Goal: Use online tool/utility: Utilize a website feature to perform a specific function

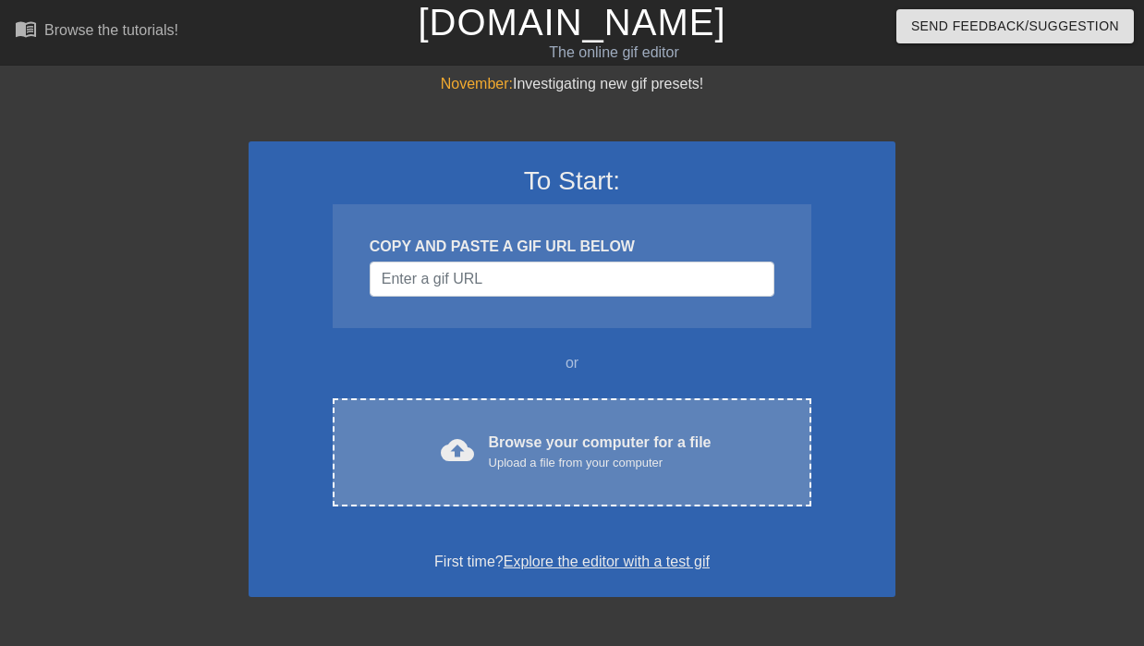
click at [453, 462] on span "cloud_upload" at bounding box center [457, 449] width 33 height 33
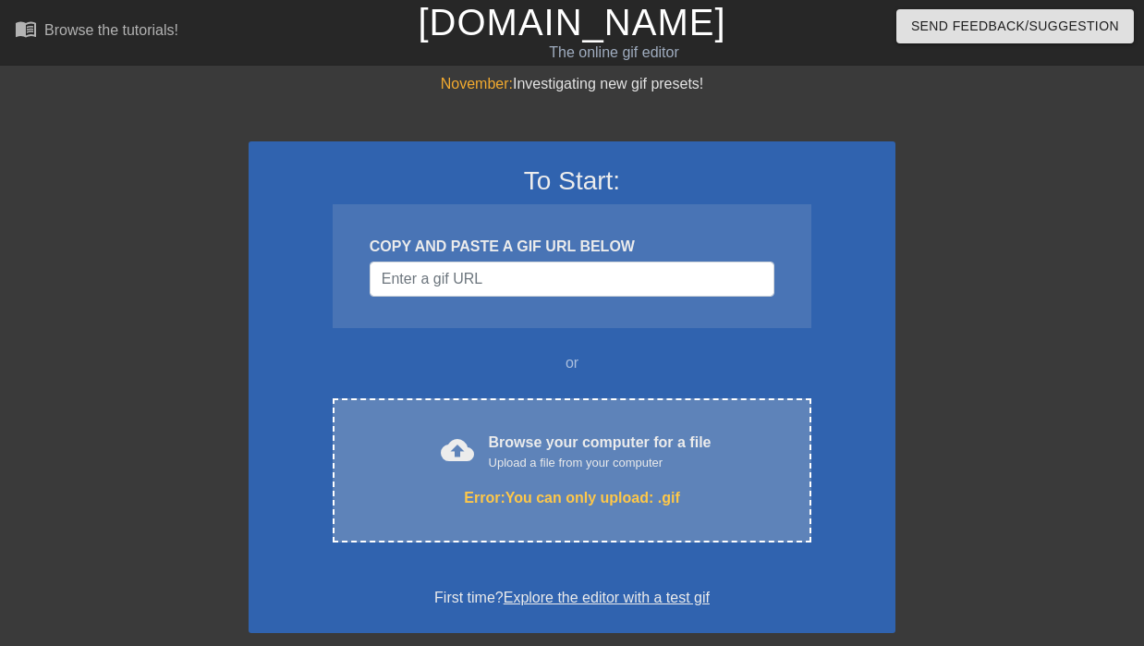
click at [489, 451] on div "Browse your computer for a file Upload a file from your computer" at bounding box center [600, 451] width 223 height 41
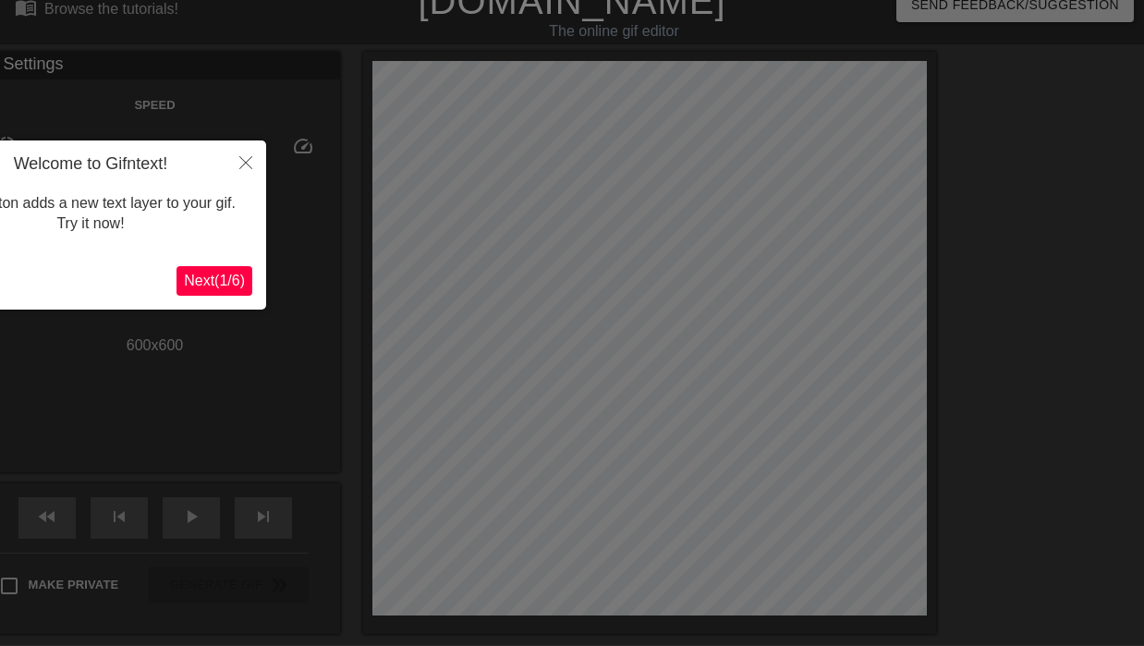
scroll to position [45, 0]
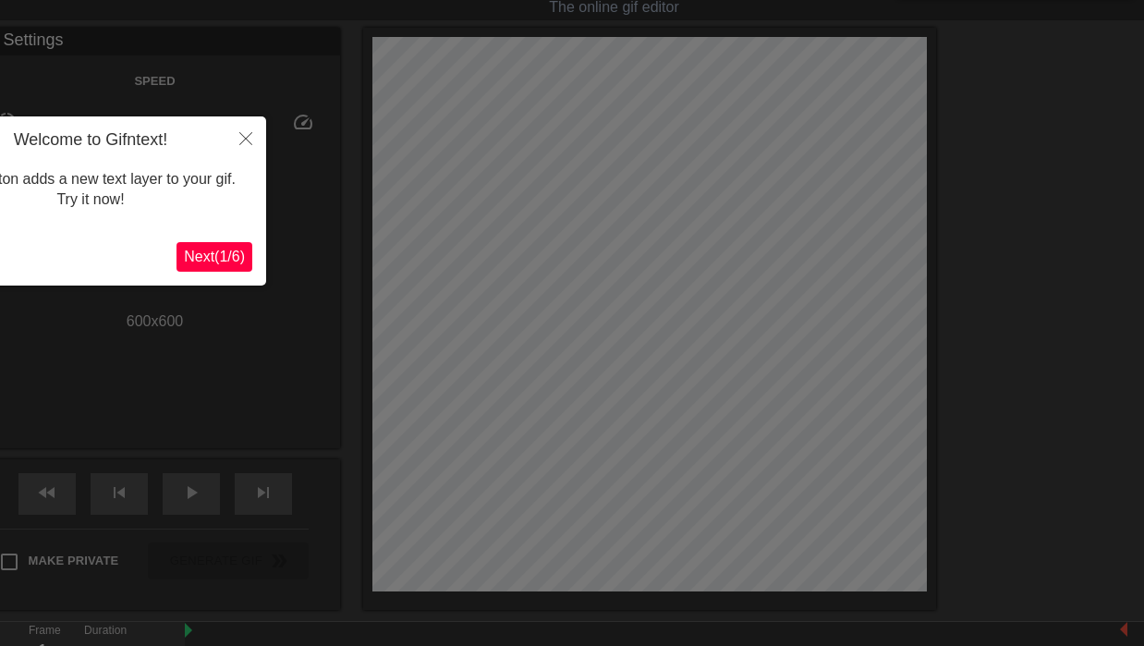
click at [189, 261] on span "Next ( 1 / 6 )" at bounding box center [214, 257] width 61 height 16
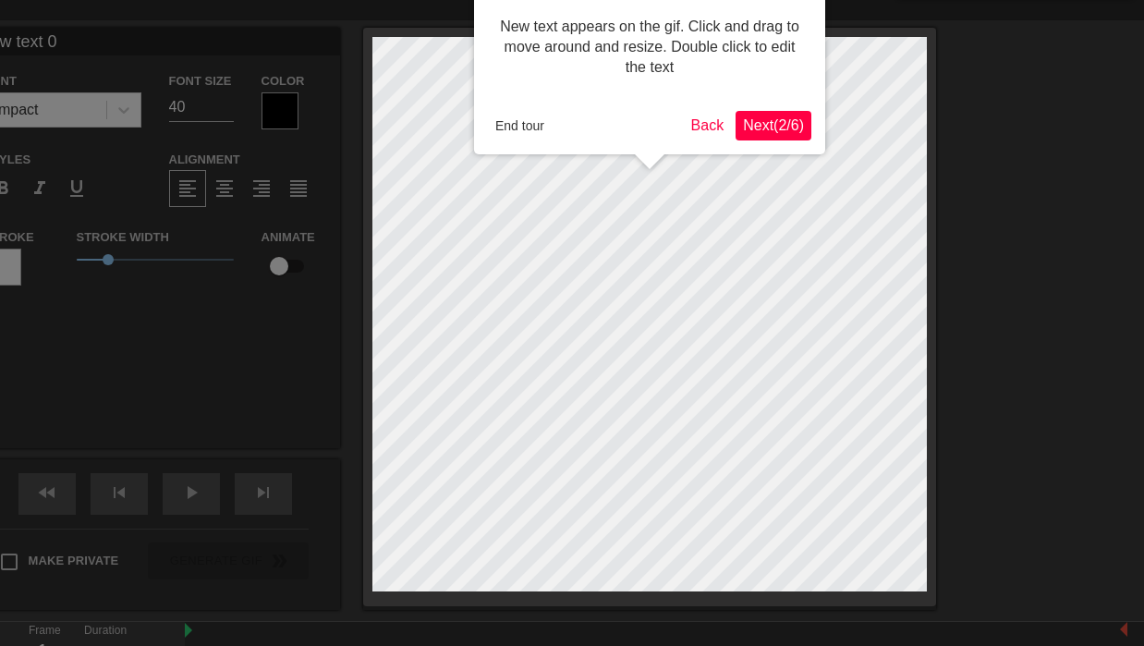
scroll to position [0, 0]
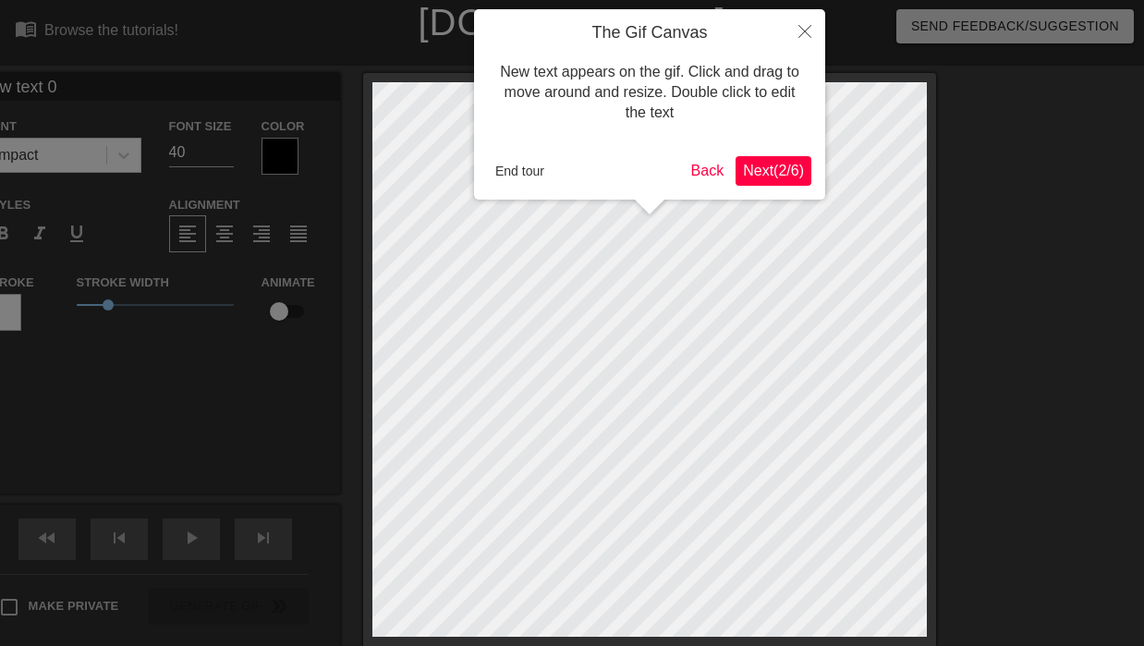
click at [758, 170] on span "Next ( 2 / 6 )" at bounding box center [773, 171] width 61 height 16
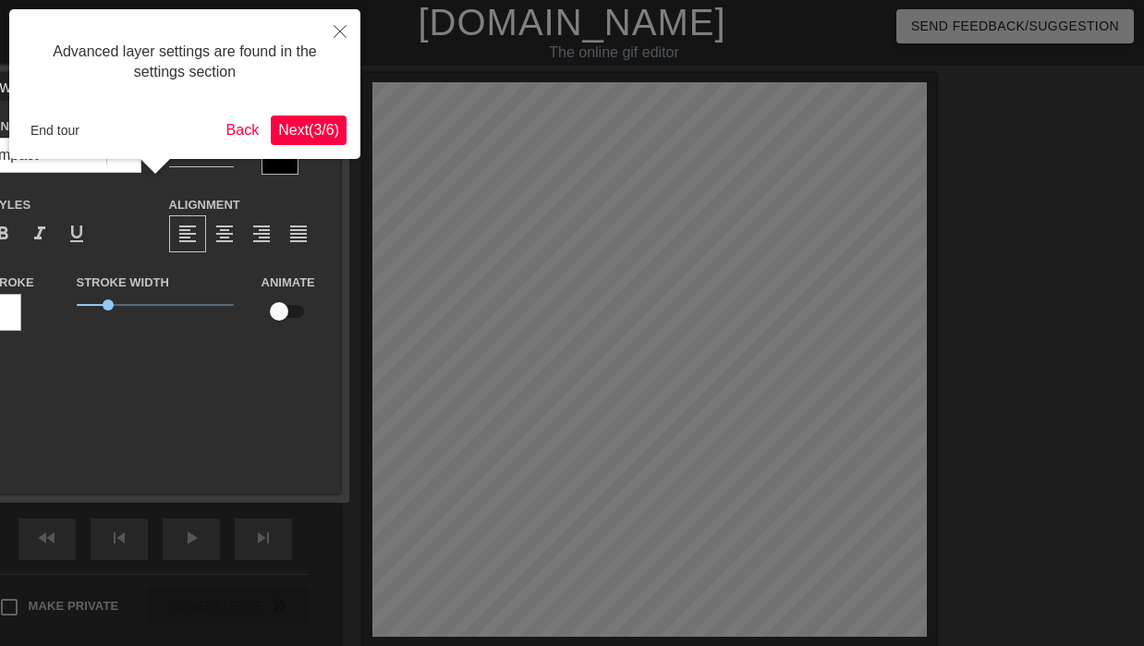
scroll to position [45, 0]
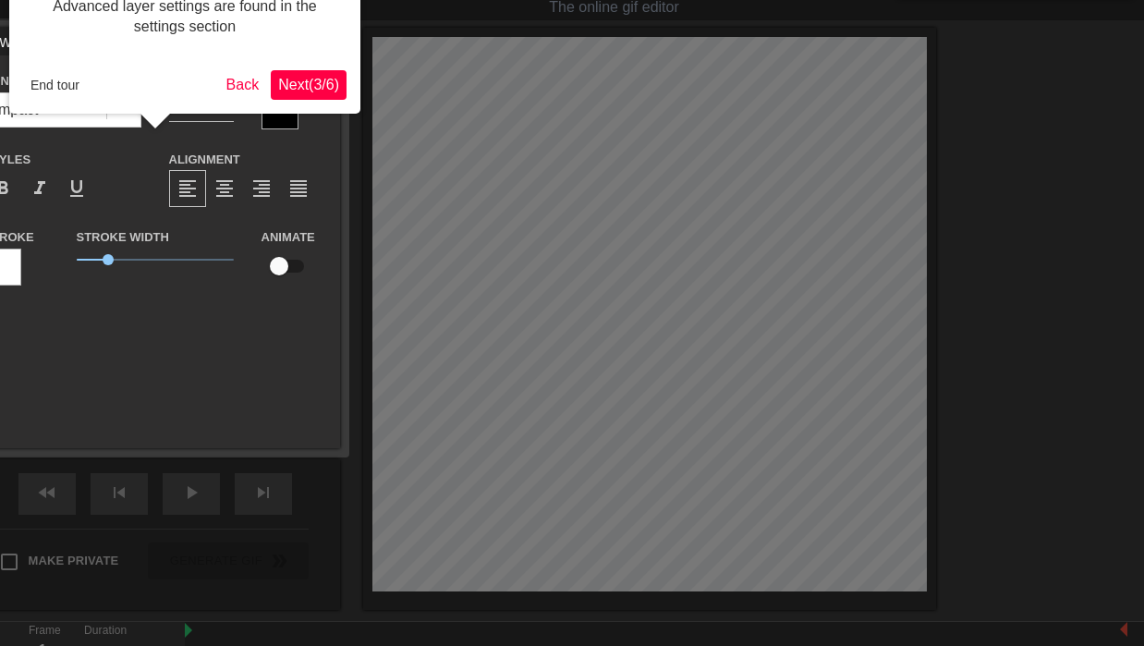
click at [291, 88] on span "Next ( 3 / 6 )" at bounding box center [308, 85] width 61 height 16
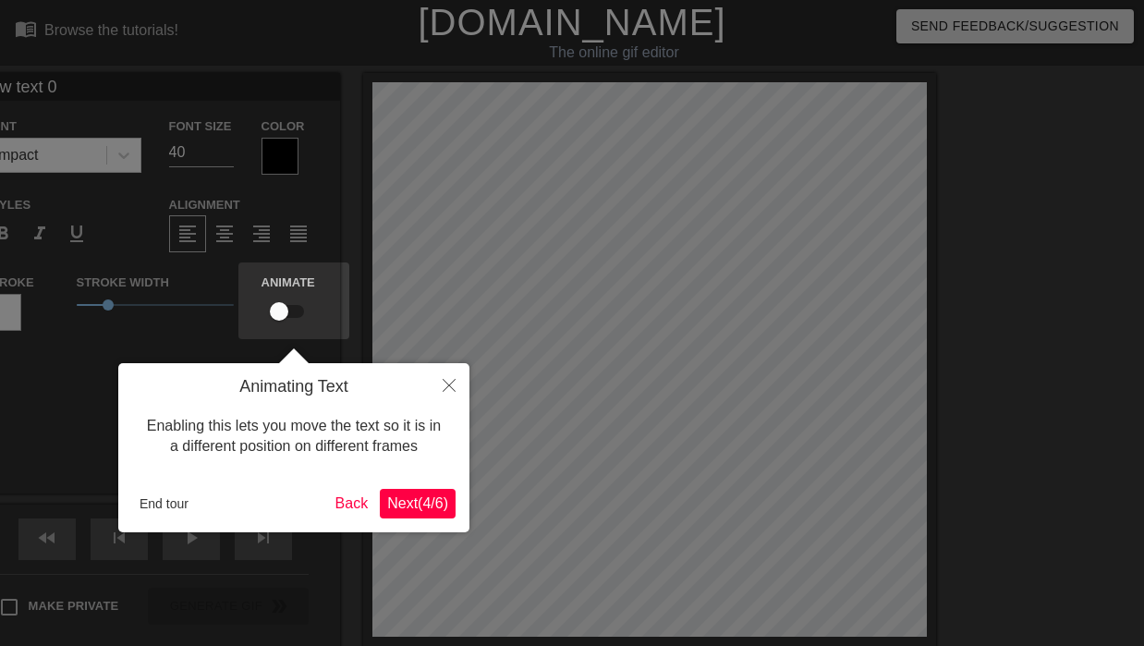
click at [406, 503] on span "Next ( 4 / 6 )" at bounding box center [417, 503] width 61 height 16
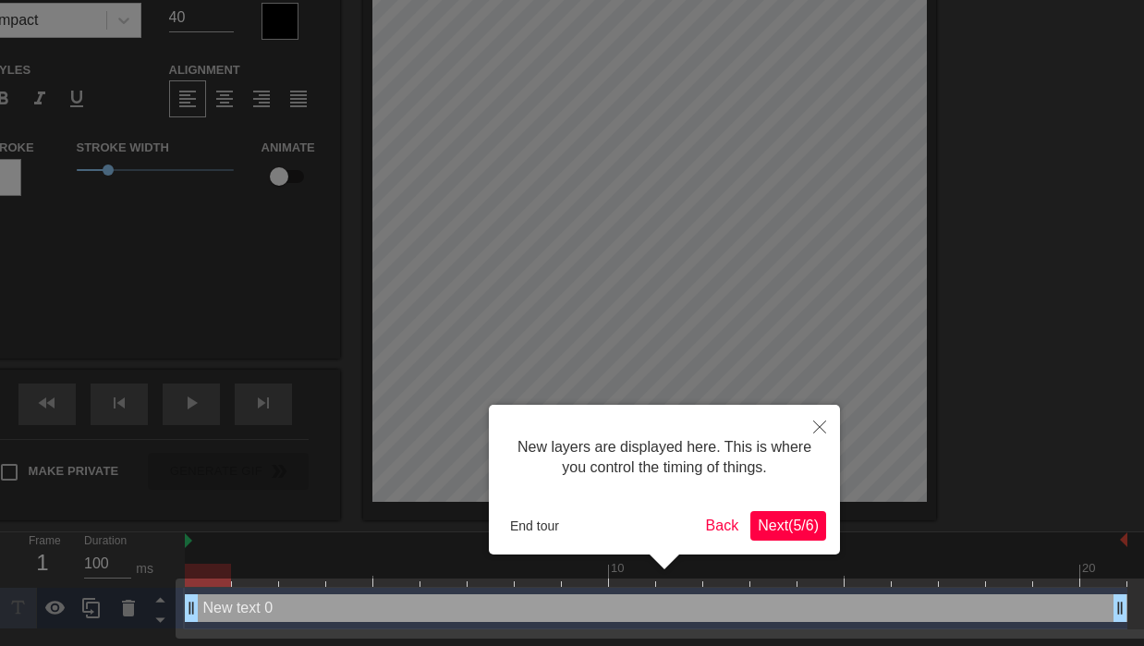
click at [777, 520] on span "Next ( 5 / 6 )" at bounding box center [788, 525] width 61 height 16
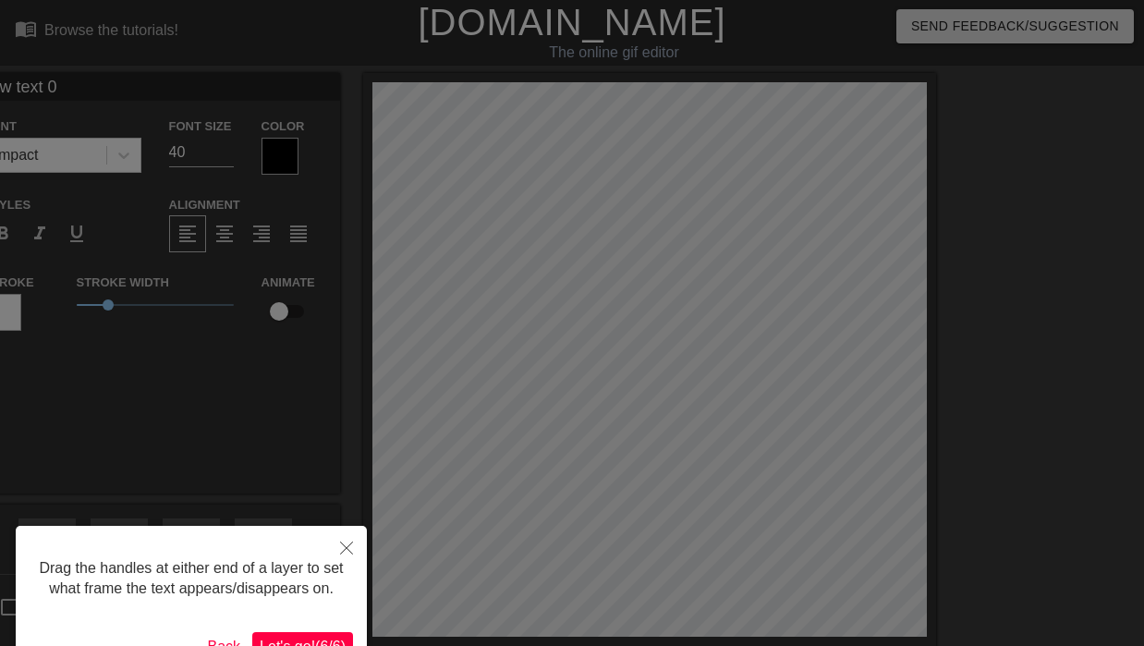
scroll to position [127, 0]
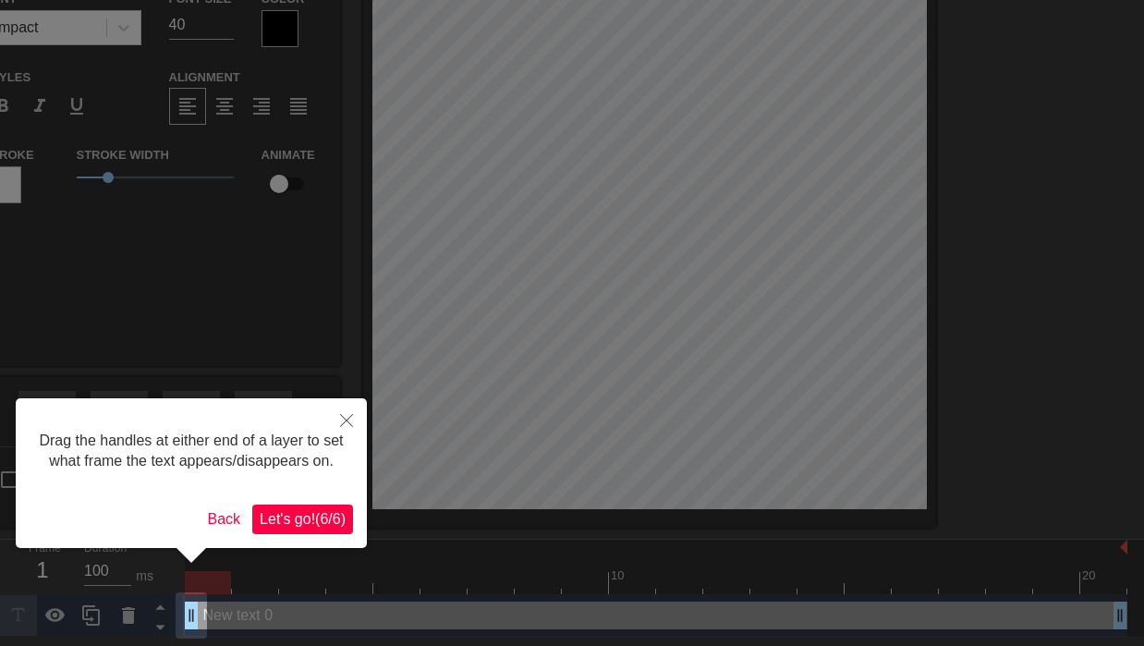
click at [281, 527] on span "Let's go! ( 6 / 6 )" at bounding box center [303, 519] width 86 height 16
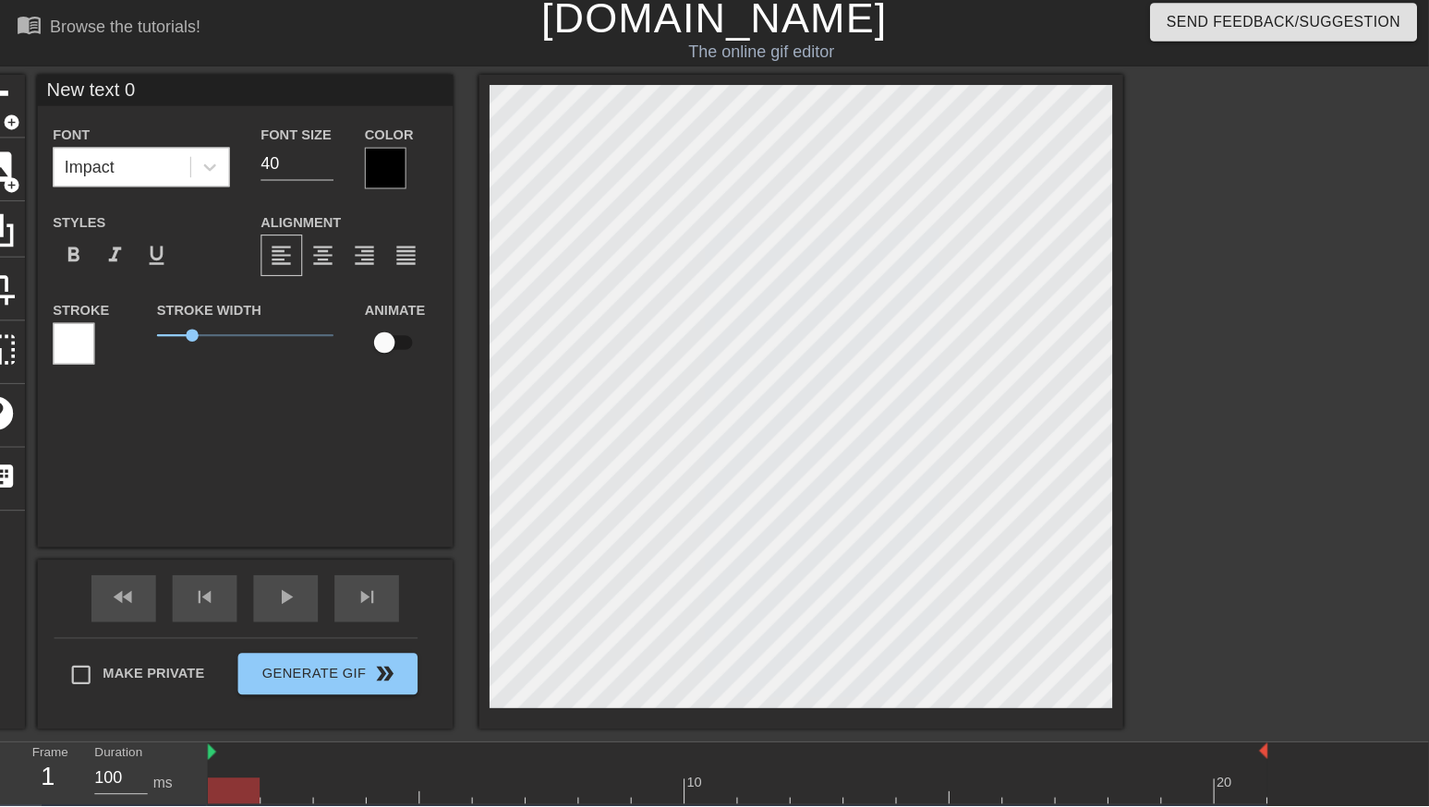
scroll to position [0, 0]
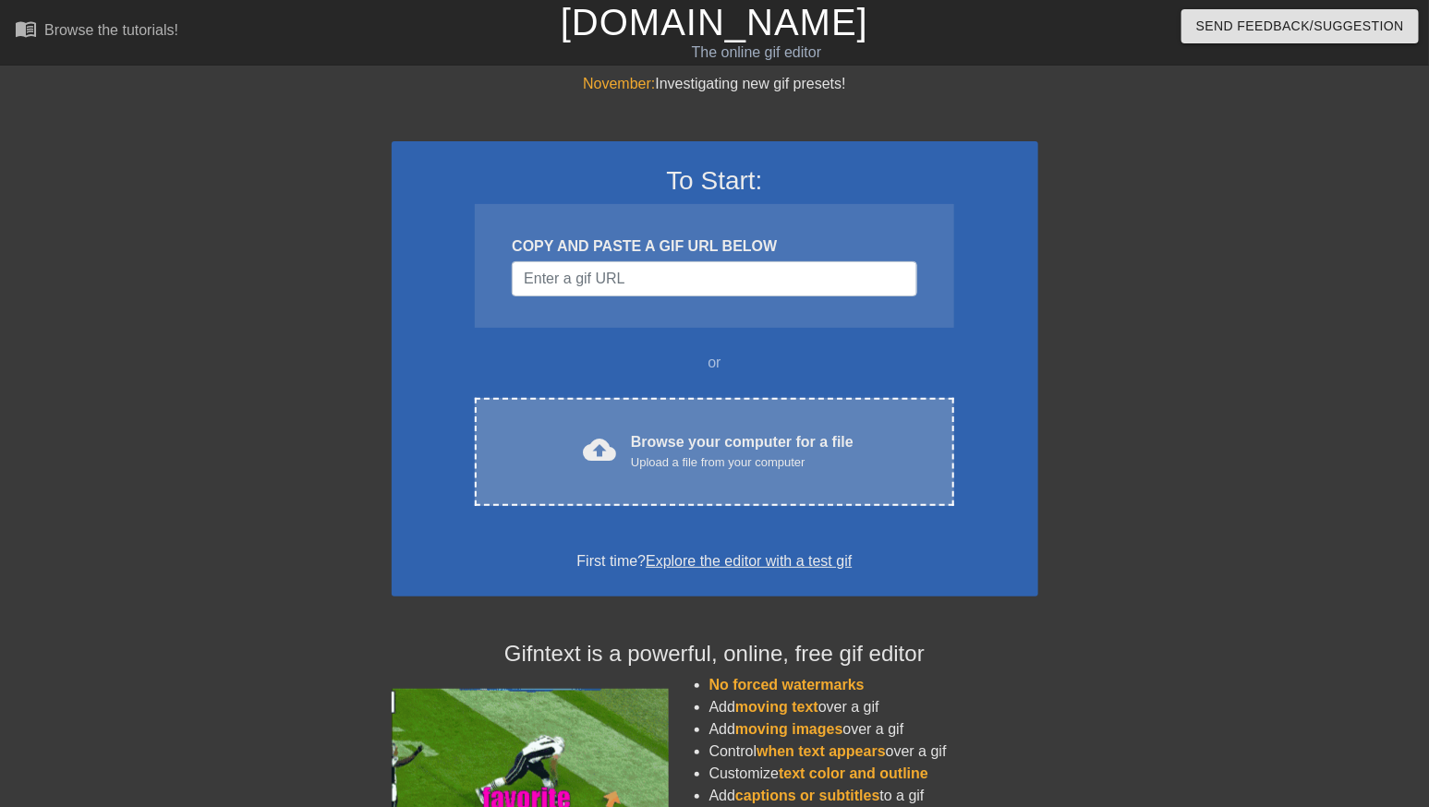
click at [590, 453] on span "cloud_upload" at bounding box center [599, 449] width 33 height 33
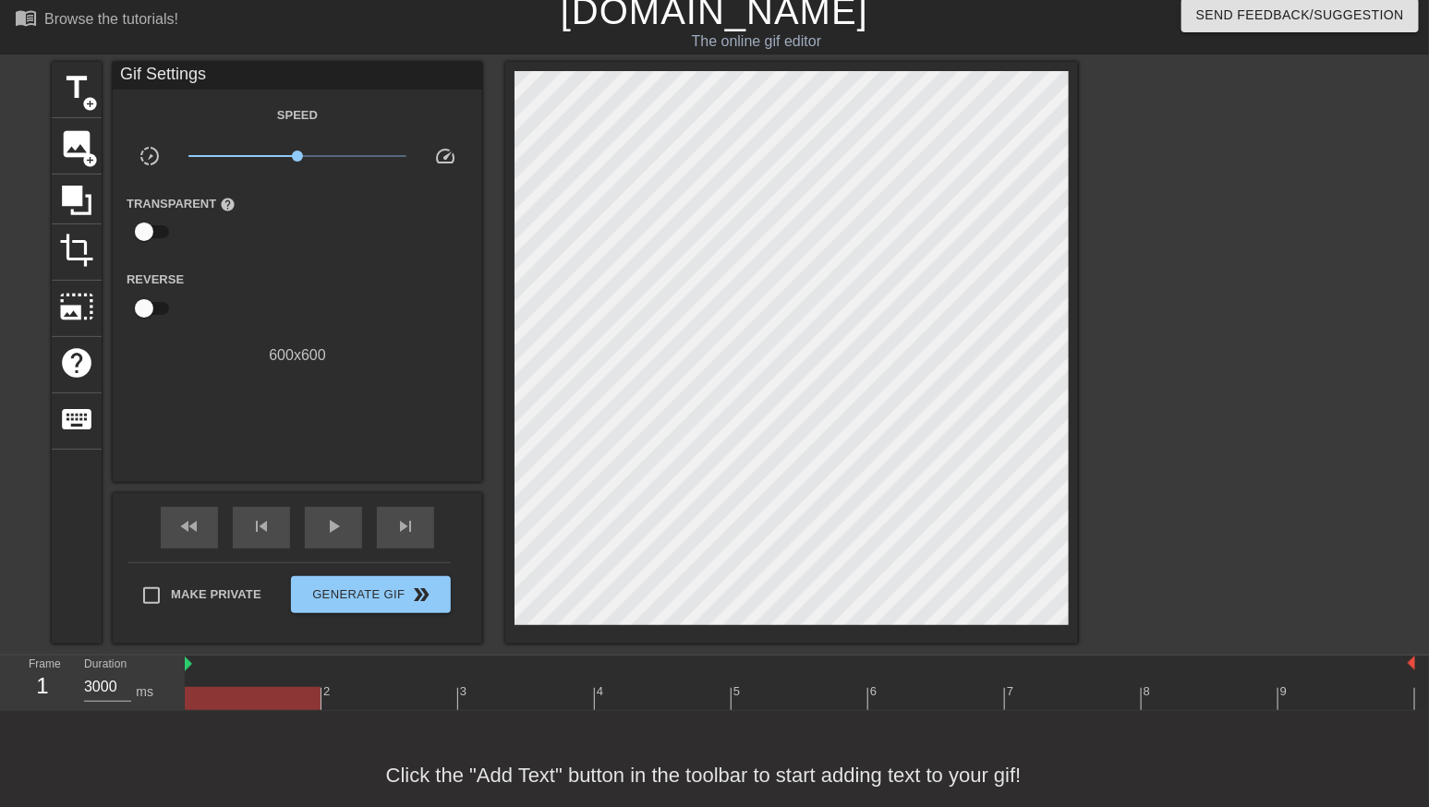
scroll to position [11, 14]
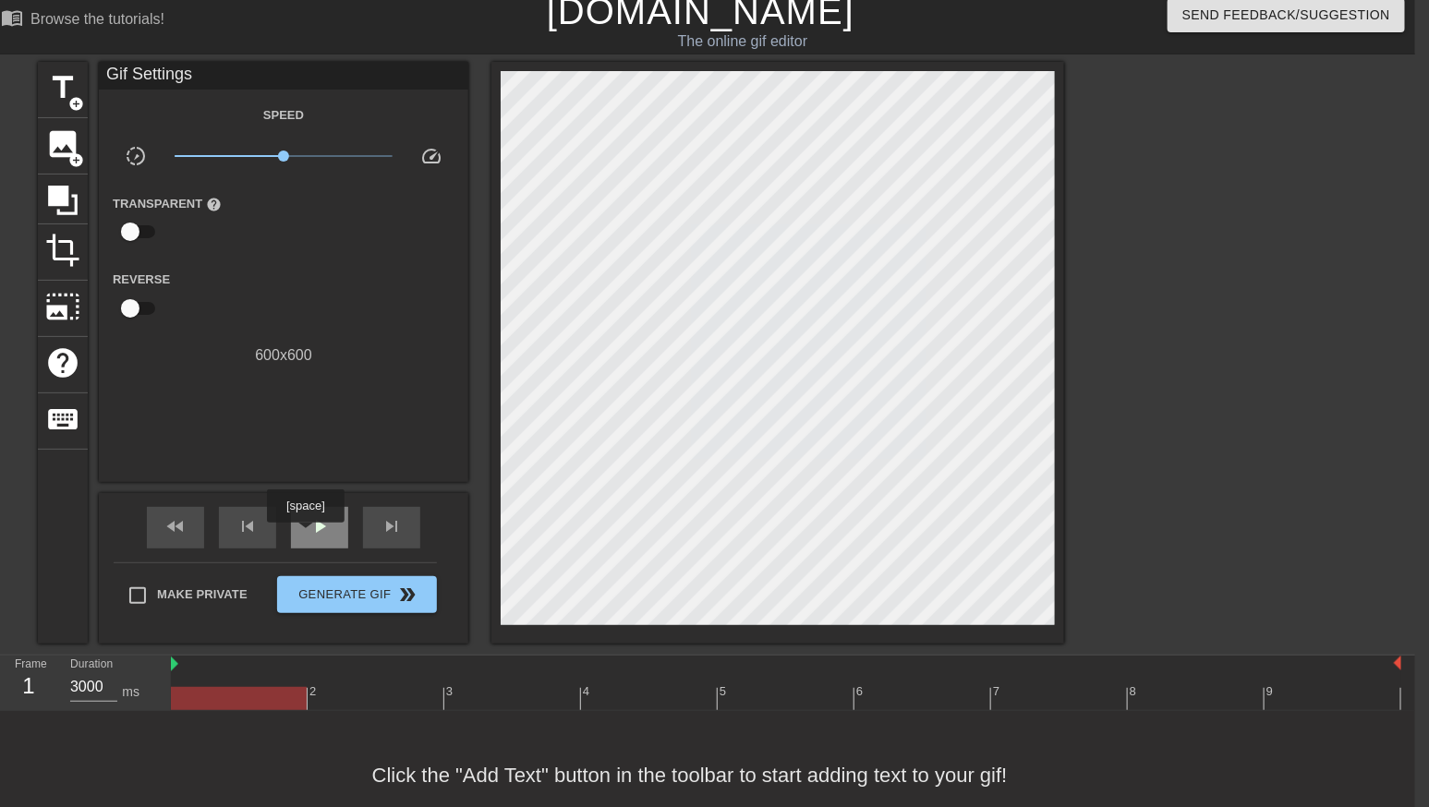
click at [311, 537] on div "play_arrow" at bounding box center [319, 528] width 57 height 42
click at [316, 533] on span "pause" at bounding box center [320, 526] width 22 height 22
click at [316, 534] on span "play_arrow" at bounding box center [320, 526] width 22 height 22
click at [316, 535] on span "pause" at bounding box center [320, 526] width 22 height 22
click at [316, 535] on span "play_arrow" at bounding box center [320, 526] width 22 height 22
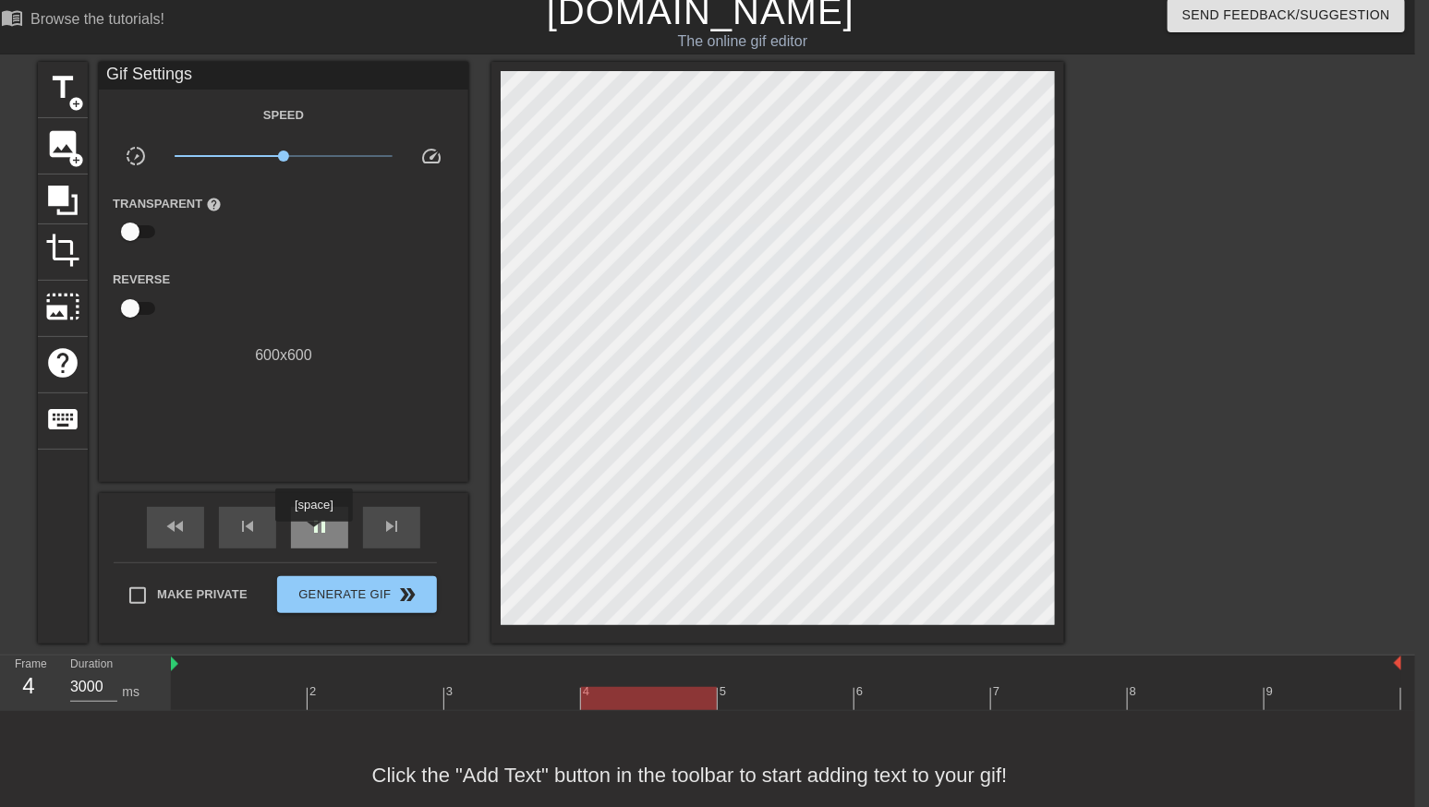
click at [316, 535] on span "pause" at bounding box center [320, 526] width 22 height 22
click at [316, 535] on span "play_arrow" at bounding box center [320, 526] width 22 height 22
click at [206, 700] on div at bounding box center [786, 698] width 1231 height 23
click at [132, 231] on input "checkbox" at bounding box center [130, 231] width 105 height 35
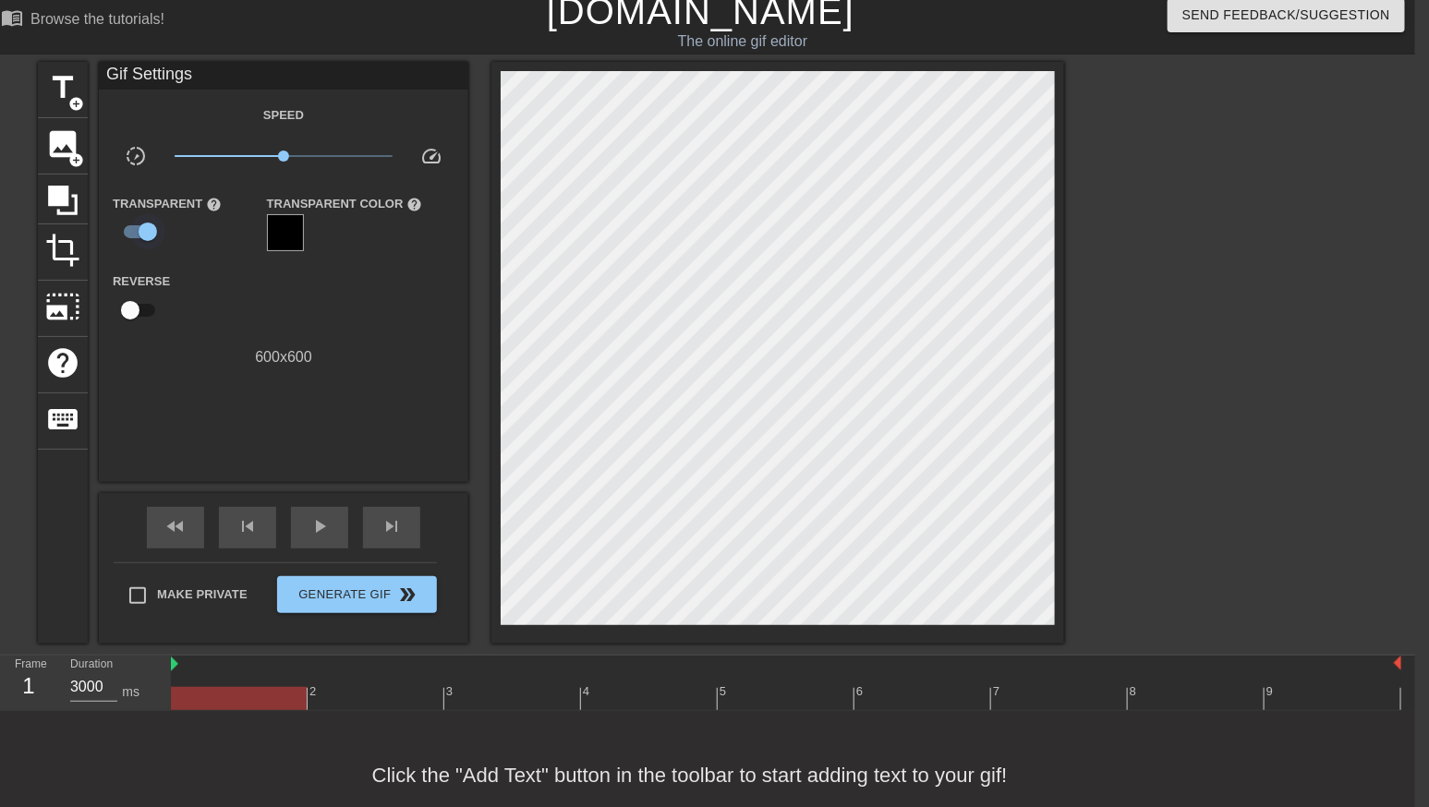
click at [134, 233] on input "checkbox" at bounding box center [147, 231] width 105 height 35
checkbox input "false"
click at [72, 97] on span "add_circle" at bounding box center [76, 104] width 16 height 16
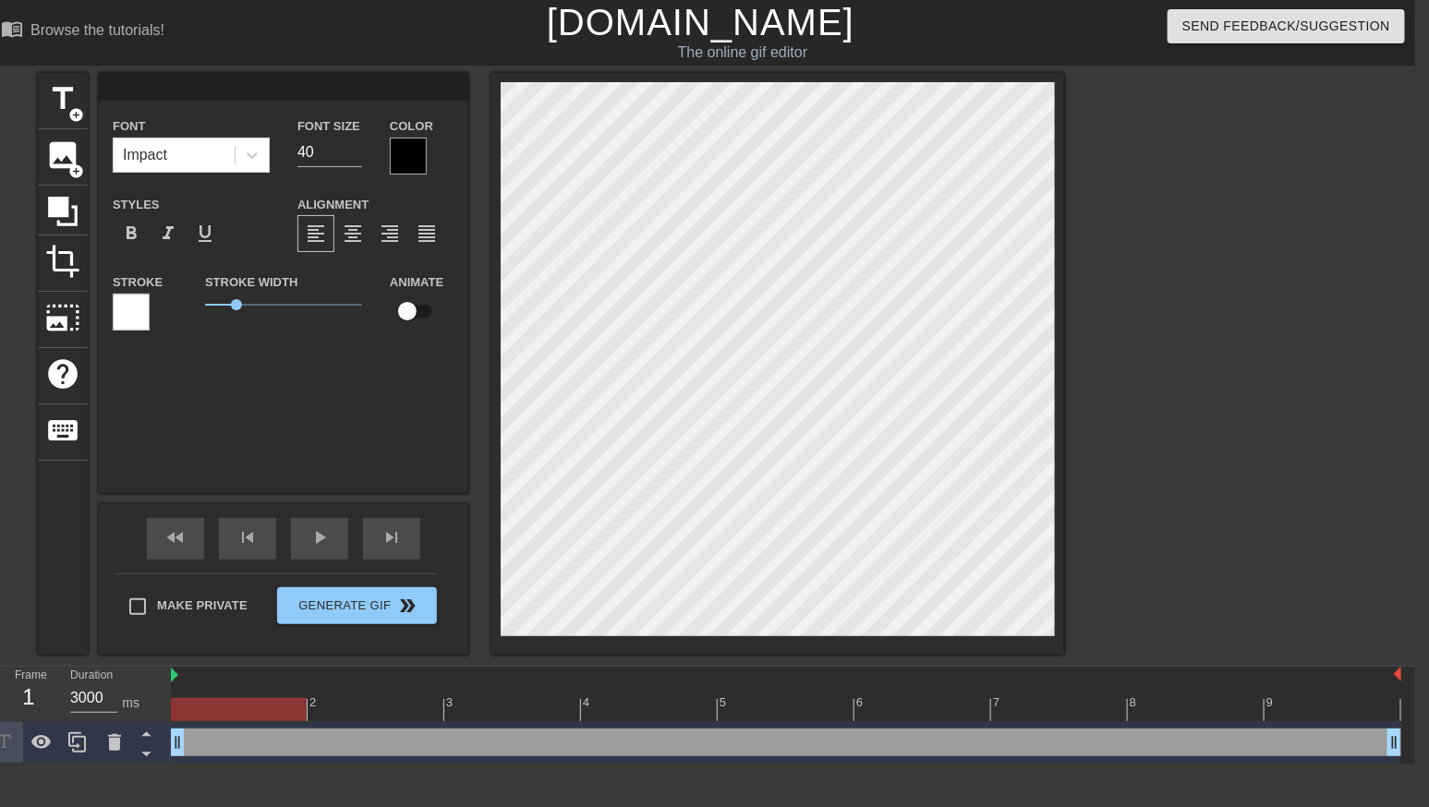
scroll to position [0, 0]
type input "W"
type textarea "W"
click at [347, 710] on div at bounding box center [786, 709] width 1231 height 23
click at [262, 701] on div at bounding box center [786, 709] width 1231 height 23
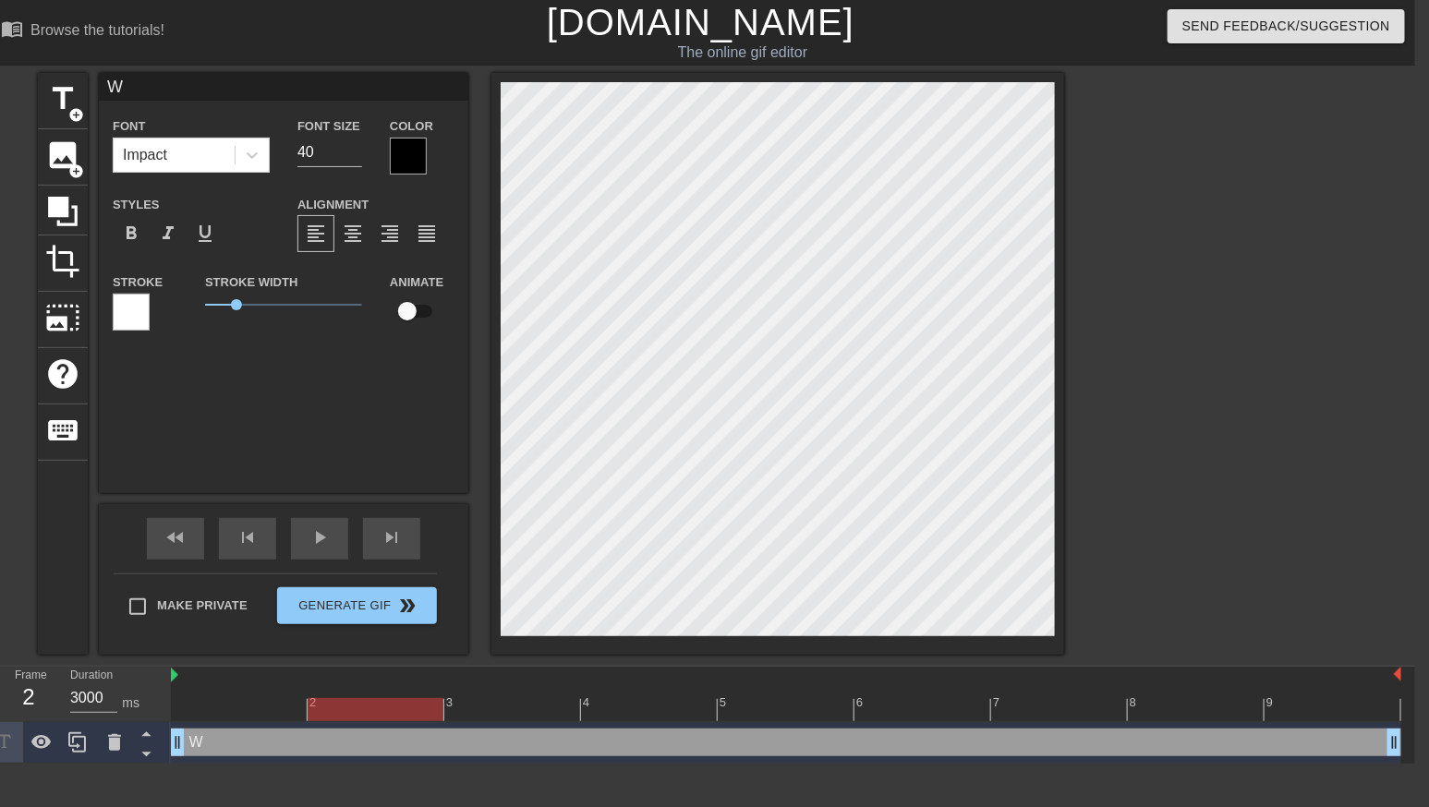
click at [353, 706] on div at bounding box center [786, 709] width 1231 height 23
click at [236, 721] on div "2 3 4 5 6 7 8 9" at bounding box center [786, 694] width 1231 height 55
click at [380, 711] on div at bounding box center [786, 709] width 1231 height 23
type input "We"
type textarea "We"
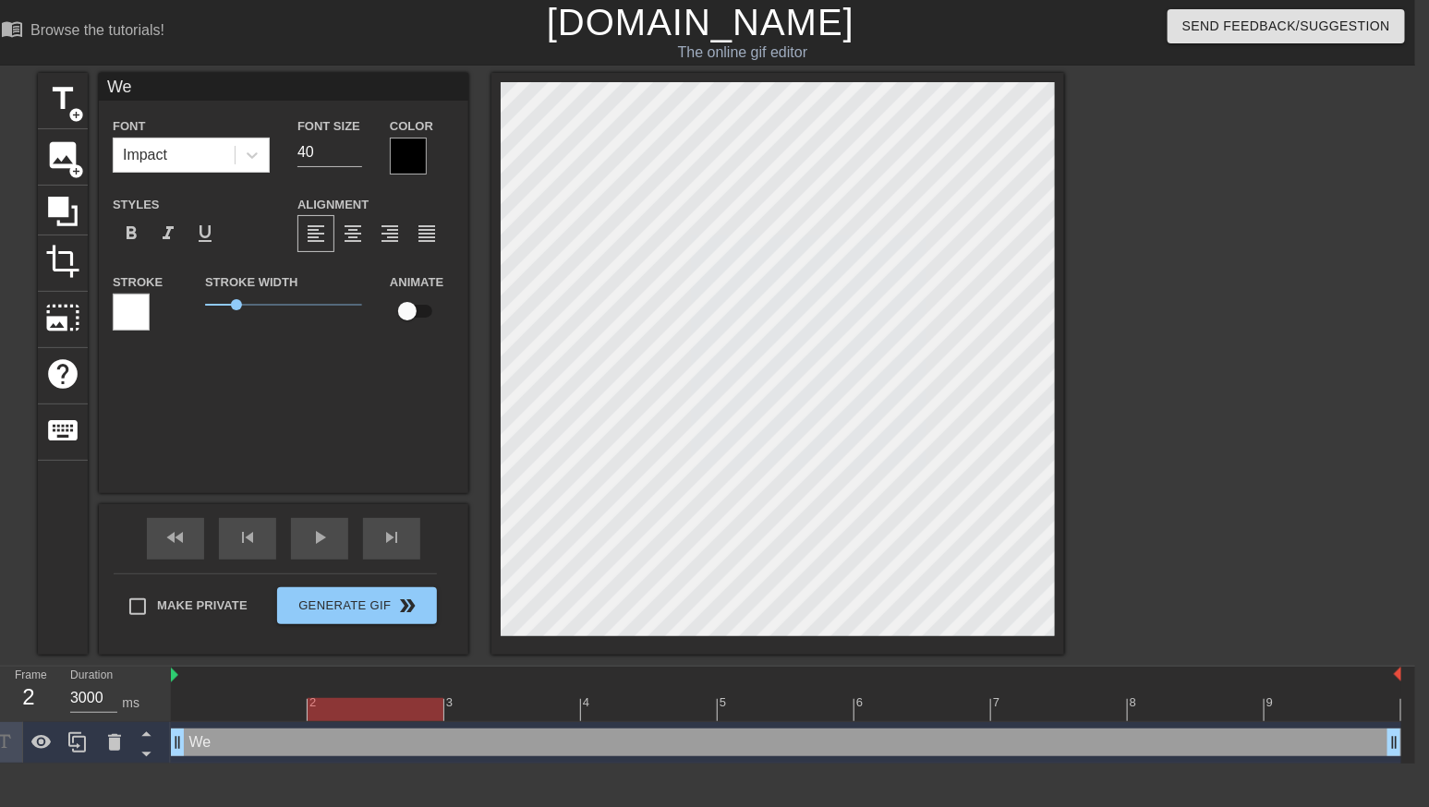
click at [252, 713] on div at bounding box center [786, 709] width 1231 height 23
click at [337, 709] on div at bounding box center [786, 709] width 1231 height 23
click at [250, 714] on div at bounding box center [786, 709] width 1231 height 23
type input "W"
type textarea "W"
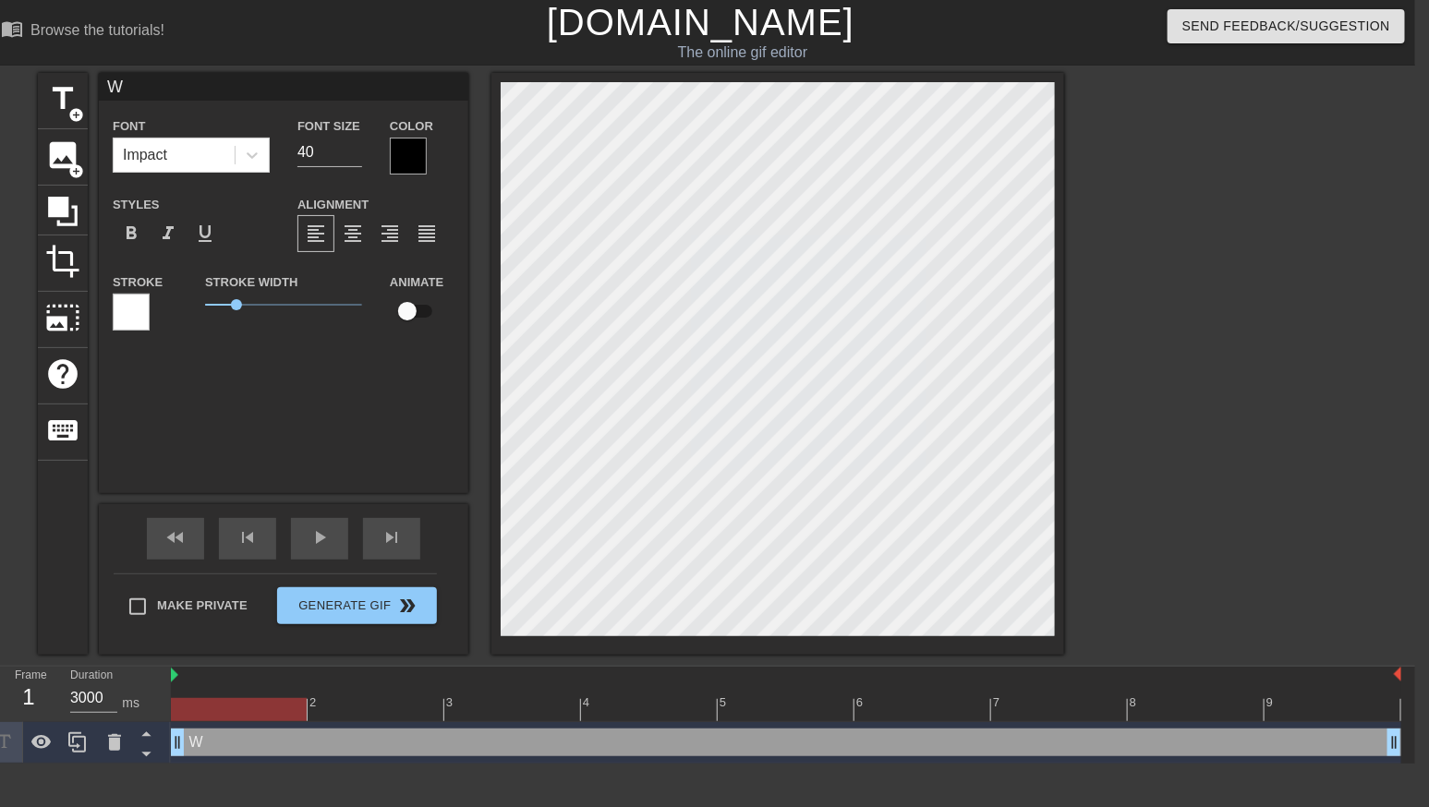
click at [1248, 340] on div at bounding box center [1224, 350] width 277 height 554
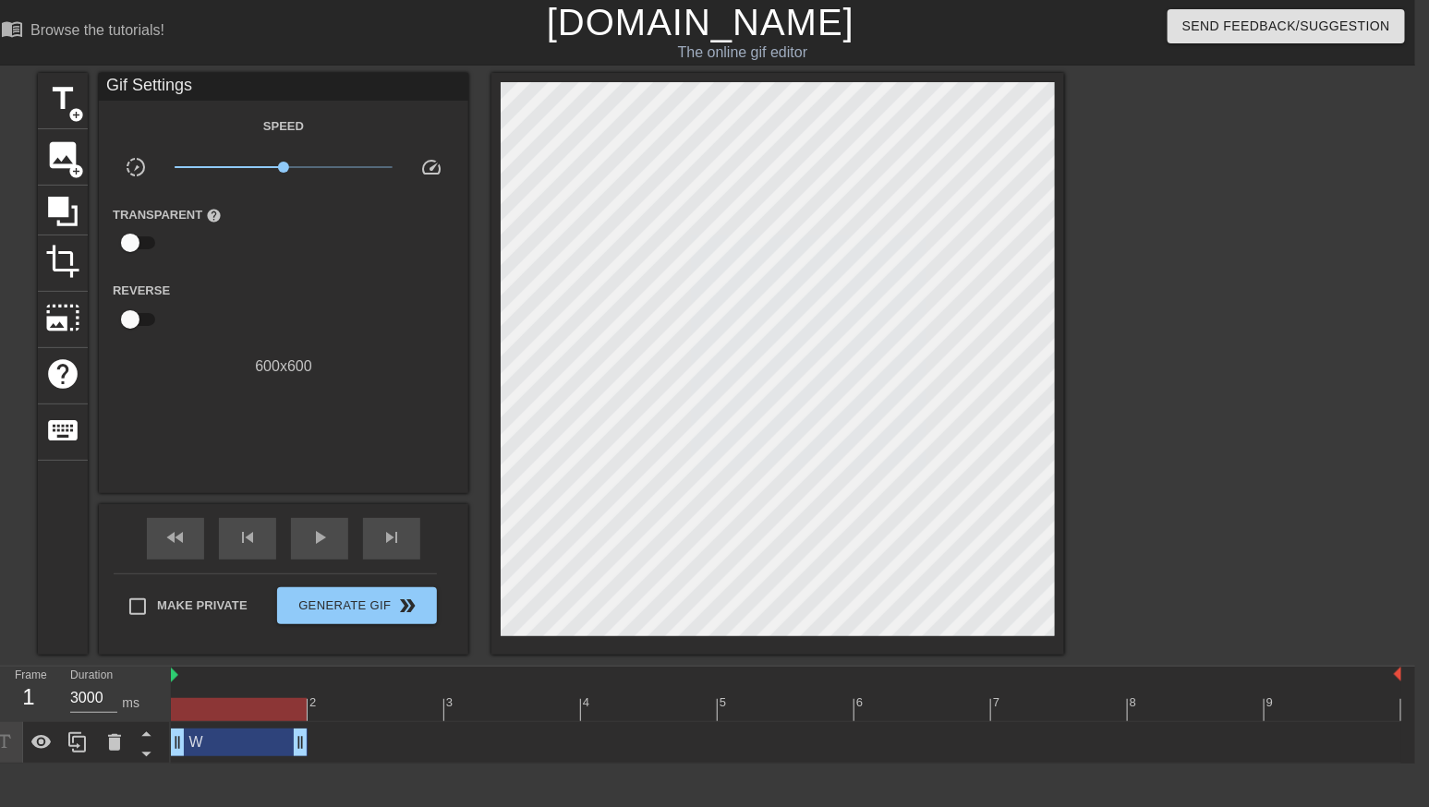
drag, startPoint x: 1396, startPoint y: 751, endPoint x: 343, endPoint y: 746, distance: 1053.2
click at [343, 746] on div "W drag_handle drag_handle" at bounding box center [786, 743] width 1231 height 28
click at [338, 696] on div "2" at bounding box center [376, 696] width 137 height 23
click at [224, 741] on div "W drag_handle drag_handle" at bounding box center [239, 743] width 137 height 28
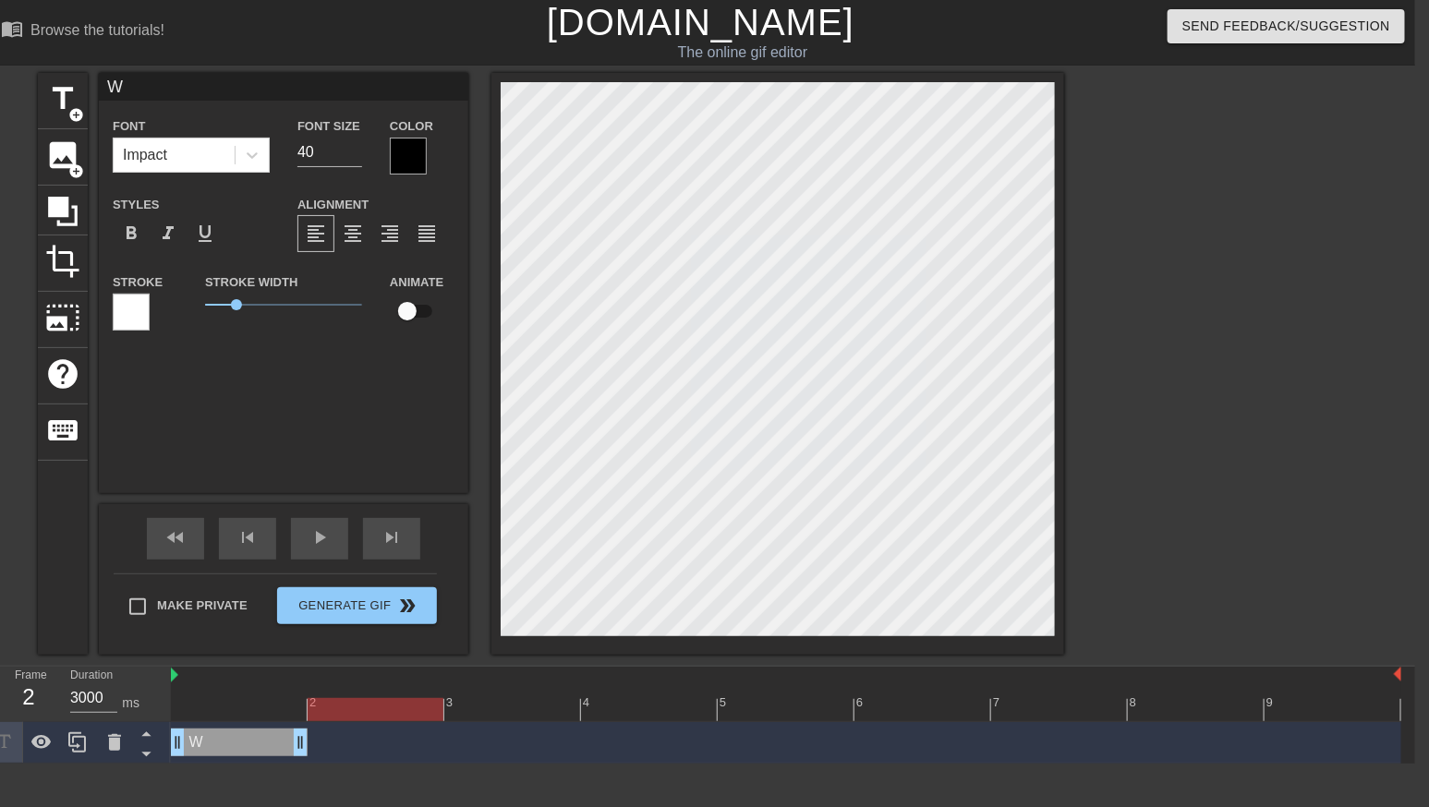
click at [349, 745] on div "W drag_handle drag_handle" at bounding box center [786, 743] width 1231 height 28
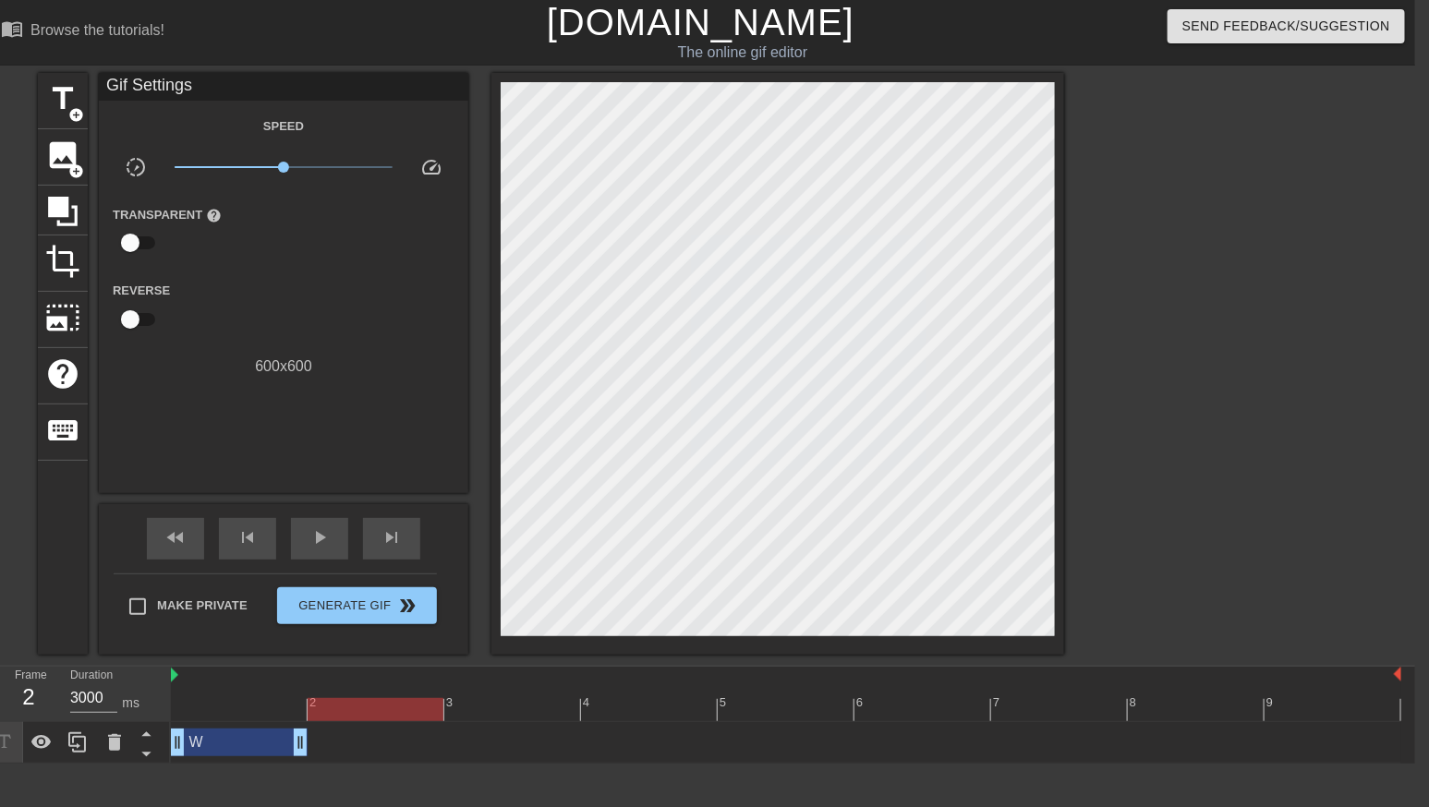
click at [353, 718] on div at bounding box center [376, 709] width 136 height 23
click at [71, 110] on span "add_circle" at bounding box center [76, 115] width 16 height 16
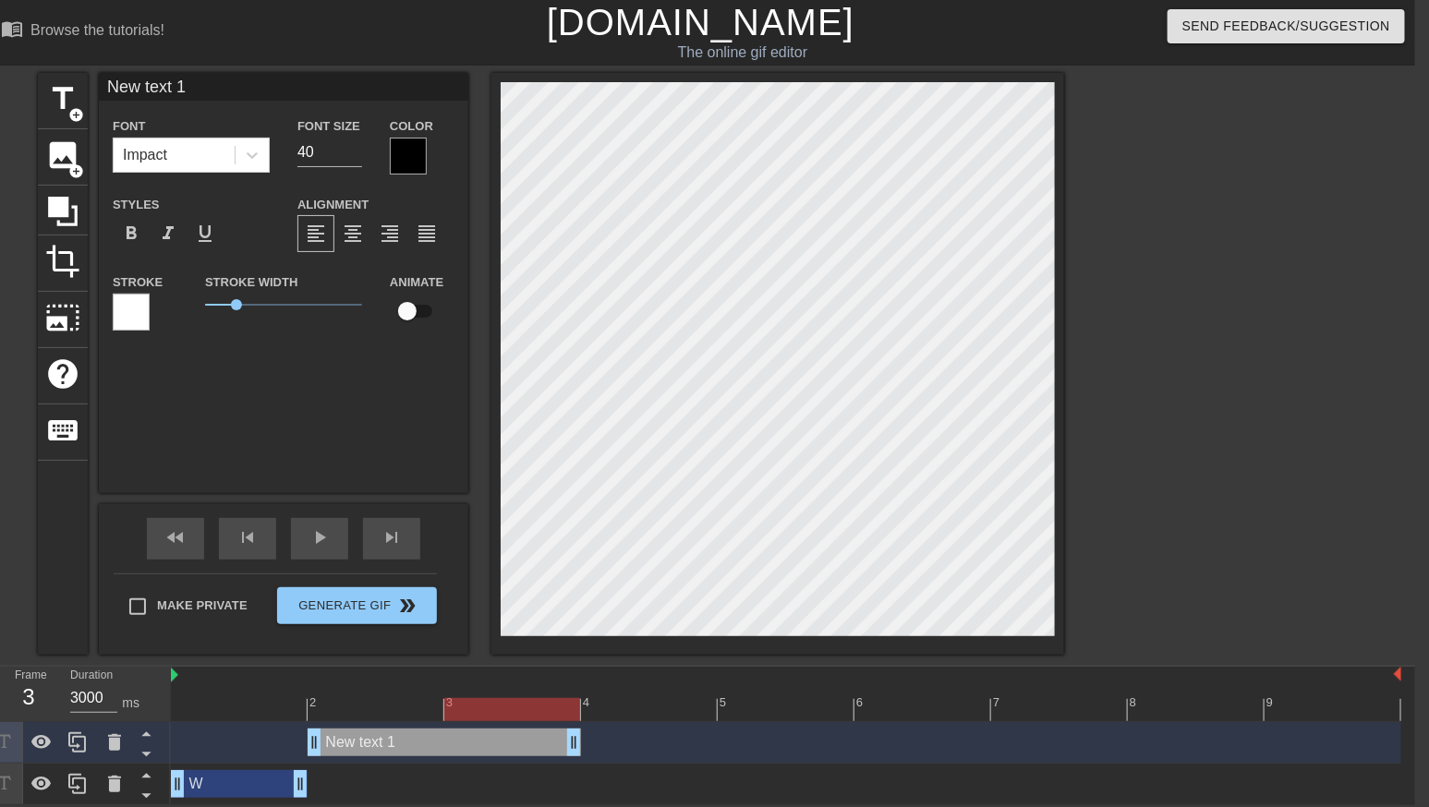
drag, startPoint x: 1398, startPoint y: 749, endPoint x: 608, endPoint y: 784, distance: 790.6
click at [608, 784] on div "New text 1 drag_handle drag_handle W drag_handle drag_handle" at bounding box center [793, 763] width 1244 height 83
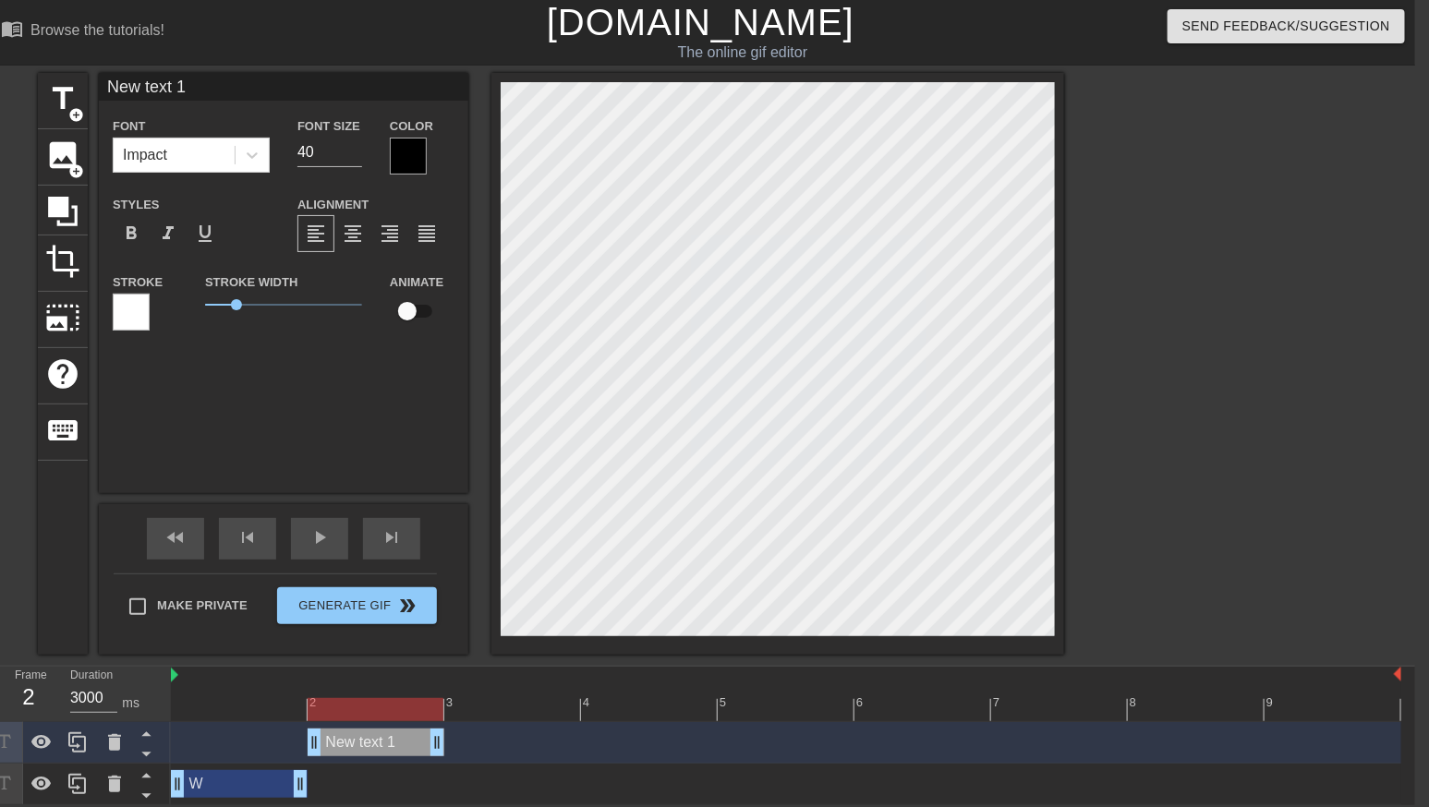
drag, startPoint x: 576, startPoint y: 745, endPoint x: 467, endPoint y: 742, distance: 110.0
click at [467, 742] on div "New text 1 drag_handle drag_handle" at bounding box center [786, 743] width 1231 height 28
type input "e"
type textarea "e"
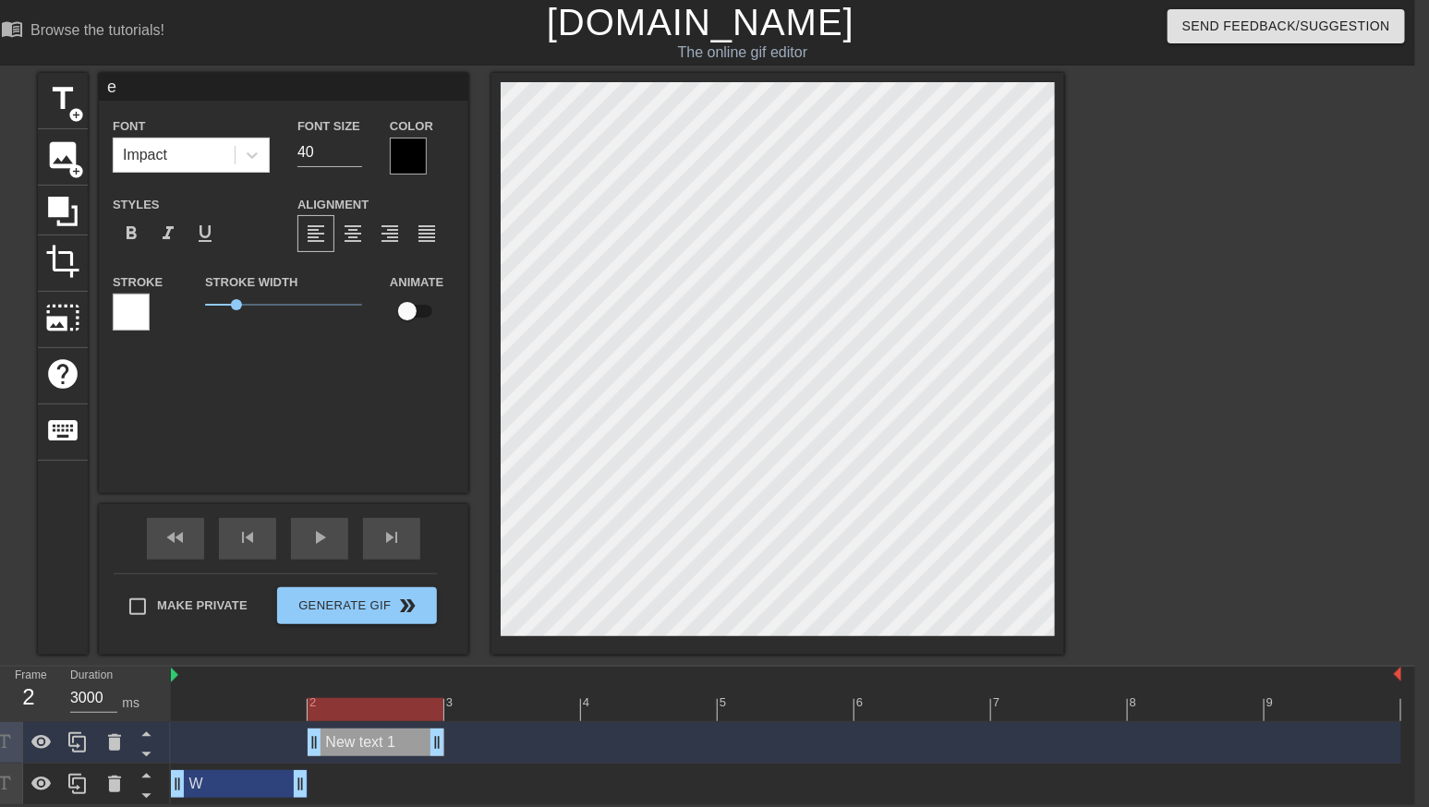
scroll to position [0, 0]
click at [248, 797] on div "W drag_handle drag_handle" at bounding box center [239, 784] width 137 height 28
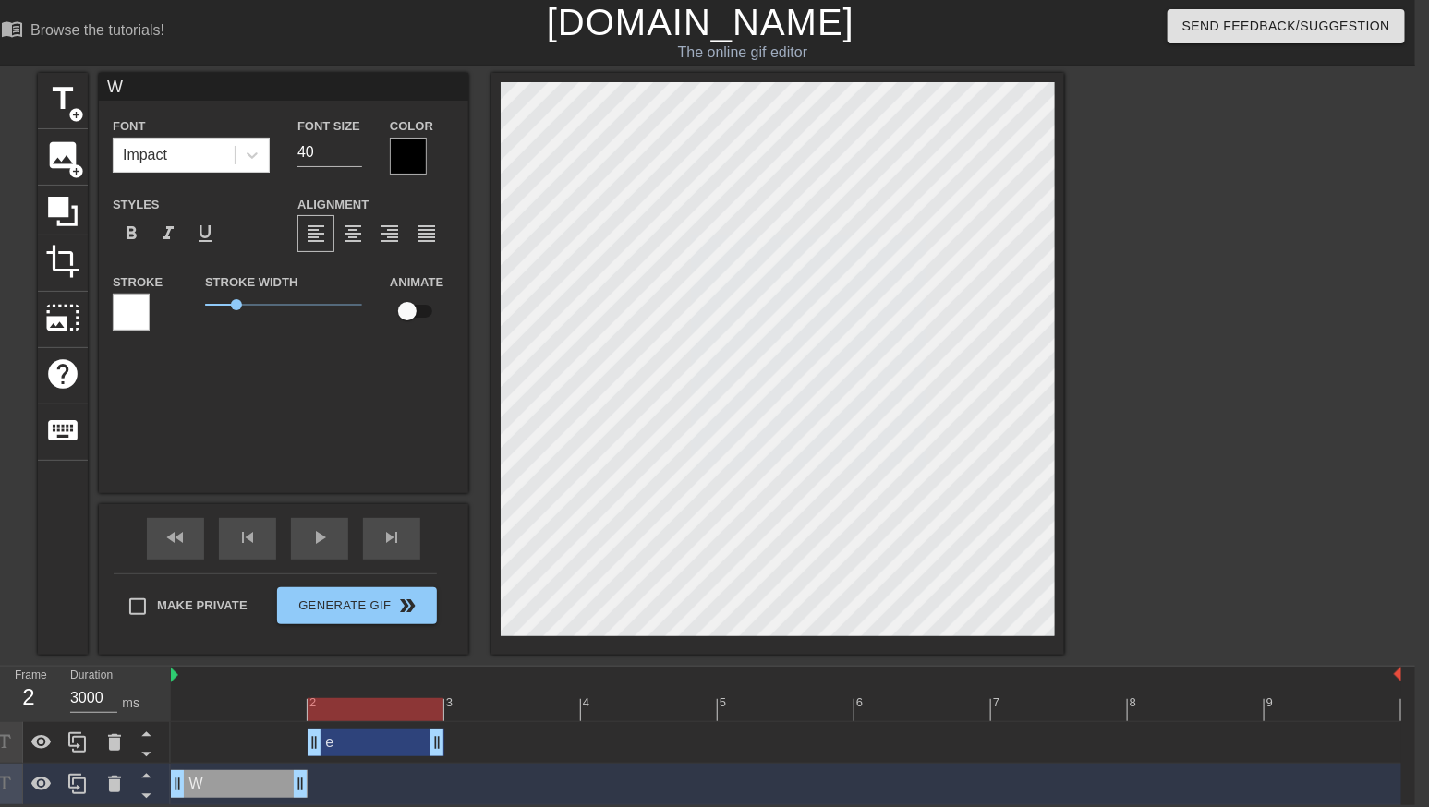
click at [361, 746] on div "e drag_handle drag_handle" at bounding box center [376, 743] width 137 height 28
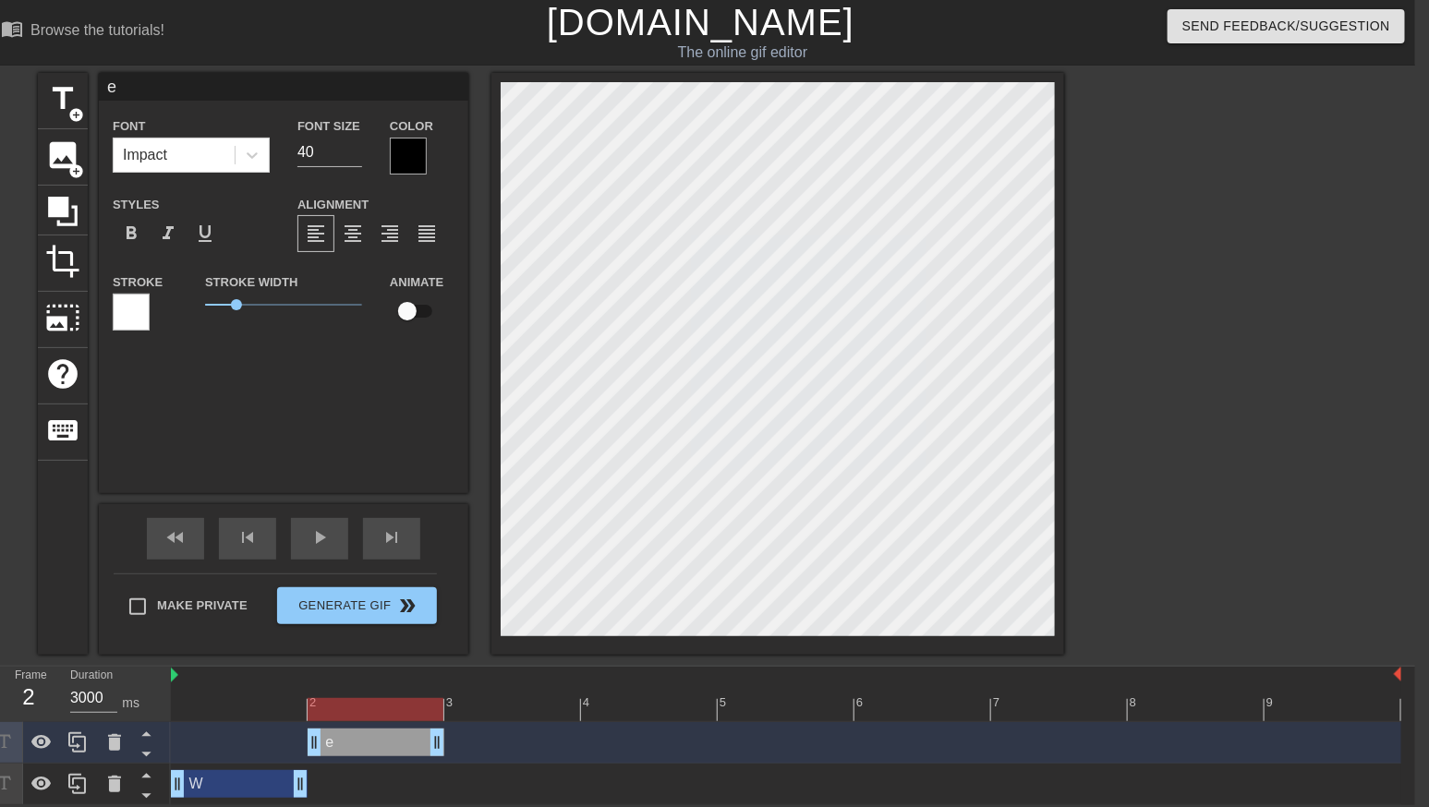
click at [277, 777] on div "W drag_handle drag_handle" at bounding box center [239, 784] width 137 height 28
click at [230, 784] on div "W drag_handle drag_handle" at bounding box center [239, 784] width 137 height 28
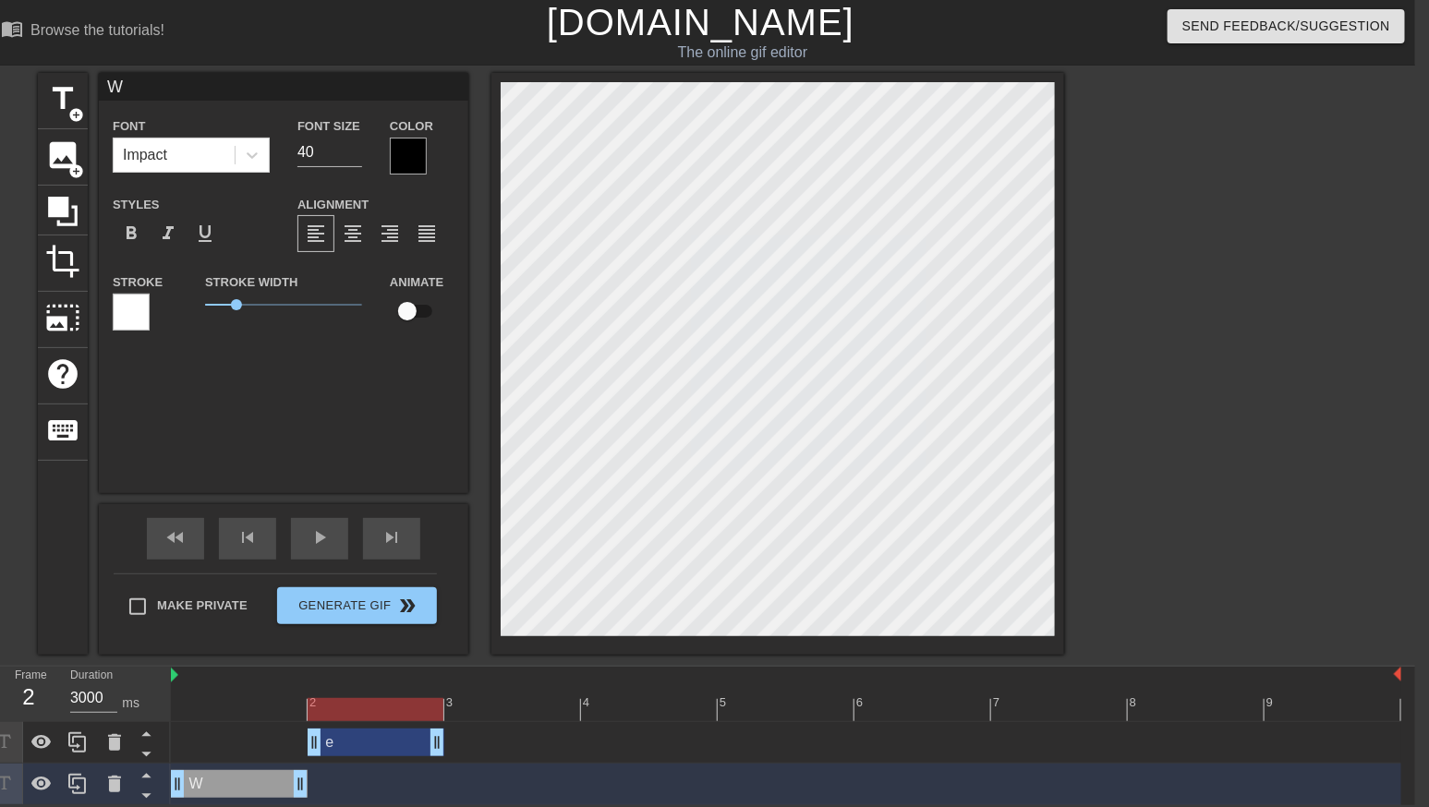
click at [364, 737] on div "e drag_handle drag_handle" at bounding box center [376, 743] width 137 height 28
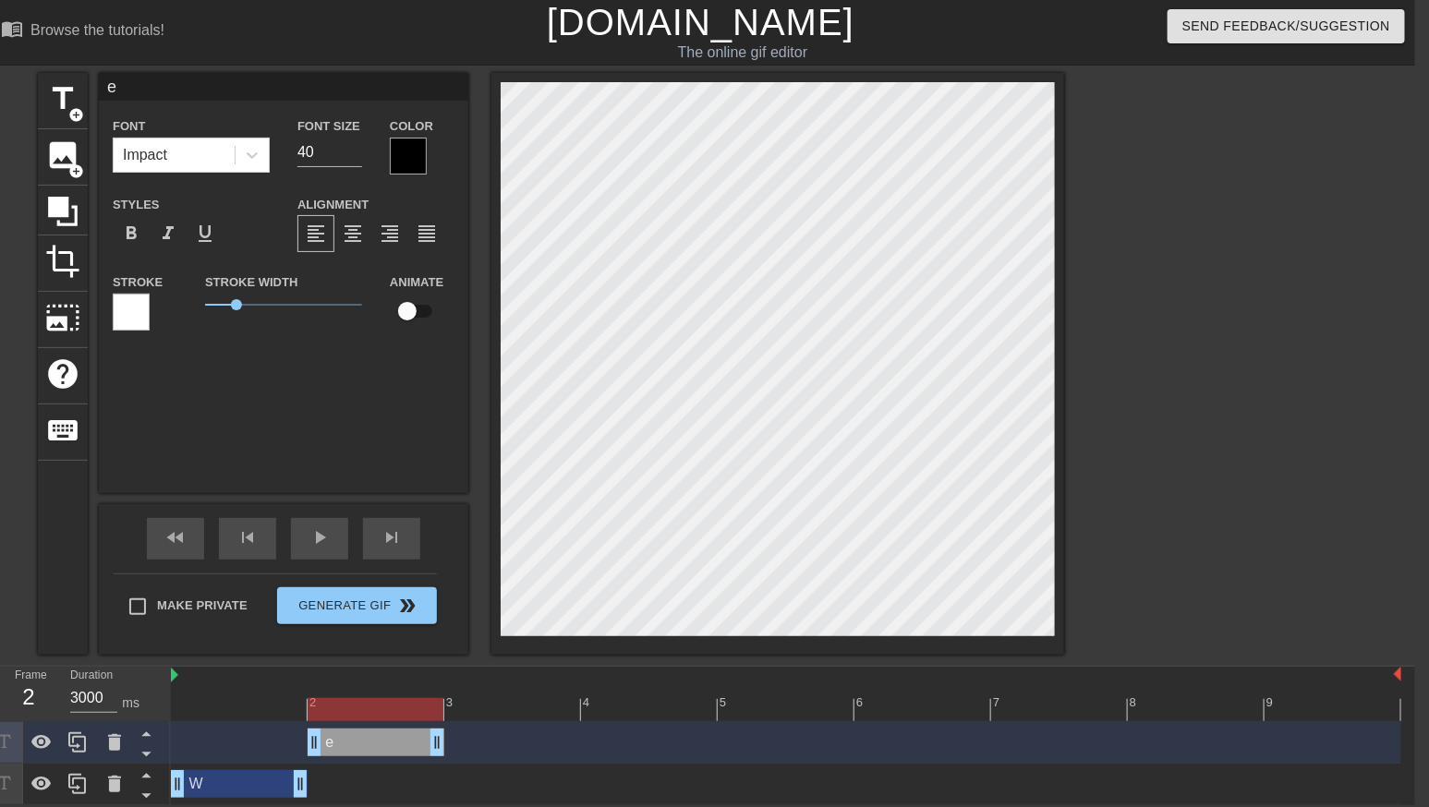
click at [245, 779] on div "W drag_handle drag_handle" at bounding box center [239, 784] width 137 height 28
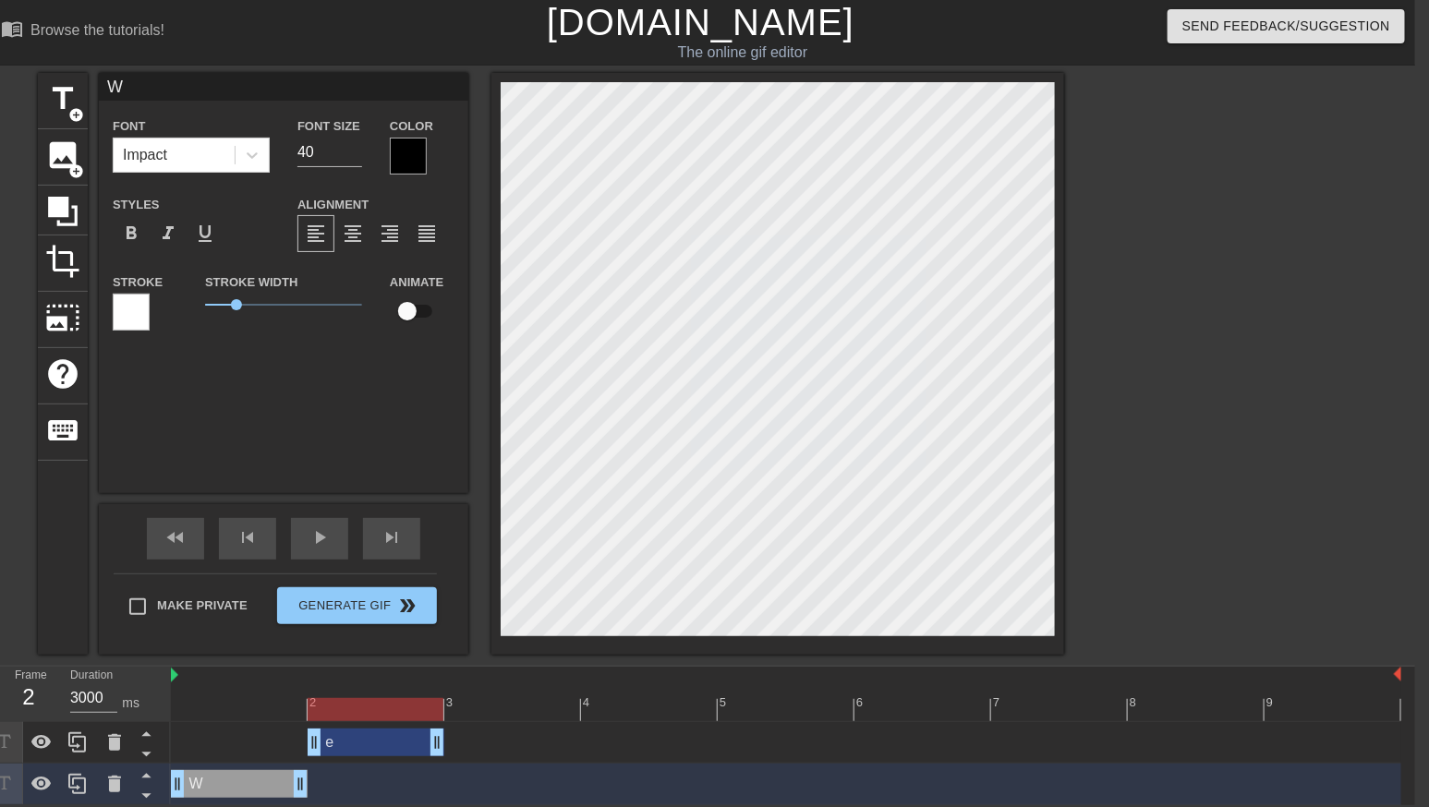
click at [362, 746] on div "e drag_handle drag_handle" at bounding box center [376, 743] width 137 height 28
type input "e"
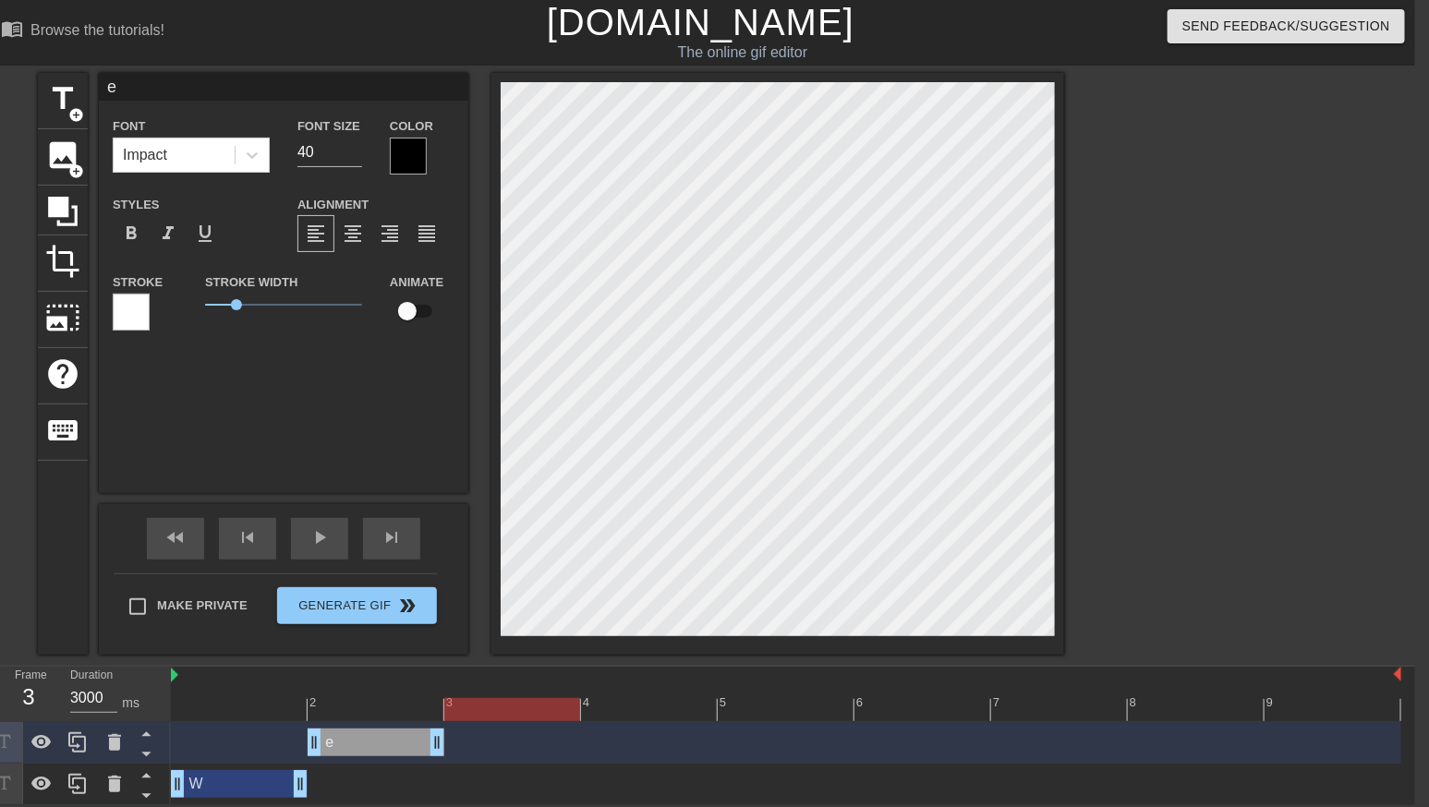
click at [491, 712] on div at bounding box center [786, 709] width 1231 height 23
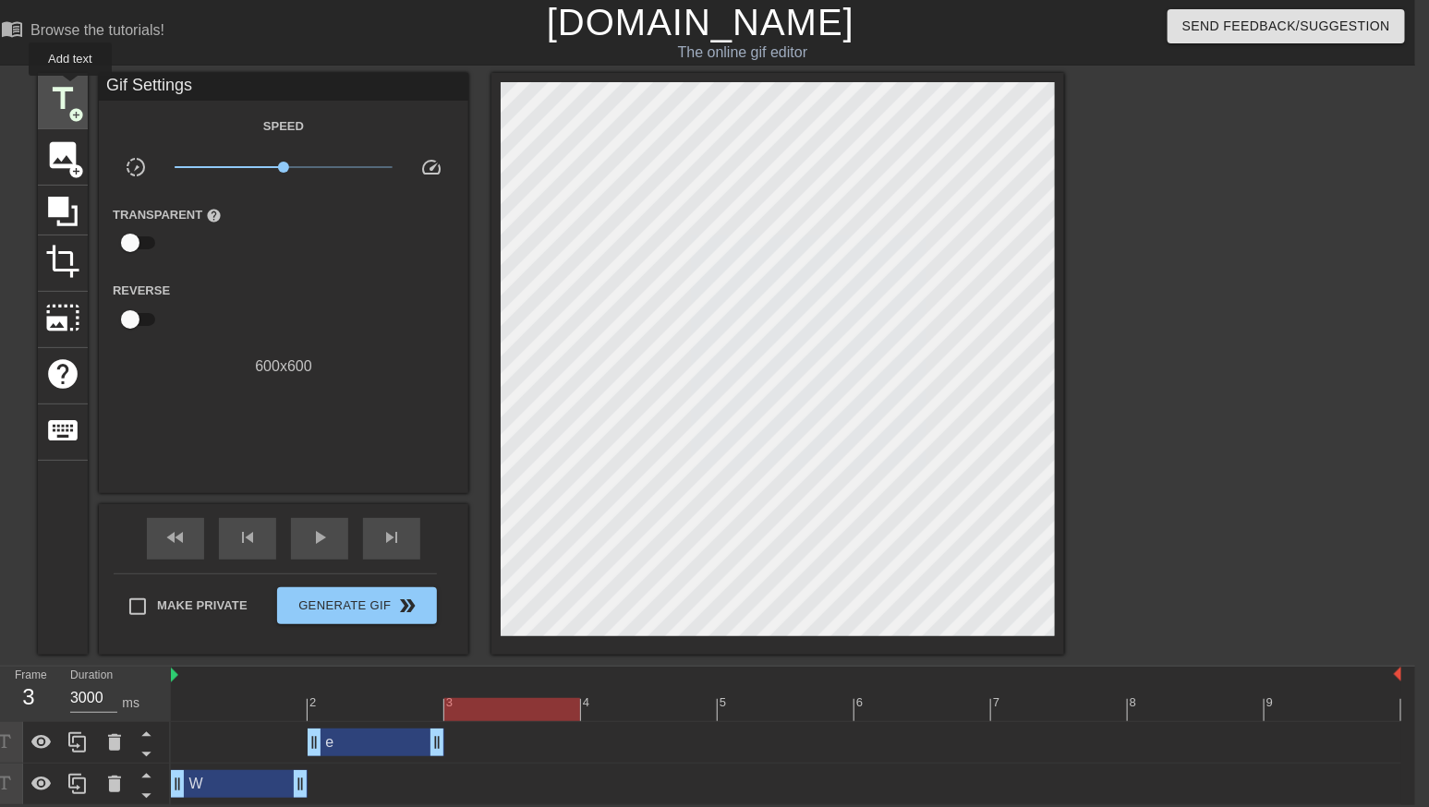
click at [67, 96] on span "title" at bounding box center [62, 98] width 35 height 35
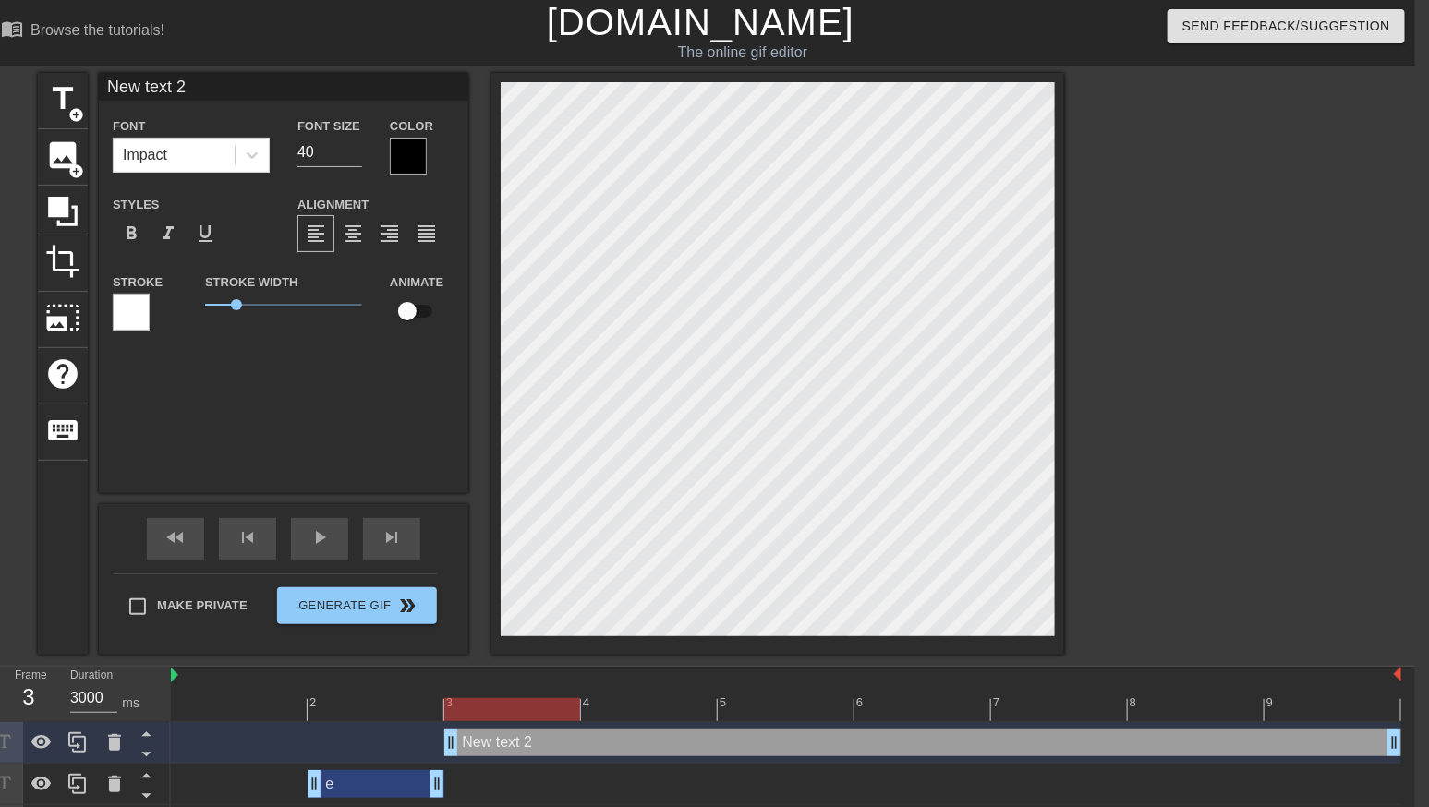
click at [398, 792] on div "e drag_handle drag_handle" at bounding box center [376, 784] width 137 height 28
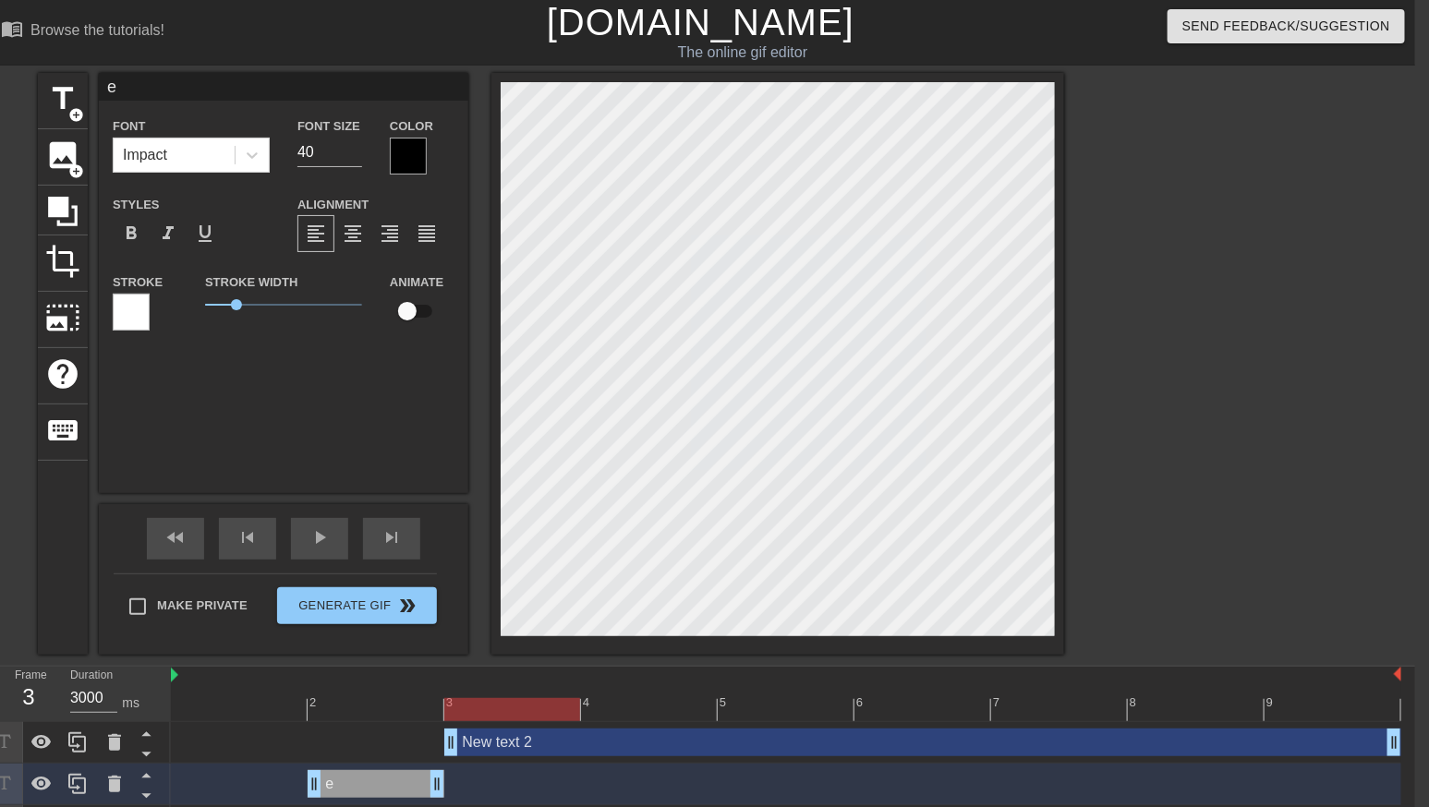
click at [422, 778] on div "e drag_handle drag_handle" at bounding box center [376, 784] width 137 height 28
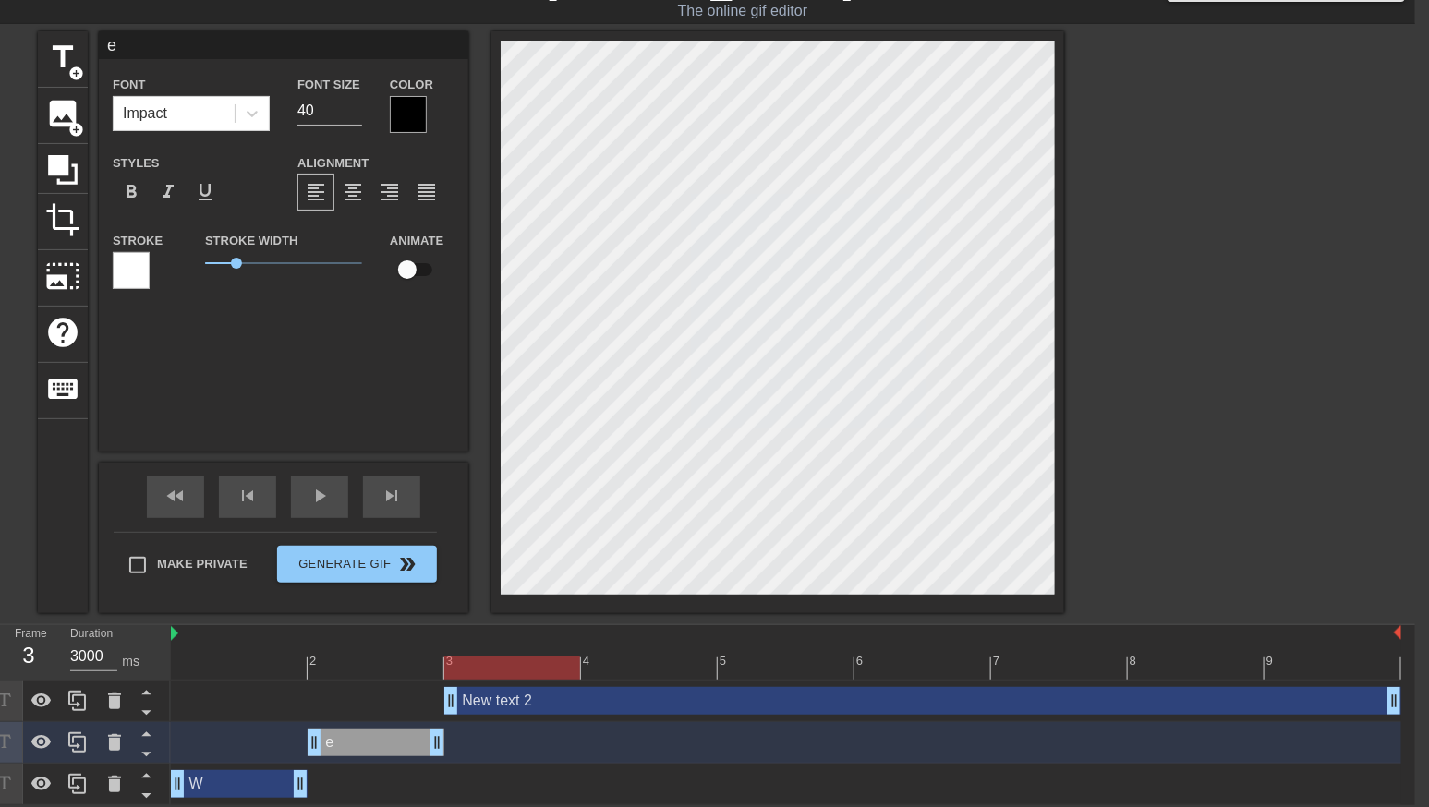
click at [526, 704] on div "New text 2 drag_handle drag_handle" at bounding box center [922, 701] width 957 height 28
type input "New text 2"
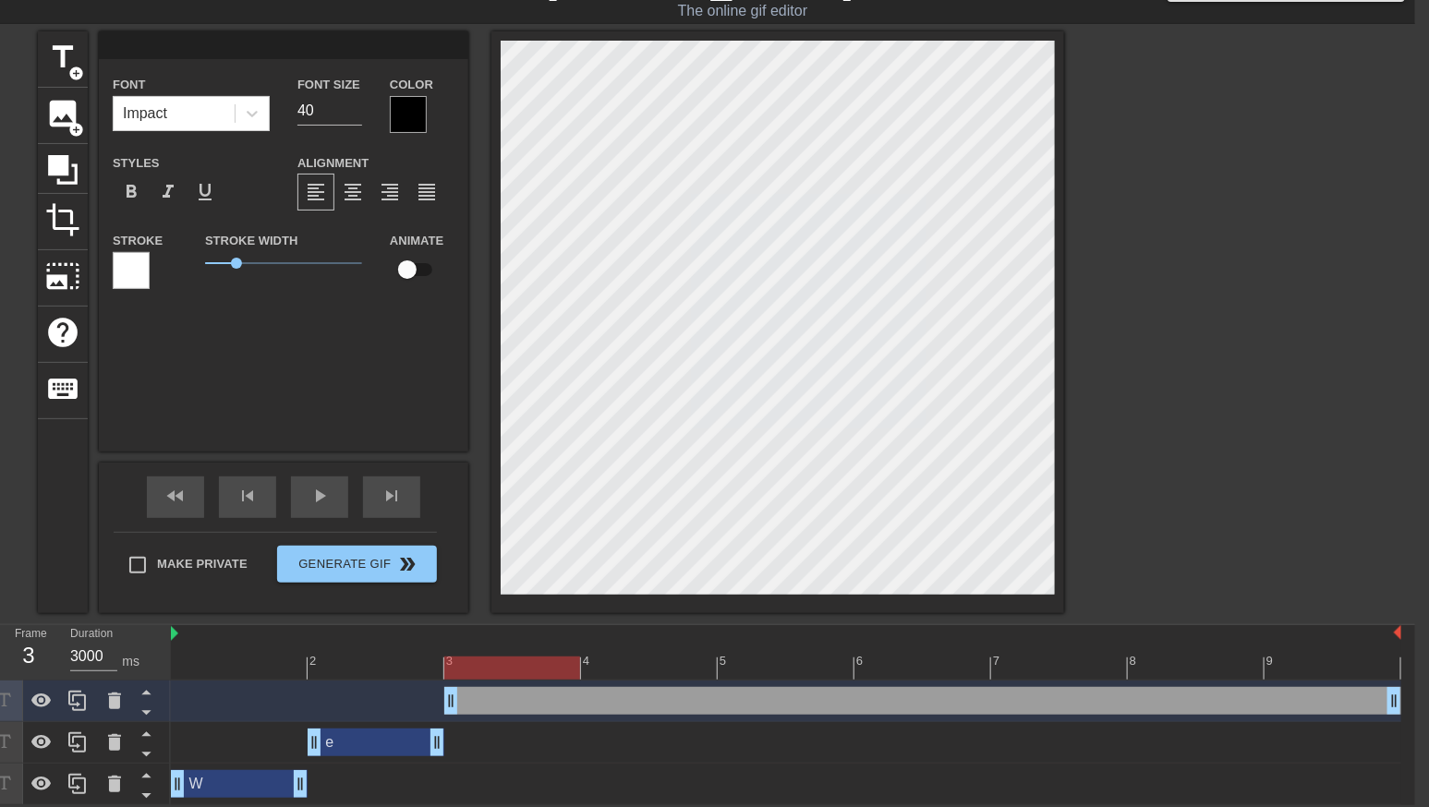
type input "e"
type textarea "e"
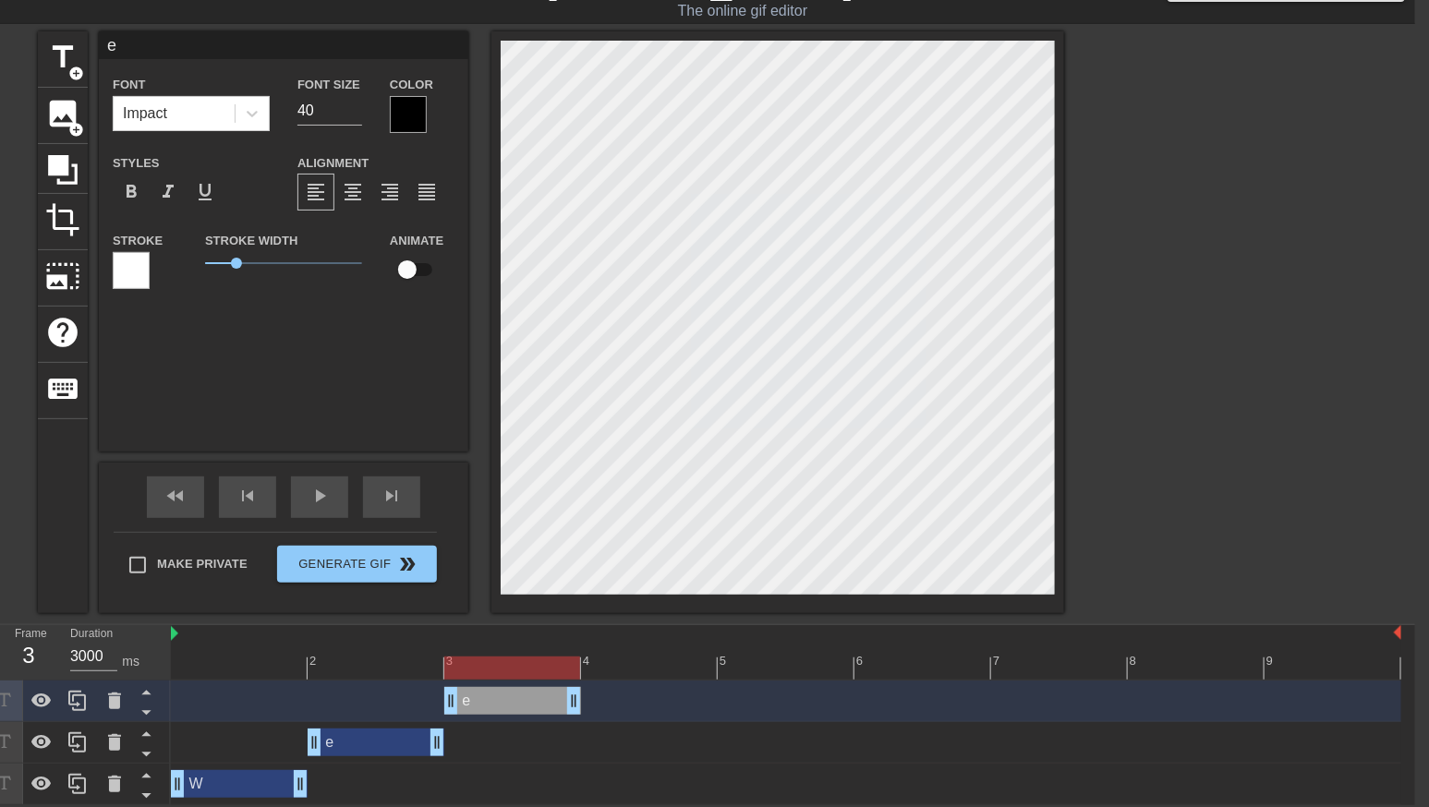
drag, startPoint x: 1398, startPoint y: 700, endPoint x: 617, endPoint y: 705, distance: 780.6
click at [617, 705] on div "e drag_handle drag_handle" at bounding box center [786, 701] width 1231 height 28
click at [387, 739] on div "e drag_handle drag_handle" at bounding box center [376, 743] width 137 height 28
click at [377, 744] on div "e drag_handle drag_handle" at bounding box center [376, 743] width 137 height 28
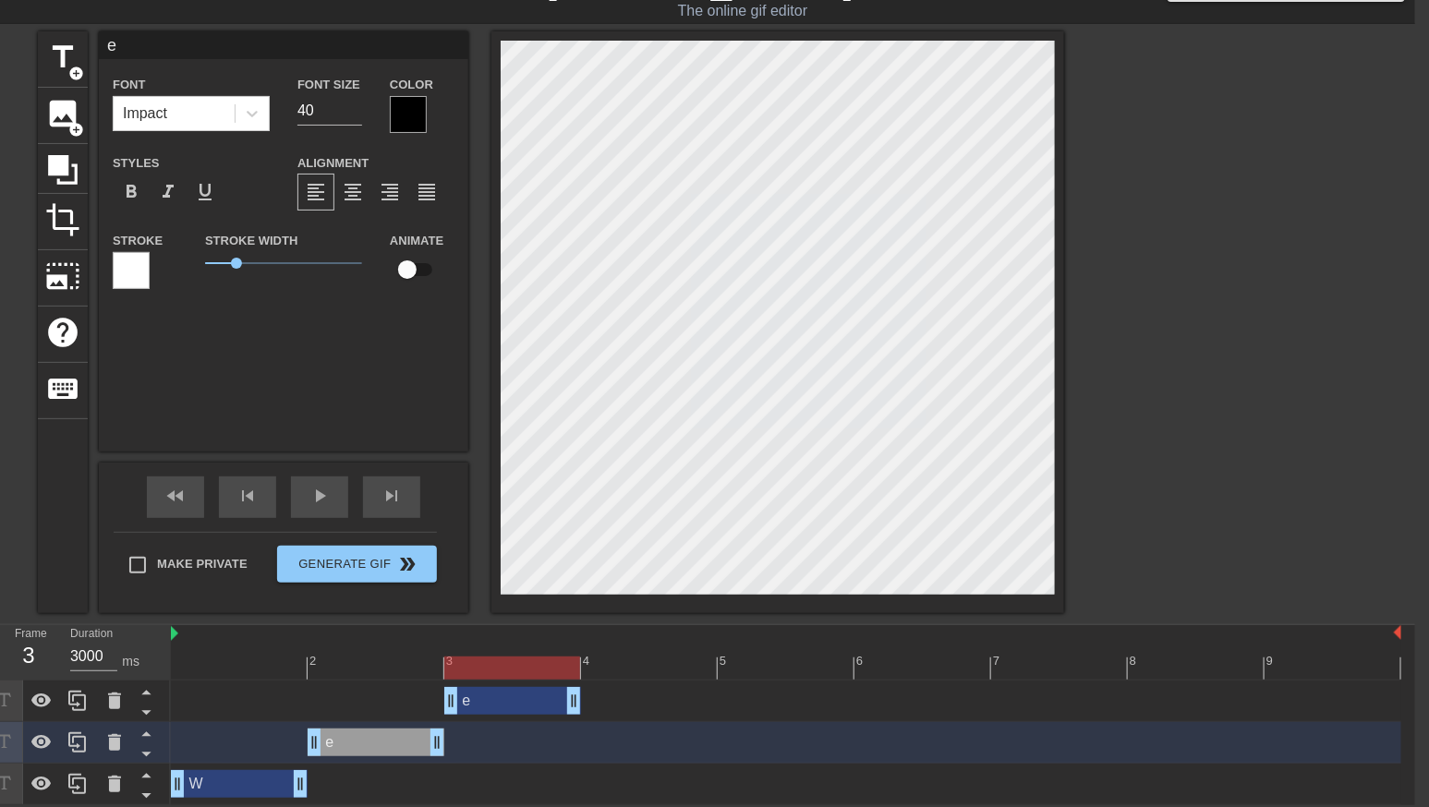
click at [244, 787] on div "W drag_handle drag_handle" at bounding box center [239, 784] width 137 height 28
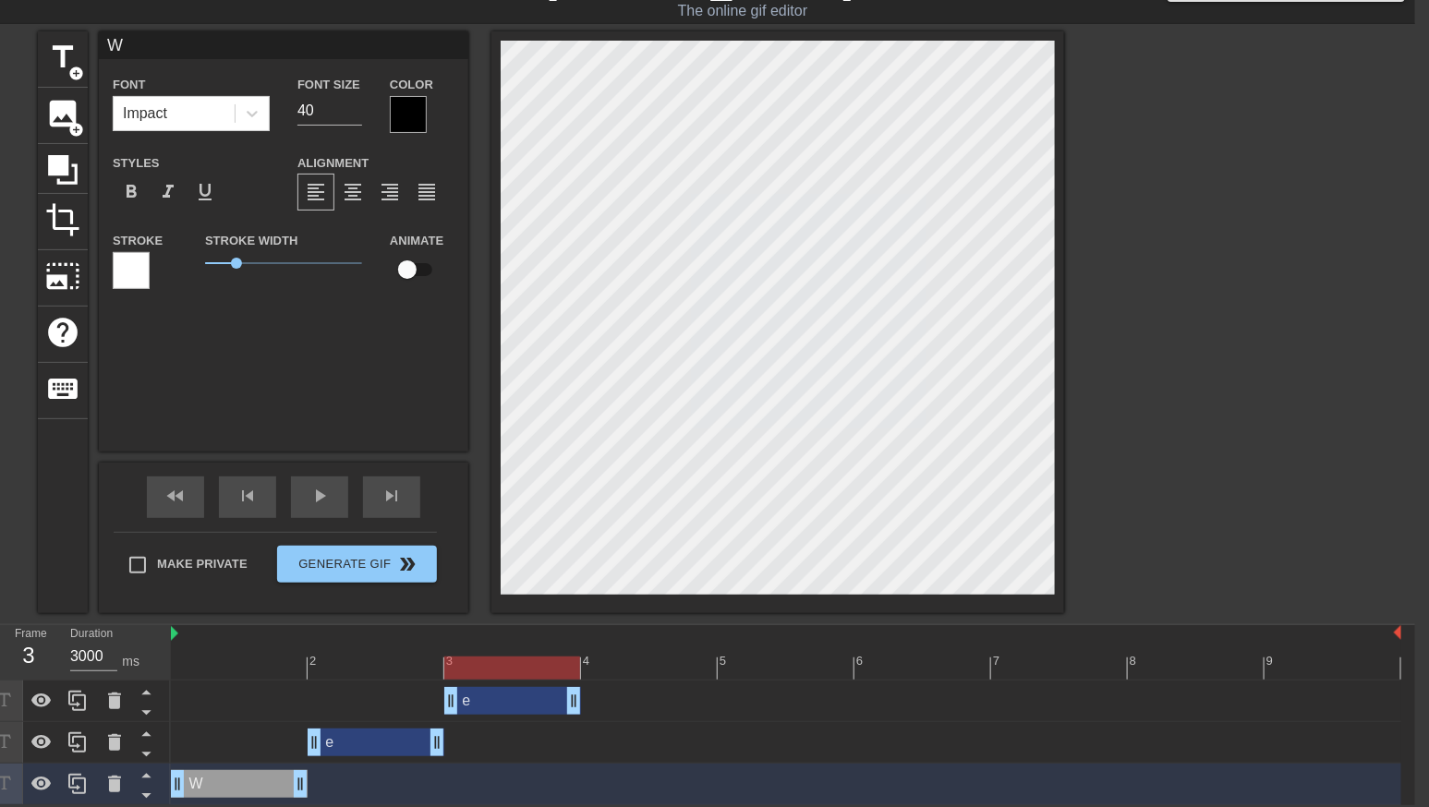
click at [363, 746] on div "e drag_handle drag_handle" at bounding box center [376, 743] width 137 height 28
type input "e"
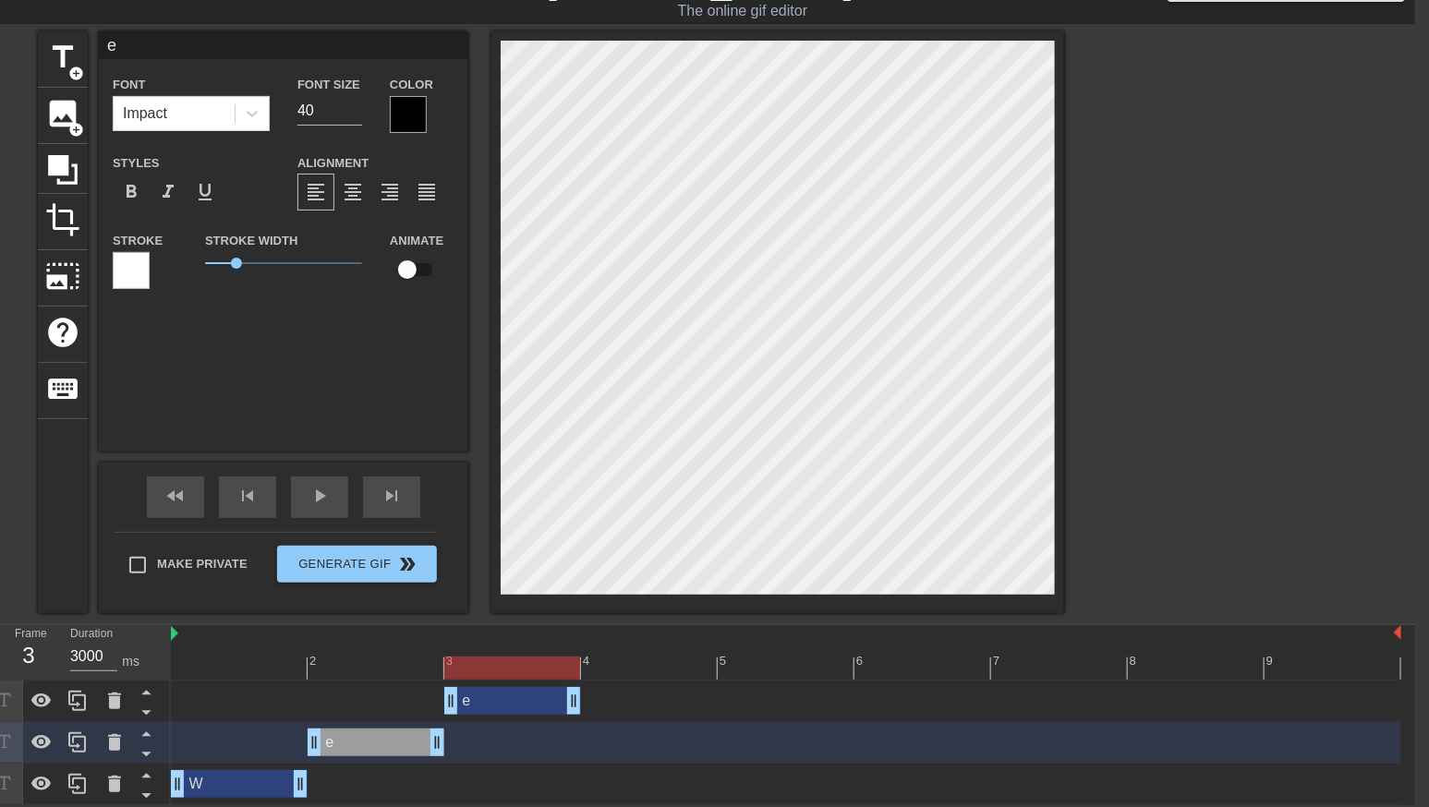
click at [478, 701] on div "e drag_handle drag_handle" at bounding box center [512, 701] width 137 height 28
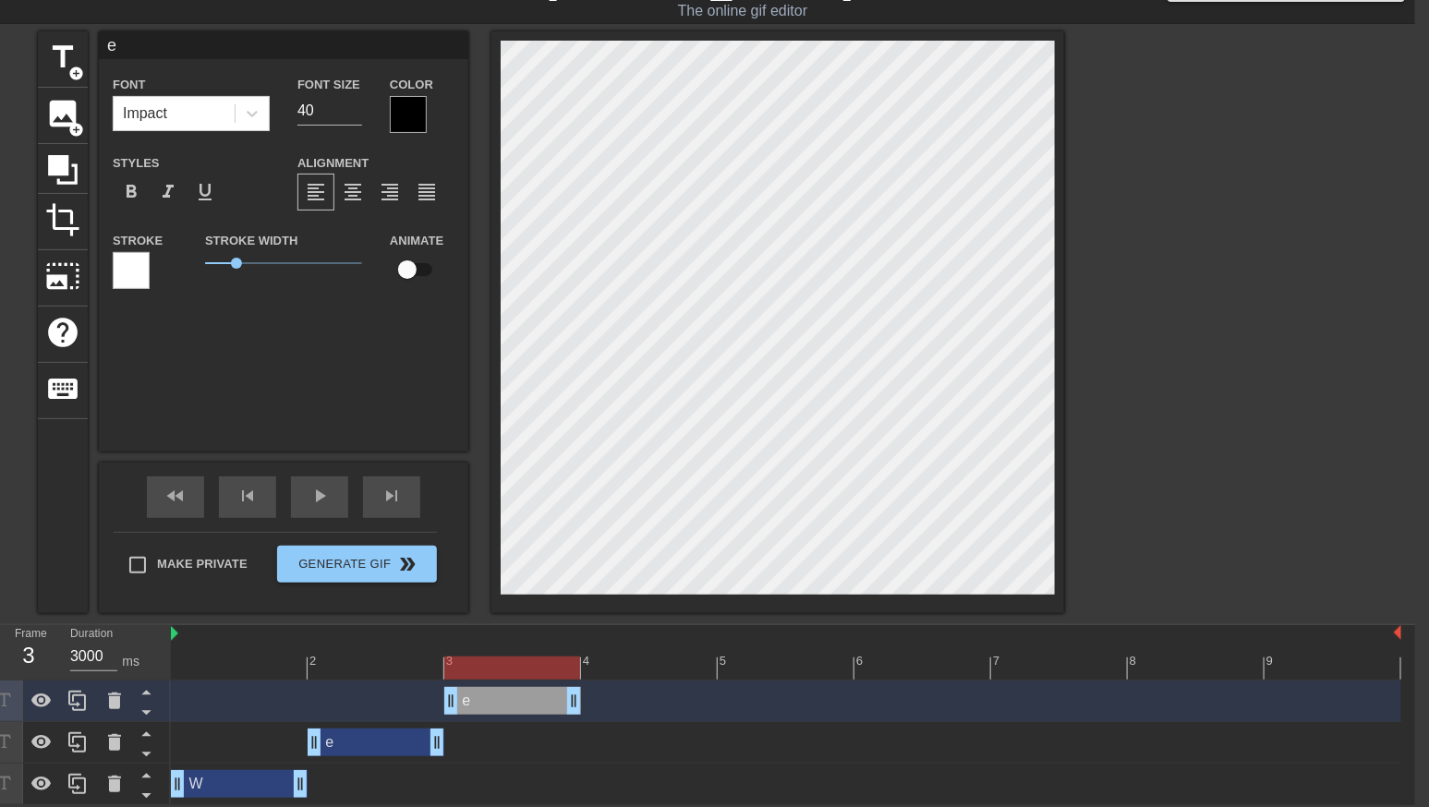
click at [641, 666] on div at bounding box center [786, 668] width 1231 height 23
click at [642, 707] on div "e drag_handle drag_handle" at bounding box center [786, 701] width 1231 height 28
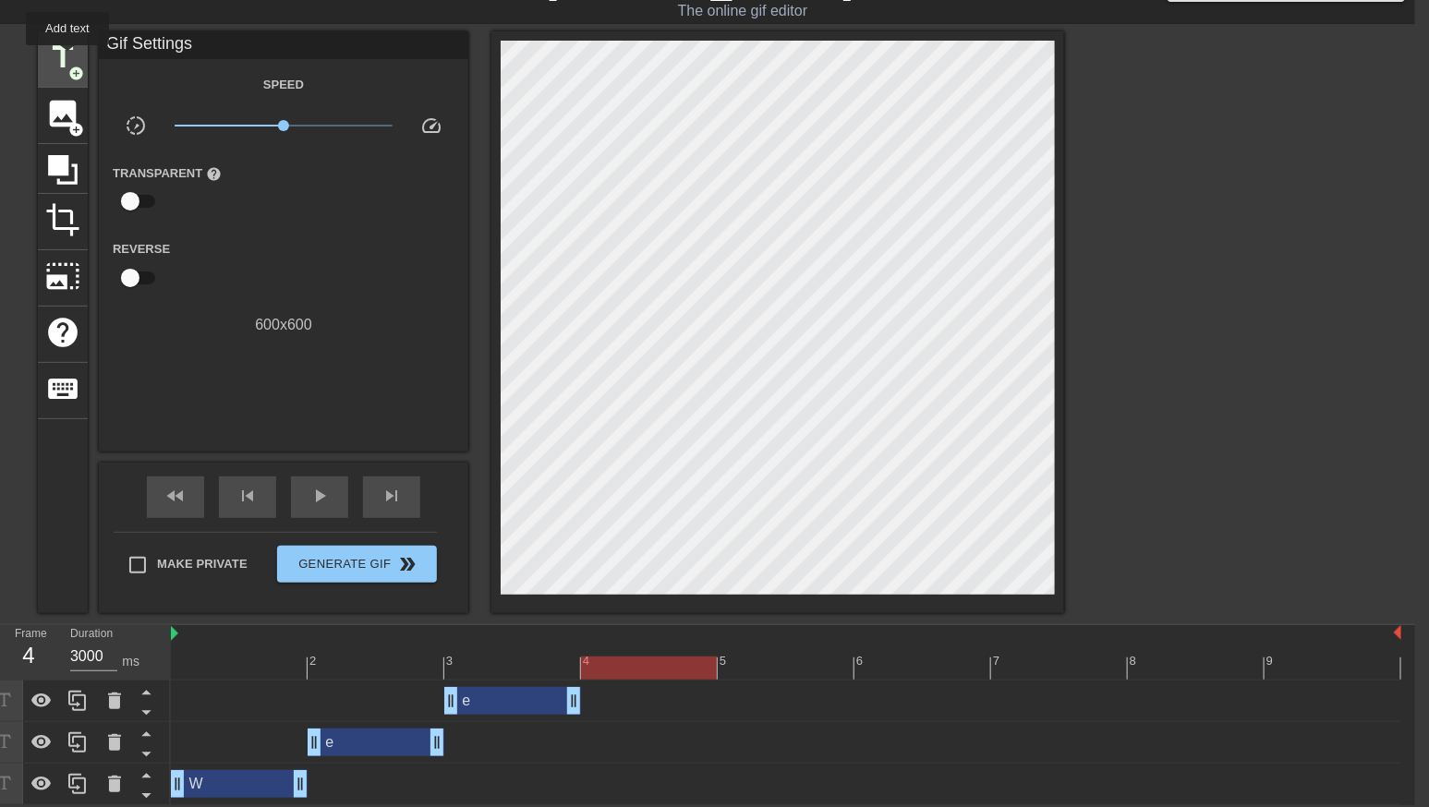
click at [68, 58] on span "title" at bounding box center [62, 57] width 35 height 35
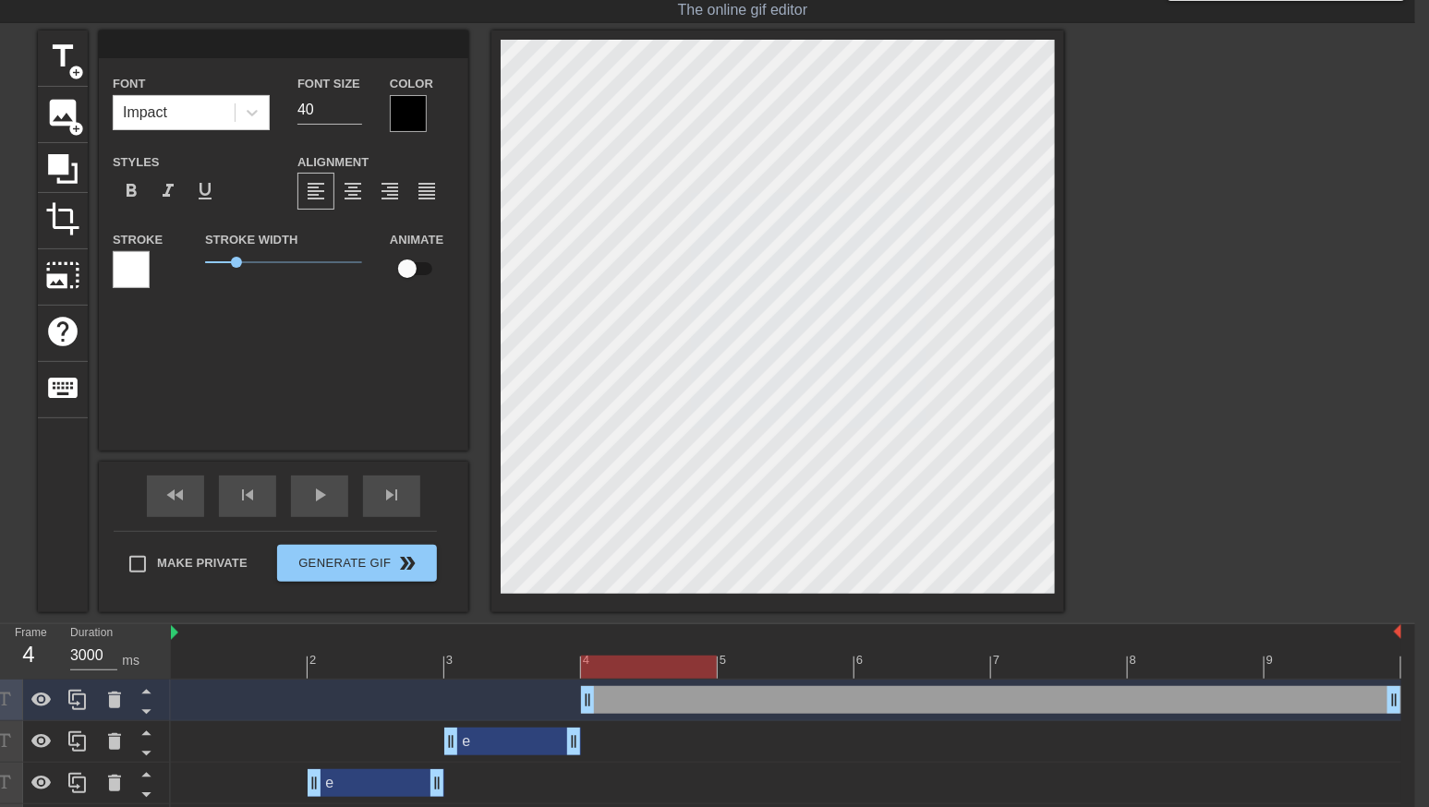
scroll to position [0, 0]
type input "～"
type textarea "～"
click at [137, 189] on span "format_bold" at bounding box center [131, 191] width 22 height 22
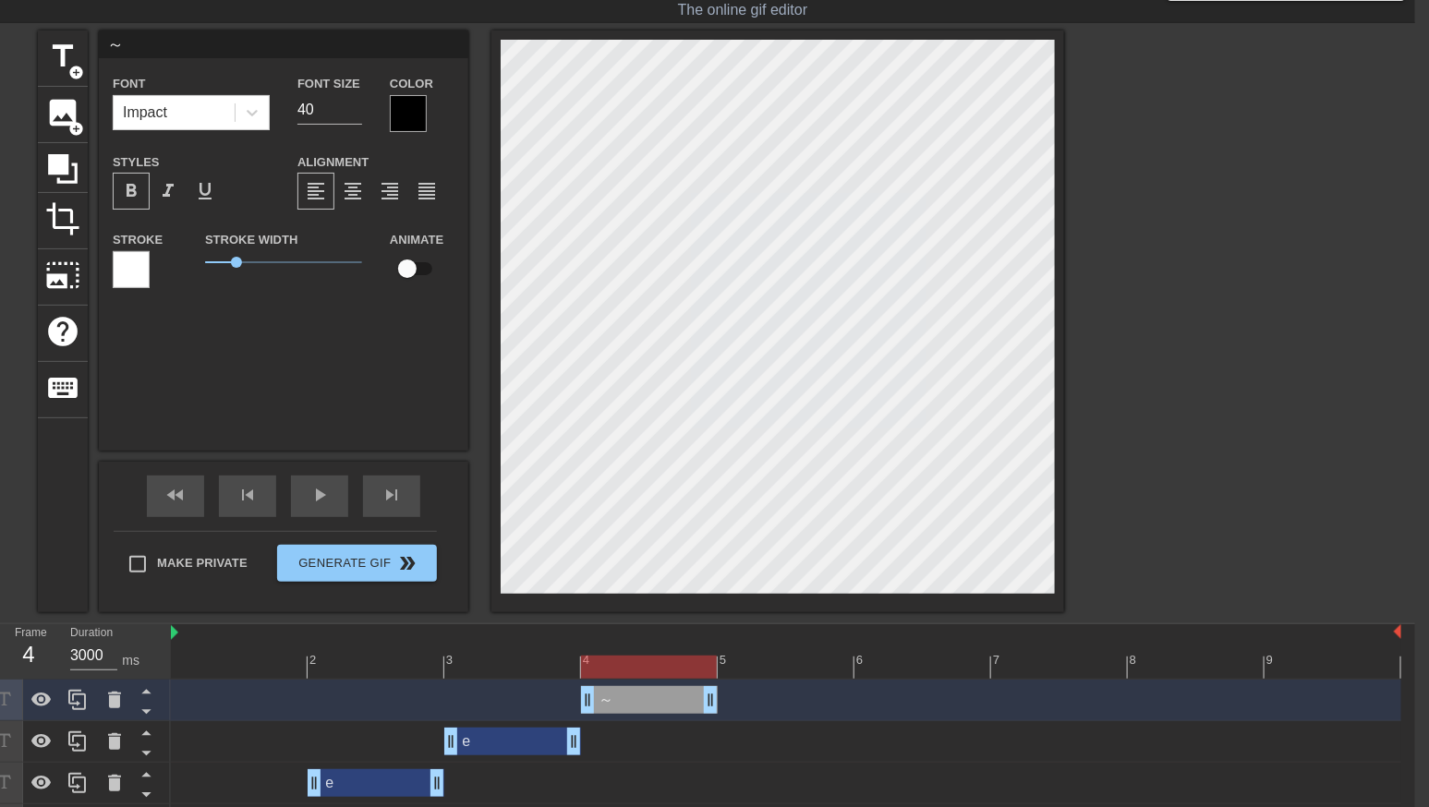
drag, startPoint x: 1389, startPoint y: 704, endPoint x: 745, endPoint y: 708, distance: 644.8
click at [745, 708] on div "～ drag_handle drag_handle" at bounding box center [786, 700] width 1231 height 28
click at [505, 751] on div "e drag_handle drag_handle" at bounding box center [512, 742] width 137 height 28
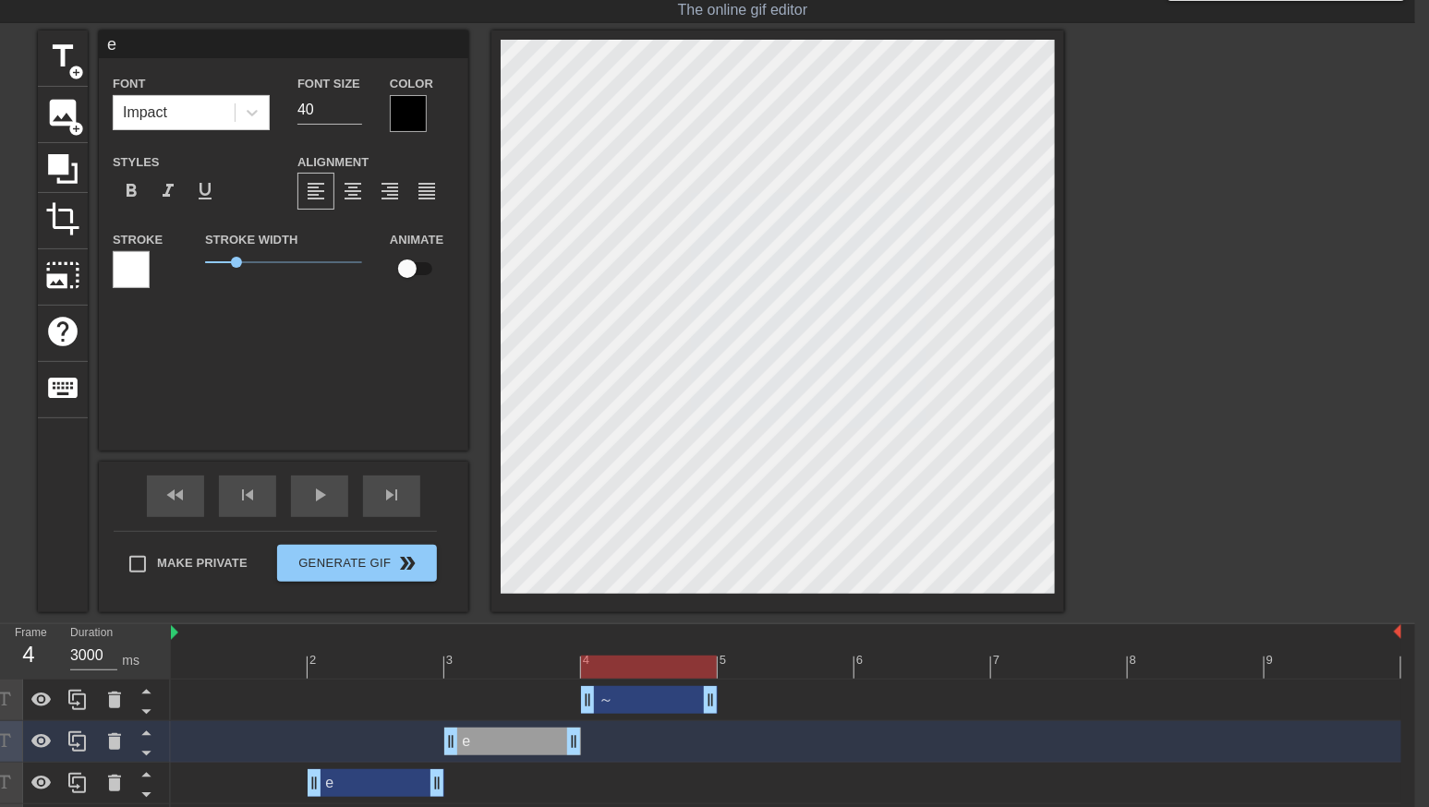
click at [630, 706] on div "～ drag_handle drag_handle" at bounding box center [649, 700] width 137 height 28
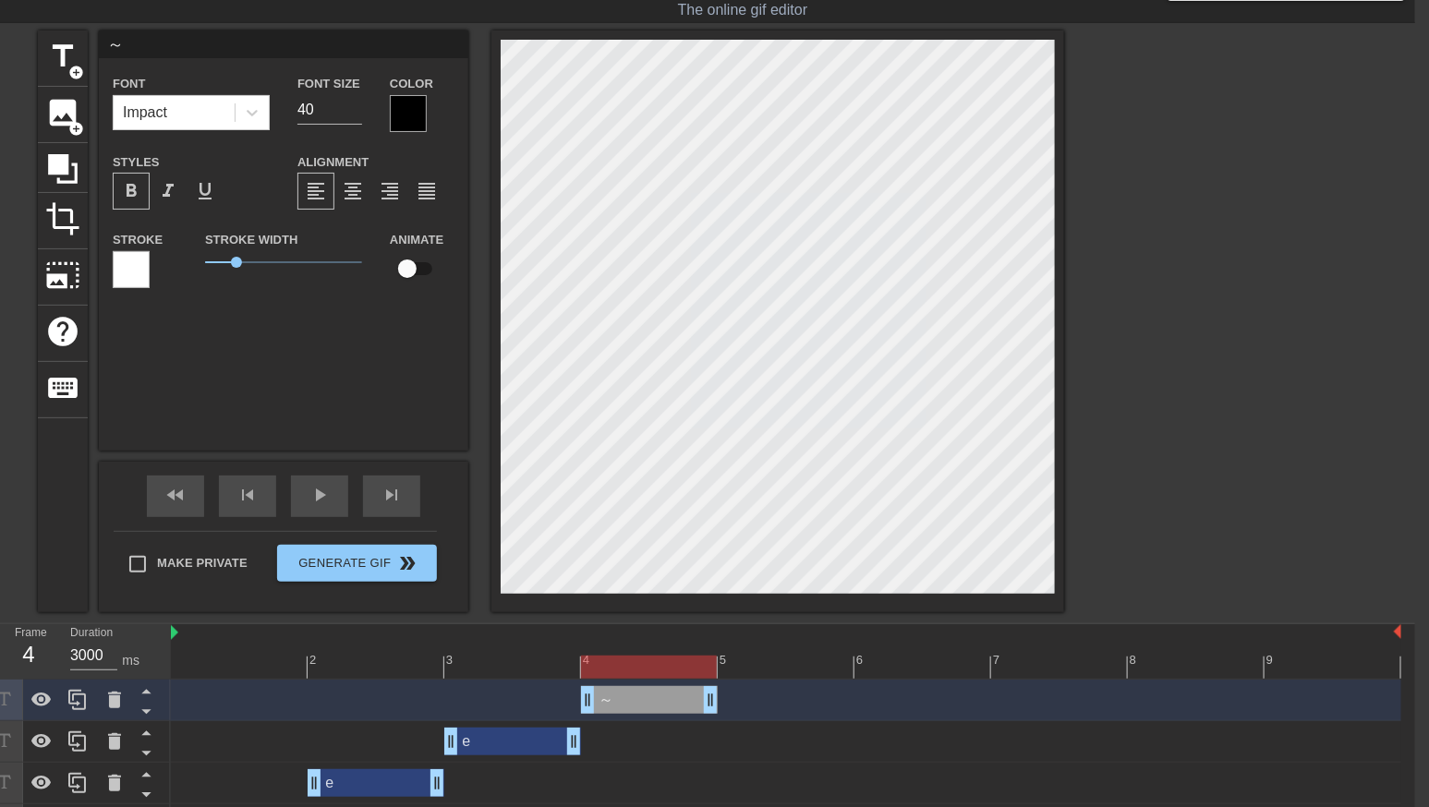
click at [637, 697] on div "～ drag_handle drag_handle" at bounding box center [649, 700] width 137 height 28
click at [503, 748] on div "e drag_handle drag_handle" at bounding box center [512, 742] width 137 height 28
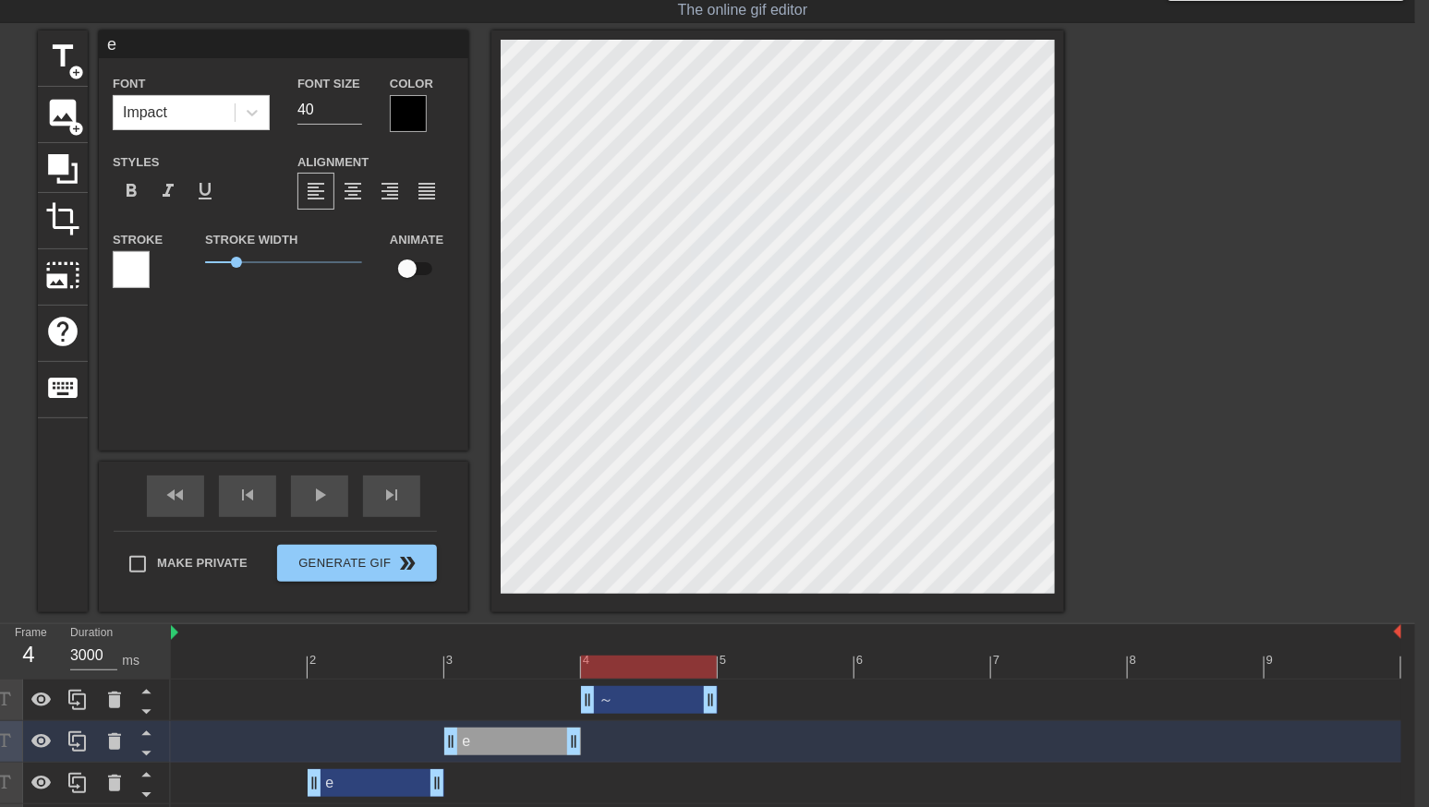
click at [658, 700] on div "～ drag_handle drag_handle" at bounding box center [649, 700] width 137 height 28
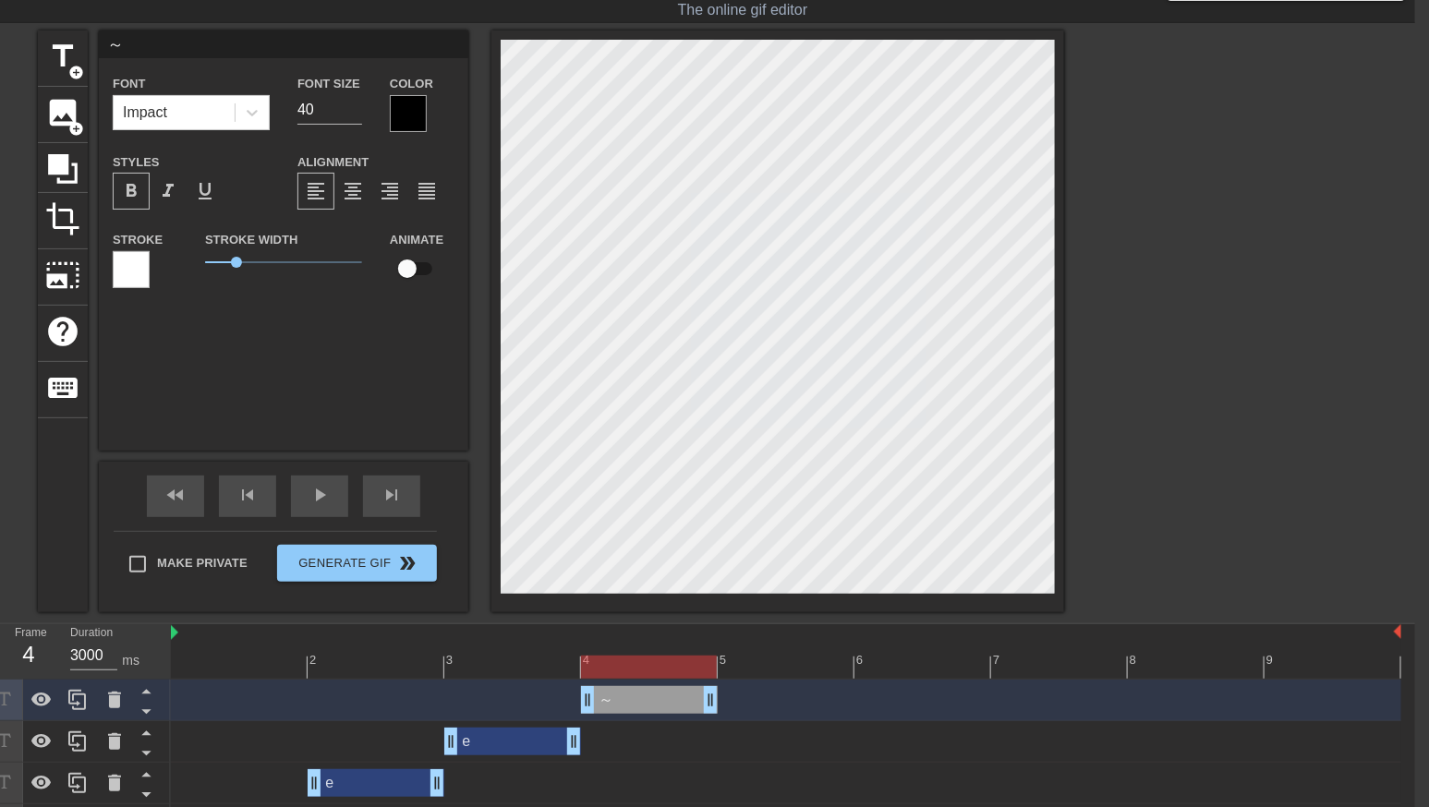
scroll to position [84, 14]
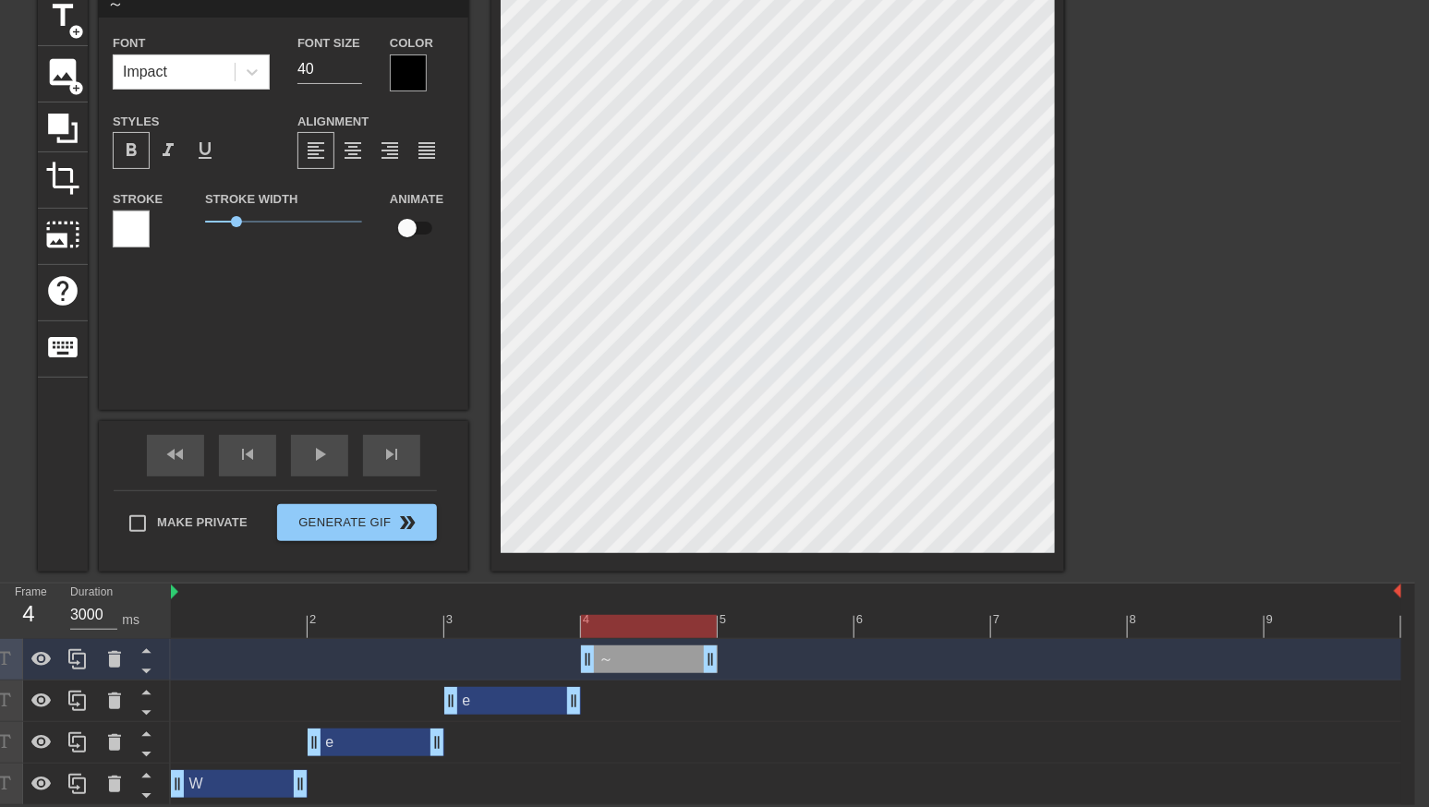
click at [257, 785] on div "W drag_handle drag_handle" at bounding box center [239, 784] width 137 height 28
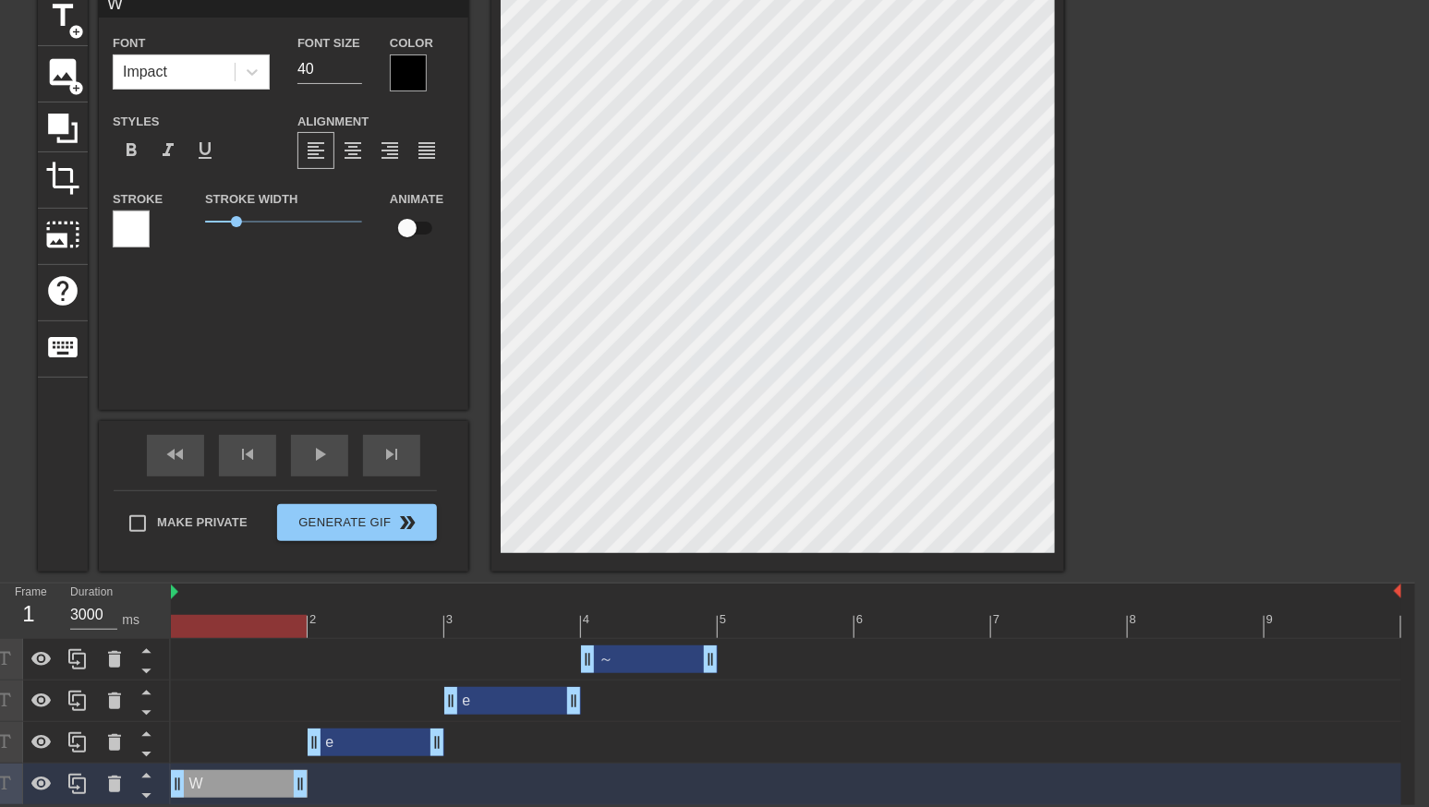
click at [379, 741] on div "e drag_handle drag_handle" at bounding box center [376, 743] width 137 height 28
type input "e"
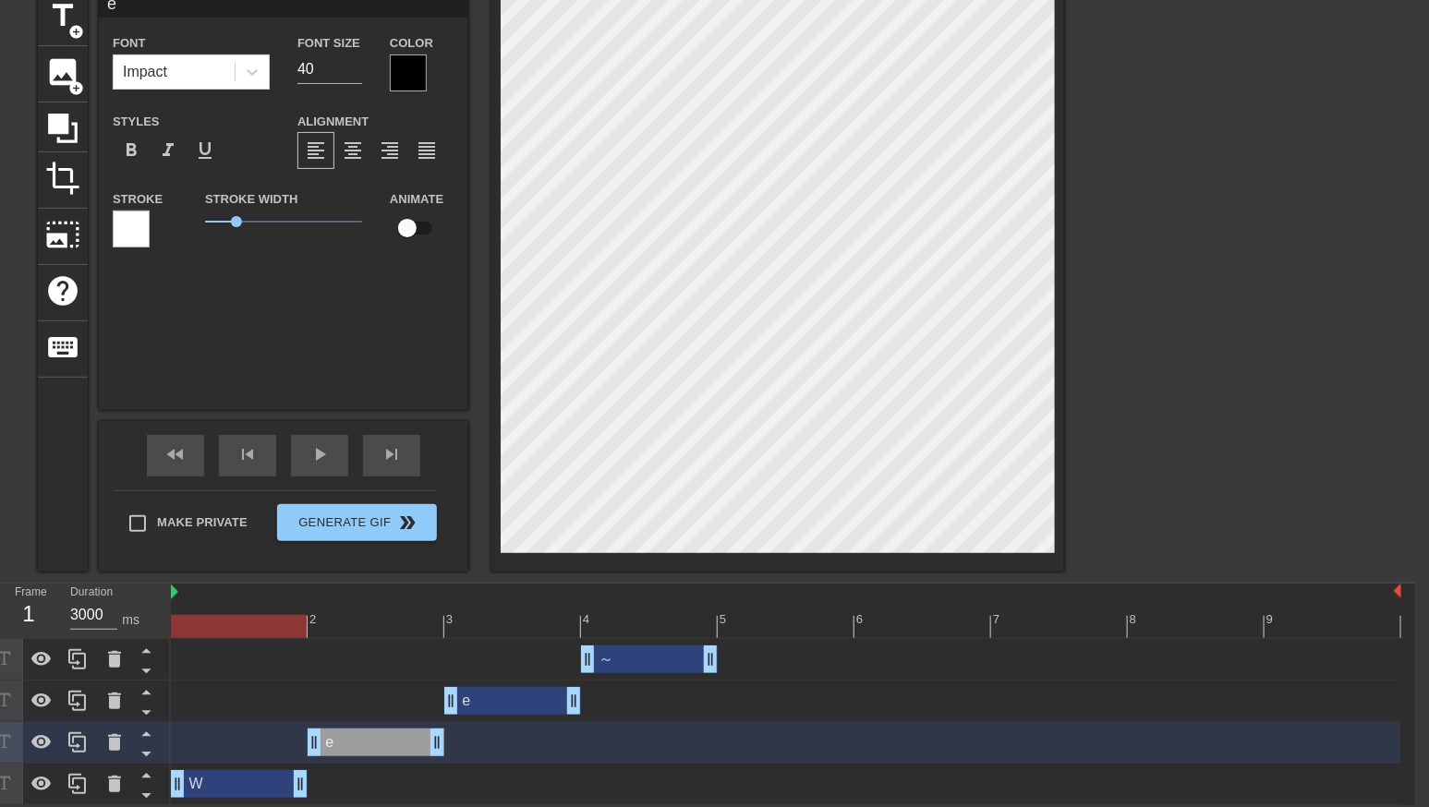
click at [517, 697] on div "e drag_handle drag_handle" at bounding box center [512, 701] width 137 height 28
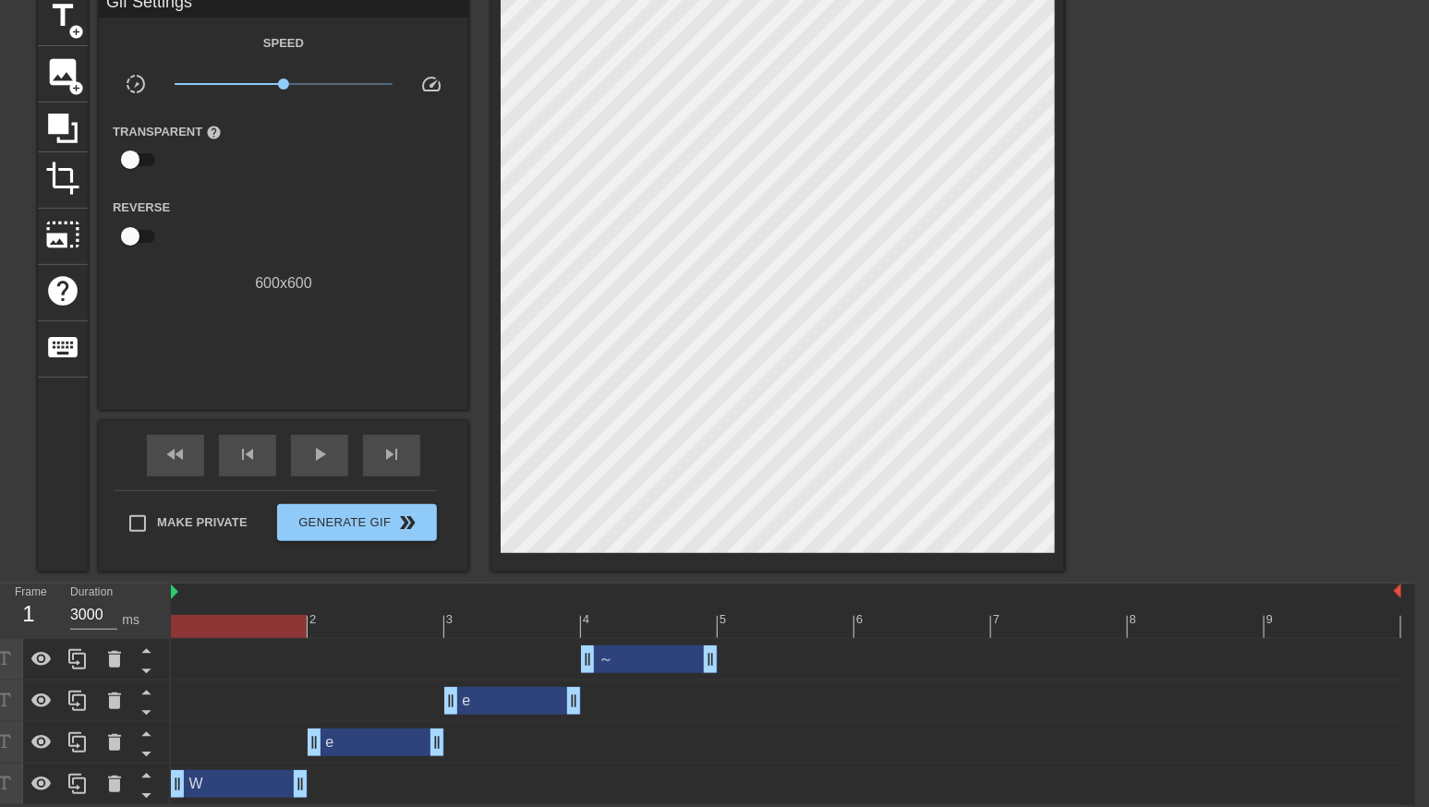
click at [521, 628] on div at bounding box center [786, 626] width 1231 height 23
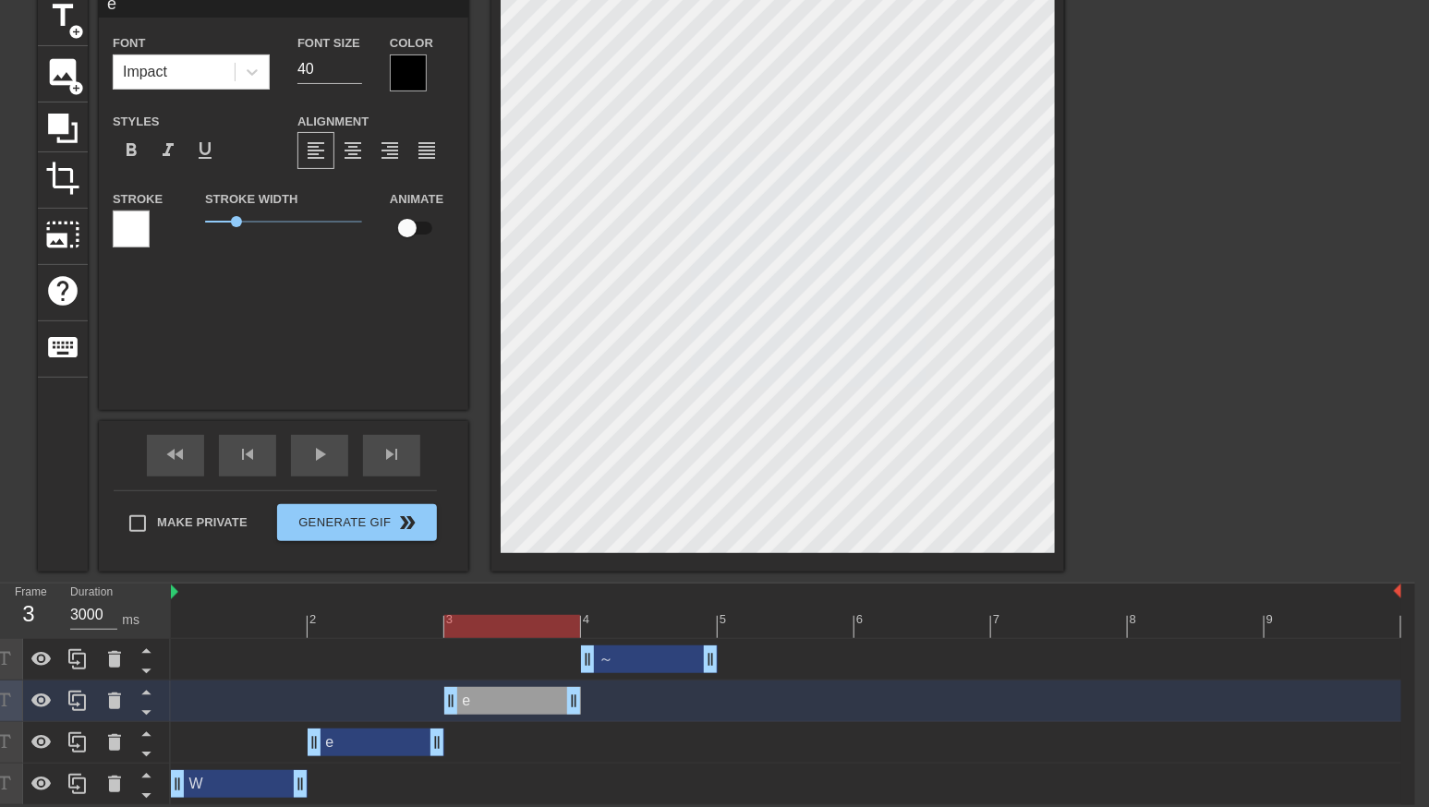
click at [396, 734] on div "e drag_handle drag_handle" at bounding box center [376, 743] width 137 height 28
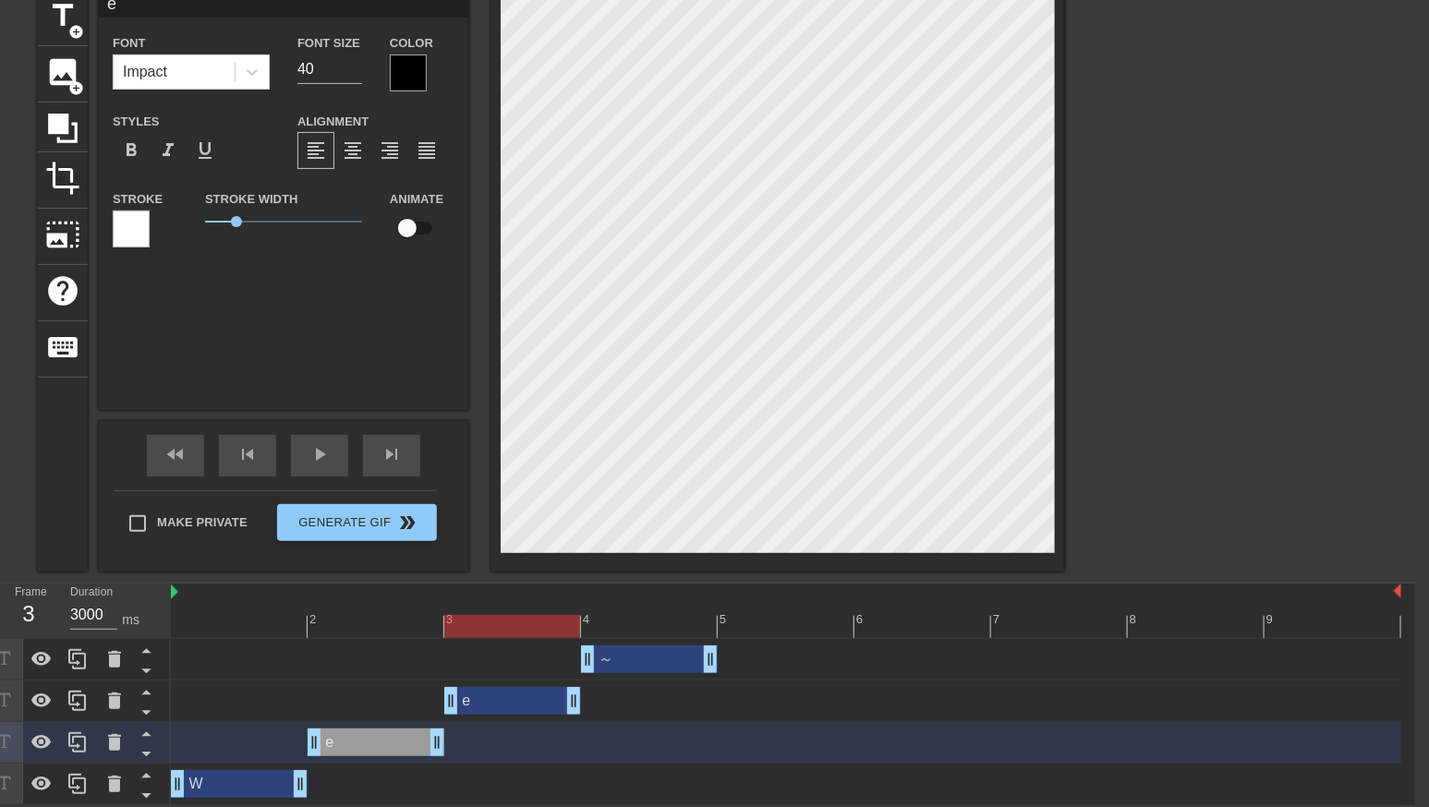
click at [634, 663] on div "～ drag_handle drag_handle" at bounding box center [649, 660] width 137 height 28
type input "～"
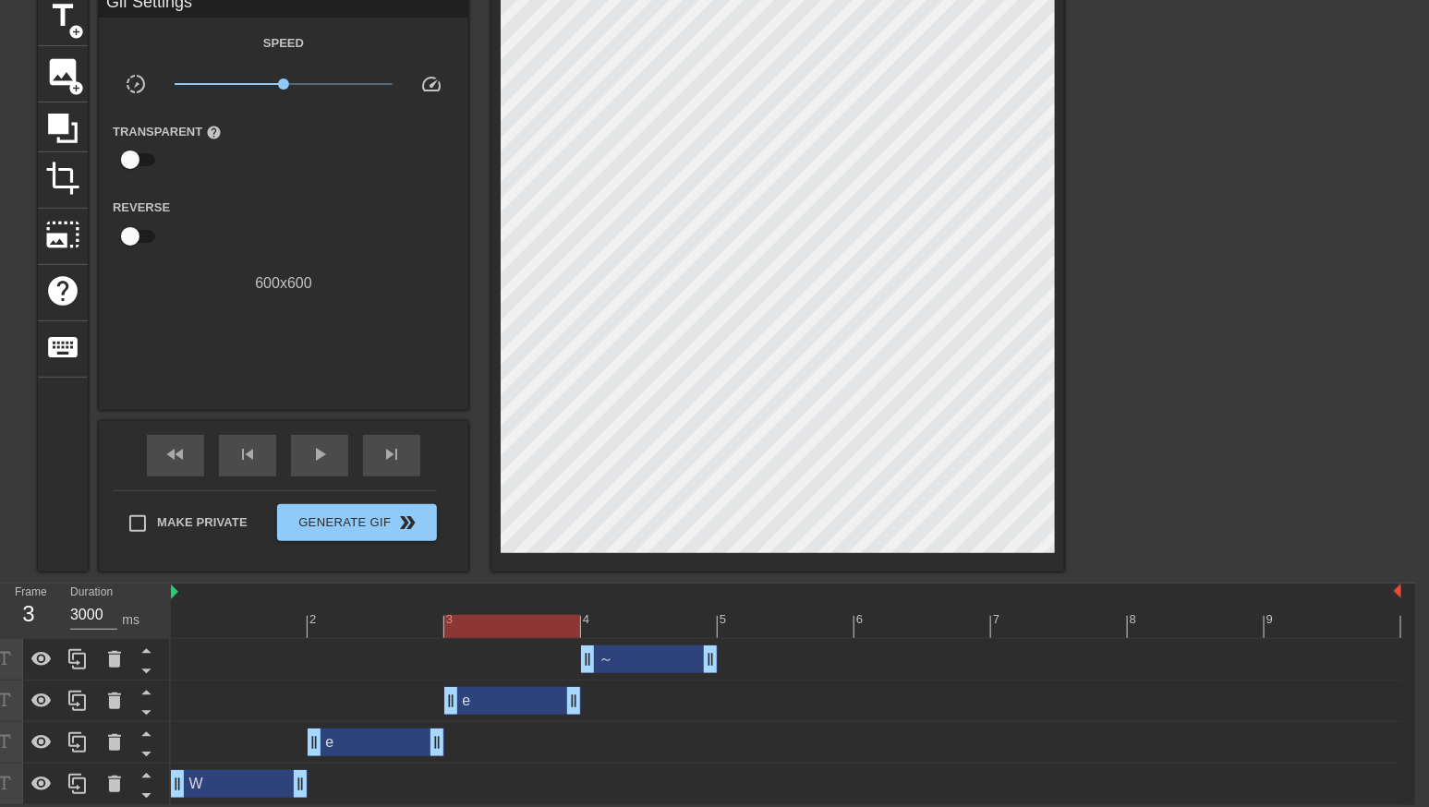
click at [633, 621] on div at bounding box center [786, 626] width 1231 height 23
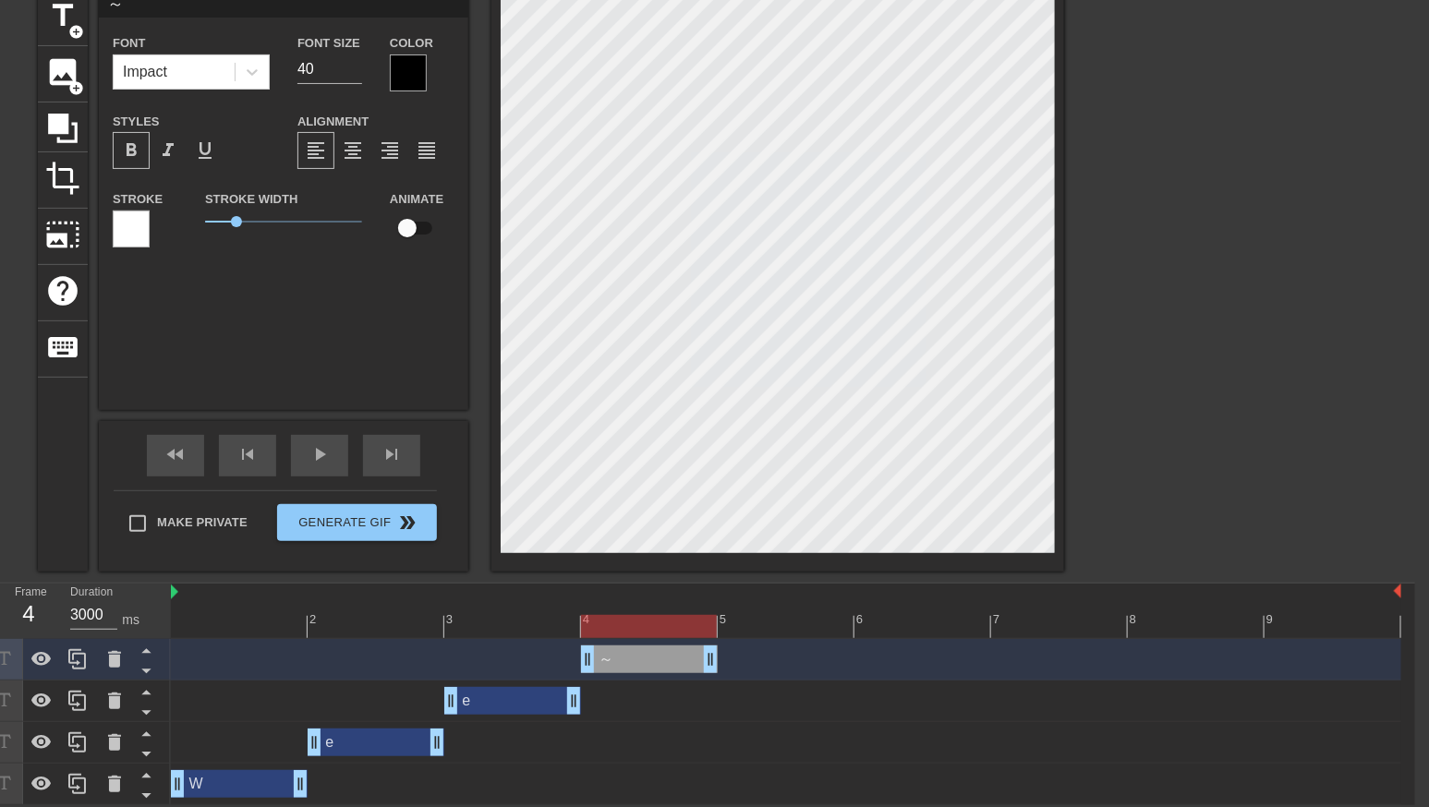
click at [790, 621] on div at bounding box center [786, 626] width 1231 height 23
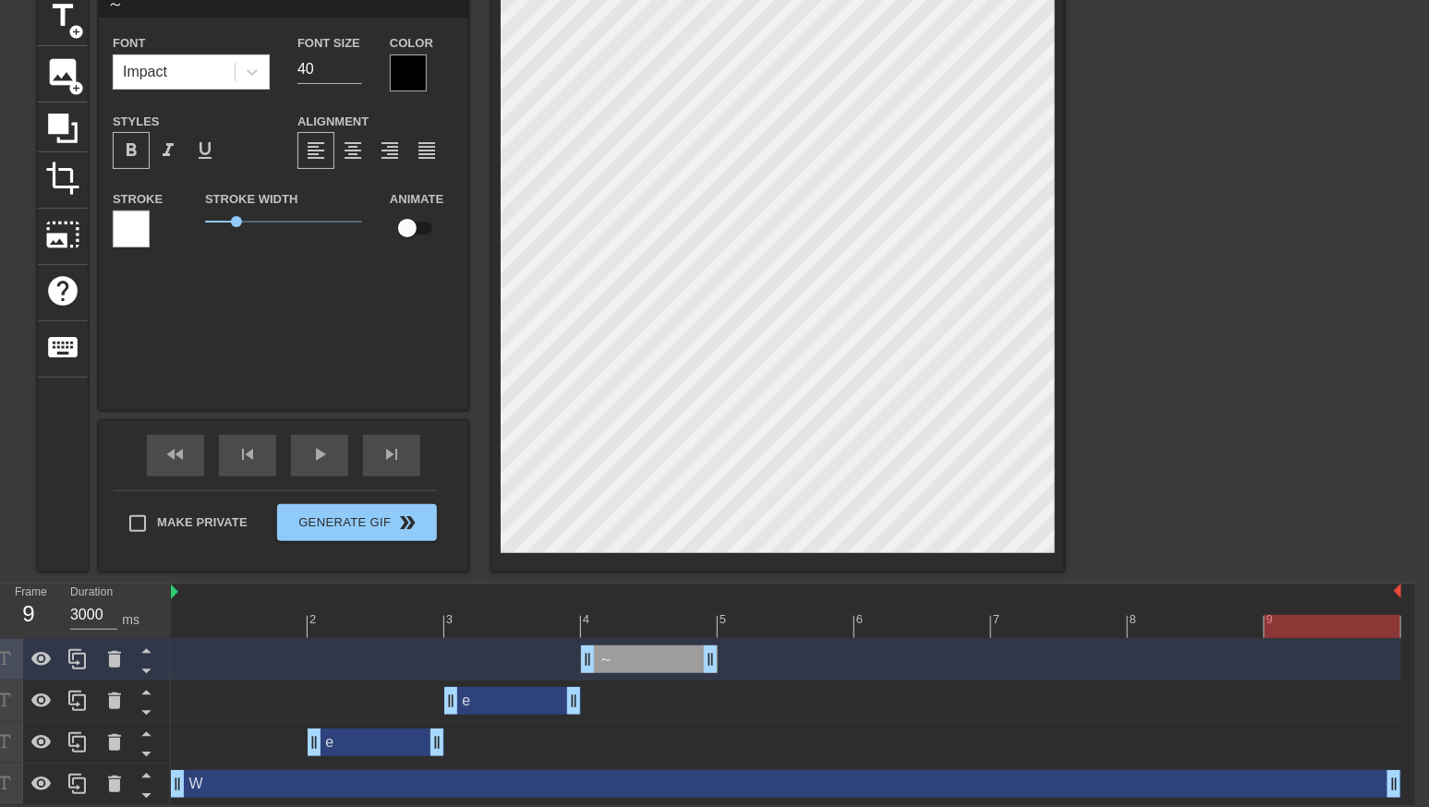
drag, startPoint x: 301, startPoint y: 785, endPoint x: 1513, endPoint y: 783, distance: 1212.0
click at [1415, 783] on html "menu_book Browse the tutorials! [DOMAIN_NAME] The online gif editor Send Feedba…" at bounding box center [700, 361] width 1429 height 889
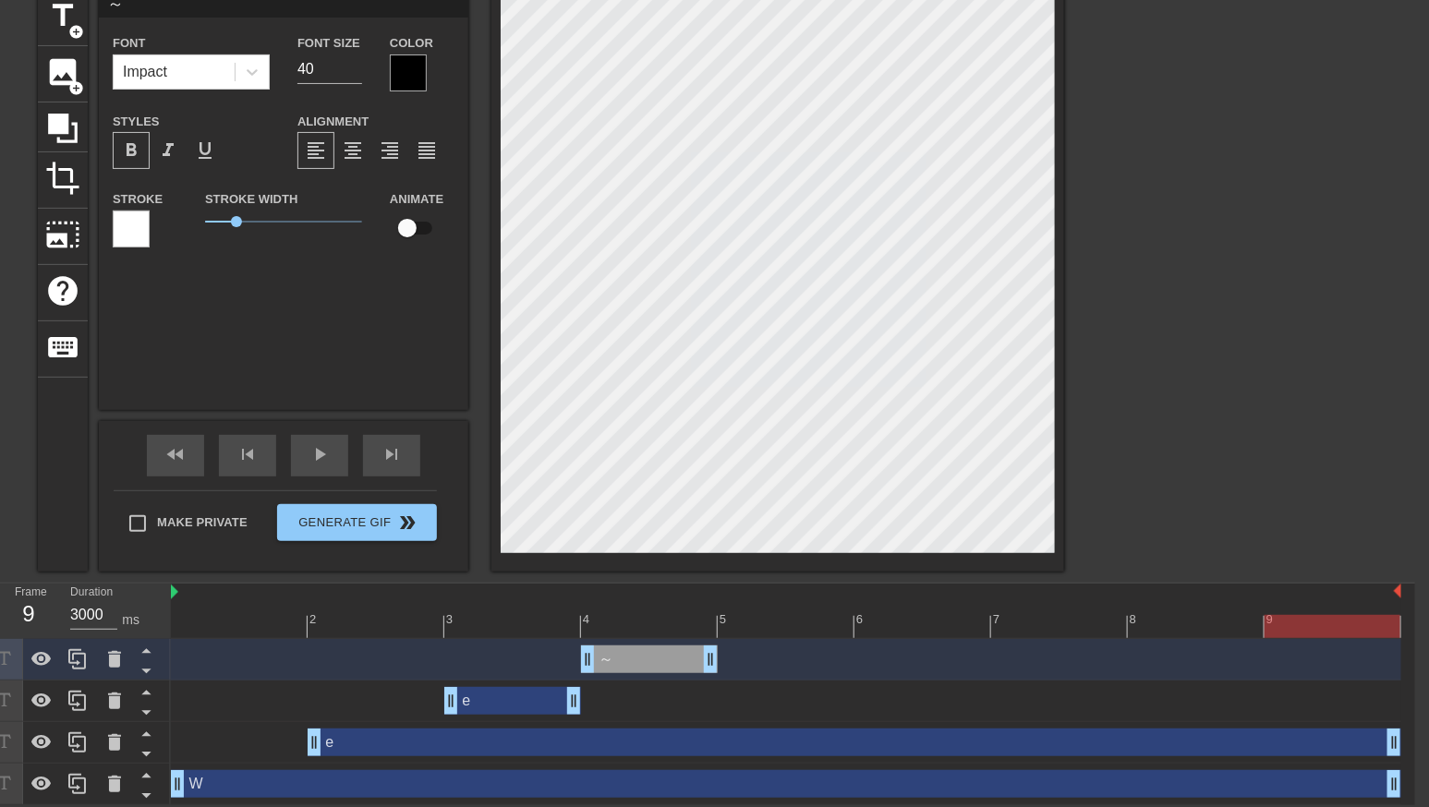
drag, startPoint x: 438, startPoint y: 737, endPoint x: 1445, endPoint y: 766, distance: 1007.4
click at [1415, 766] on html "menu_book Browse the tutorials! [DOMAIN_NAME] The online gif editor Send Feedba…" at bounding box center [700, 361] width 1429 height 889
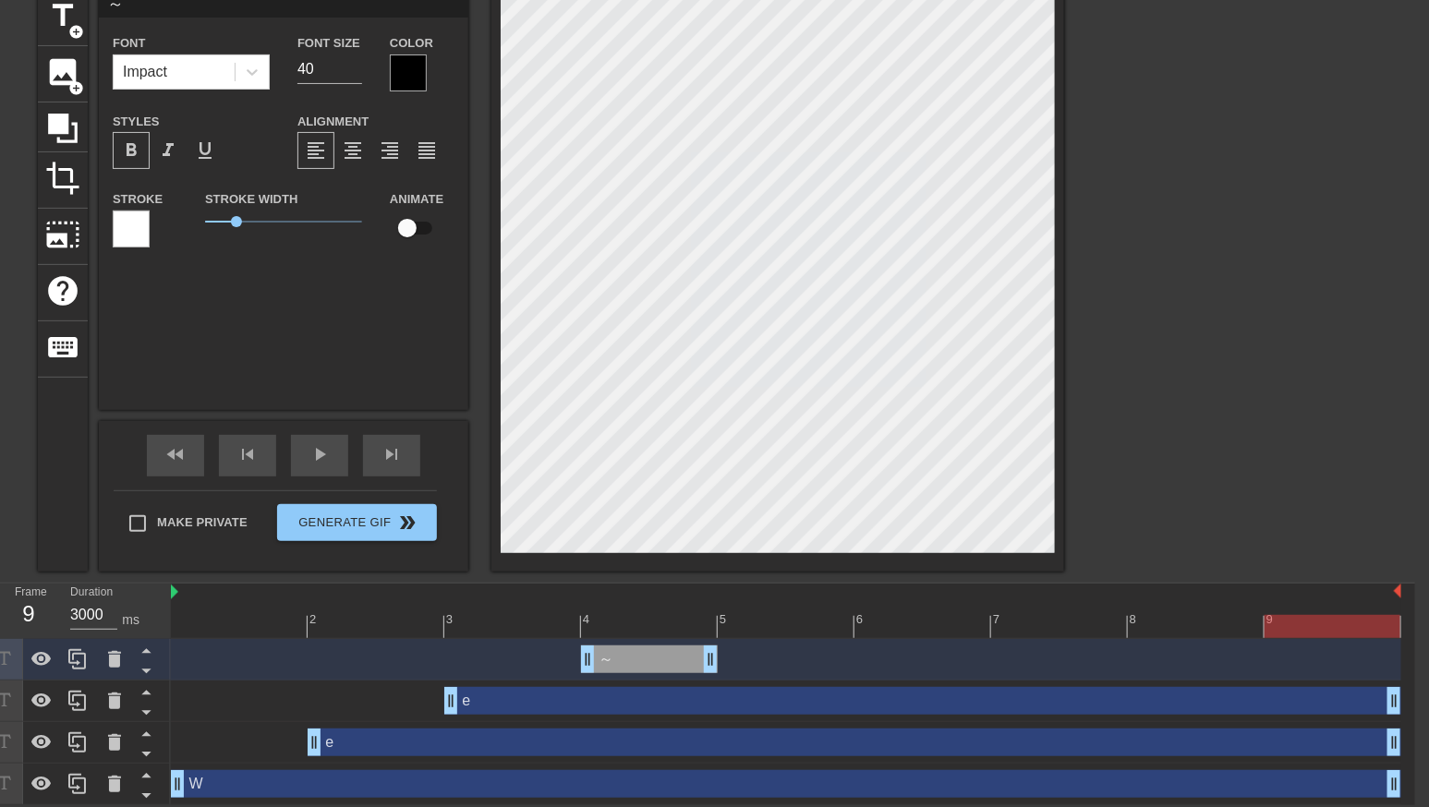
drag, startPoint x: 574, startPoint y: 699, endPoint x: 1351, endPoint y: 743, distance: 778.1
click at [1351, 743] on div "～ drag_handle drag_handle e drag_handle drag_handle e drag_handle drag_handle W…" at bounding box center [793, 722] width 1244 height 166
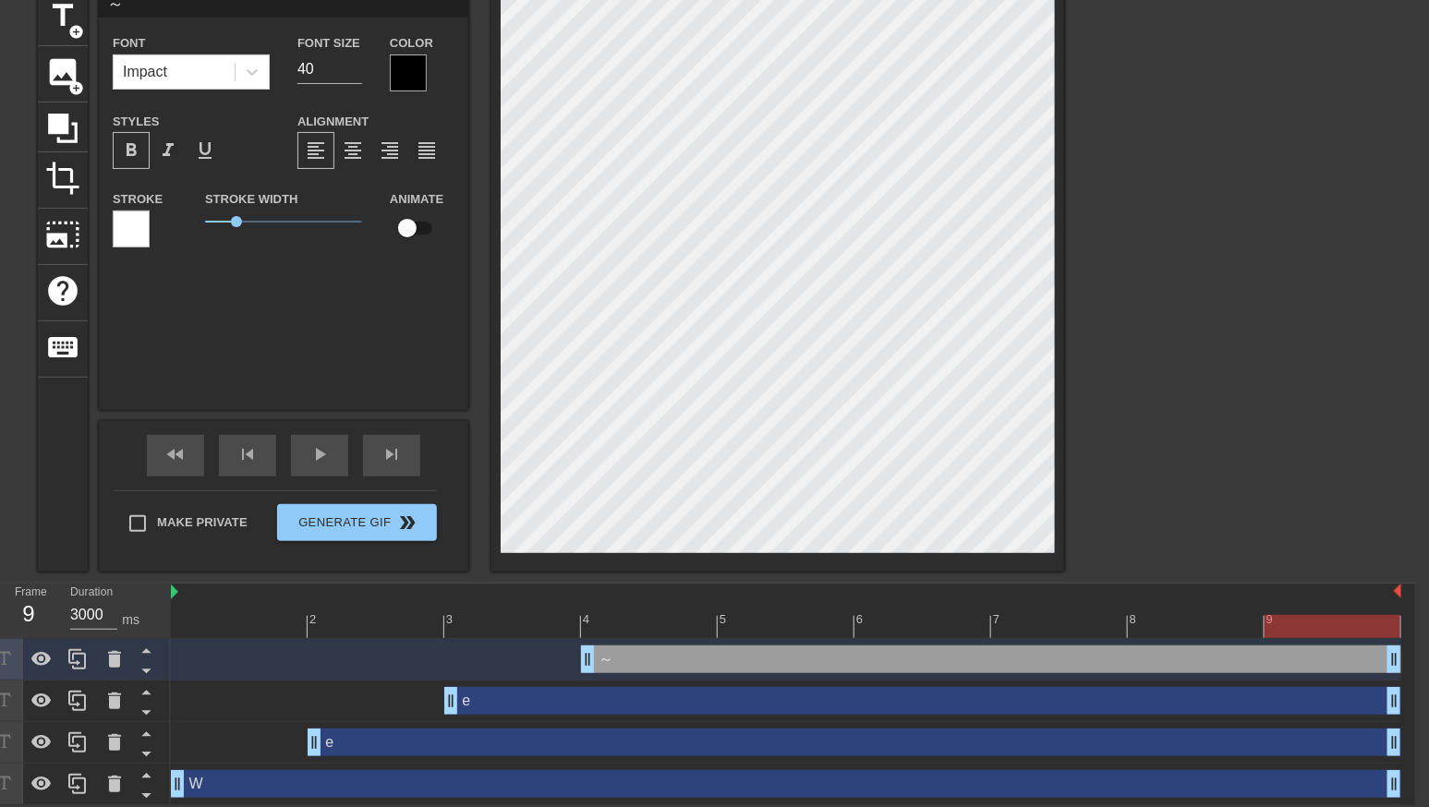
drag, startPoint x: 713, startPoint y: 656, endPoint x: 1512, endPoint y: 683, distance: 799.5
click at [1415, 683] on html "menu_book Browse the tutorials! [DOMAIN_NAME] The online gif editor Send Feedba…" at bounding box center [700, 361] width 1429 height 889
click at [752, 628] on div at bounding box center [786, 626] width 1231 height 23
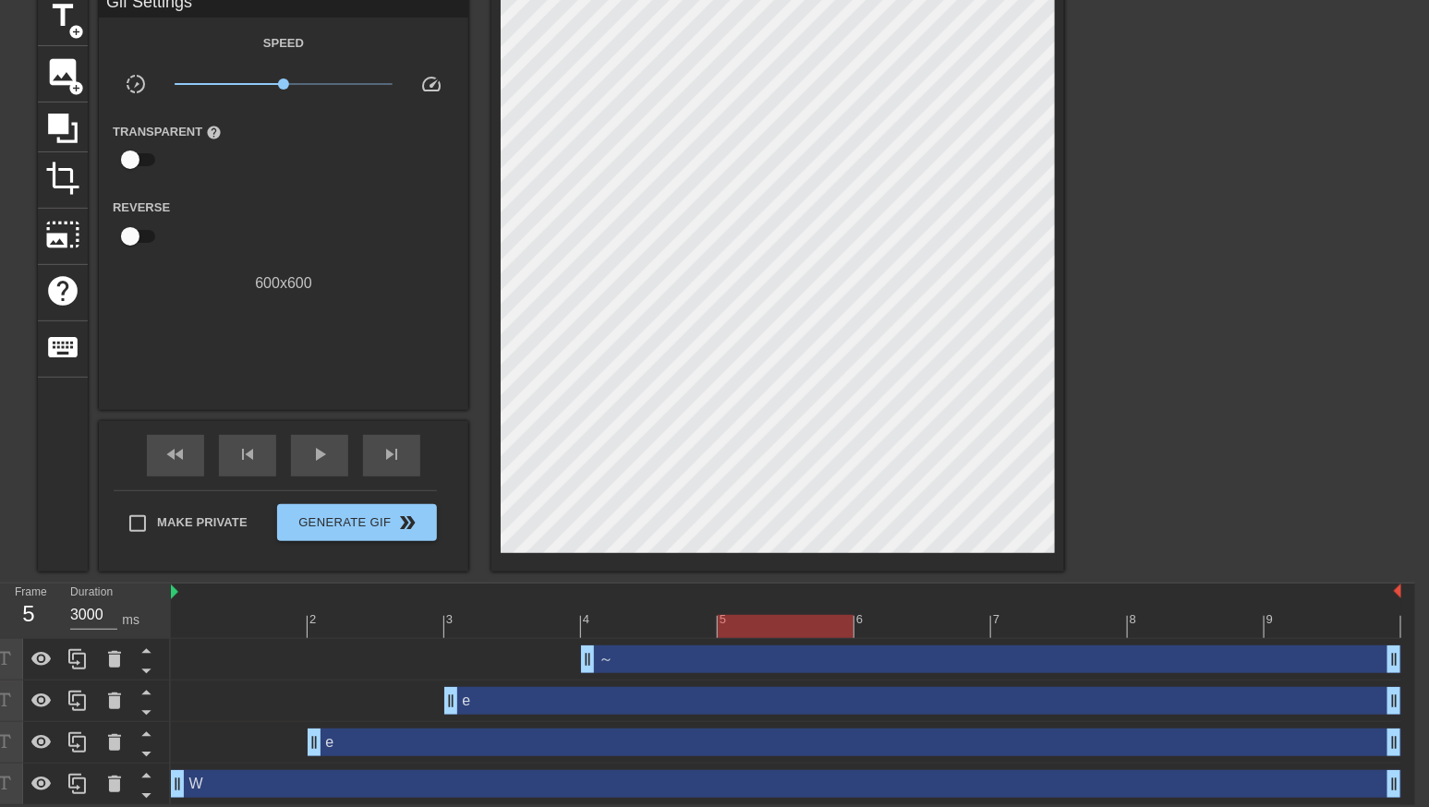
click at [1268, 288] on div at bounding box center [1224, 267] width 277 height 554
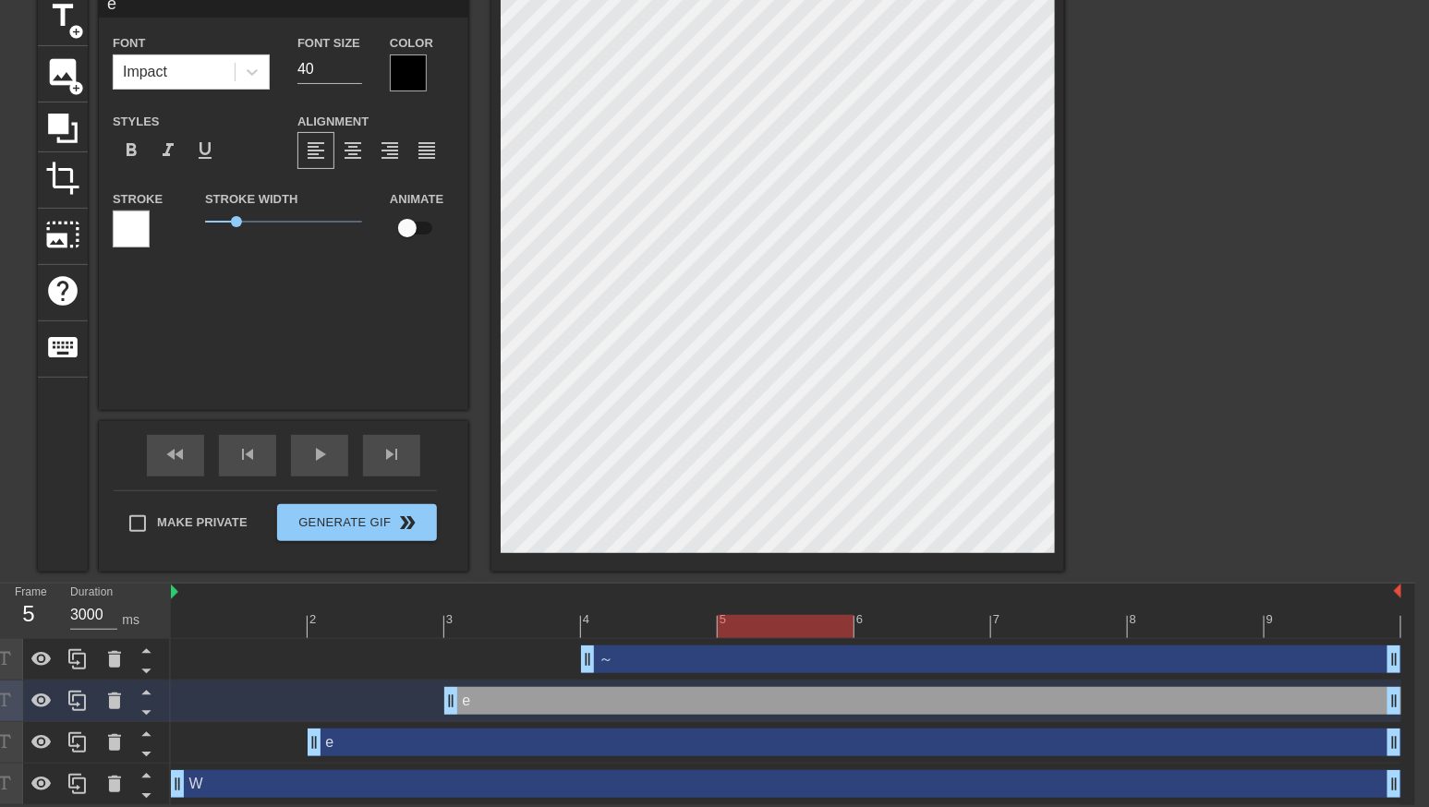
type input "～"
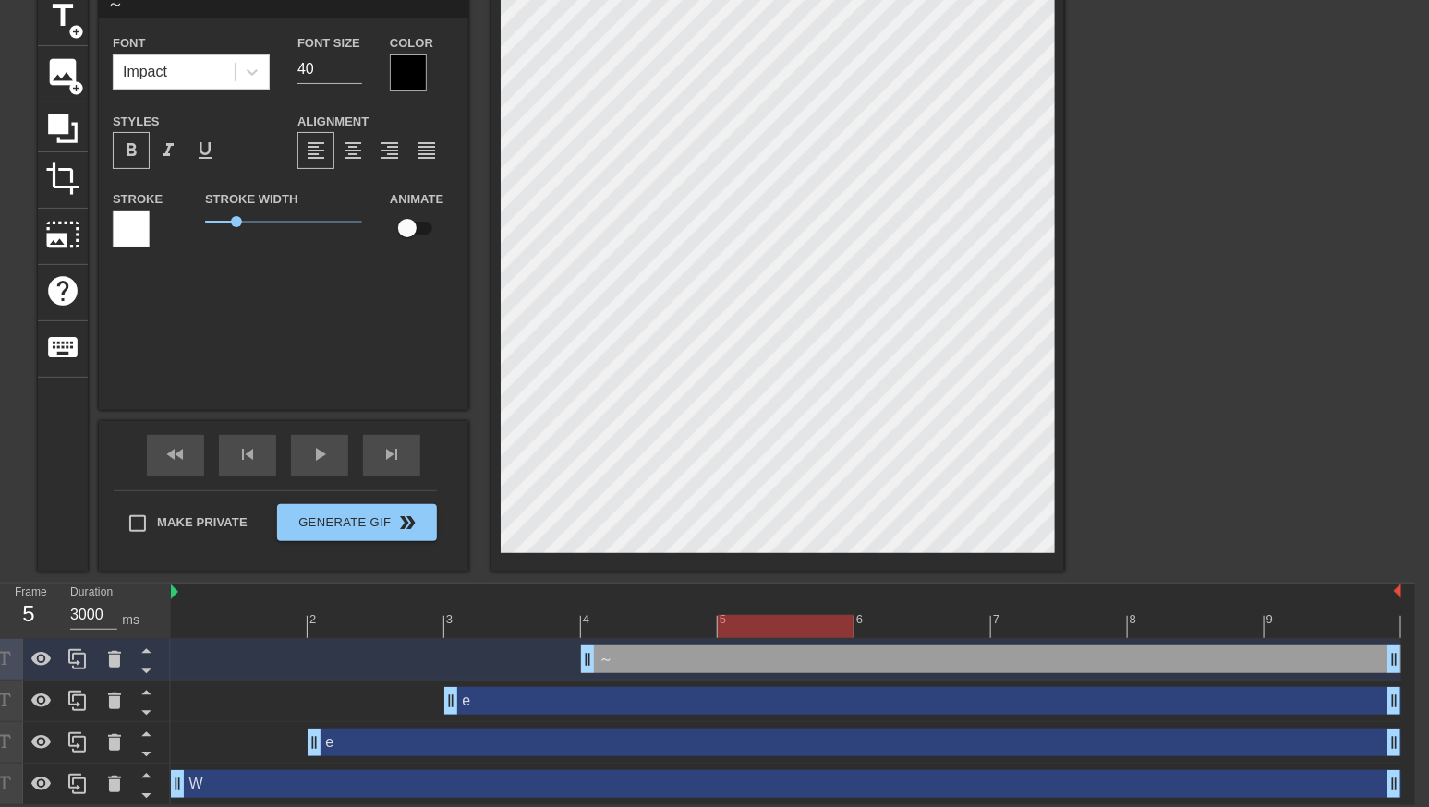
click at [1116, 306] on div at bounding box center [1224, 267] width 277 height 554
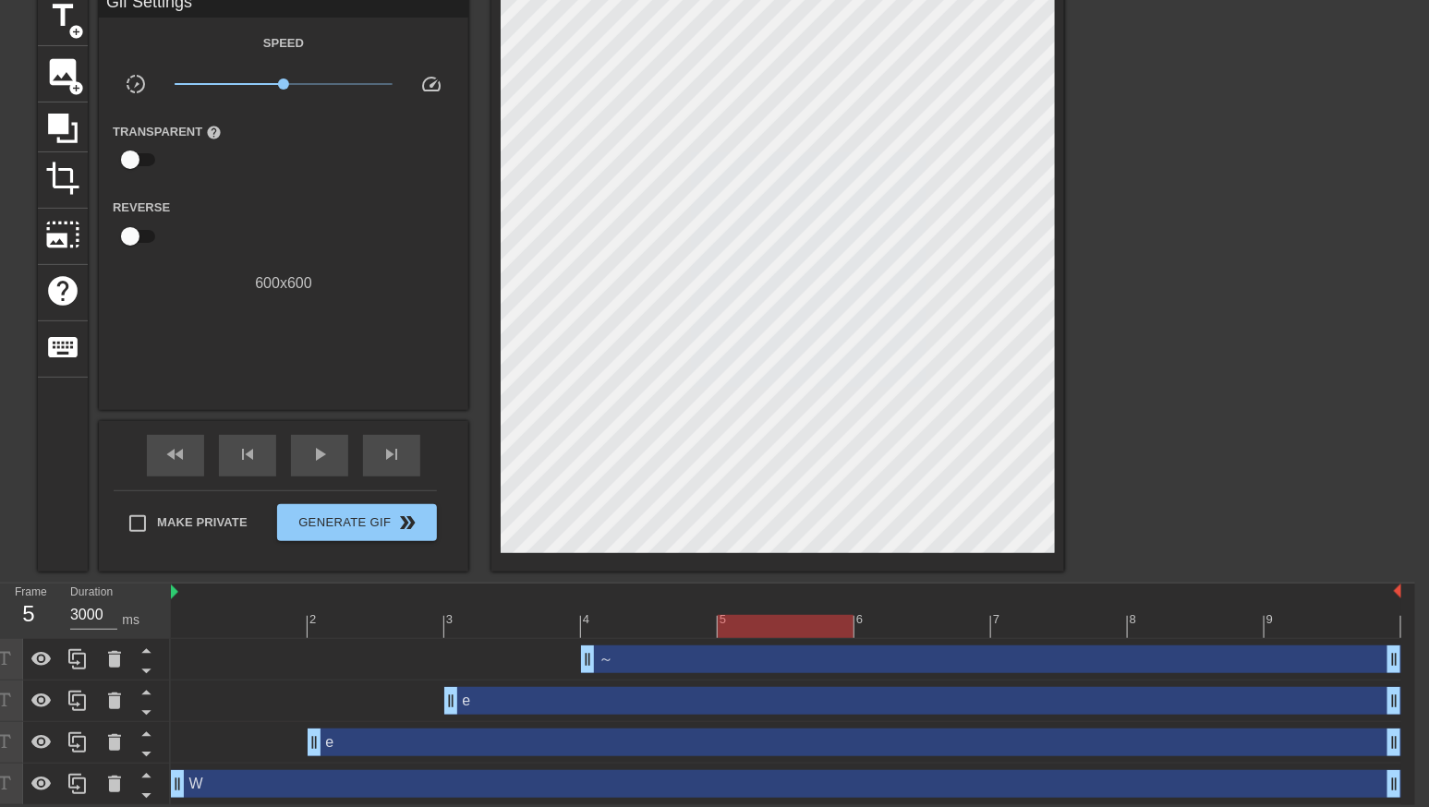
click at [790, 621] on div at bounding box center [786, 626] width 136 height 23
click at [1241, 303] on div at bounding box center [1224, 267] width 277 height 554
click at [71, 29] on span "add_circle" at bounding box center [76, 32] width 16 height 16
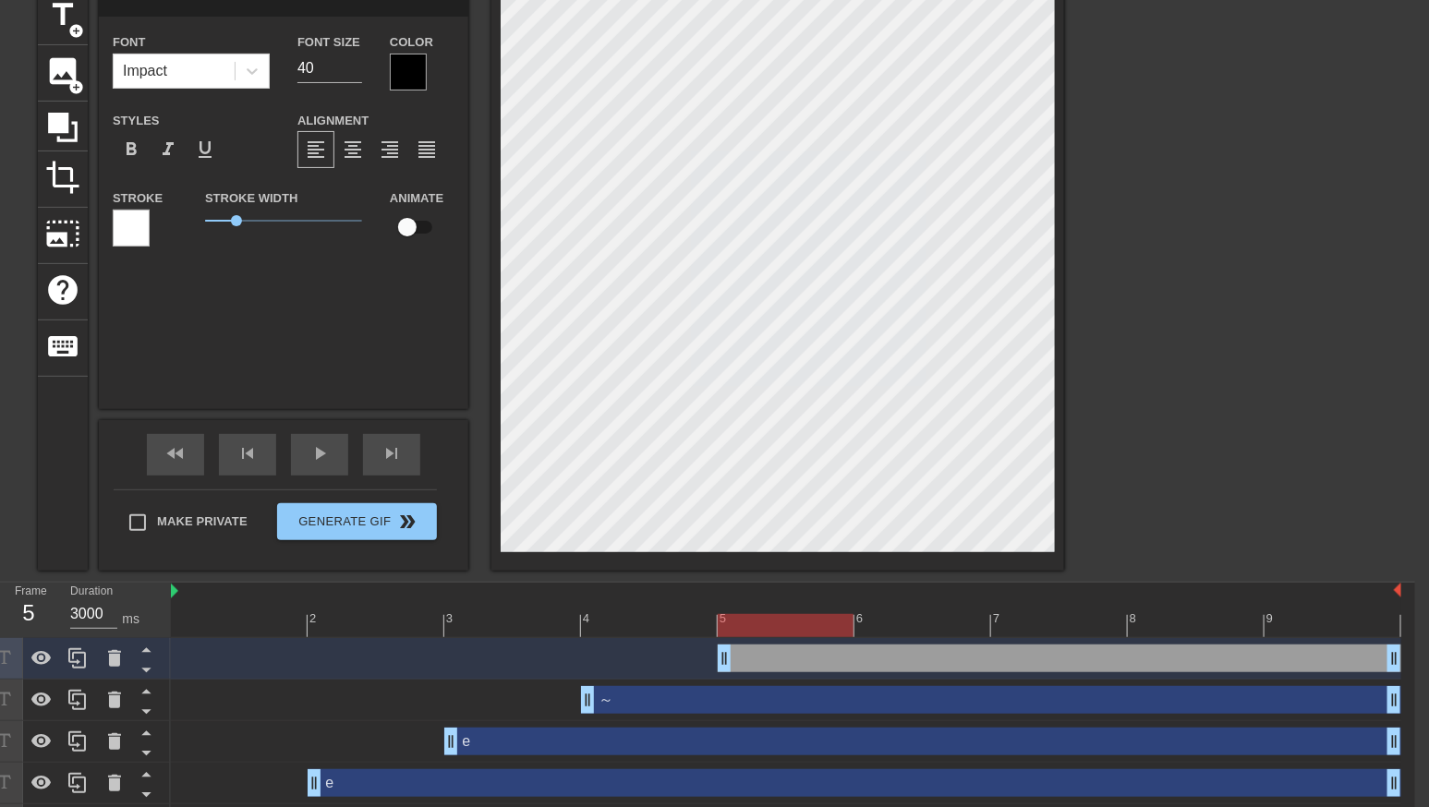
type input "e"
type textarea "e"
click at [913, 632] on div at bounding box center [786, 625] width 1231 height 23
click at [1281, 379] on div at bounding box center [1224, 266] width 277 height 554
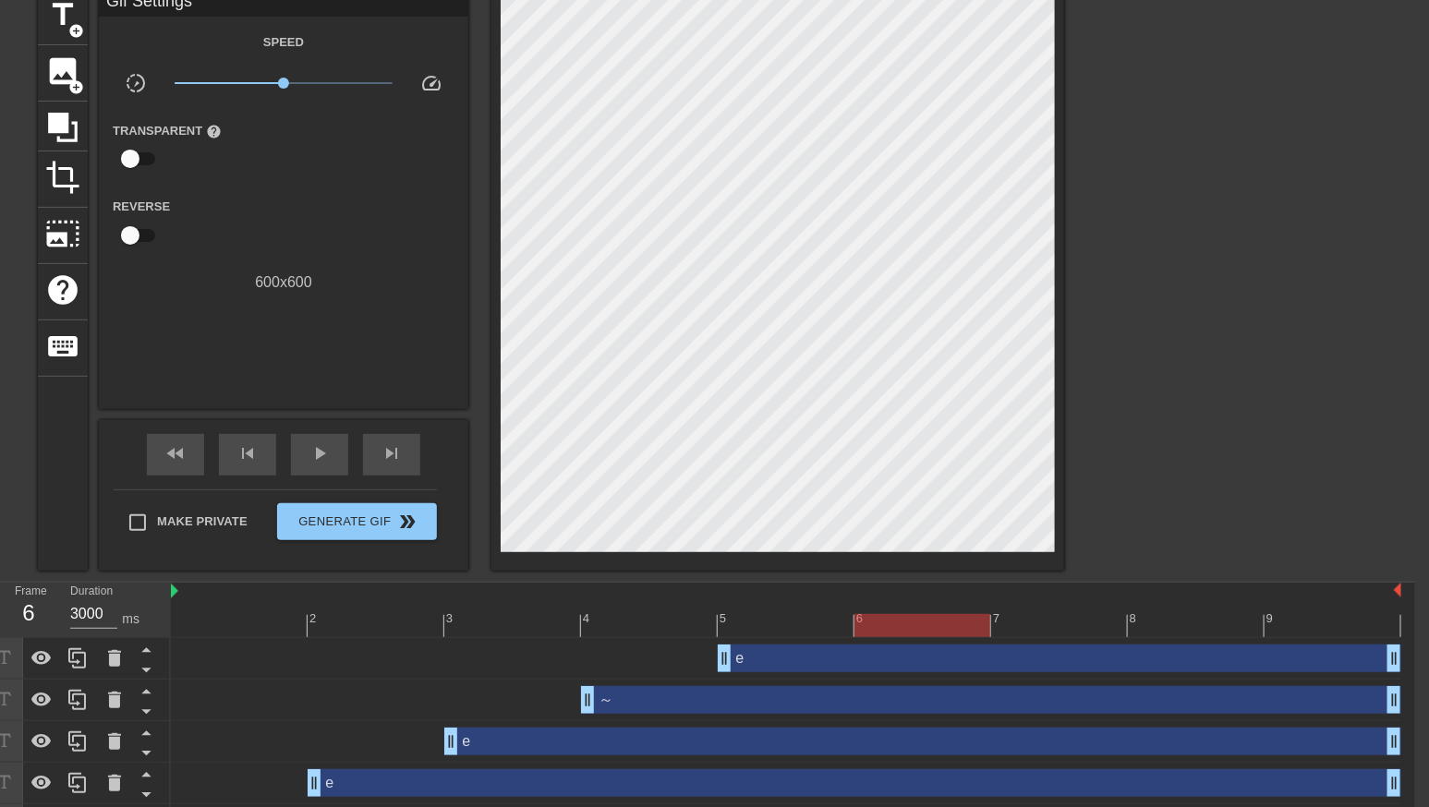
click at [922, 630] on div at bounding box center [923, 625] width 136 height 23
click at [75, 30] on span "add_circle" at bounding box center [76, 31] width 16 height 16
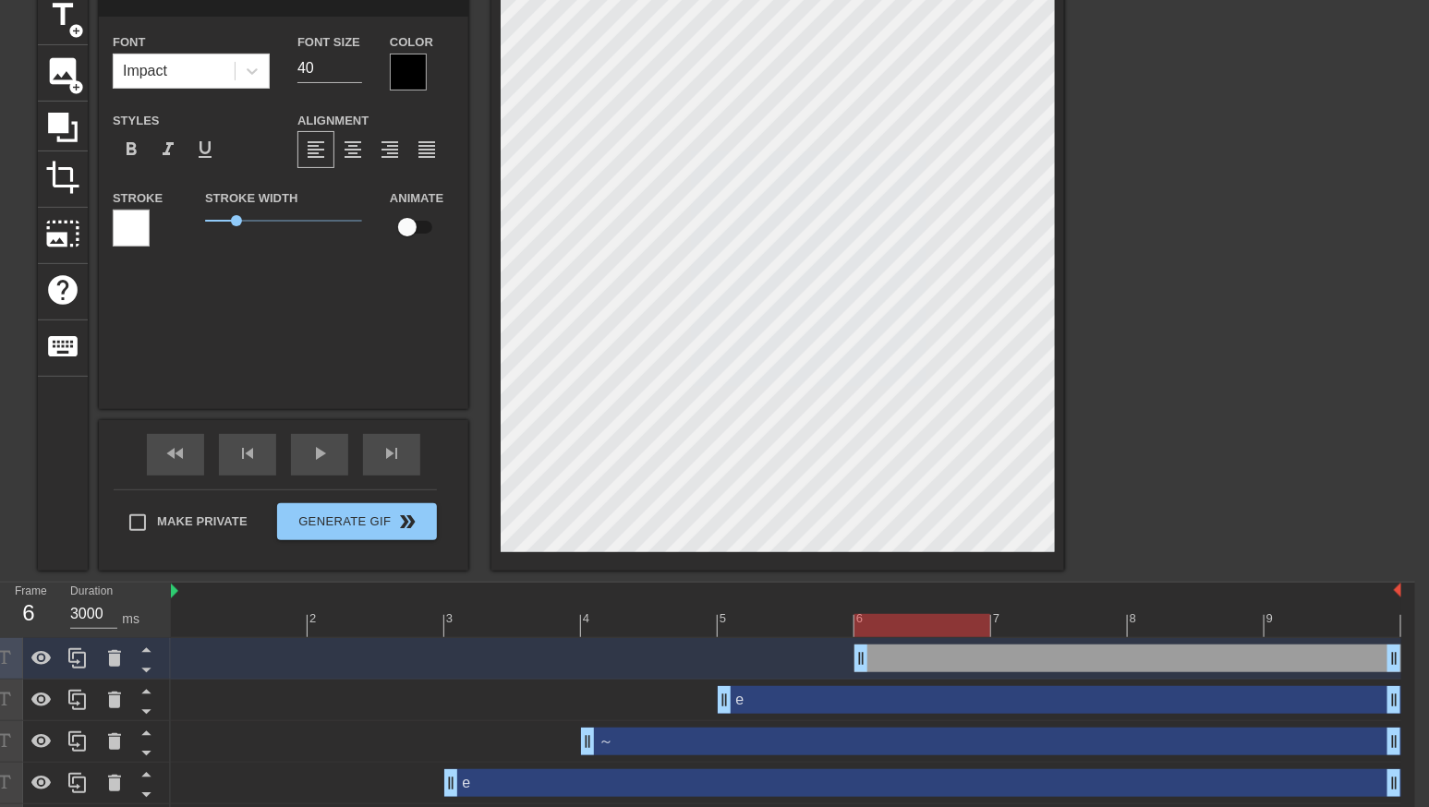
type input "e"
type textarea "e"
click at [1159, 271] on div at bounding box center [1224, 266] width 277 height 554
type input "～"
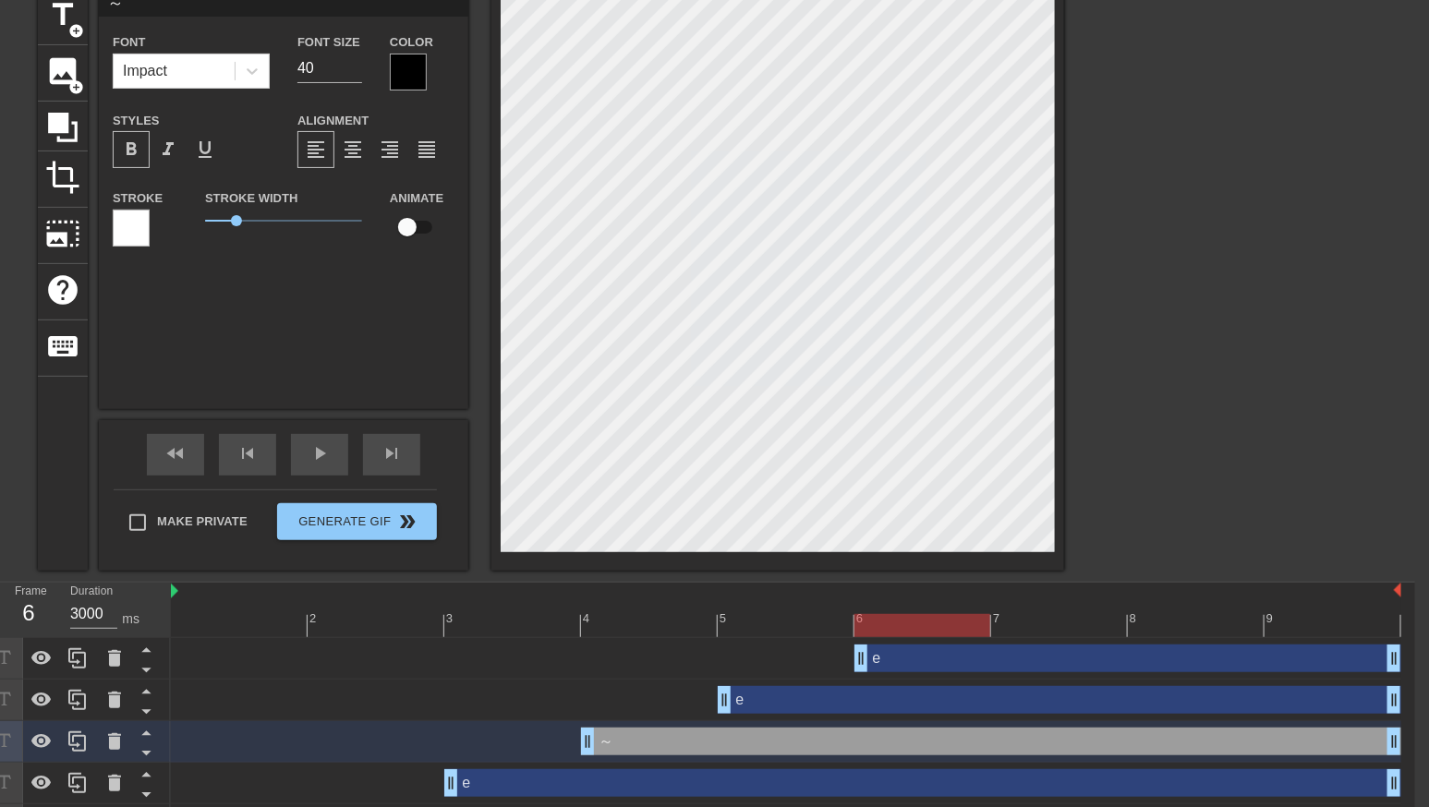
click at [1134, 194] on div at bounding box center [1224, 266] width 277 height 554
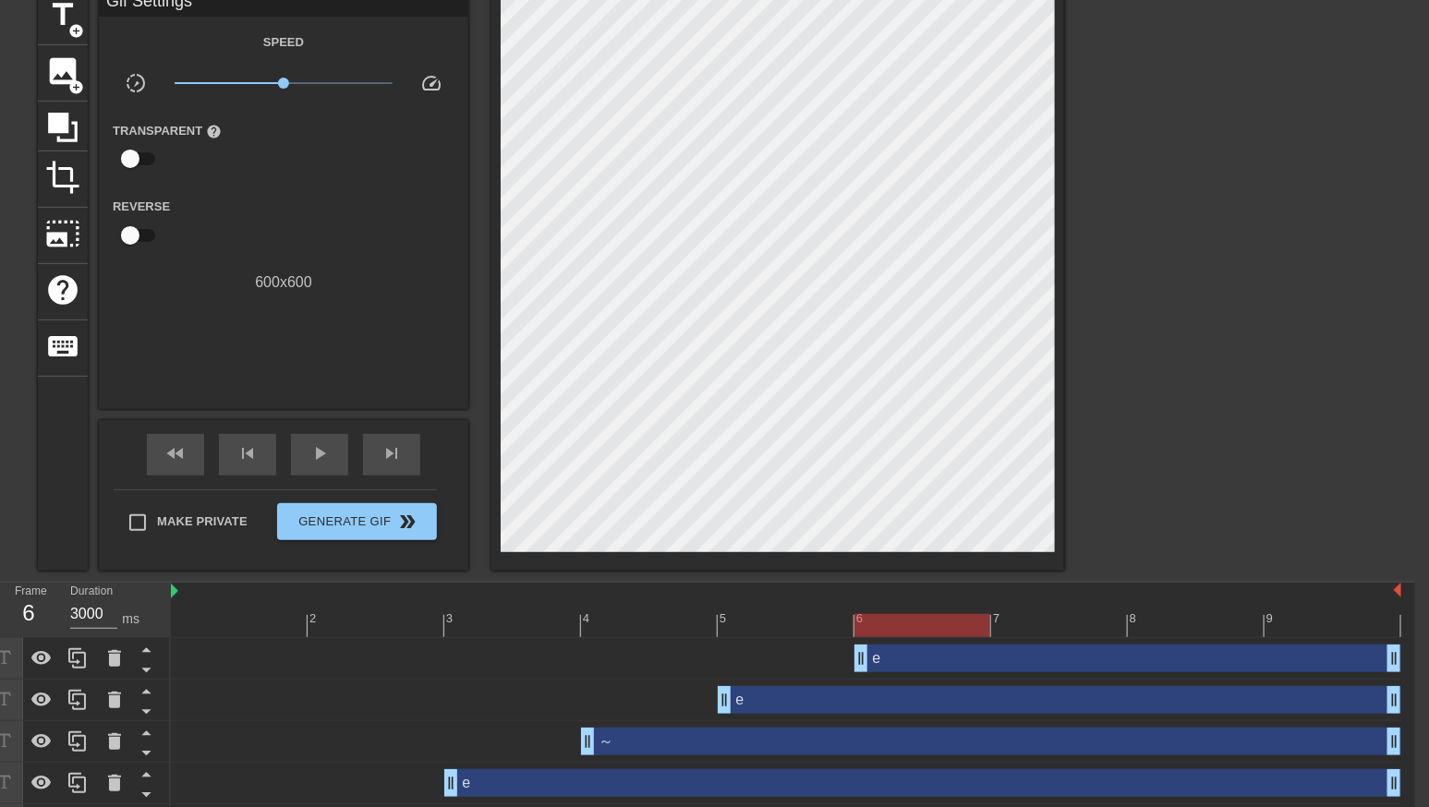
click at [1182, 324] on div at bounding box center [1224, 266] width 277 height 554
click at [699, 729] on div "～ drag_handle drag_handle" at bounding box center [991, 742] width 820 height 28
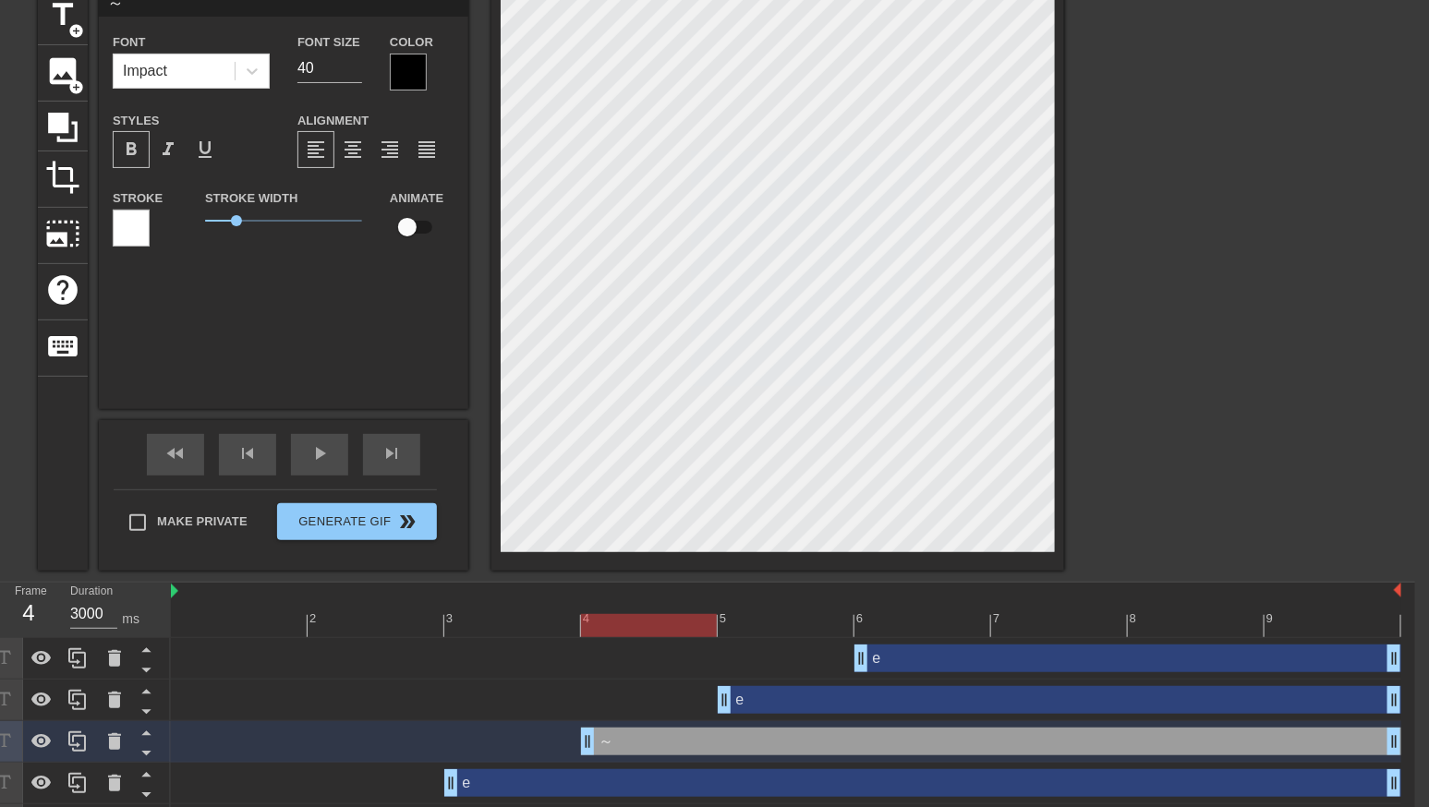
click at [802, 704] on div "e drag_handle drag_handle" at bounding box center [1060, 700] width 684 height 28
type input "e"
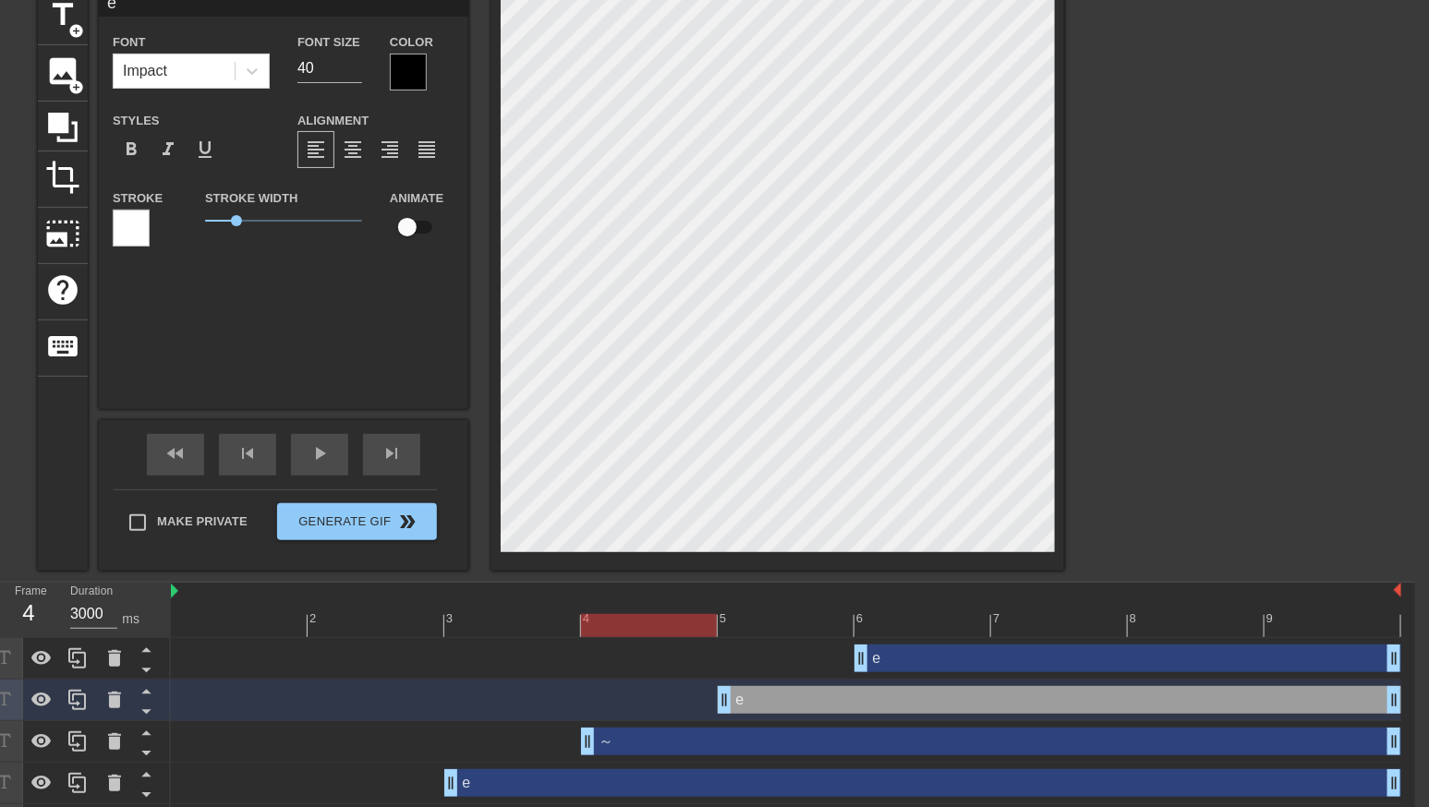
click at [935, 658] on div "e drag_handle drag_handle" at bounding box center [1128, 659] width 547 height 28
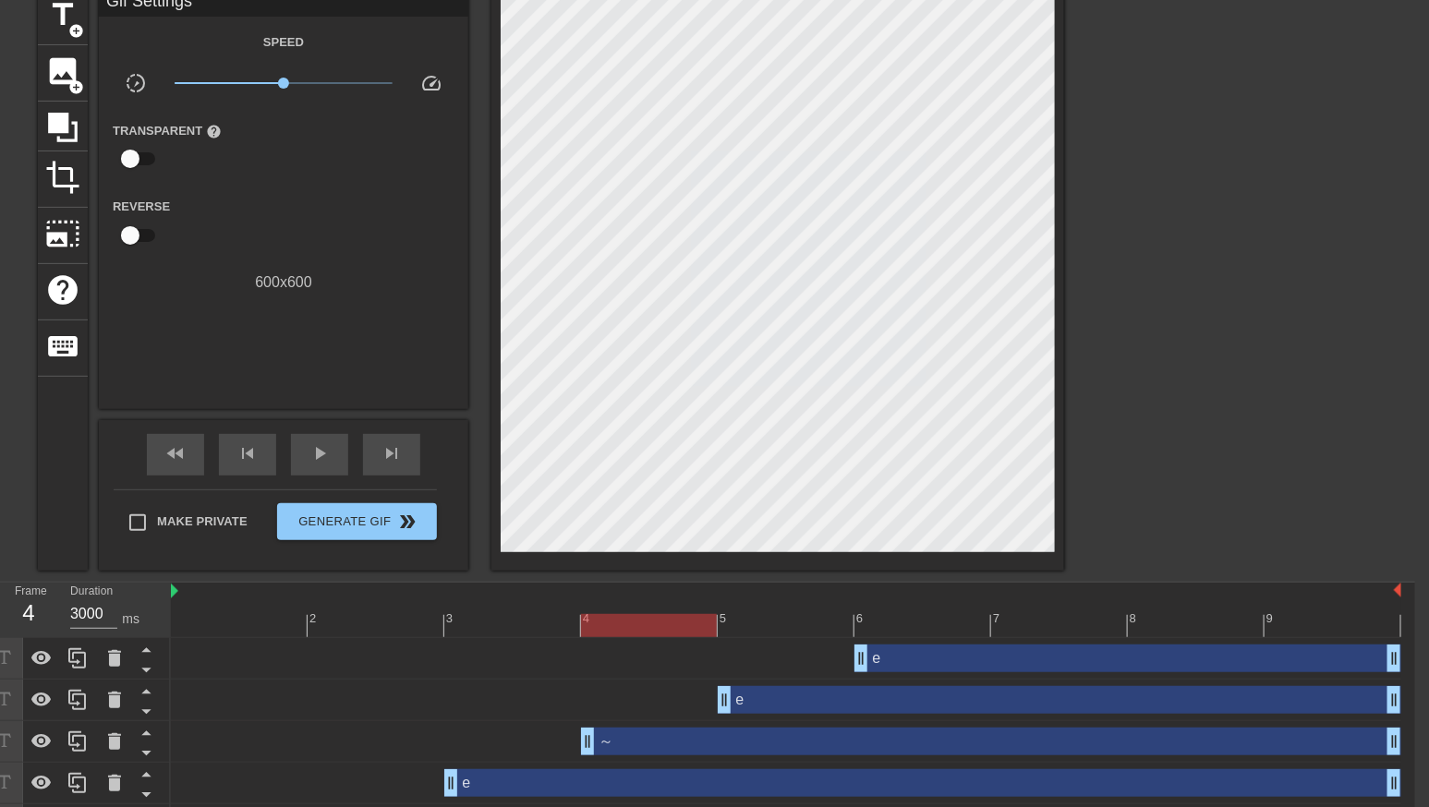
click at [1170, 435] on div at bounding box center [1224, 266] width 277 height 554
click at [926, 638] on div "e drag_handle drag_handle" at bounding box center [786, 659] width 1231 height 42
click at [920, 622] on div at bounding box center [786, 625] width 1231 height 23
click at [1021, 628] on div at bounding box center [786, 625] width 1231 height 23
click at [1271, 442] on div at bounding box center [1224, 266] width 277 height 554
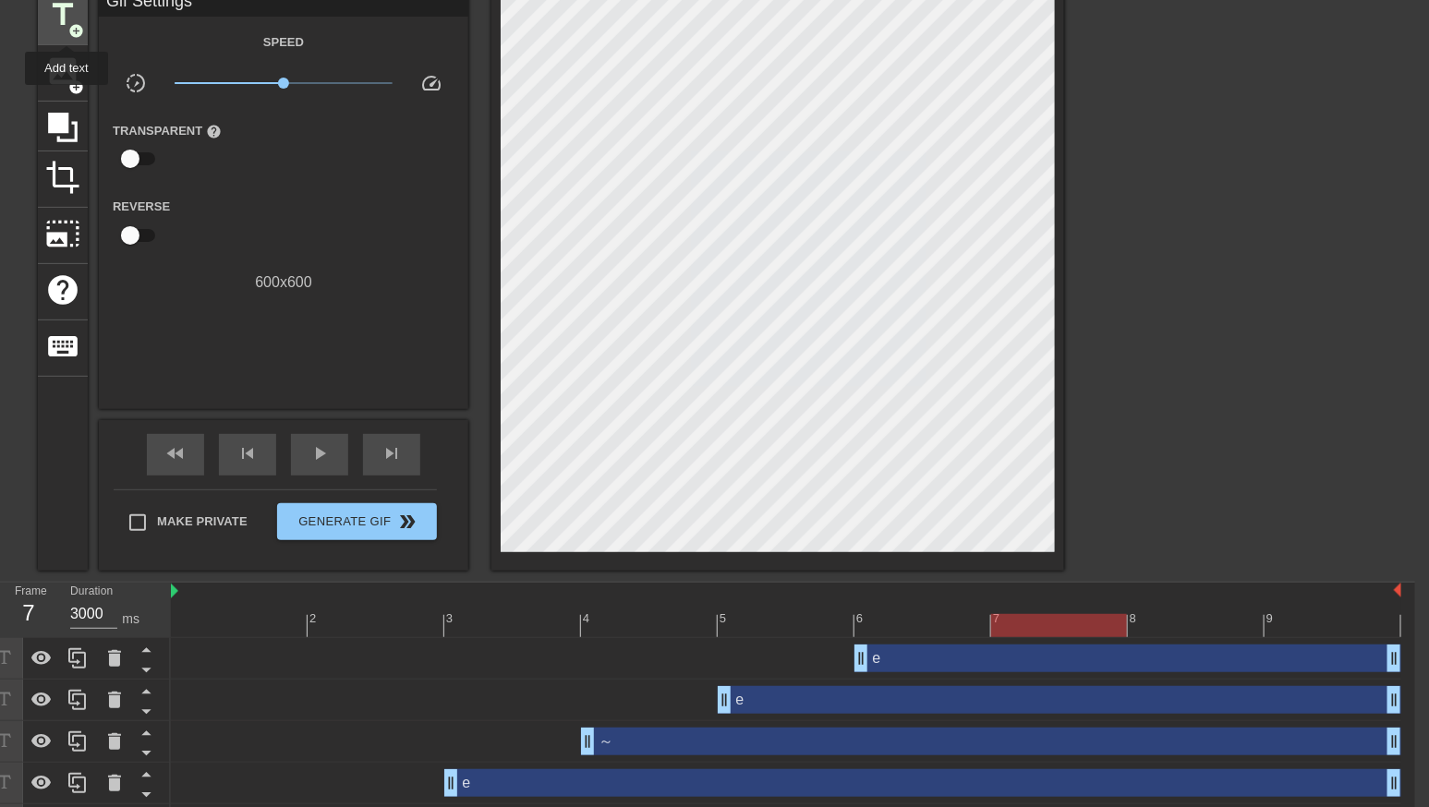
click at [62, 17] on span "title" at bounding box center [62, 14] width 35 height 35
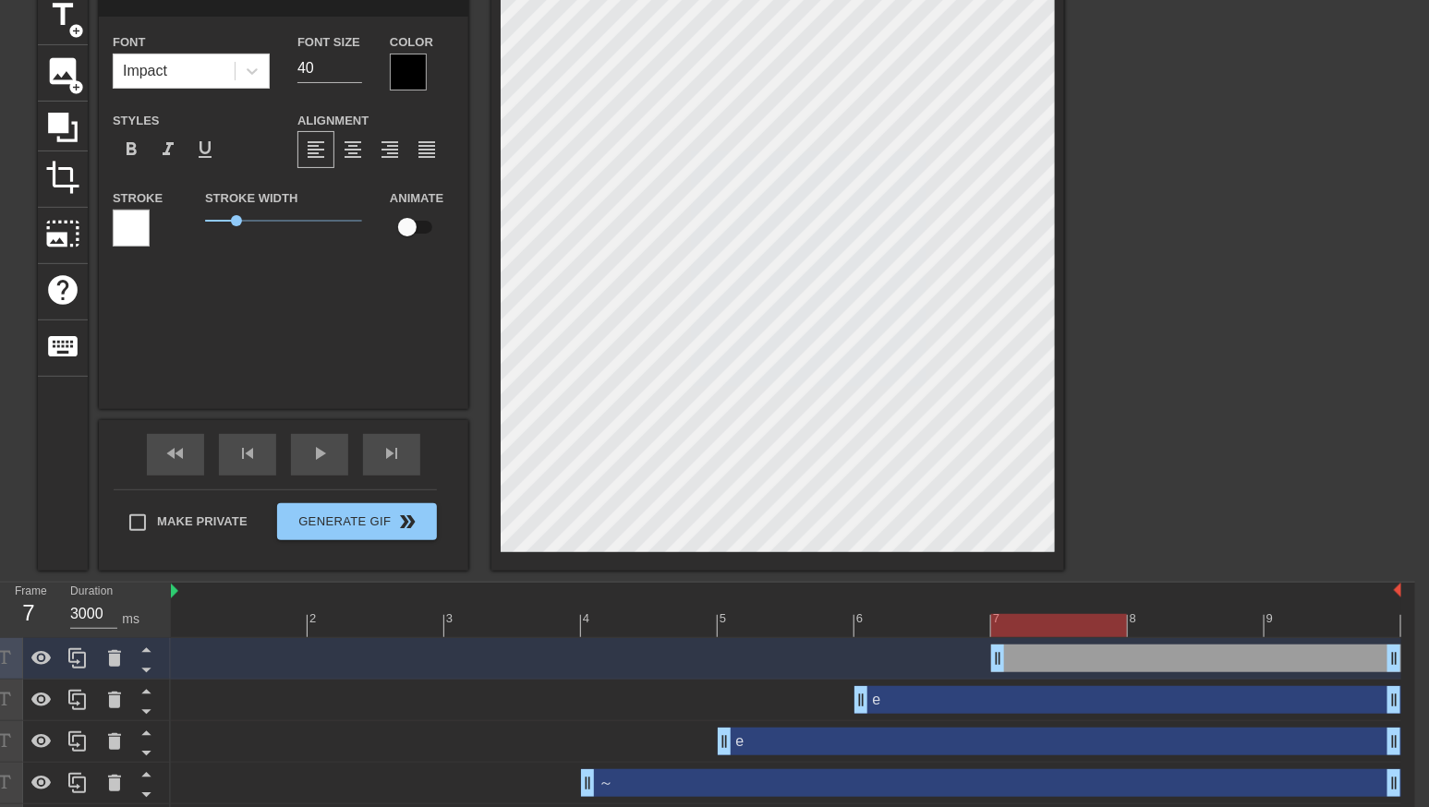
type input "W"
type textarea "W"
click at [1136, 272] on div at bounding box center [1224, 266] width 277 height 554
click at [1208, 254] on div at bounding box center [1224, 266] width 277 height 554
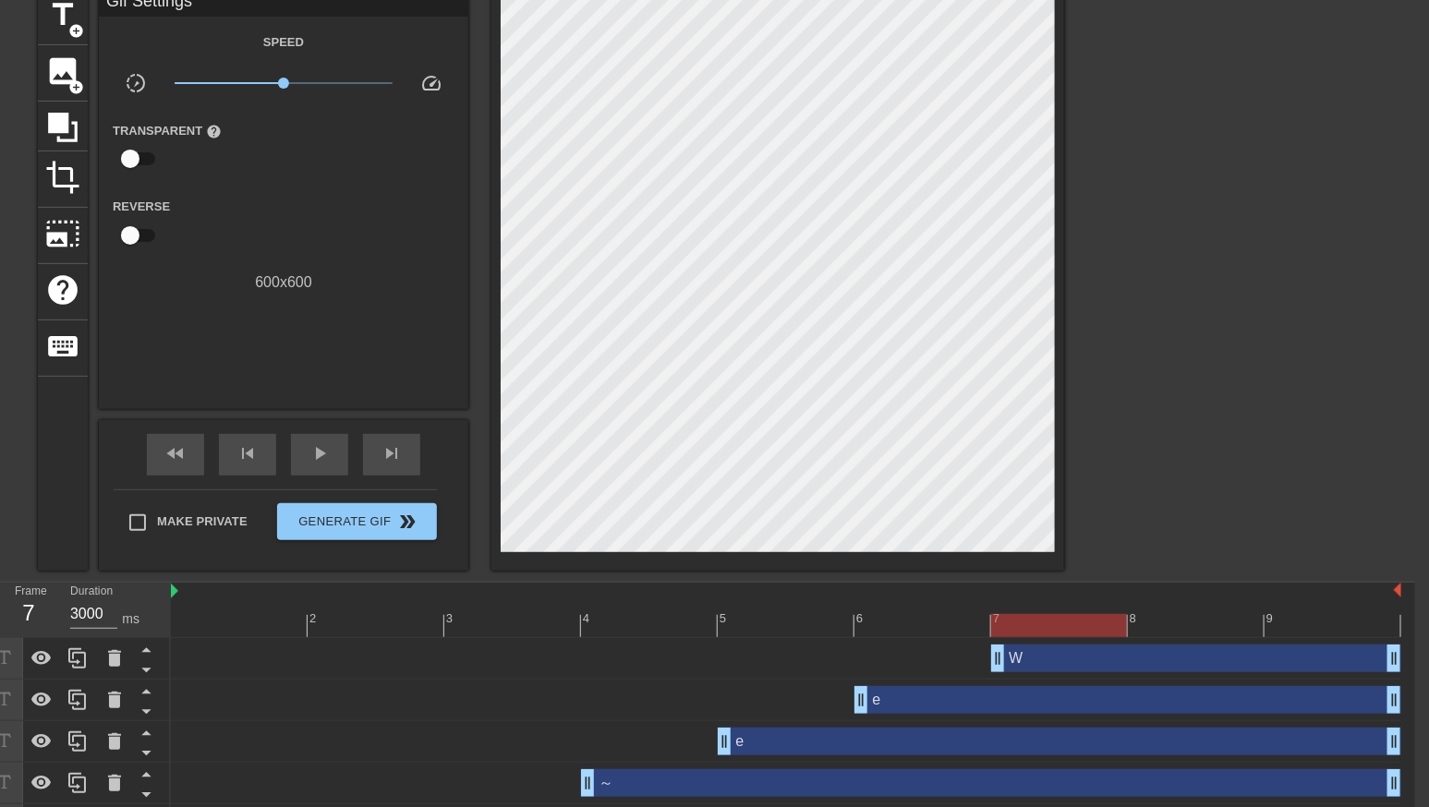
click at [1193, 620] on div at bounding box center [786, 625] width 1231 height 23
click at [1206, 416] on div at bounding box center [1224, 266] width 277 height 554
click at [69, 18] on span "title" at bounding box center [62, 14] width 35 height 35
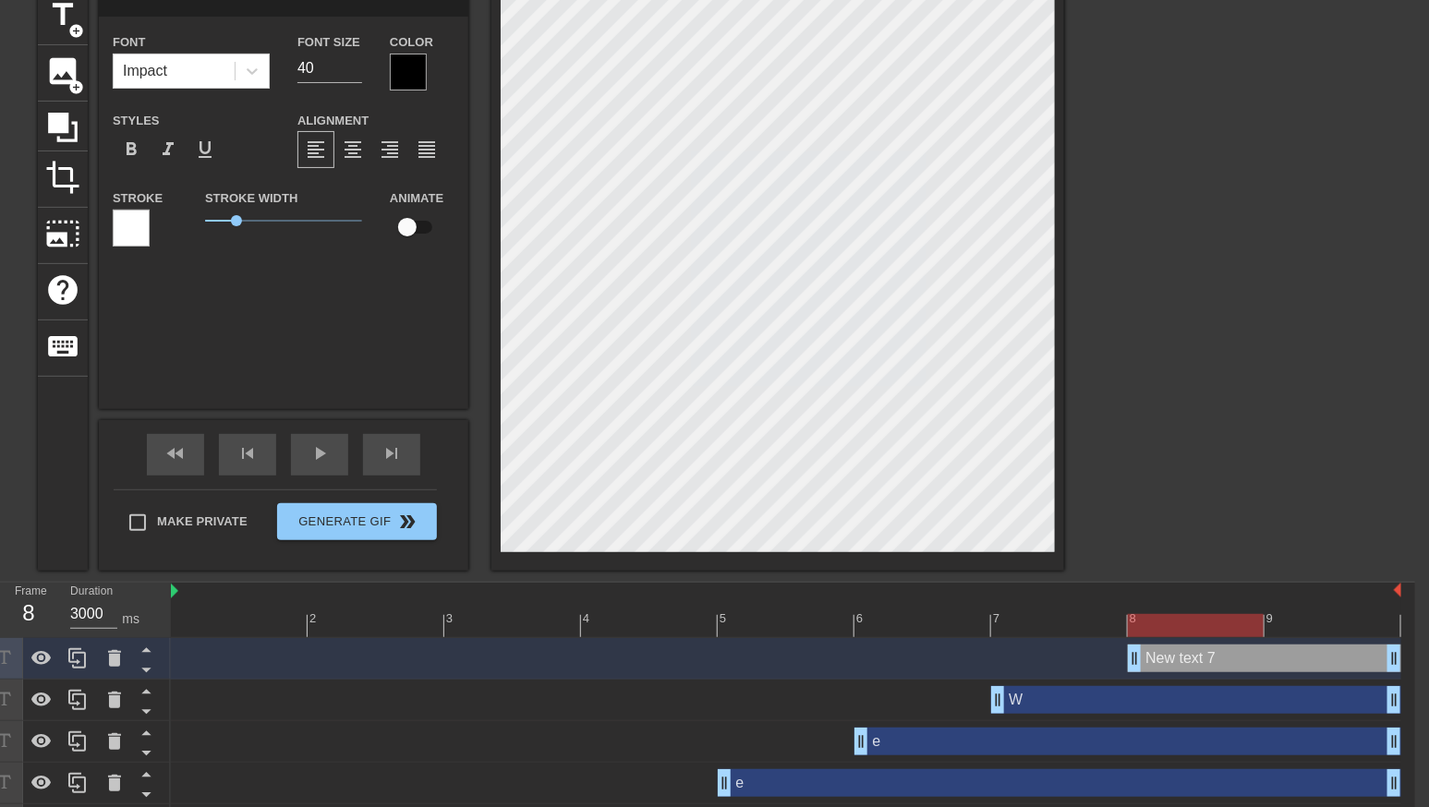
scroll to position [0, 0]
type input "E"
type textarea "E"
click at [1229, 267] on div at bounding box center [1224, 266] width 277 height 554
type input "W"
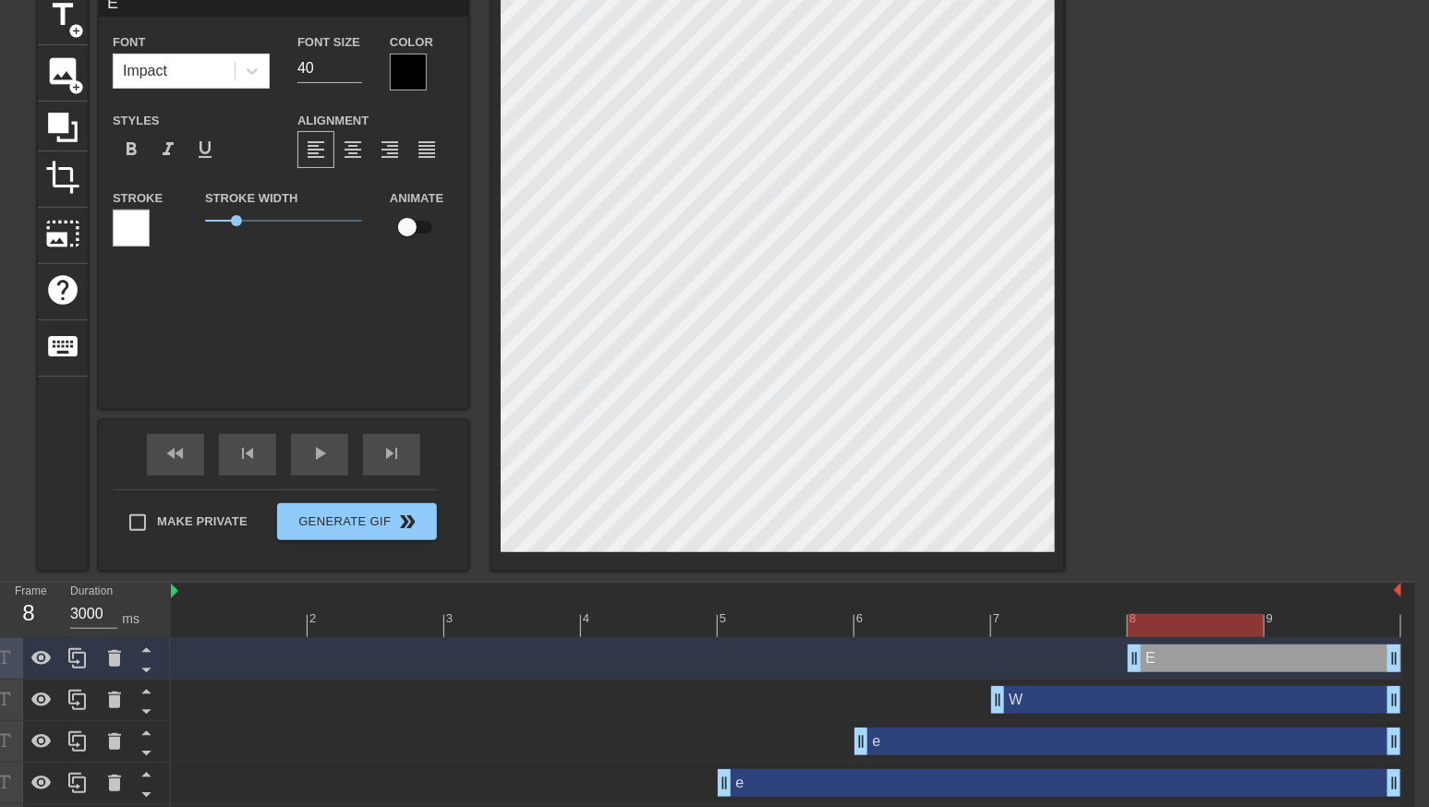
click at [1133, 307] on div at bounding box center [1224, 266] width 277 height 554
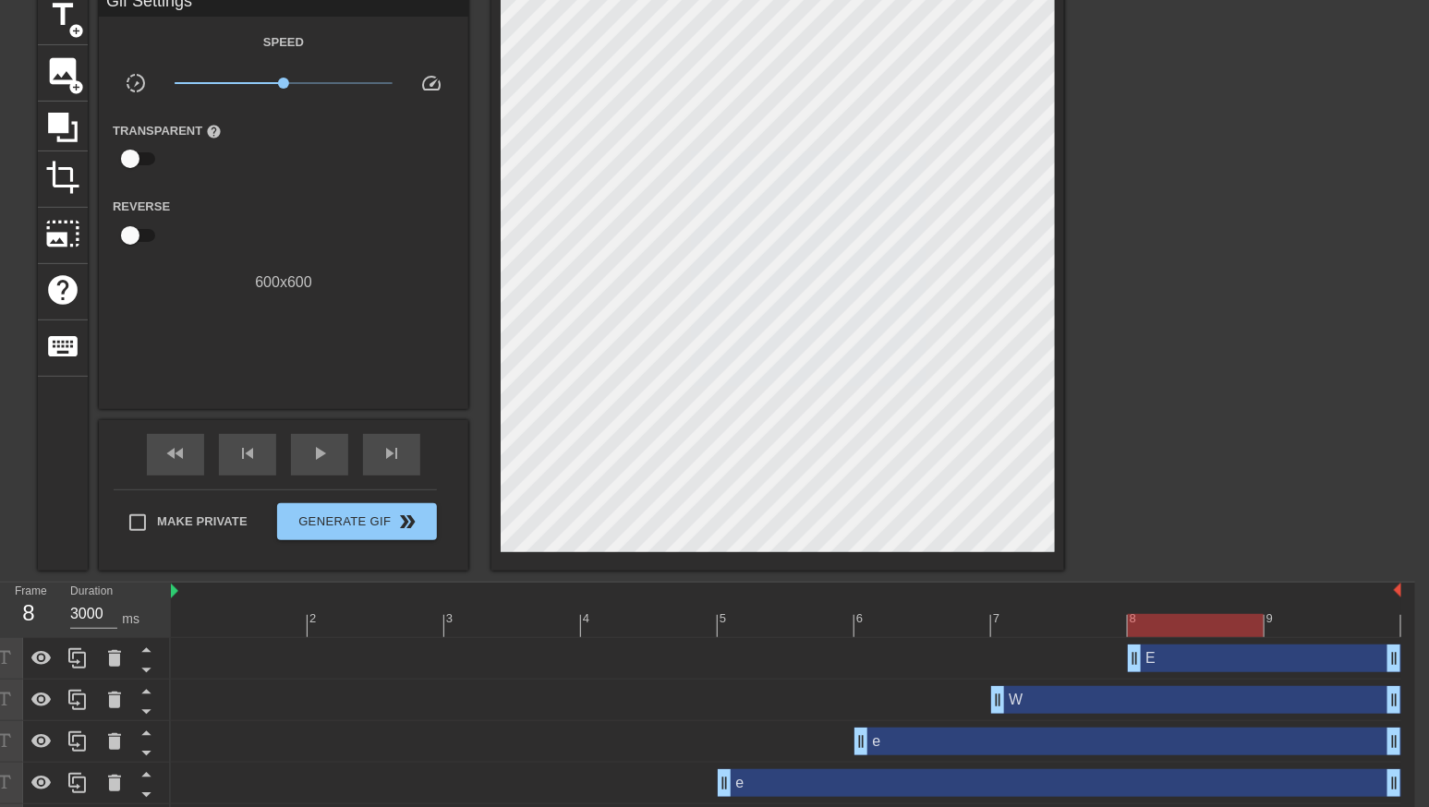
click at [1310, 628] on div at bounding box center [786, 625] width 1231 height 23
click at [1285, 427] on div at bounding box center [1224, 266] width 277 height 554
click at [70, 18] on span "title" at bounding box center [62, 14] width 35 height 35
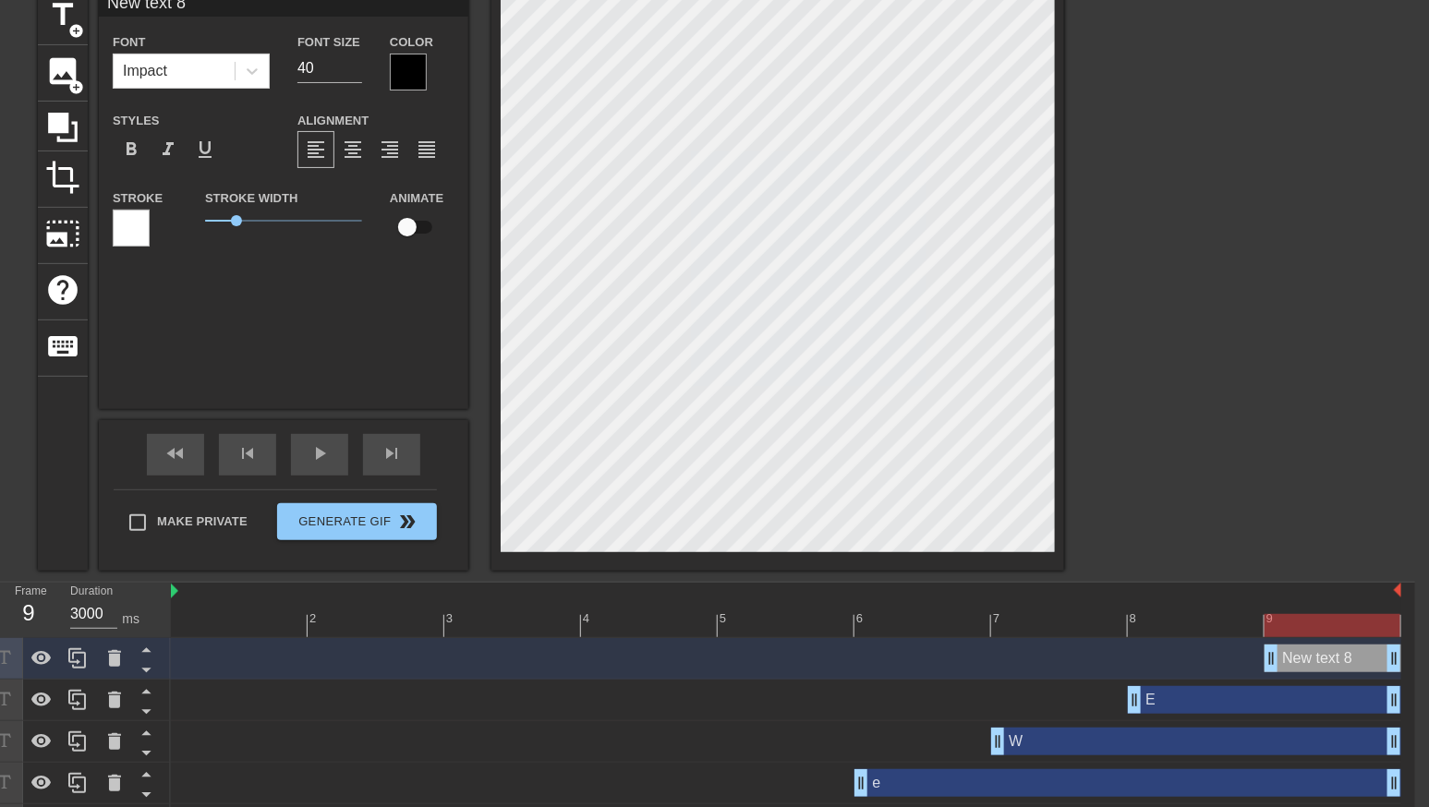
type input "New ext 8"
type textarea "New ext 8"
type input "e"
type textarea "e"
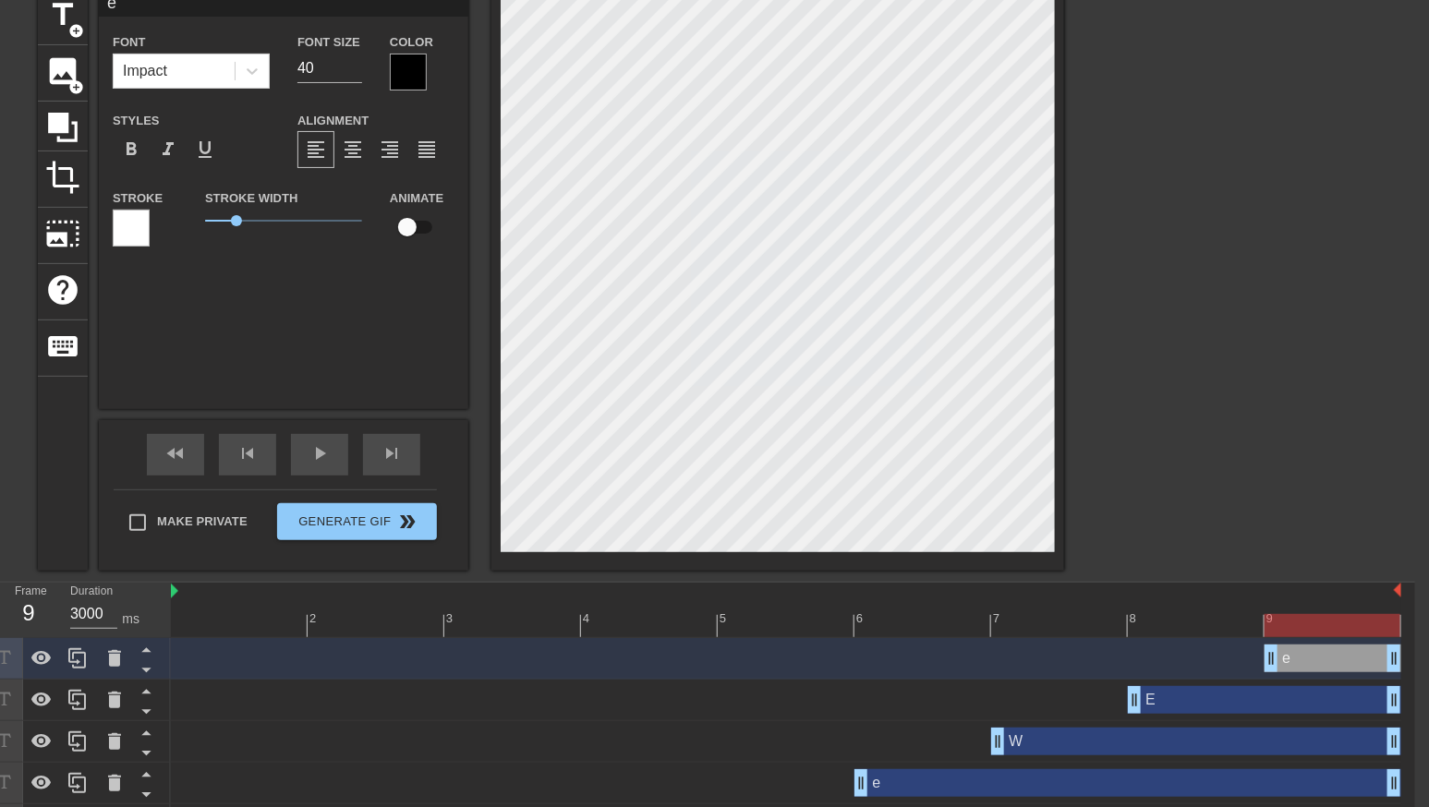
scroll to position [0, 0]
click at [1198, 270] on div at bounding box center [1224, 266] width 277 height 554
click at [1179, 309] on div at bounding box center [1224, 266] width 277 height 554
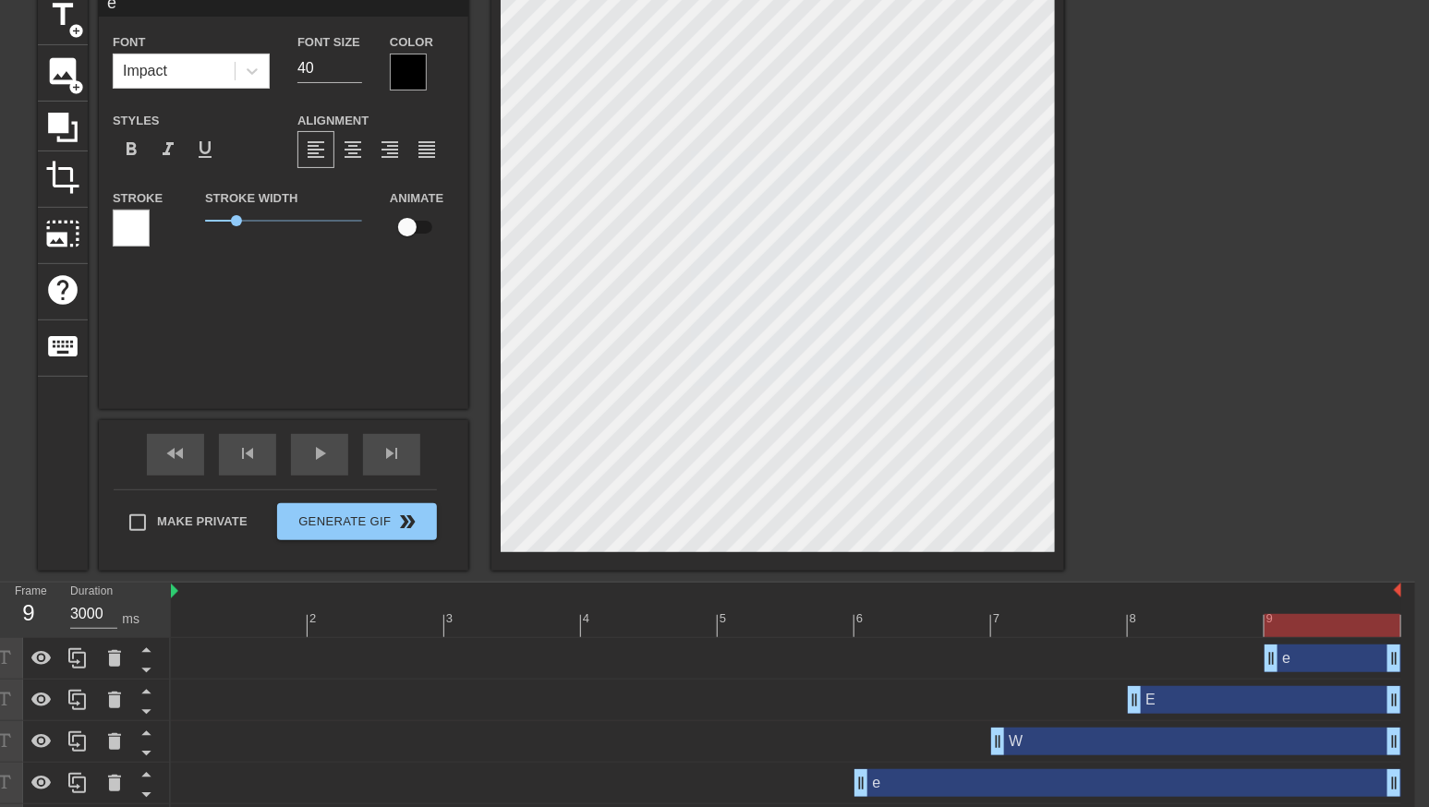
type input "W"
click at [1227, 319] on div at bounding box center [1224, 266] width 277 height 554
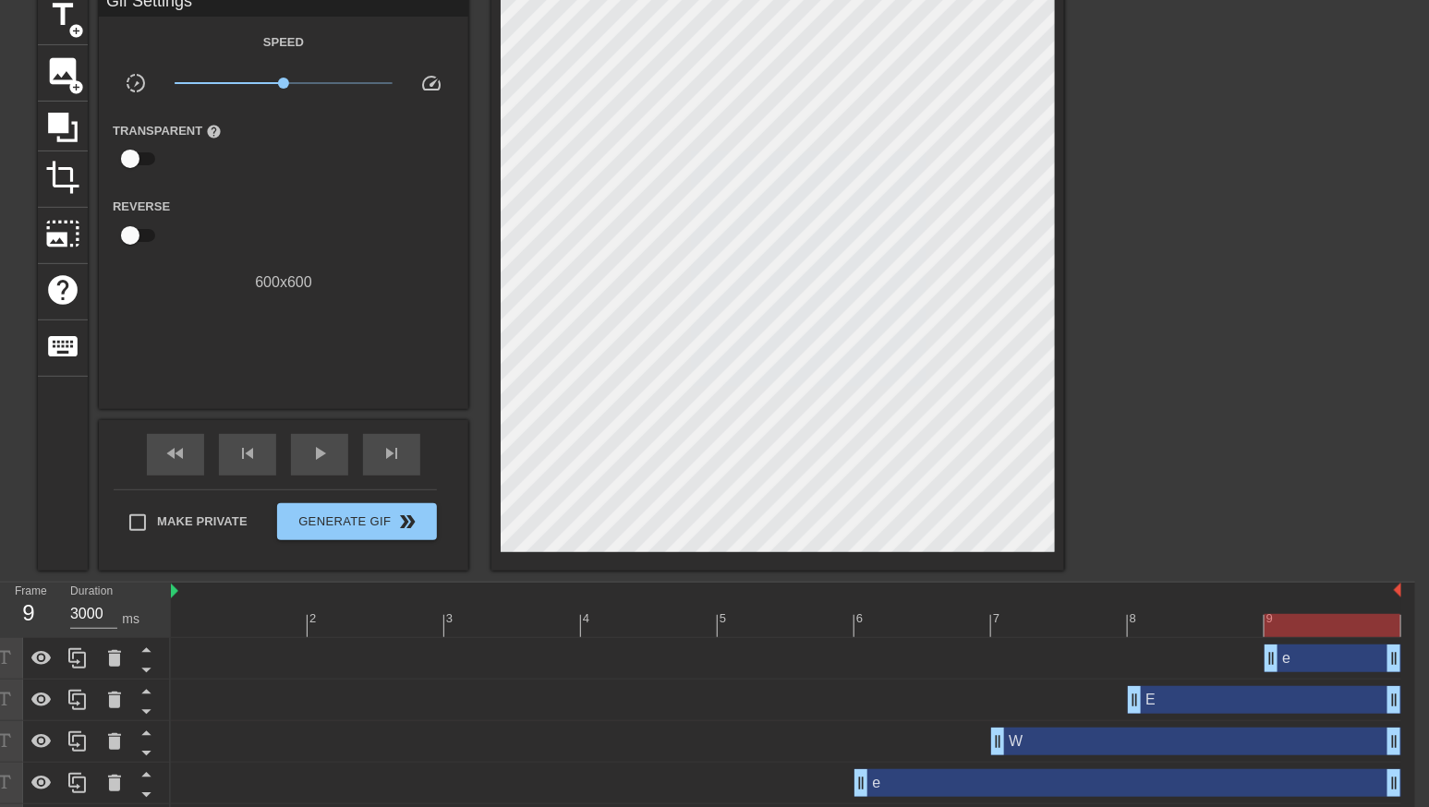
scroll to position [292, 14]
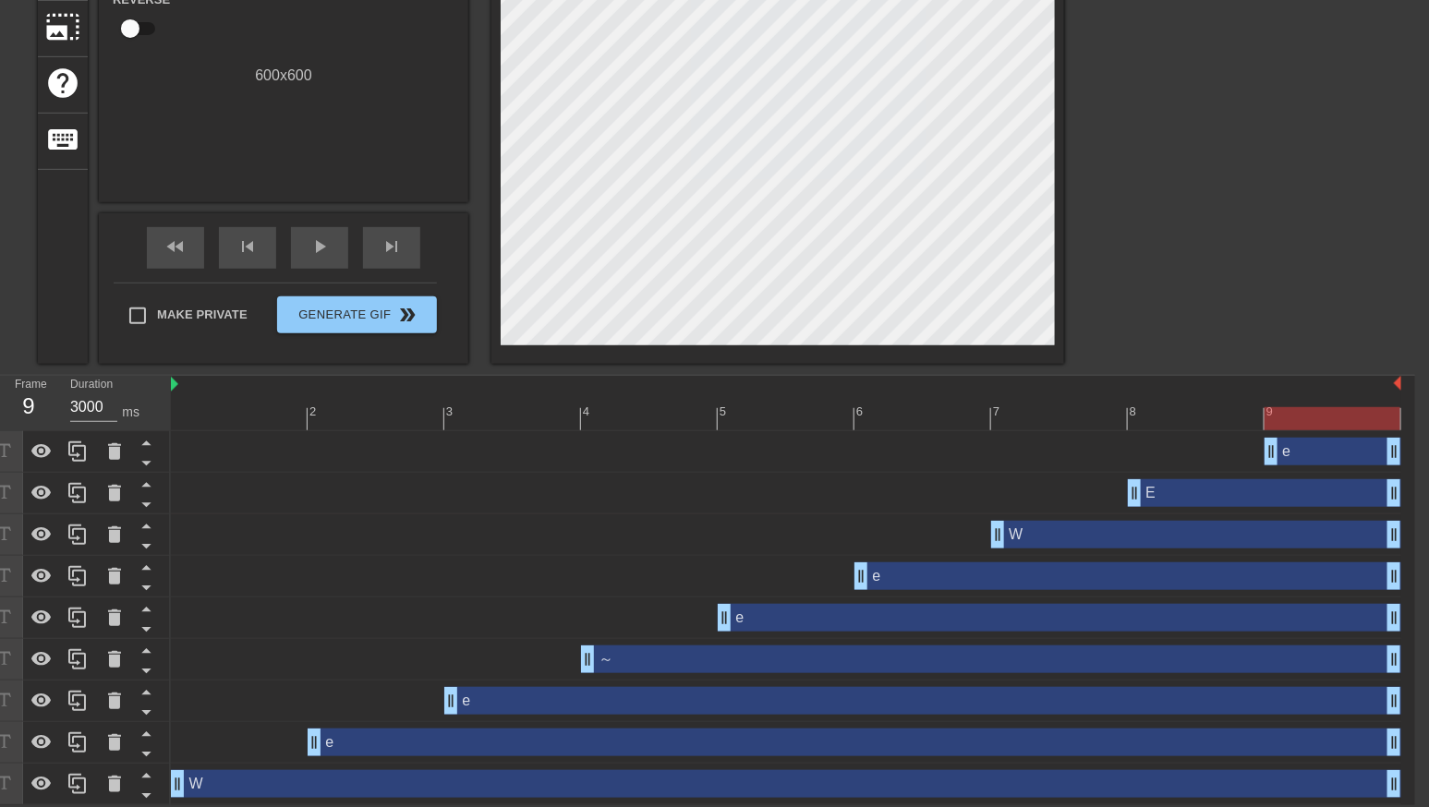
drag, startPoint x: 1401, startPoint y: 390, endPoint x: 1415, endPoint y: 388, distance: 14.0
click at [1415, 388] on div "2 3 4 5 6 7 8 9 e drag_handle drag_handle E drag_handle drag_handle W drag_hand…" at bounding box center [793, 591] width 1244 height 430
click at [1409, 382] on div "2 3 4 5 6 7 8 9 e drag_handle drag_handle E drag_handle drag_handle W drag_hand…" at bounding box center [793, 591] width 1244 height 430
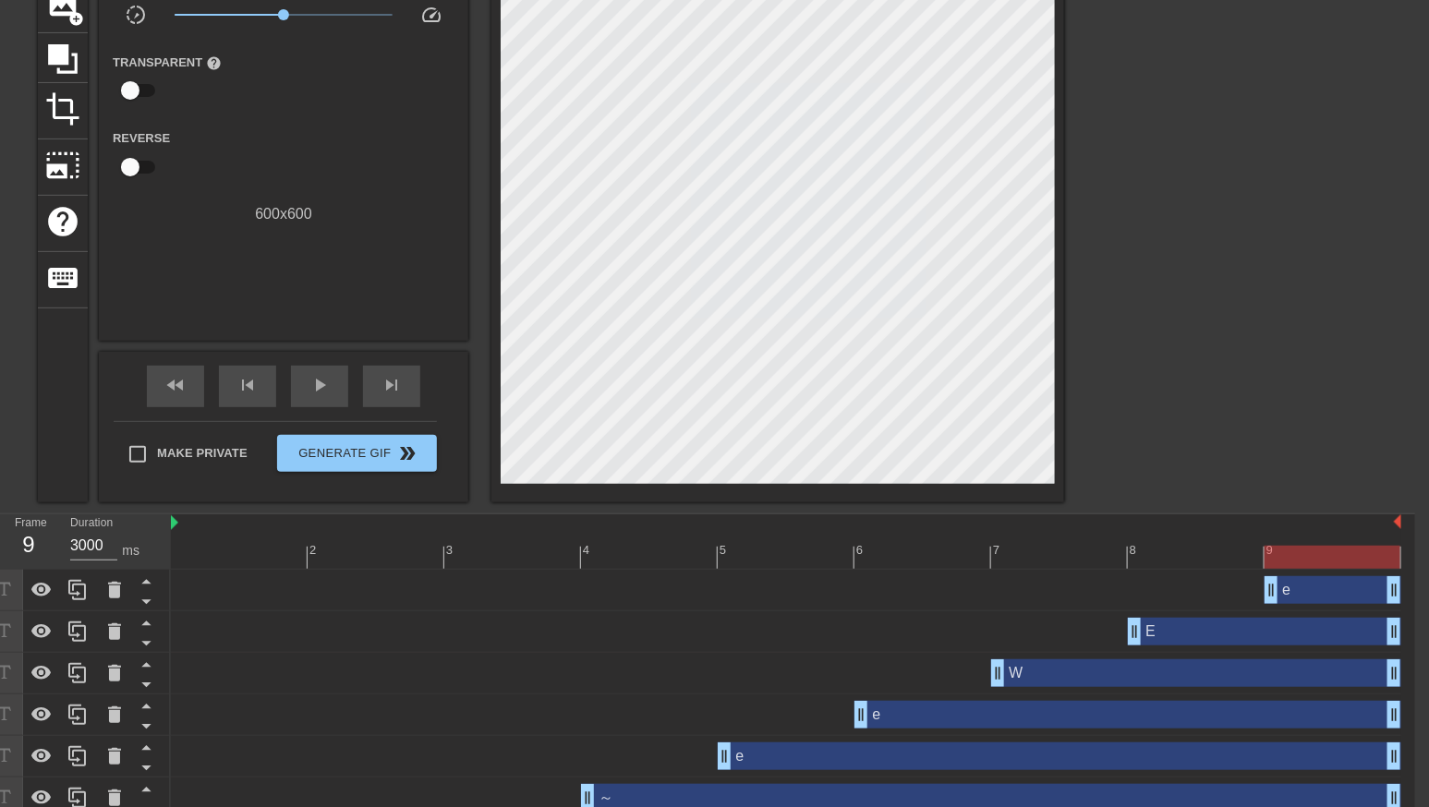
scroll to position [123, 14]
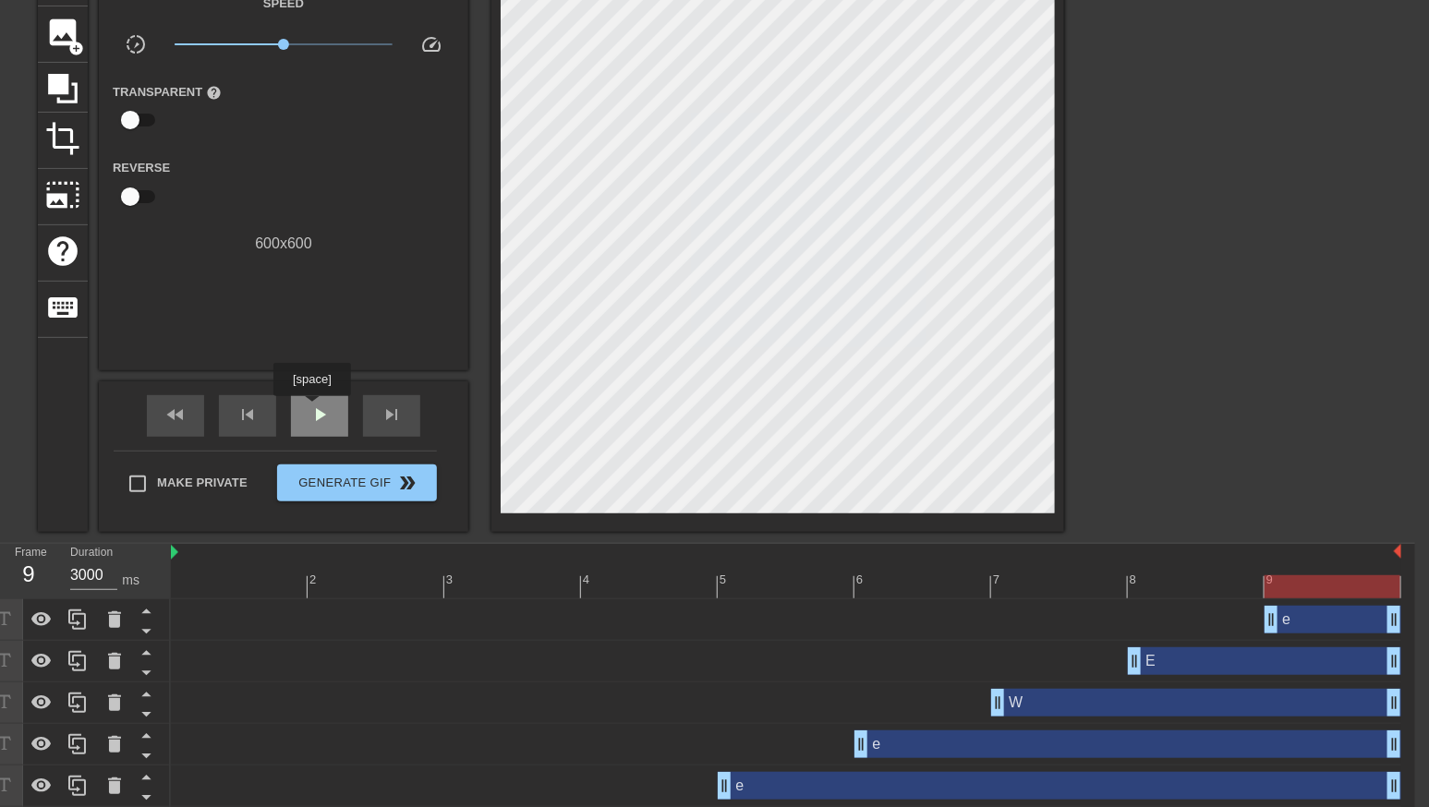
click at [314, 411] on span "play_arrow" at bounding box center [320, 415] width 22 height 22
click at [310, 425] on div "pause" at bounding box center [319, 416] width 57 height 42
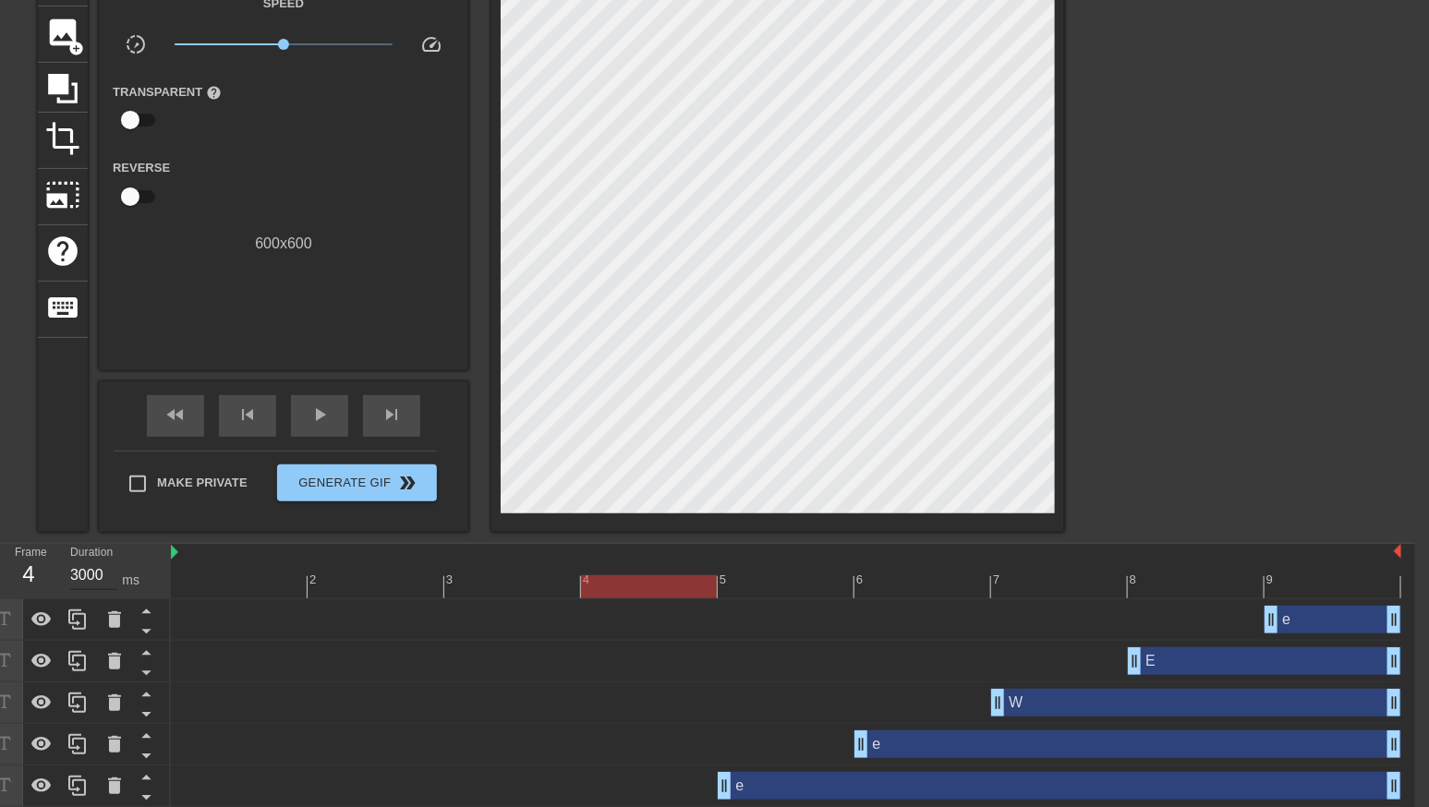
click at [96, 577] on input "3000" at bounding box center [93, 576] width 47 height 30
click at [222, 581] on div at bounding box center [786, 587] width 1231 height 23
click at [100, 575] on input "3000" at bounding box center [93, 576] width 47 height 30
click at [349, 589] on div at bounding box center [786, 587] width 1231 height 23
click at [89, 573] on input "3000" at bounding box center [93, 576] width 47 height 30
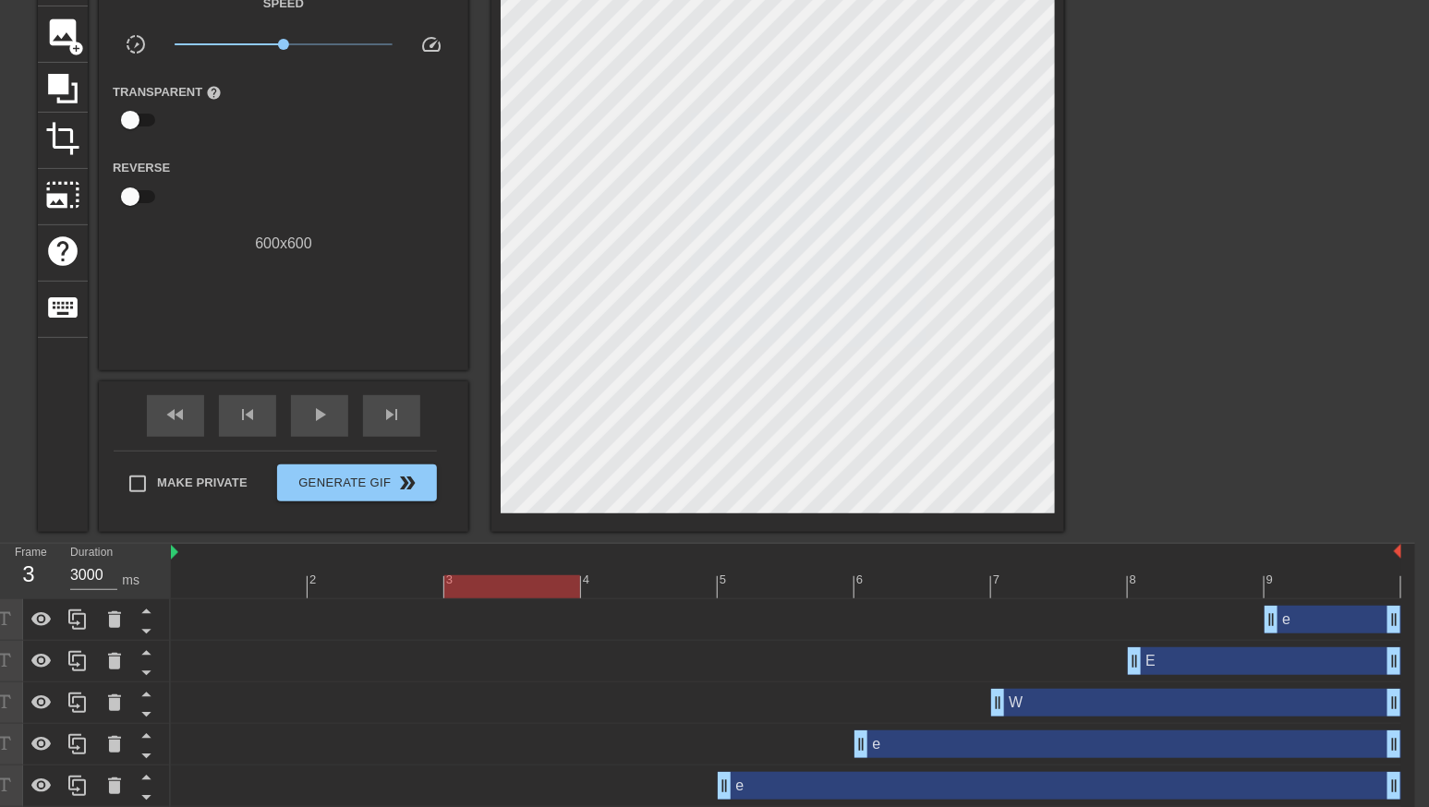
click at [520, 583] on div at bounding box center [786, 587] width 1231 height 23
click at [90, 582] on input "3000" at bounding box center [93, 576] width 47 height 30
click at [647, 583] on div at bounding box center [786, 587] width 1231 height 23
click at [786, 587] on div at bounding box center [786, 587] width 1231 height 23
click at [91, 570] on input "3000" at bounding box center [93, 576] width 47 height 30
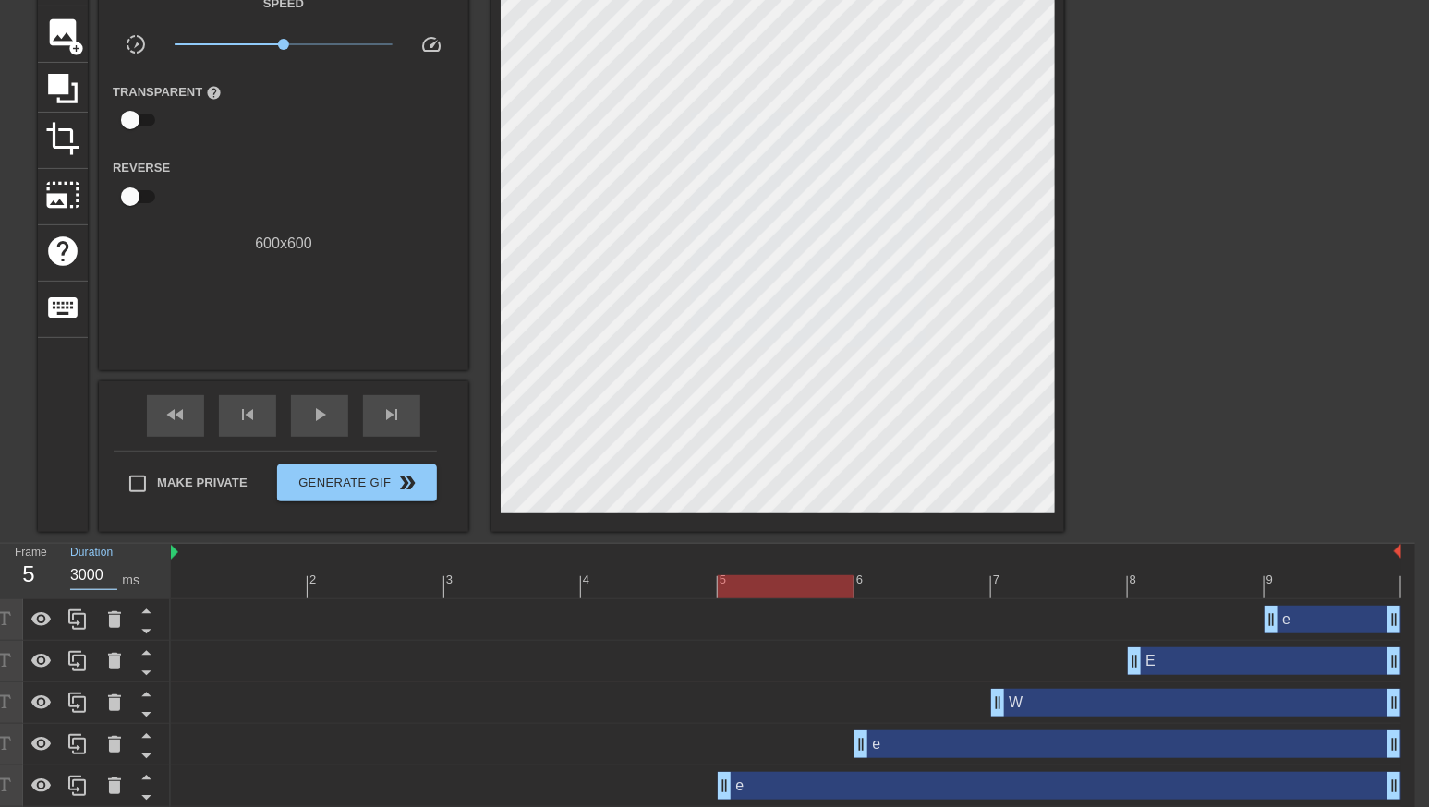
click at [908, 576] on div at bounding box center [786, 587] width 1231 height 23
click at [95, 571] on input "3000" at bounding box center [93, 576] width 47 height 30
click at [1027, 585] on div at bounding box center [786, 587] width 1231 height 23
click at [91, 574] on input "3000" at bounding box center [93, 576] width 47 height 30
click at [1174, 582] on div at bounding box center [786, 587] width 1231 height 23
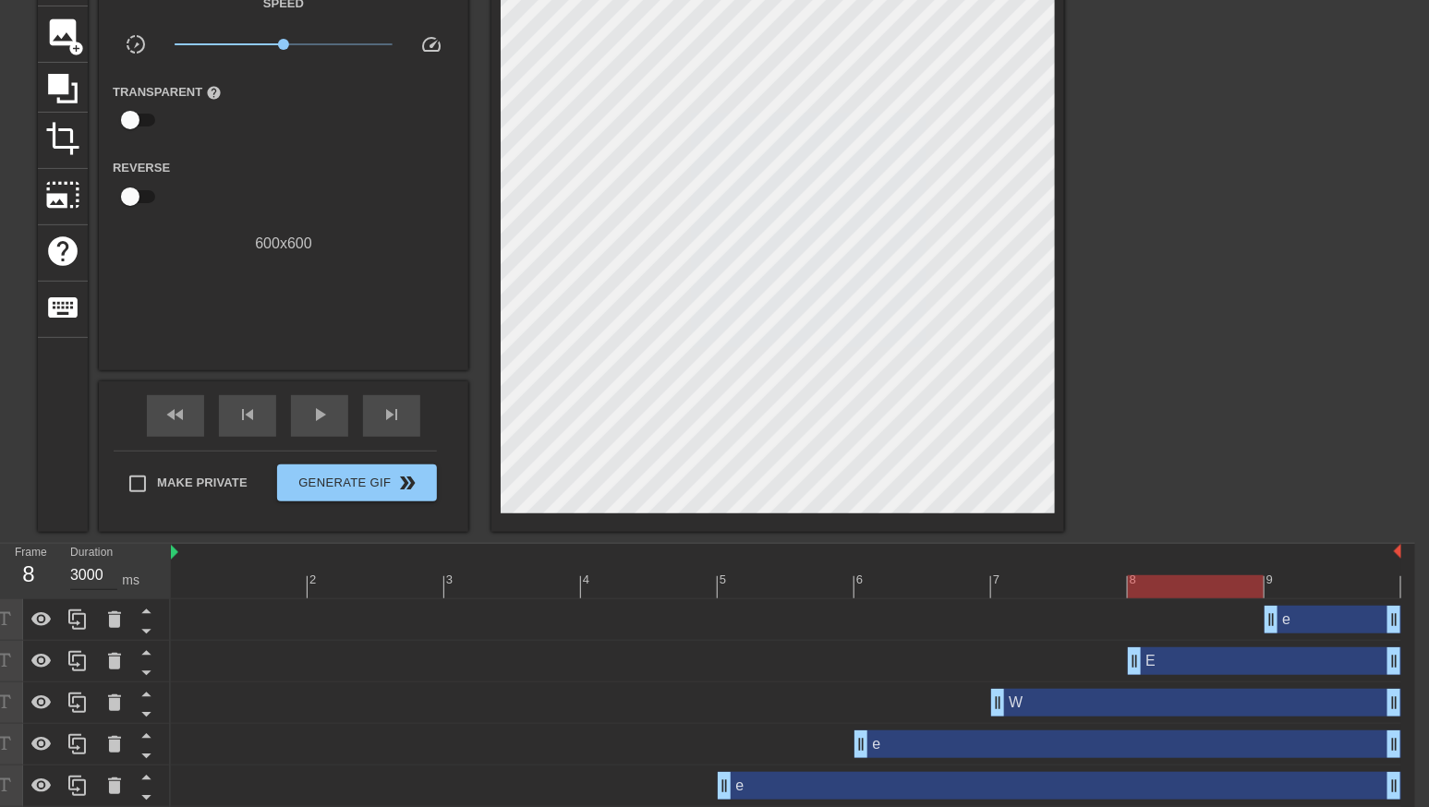
click at [93, 574] on input "3000" at bounding box center [93, 576] width 47 height 30
click at [1326, 587] on div at bounding box center [786, 587] width 1231 height 23
click at [99, 571] on input "3000" at bounding box center [93, 576] width 47 height 30
click at [77, 571] on input "0800" at bounding box center [93, 576] width 47 height 30
click at [1392, 299] on div "title add_circle image add_circle crop photo_size_select_large help keyboard Gi…" at bounding box center [700, 241] width 1429 height 582
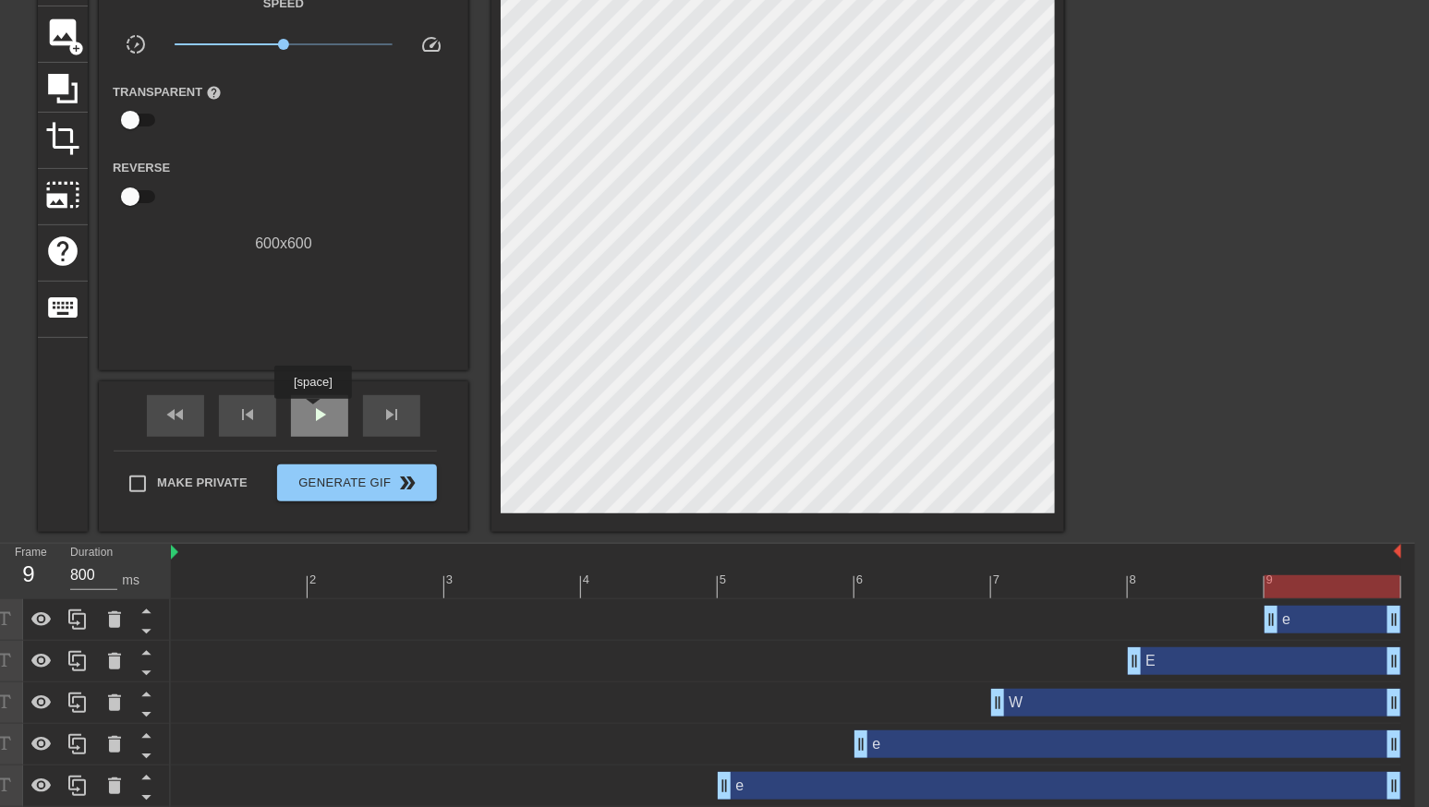
click at [316, 414] on span "play_arrow" at bounding box center [320, 415] width 22 height 22
click at [309, 422] on span "pause" at bounding box center [320, 415] width 22 height 22
click at [217, 581] on div at bounding box center [786, 587] width 1231 height 23
click at [79, 573] on input "300" at bounding box center [93, 576] width 47 height 30
click at [376, 587] on div at bounding box center [786, 587] width 1231 height 23
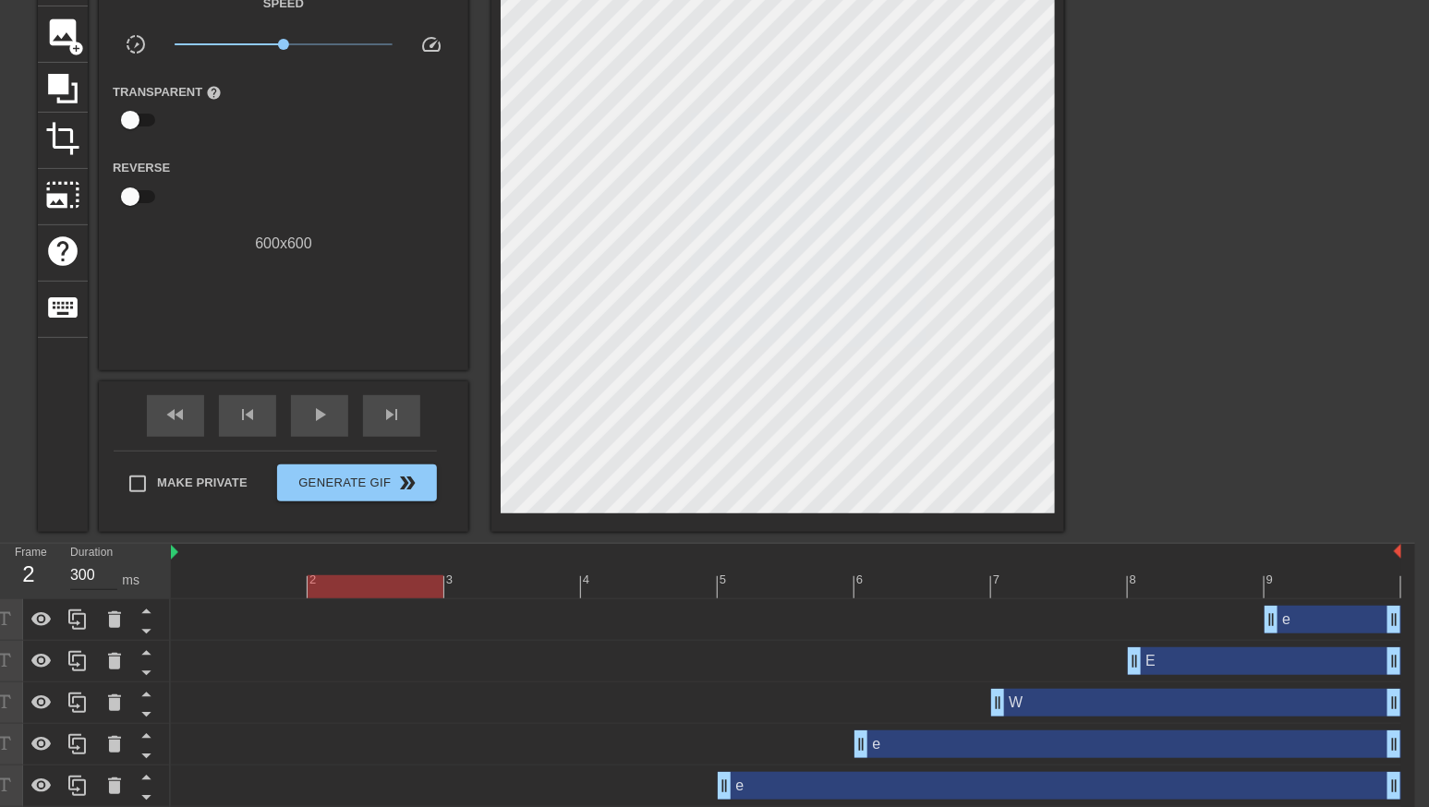
click at [79, 574] on input "300" at bounding box center [93, 576] width 47 height 30
click at [506, 586] on div at bounding box center [786, 587] width 1231 height 23
click at [74, 572] on input "300" at bounding box center [93, 576] width 47 height 30
click at [649, 590] on div at bounding box center [786, 587] width 1231 height 23
click at [79, 571] on input "300" at bounding box center [93, 576] width 47 height 30
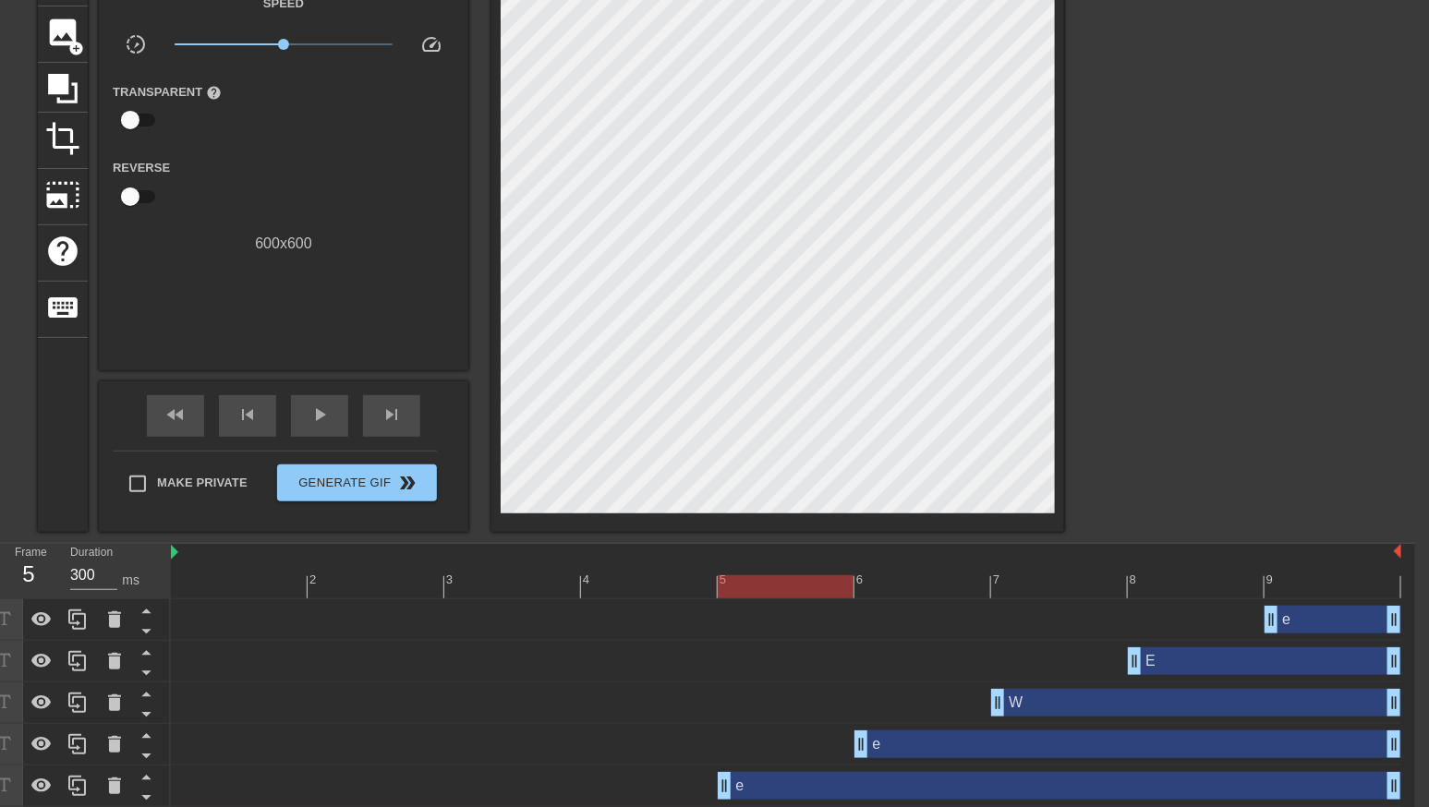
click at [764, 590] on div at bounding box center [786, 587] width 1231 height 23
click at [77, 569] on input "300" at bounding box center [93, 576] width 47 height 30
click at [897, 583] on div at bounding box center [786, 587] width 1231 height 23
click at [78, 575] on input "300" at bounding box center [93, 576] width 47 height 30
click at [1051, 600] on div "e drag_handle drag_handle" at bounding box center [786, 621] width 1231 height 42
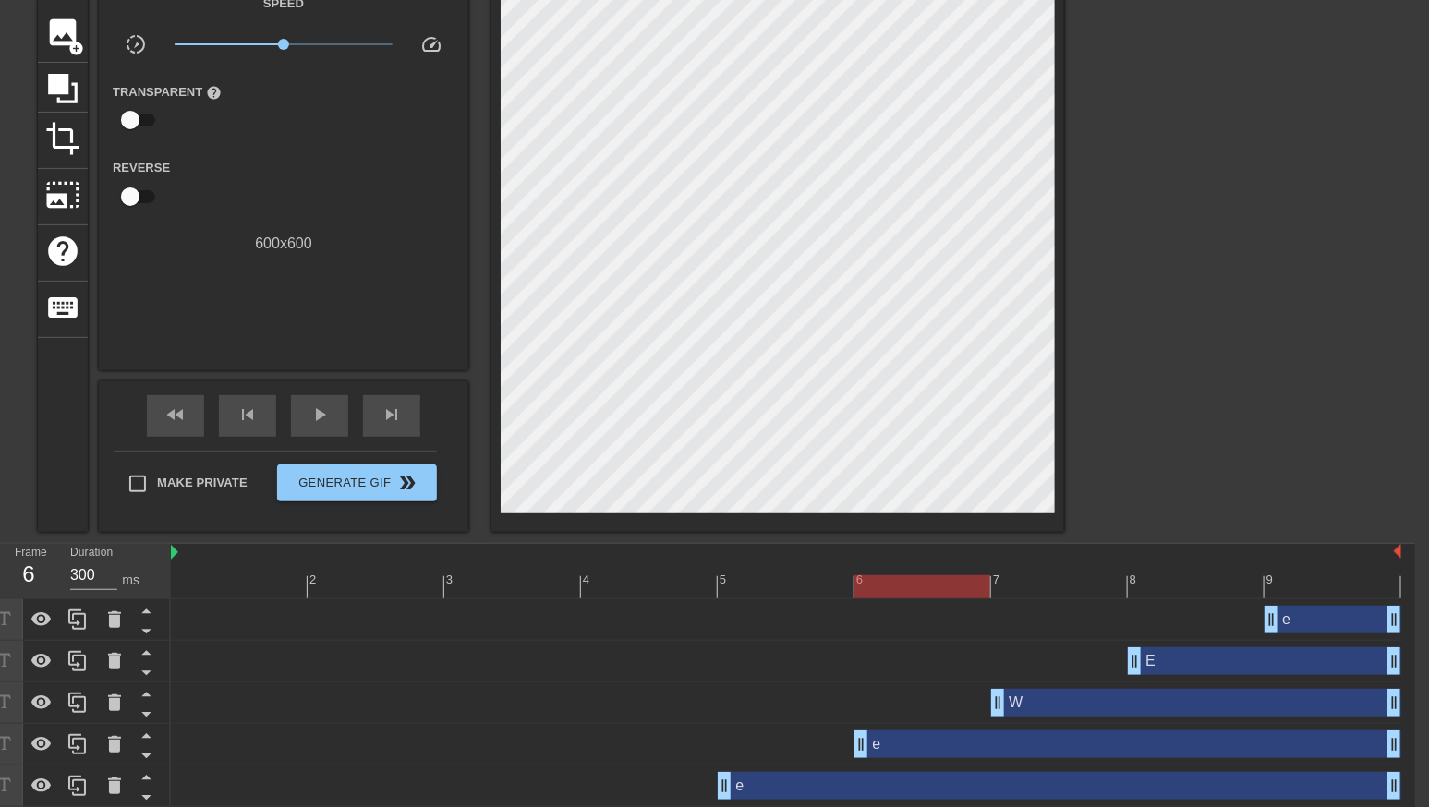
click at [1049, 588] on div at bounding box center [786, 587] width 1231 height 23
click at [79, 574] on input "300" at bounding box center [93, 576] width 47 height 30
click at [1182, 588] on div at bounding box center [786, 587] width 1231 height 23
click at [82, 575] on input "300" at bounding box center [93, 576] width 47 height 30
click at [1288, 482] on div at bounding box center [1224, 227] width 277 height 554
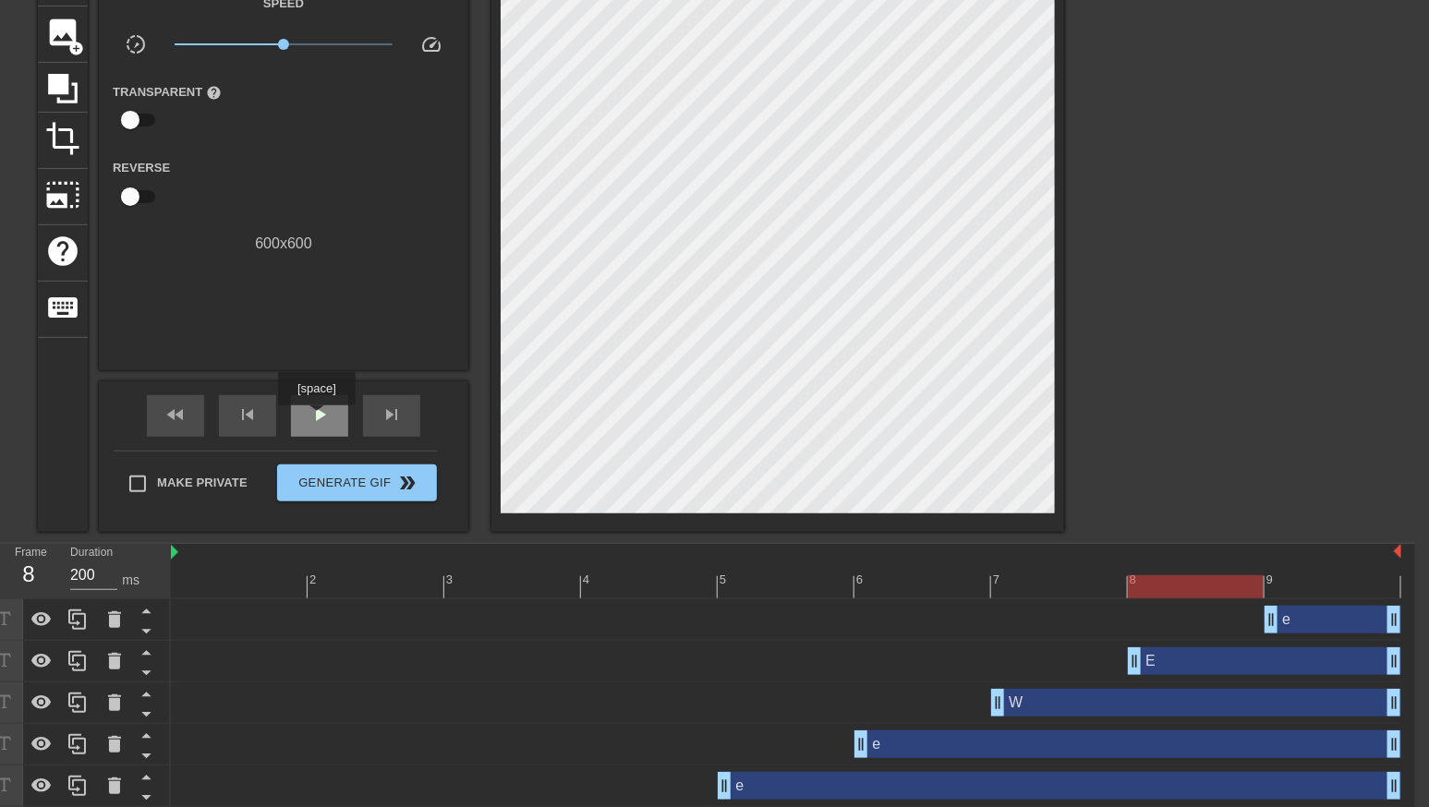
click at [319, 418] on span "play_arrow" at bounding box center [320, 415] width 22 height 22
click at [242, 581] on div at bounding box center [786, 587] width 1231 height 23
click at [313, 414] on span "pause" at bounding box center [320, 415] width 22 height 22
click at [230, 578] on div at bounding box center [786, 587] width 1231 height 23
click at [75, 571] on input "200" at bounding box center [93, 576] width 47 height 30
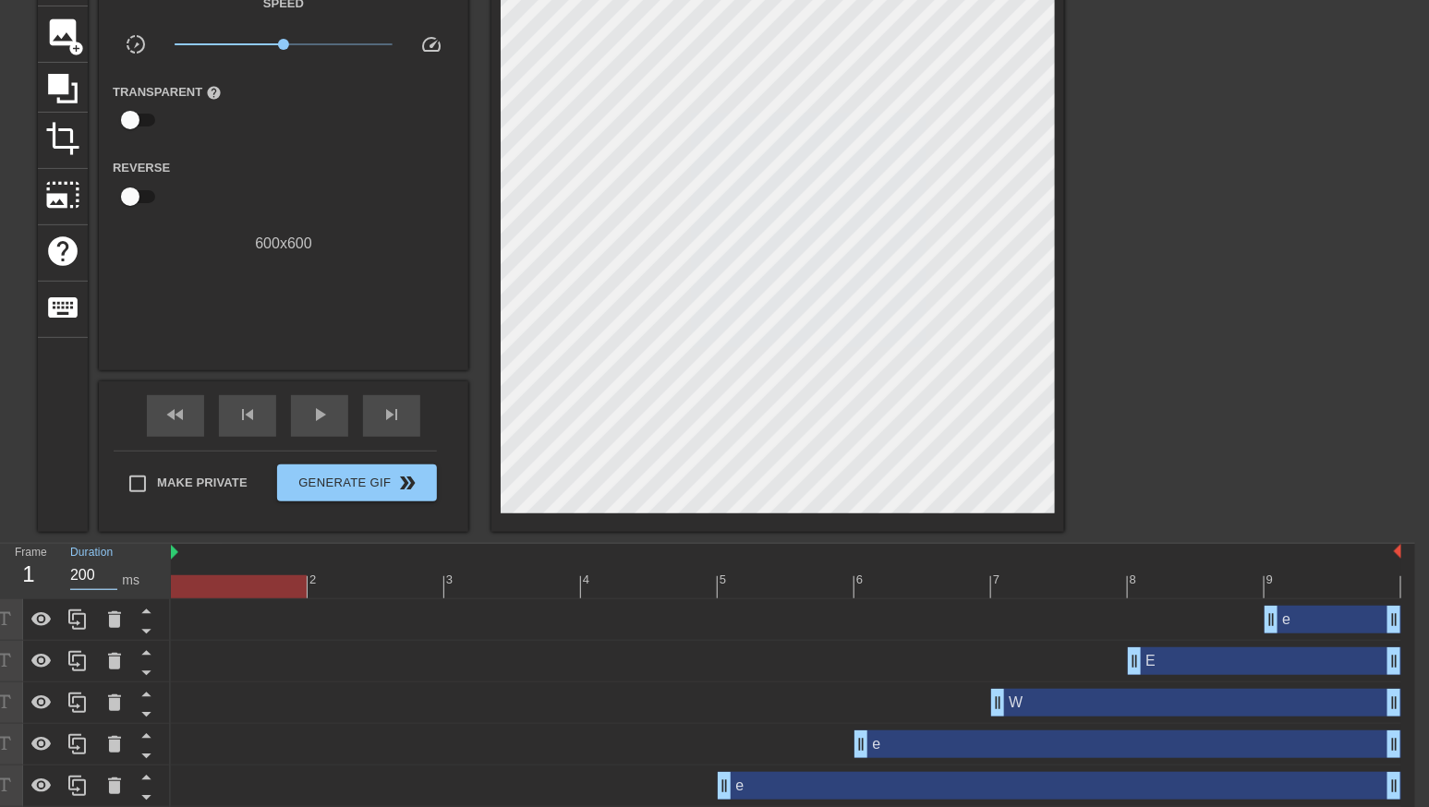
click at [379, 581] on div at bounding box center [786, 587] width 1231 height 23
click at [80, 570] on input "200" at bounding box center [93, 576] width 47 height 30
click at [504, 601] on div "e drag_handle drag_handle" at bounding box center [786, 621] width 1231 height 42
click at [496, 593] on div at bounding box center [786, 587] width 1231 height 23
click at [75, 575] on input "200" at bounding box center [93, 576] width 47 height 30
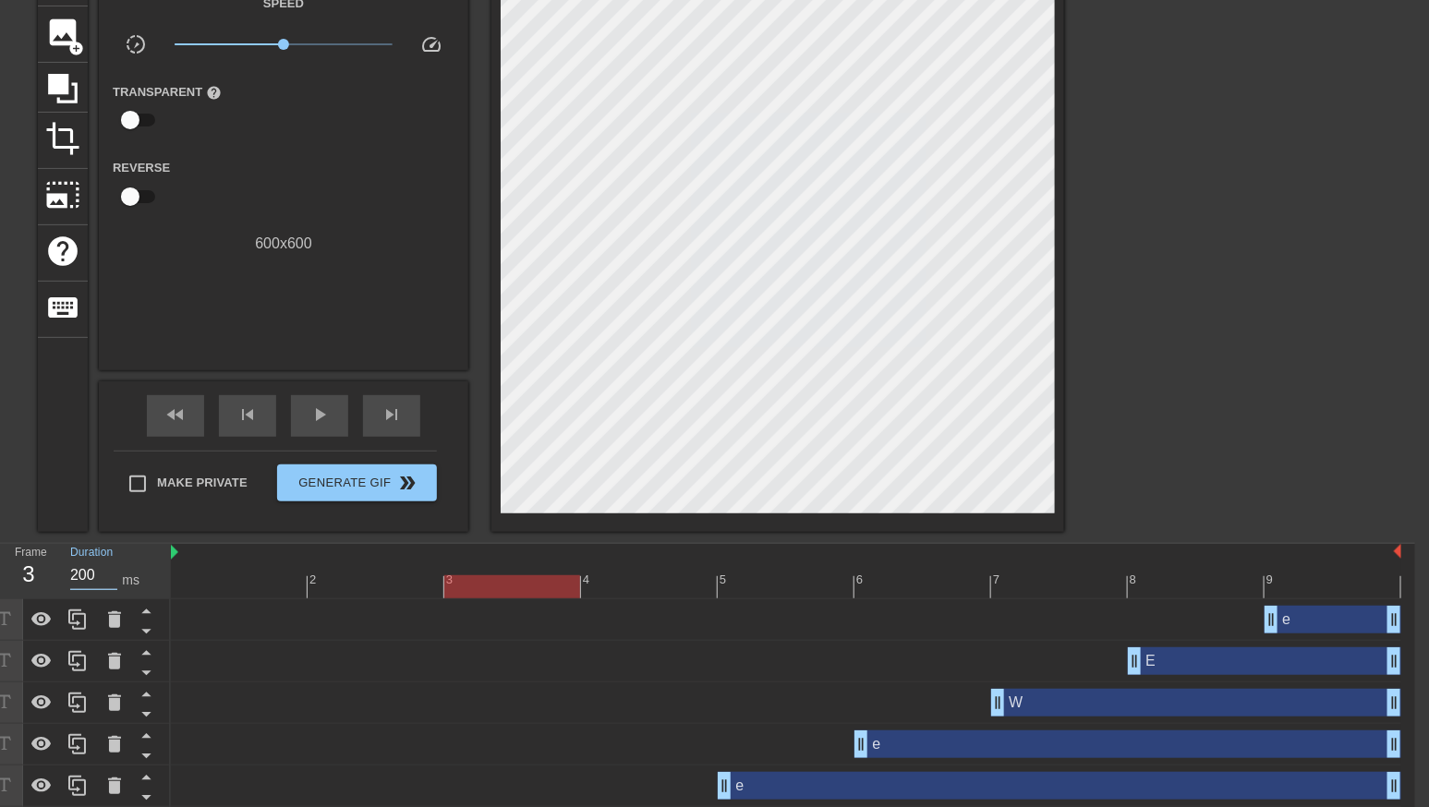
click at [645, 591] on div at bounding box center [786, 587] width 1231 height 23
click at [75, 574] on input "200" at bounding box center [93, 576] width 47 height 30
click at [794, 590] on div at bounding box center [786, 587] width 1231 height 23
click at [78, 574] on input "200" at bounding box center [93, 576] width 47 height 30
click at [903, 576] on div at bounding box center [786, 587] width 1231 height 23
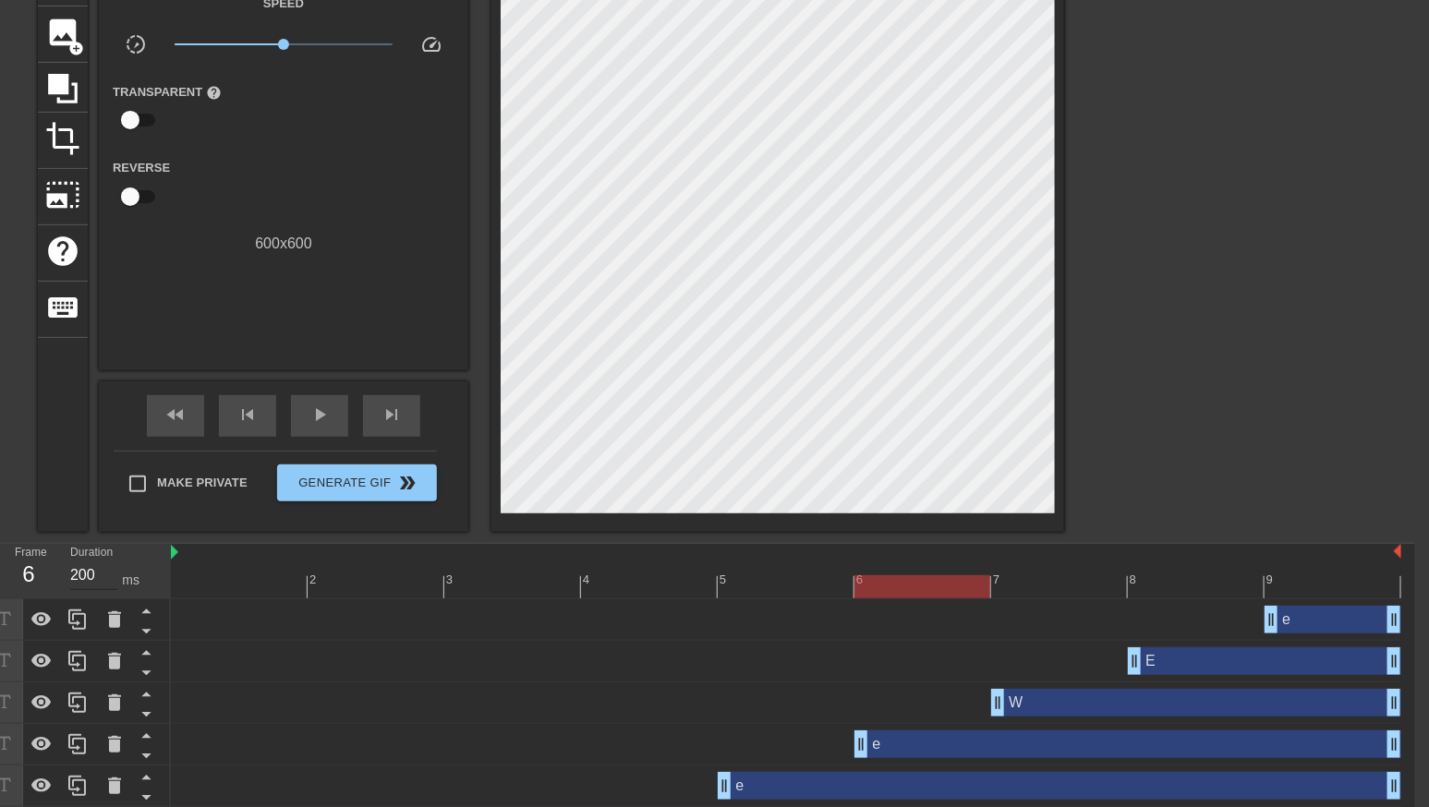
click at [78, 576] on input "200" at bounding box center [93, 576] width 47 height 30
click at [1038, 583] on div at bounding box center [786, 587] width 1231 height 23
click at [79, 572] on input "200" at bounding box center [93, 576] width 47 height 30
click at [1177, 593] on div at bounding box center [786, 587] width 1231 height 23
click at [77, 574] on input "200" at bounding box center [93, 576] width 47 height 30
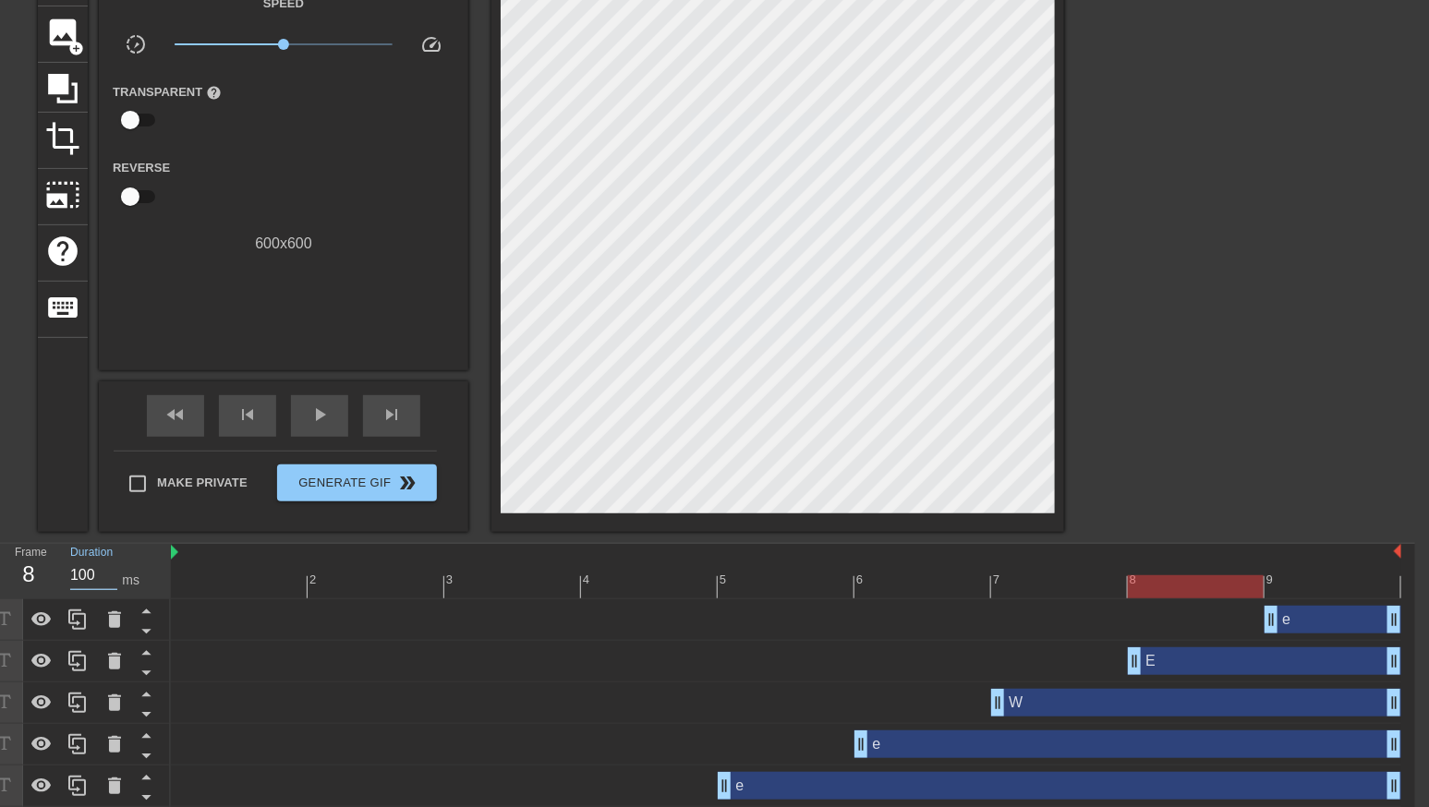
click at [1263, 406] on div at bounding box center [1224, 227] width 277 height 554
click at [322, 417] on span "play_arrow" at bounding box center [320, 415] width 22 height 22
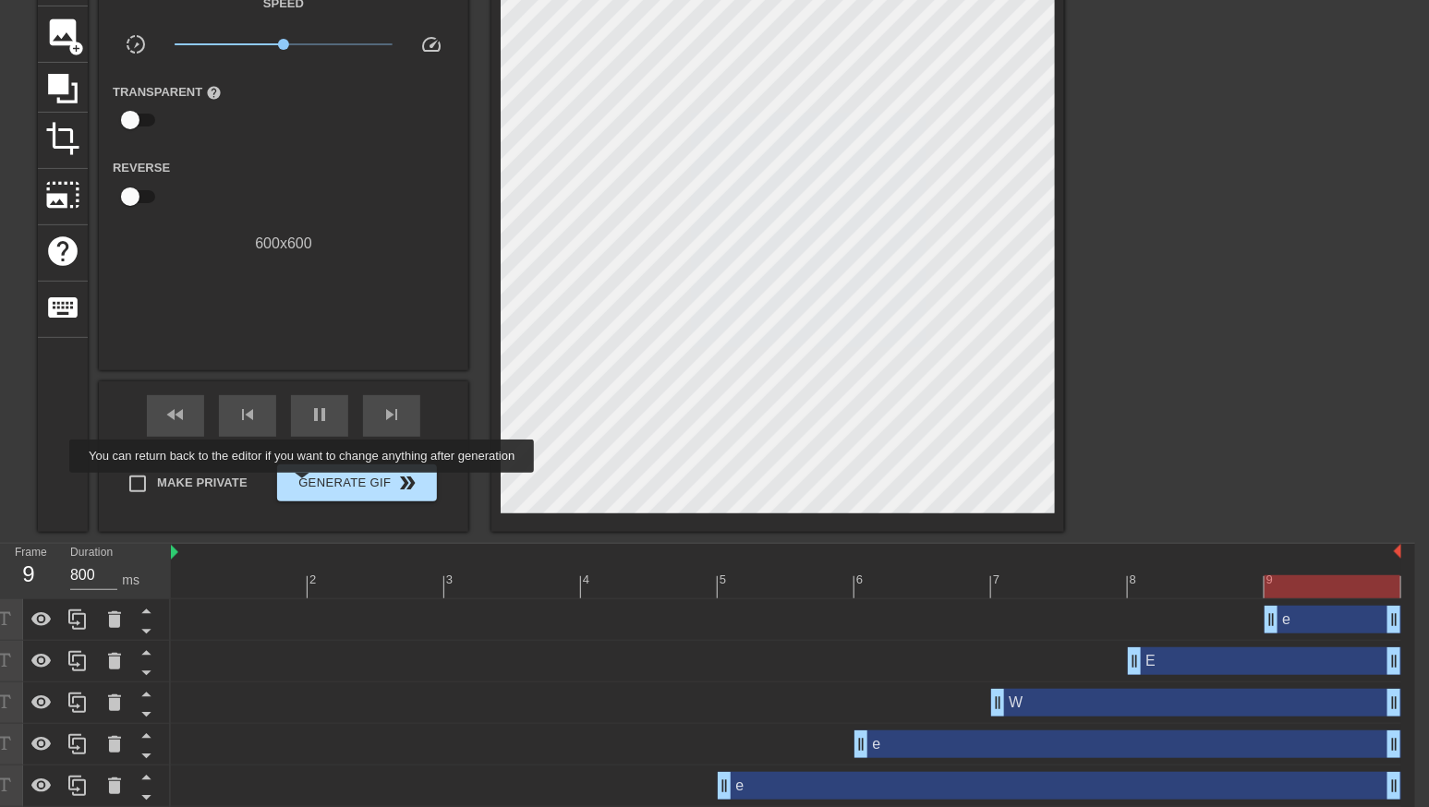
type input "100"
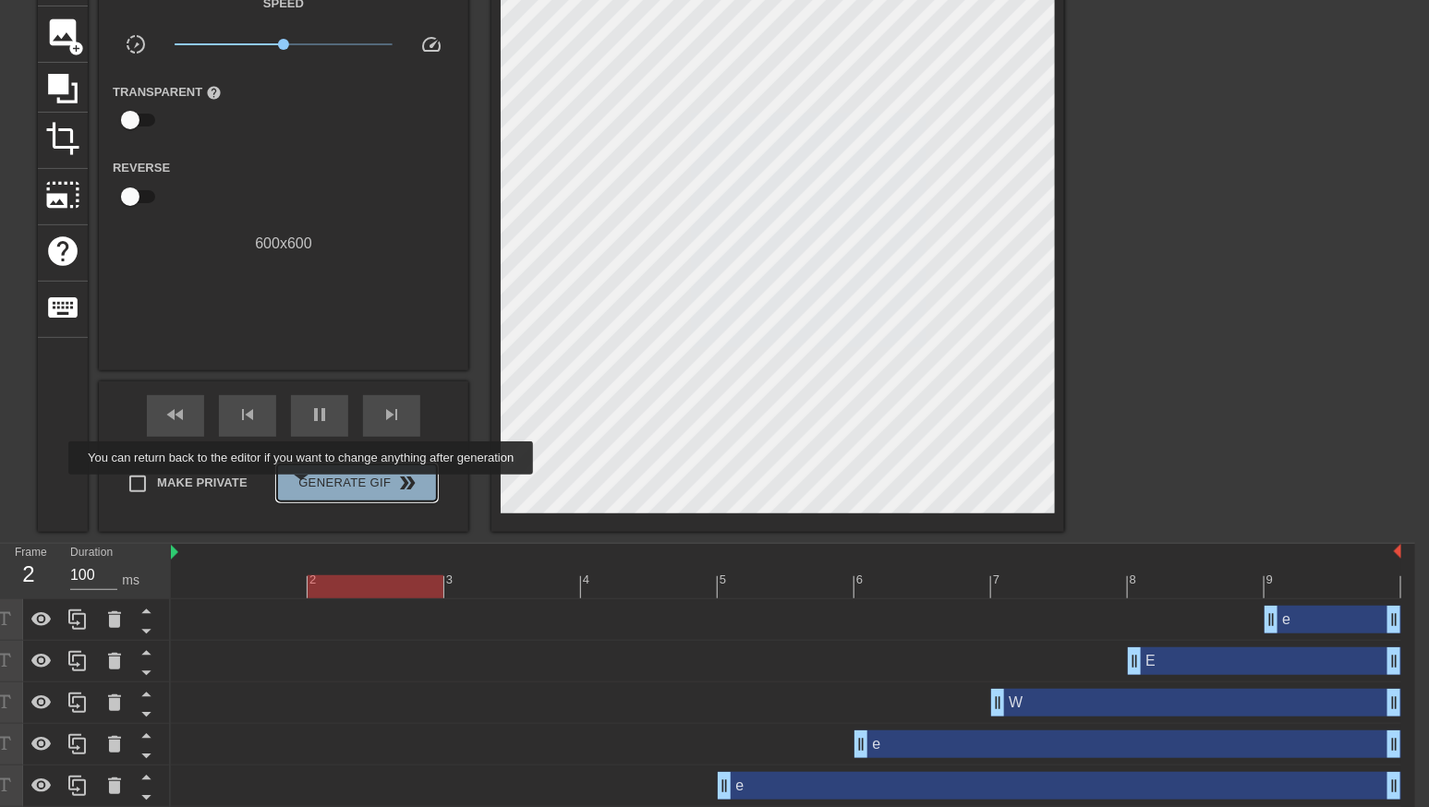
click at [313, 488] on span "Generate Gif double_arrow" at bounding box center [357, 483] width 145 height 22
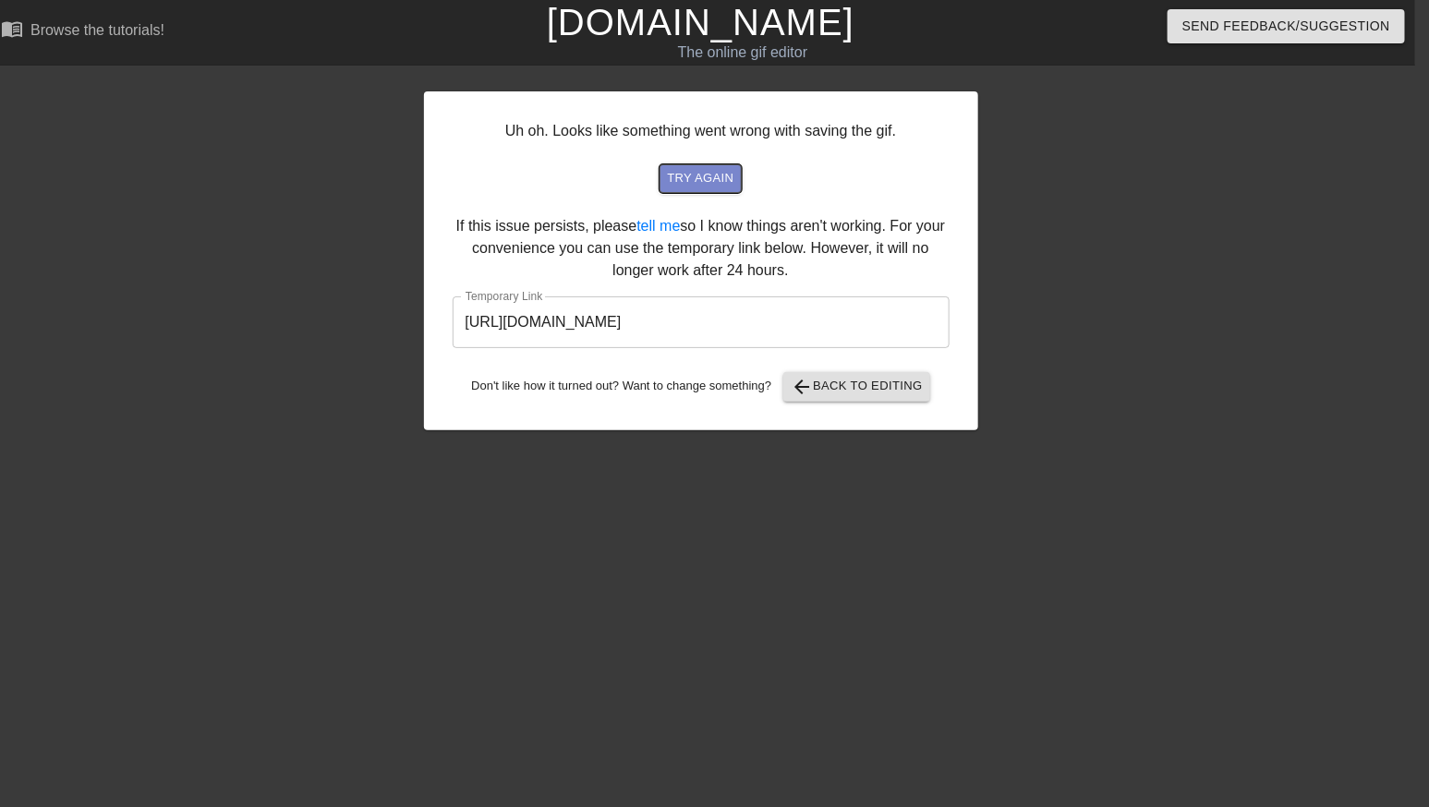
click at [683, 178] on span "try again" at bounding box center [700, 178] width 67 height 21
click at [680, 223] on link "tell me" at bounding box center [658, 226] width 43 height 16
click at [1265, 25] on span "Send Feedback/Suggestion" at bounding box center [1286, 26] width 208 height 23
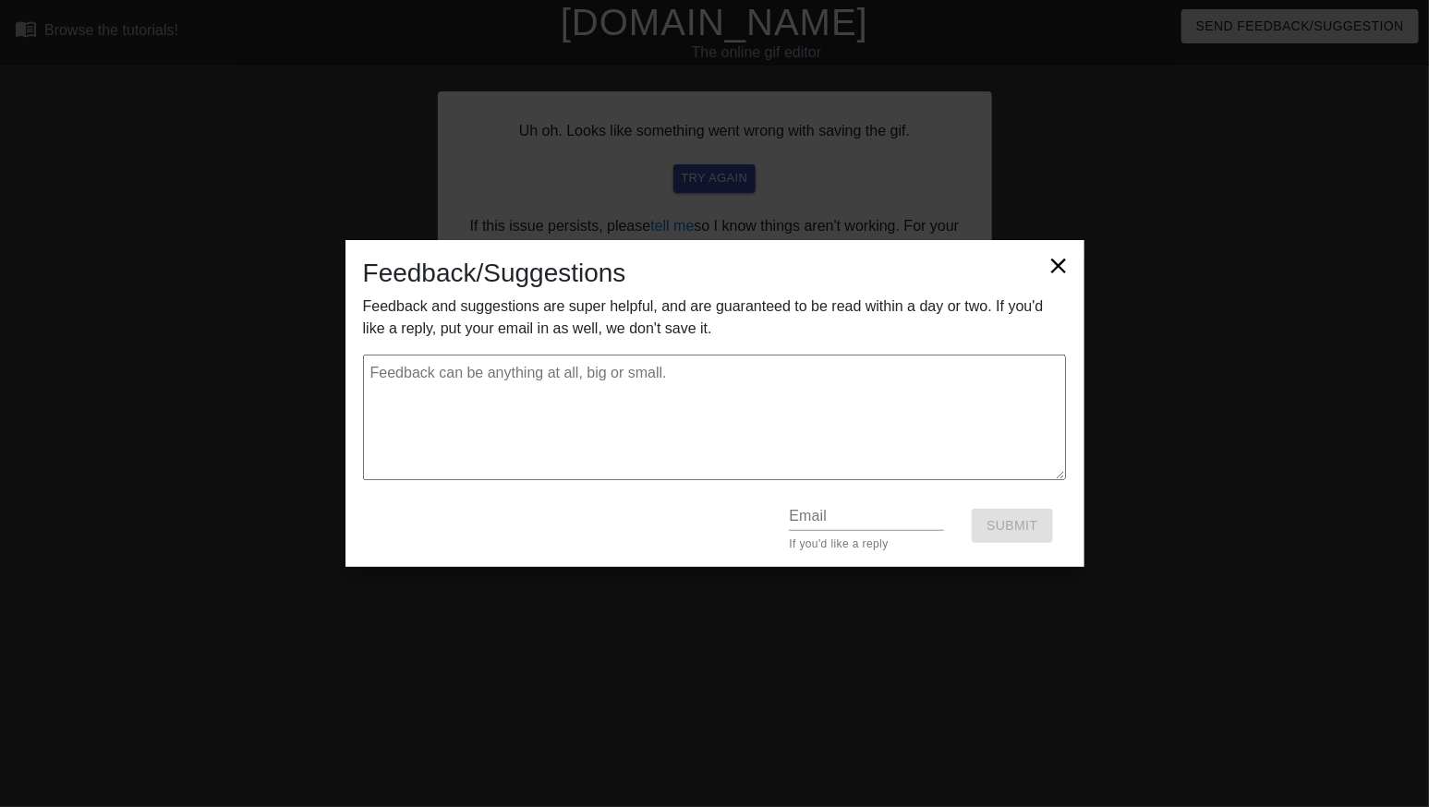
scroll to position [0, 0]
click at [725, 435] on textarea at bounding box center [715, 418] width 704 height 126
type textarea "w"
type textarea "x"
type textarea "w h"
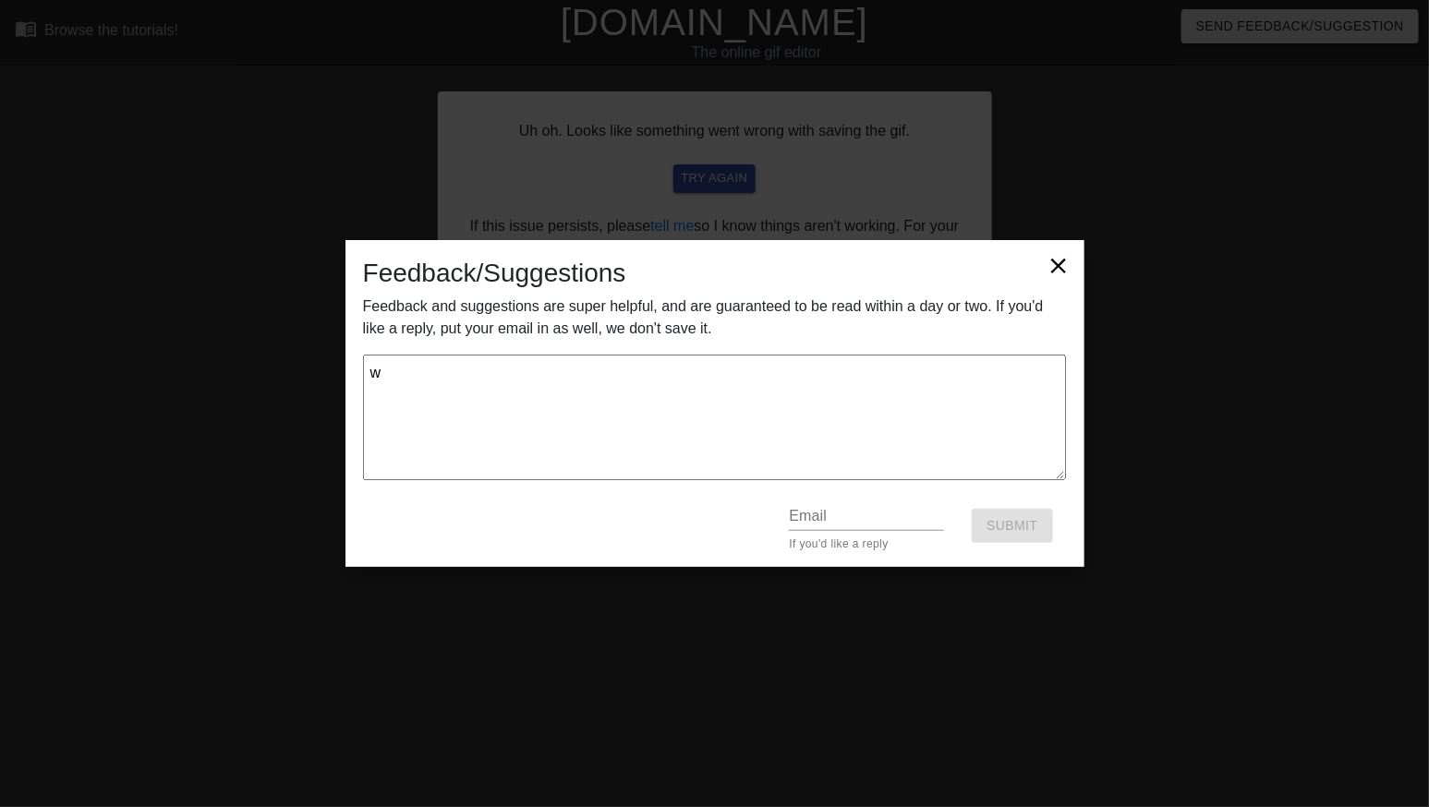
type textarea "x"
type textarea "w"
type textarea "x"
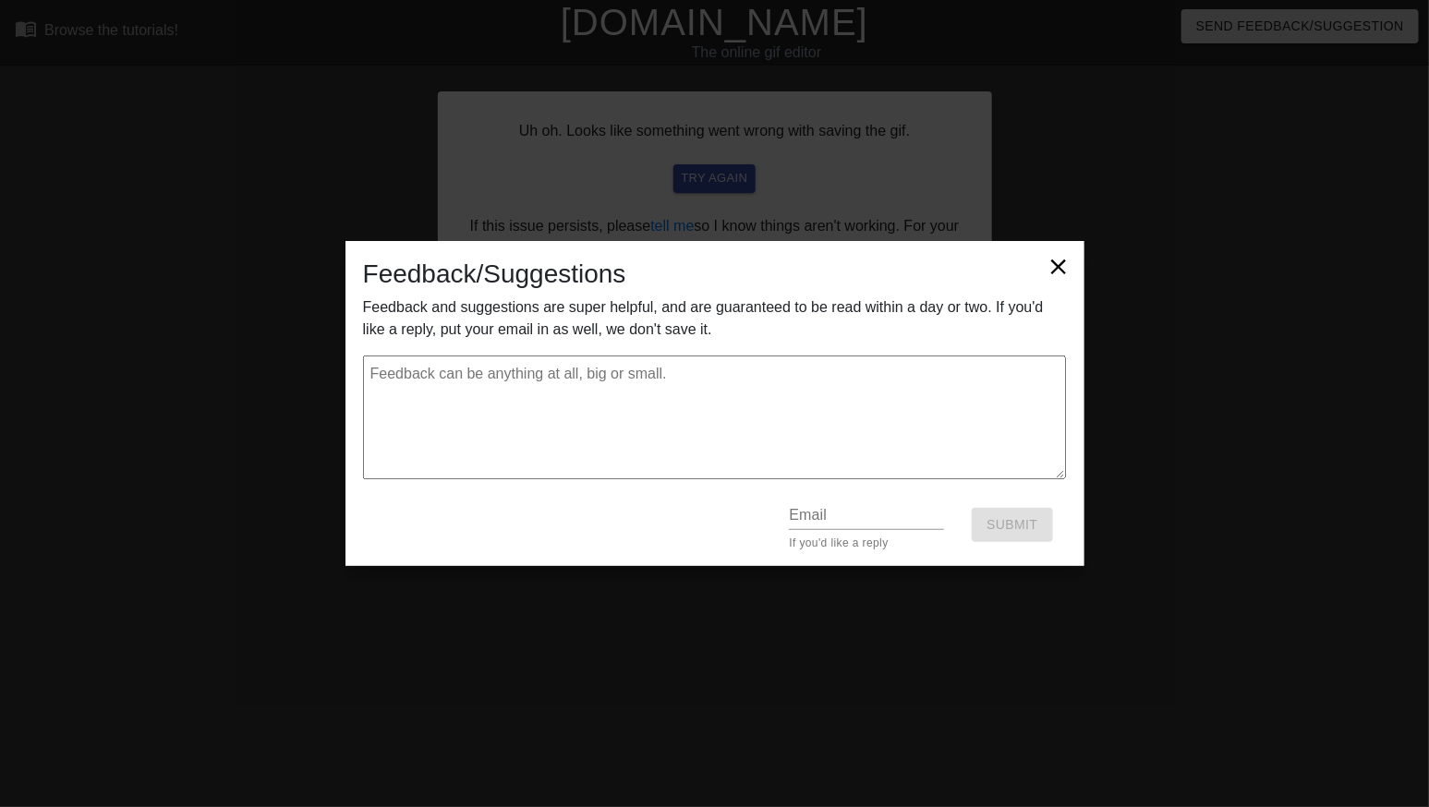
type textarea "w"
type textarea "x"
type textarea "wh"
type textarea "x"
type textarea "why"
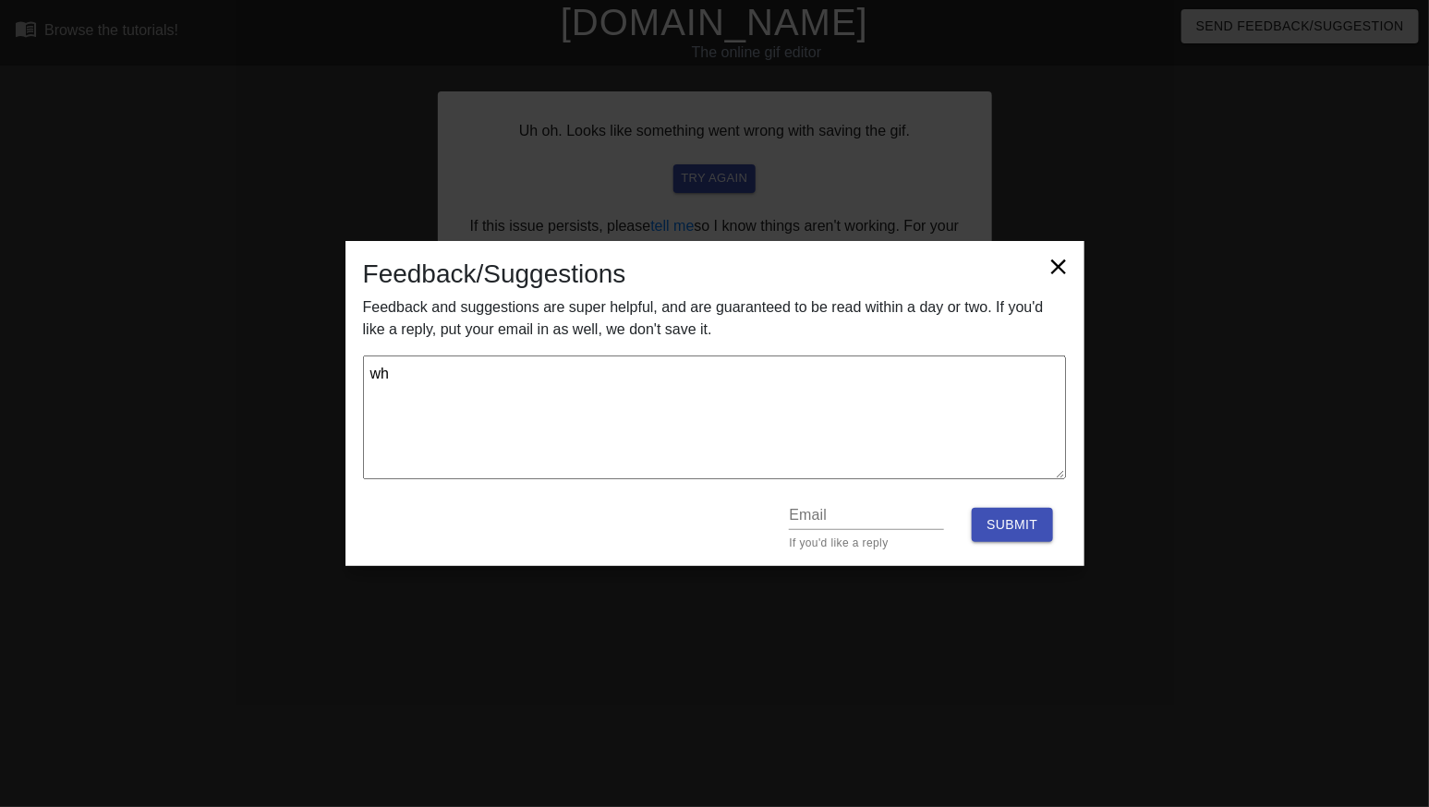
type textarea "x"
type textarea "why"
type textarea "x"
type textarea "why c"
type textarea "x"
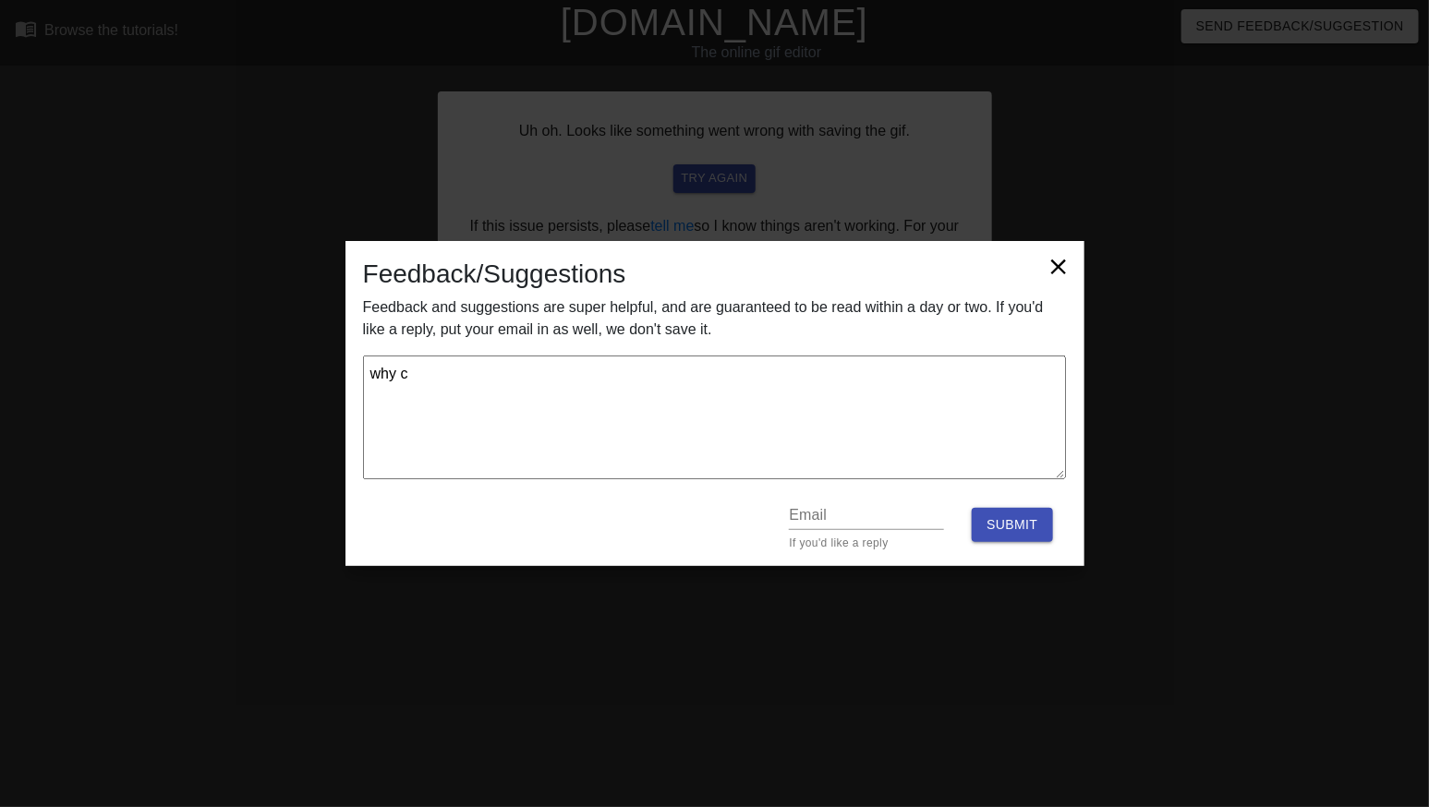
type textarea "why ca"
type textarea "x"
type textarea "why can"
type textarea "x"
type textarea "why cant"
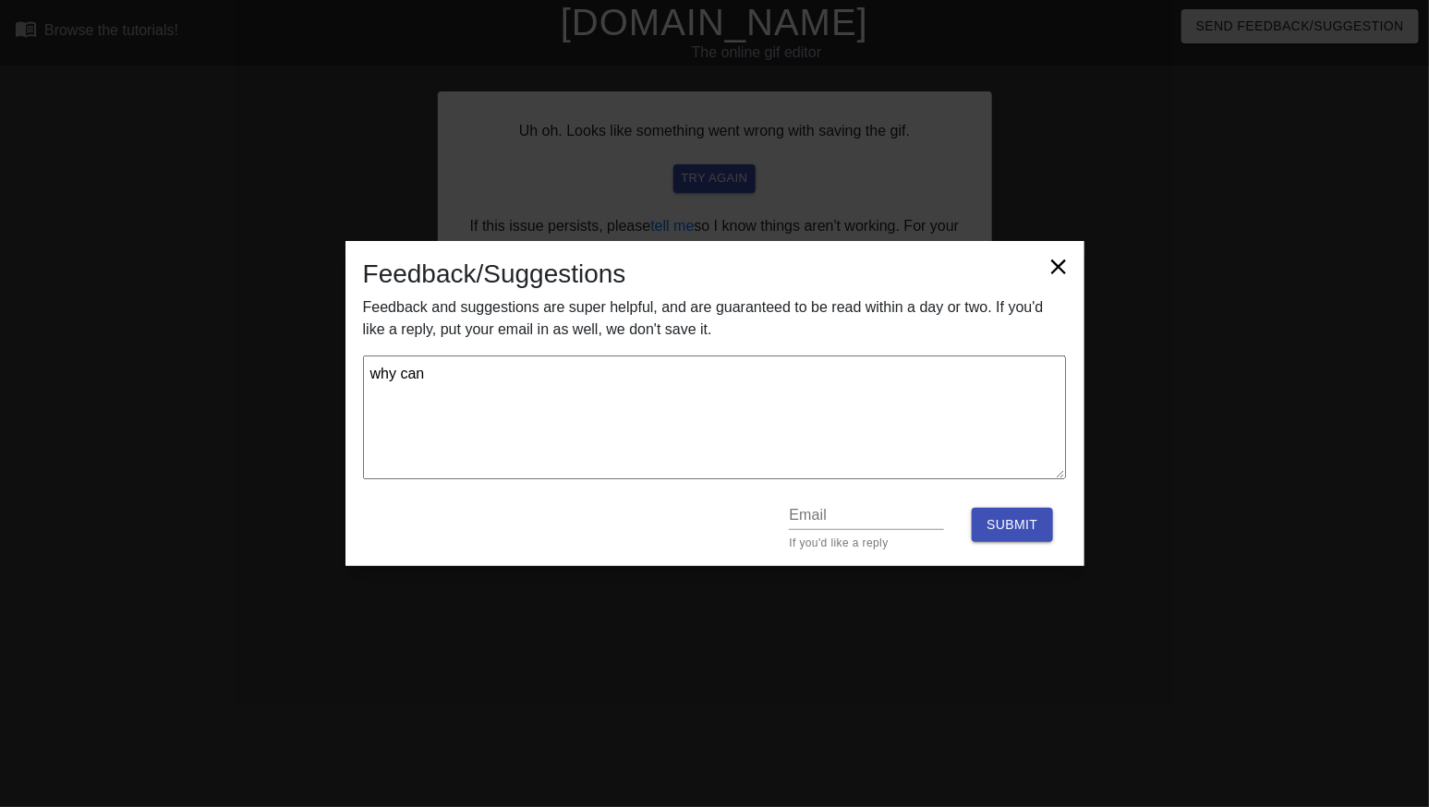
type textarea "x"
type textarea "why cant"
type textarea "x"
type textarea "why cant s"
type textarea "x"
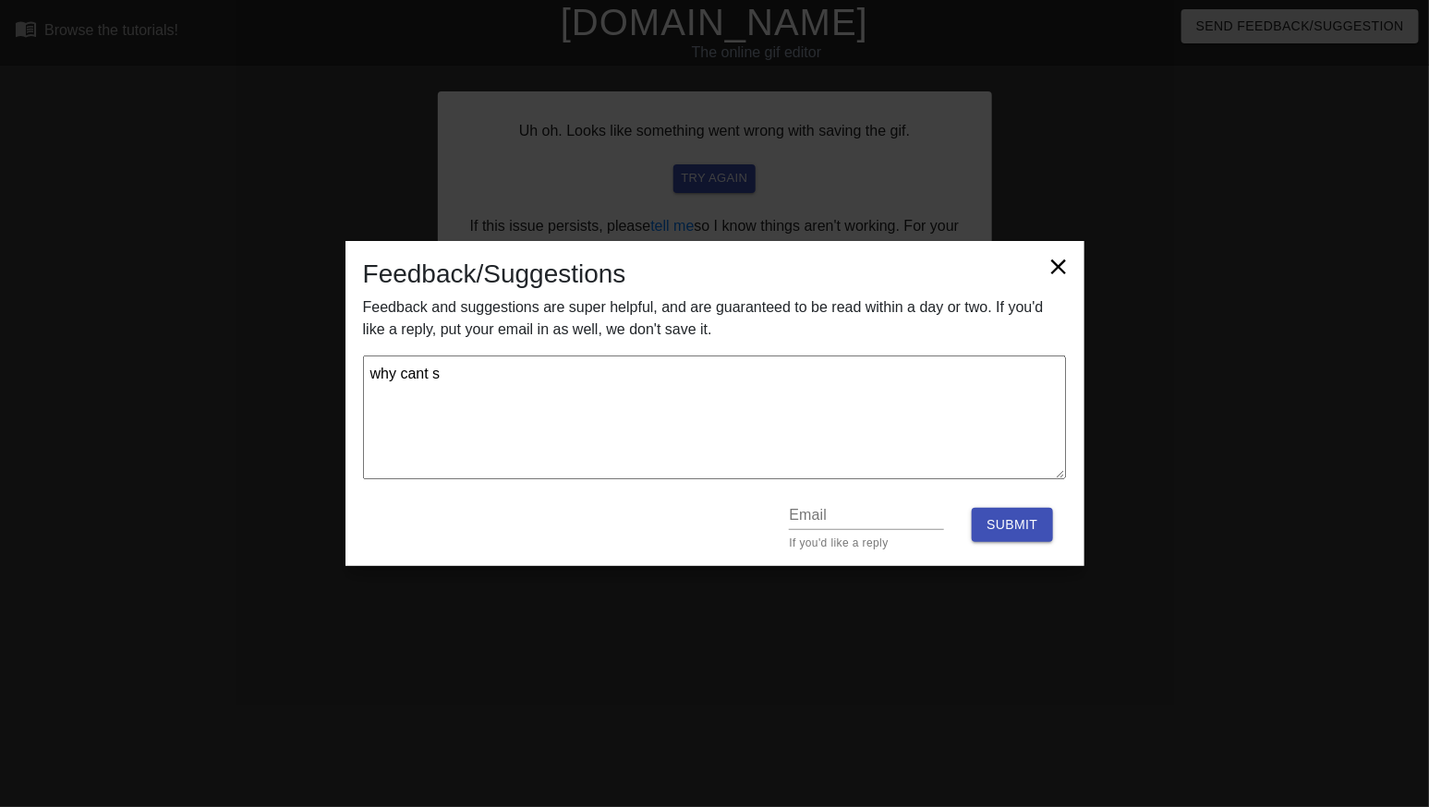
type textarea "why cant sa"
type textarea "x"
type textarea "why cant sav"
type textarea "x"
type textarea "why cant save"
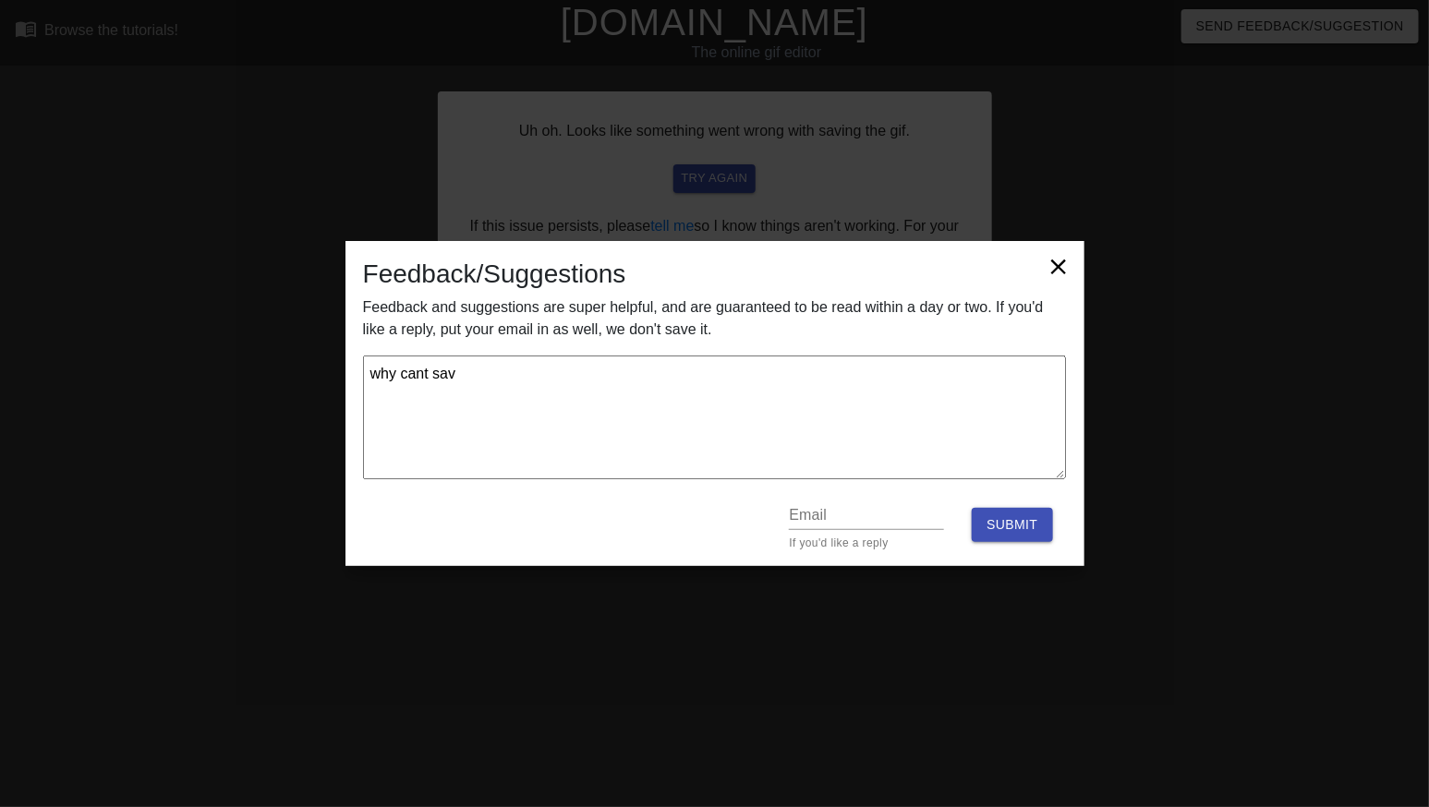
type textarea "x"
type textarea "why cant sav"
type textarea "x"
type textarea "why cant savi"
type textarea "x"
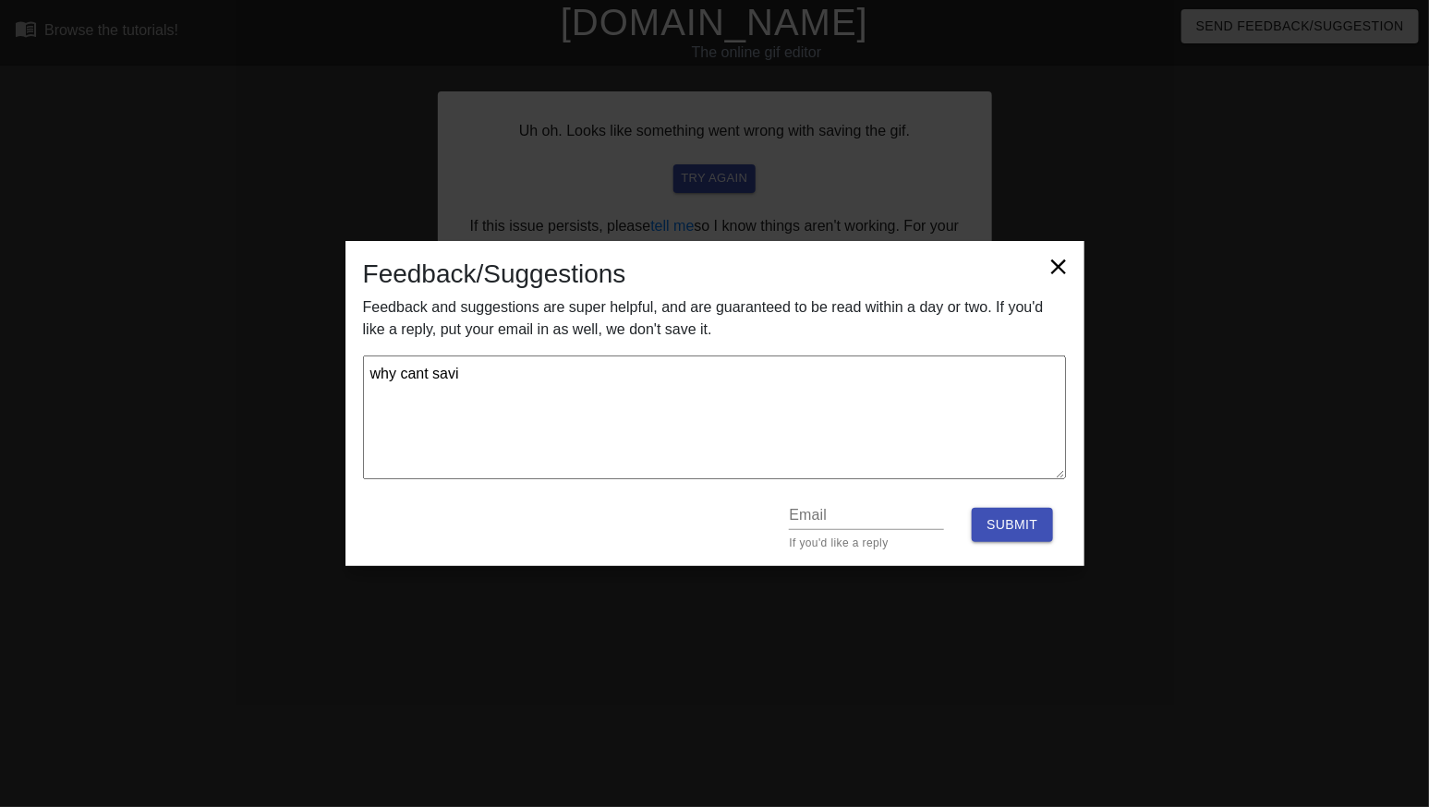
type textarea "why cant savin"
type textarea "x"
type textarea "why cant saving"
type textarea "x"
type textarea "why cant saving"
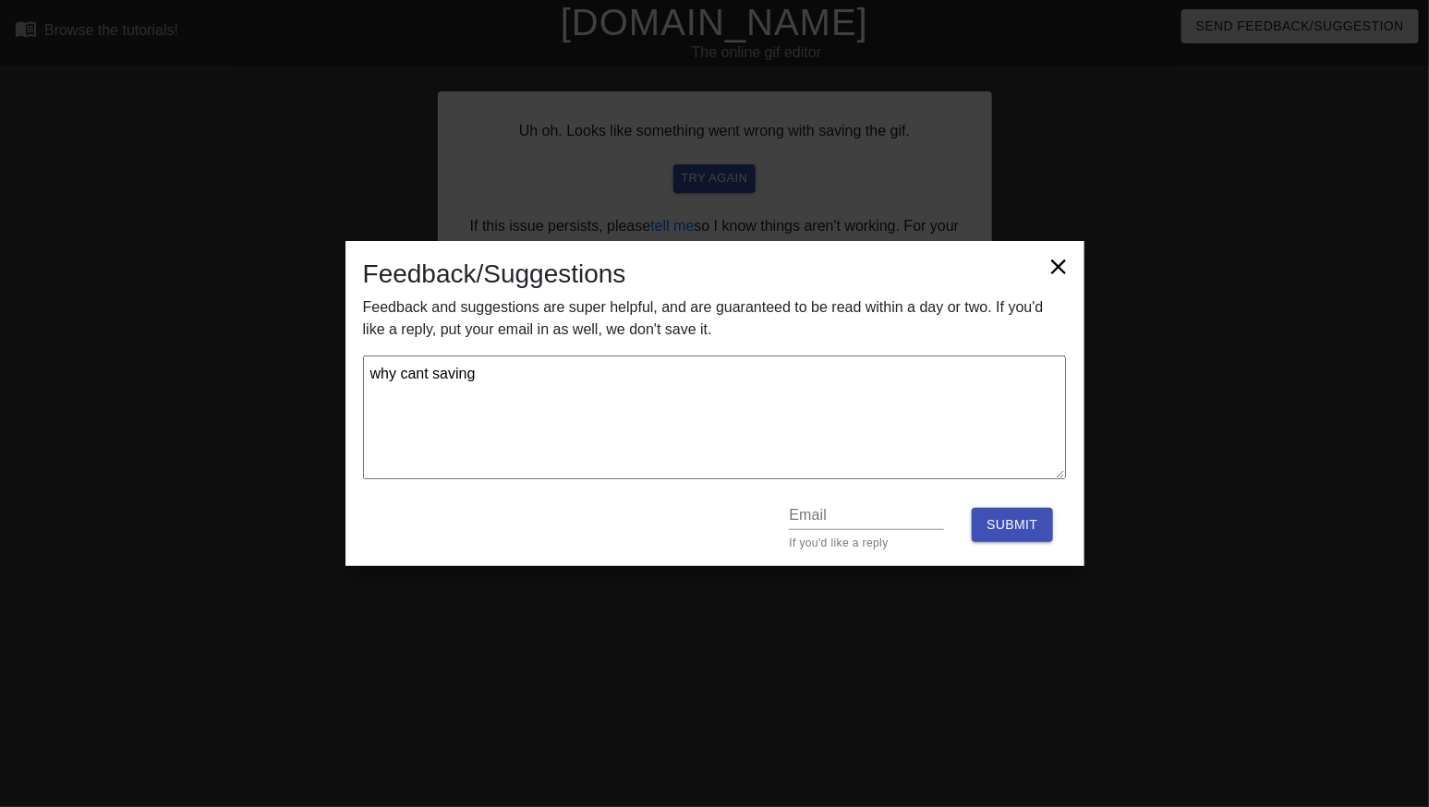
type textarea "x"
type textarea "why cant saving h"
type textarea "x"
type textarea "why cant saving he"
type textarea "x"
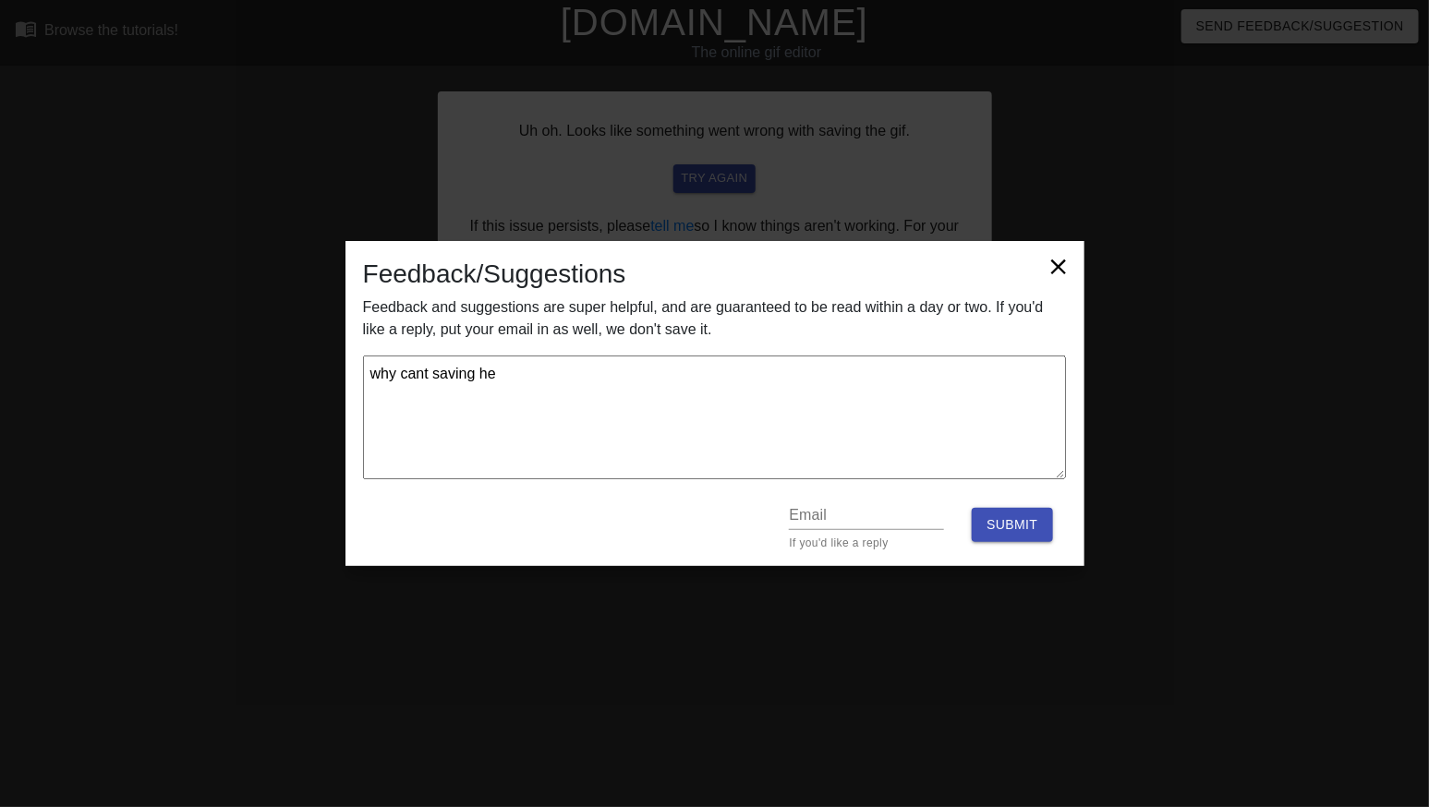
type textarea "why cant saving h"
type textarea "x"
type textarea "why cant saving"
type textarea "x"
type textarea "why cant saving t"
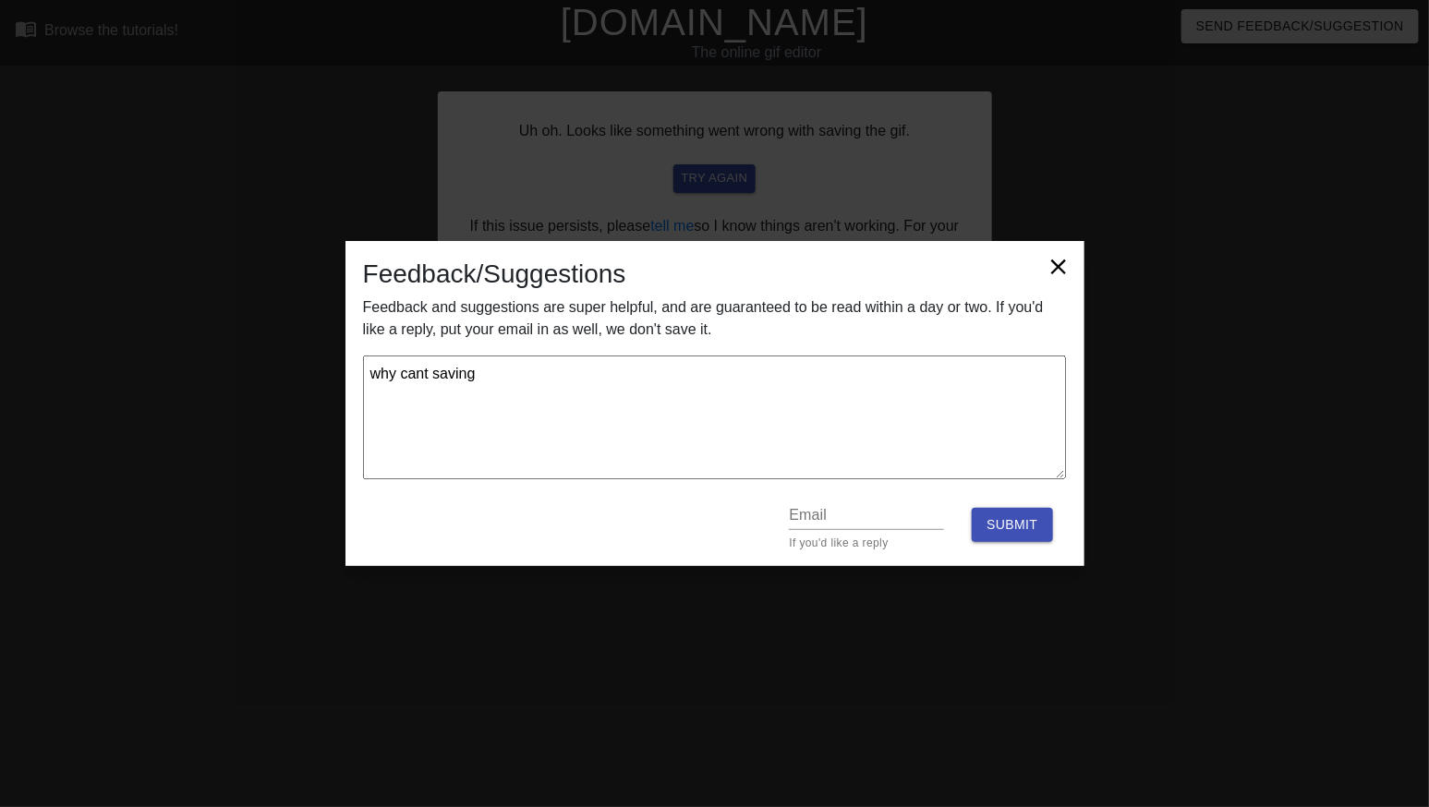
type textarea "x"
type textarea "why cant saving th"
type textarea "x"
type textarea "why cant saving the"
type textarea "x"
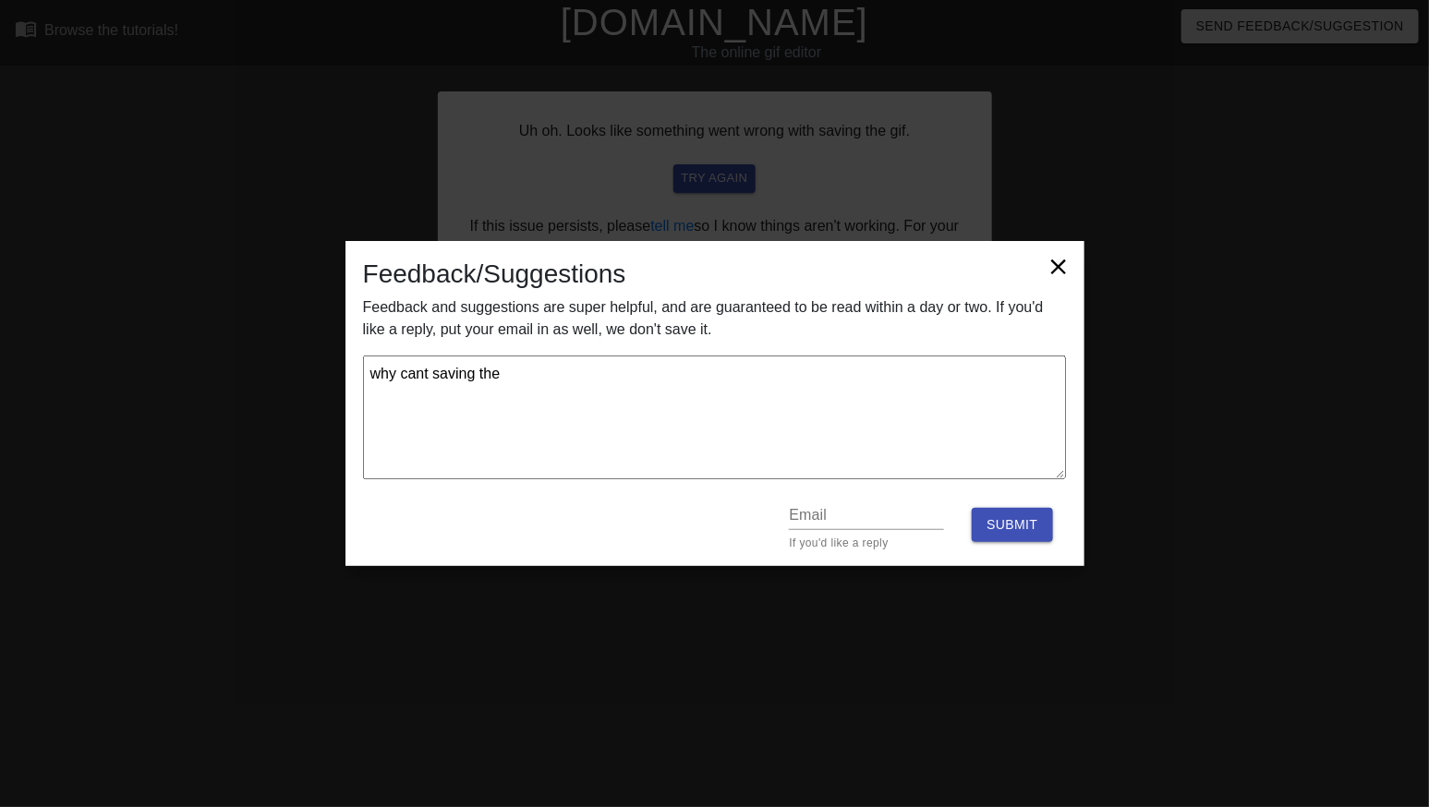
type textarea "why cant saving the"
type textarea "x"
type textarea "why cant saving the g"
type textarea "x"
type textarea "why cant saving the gi"
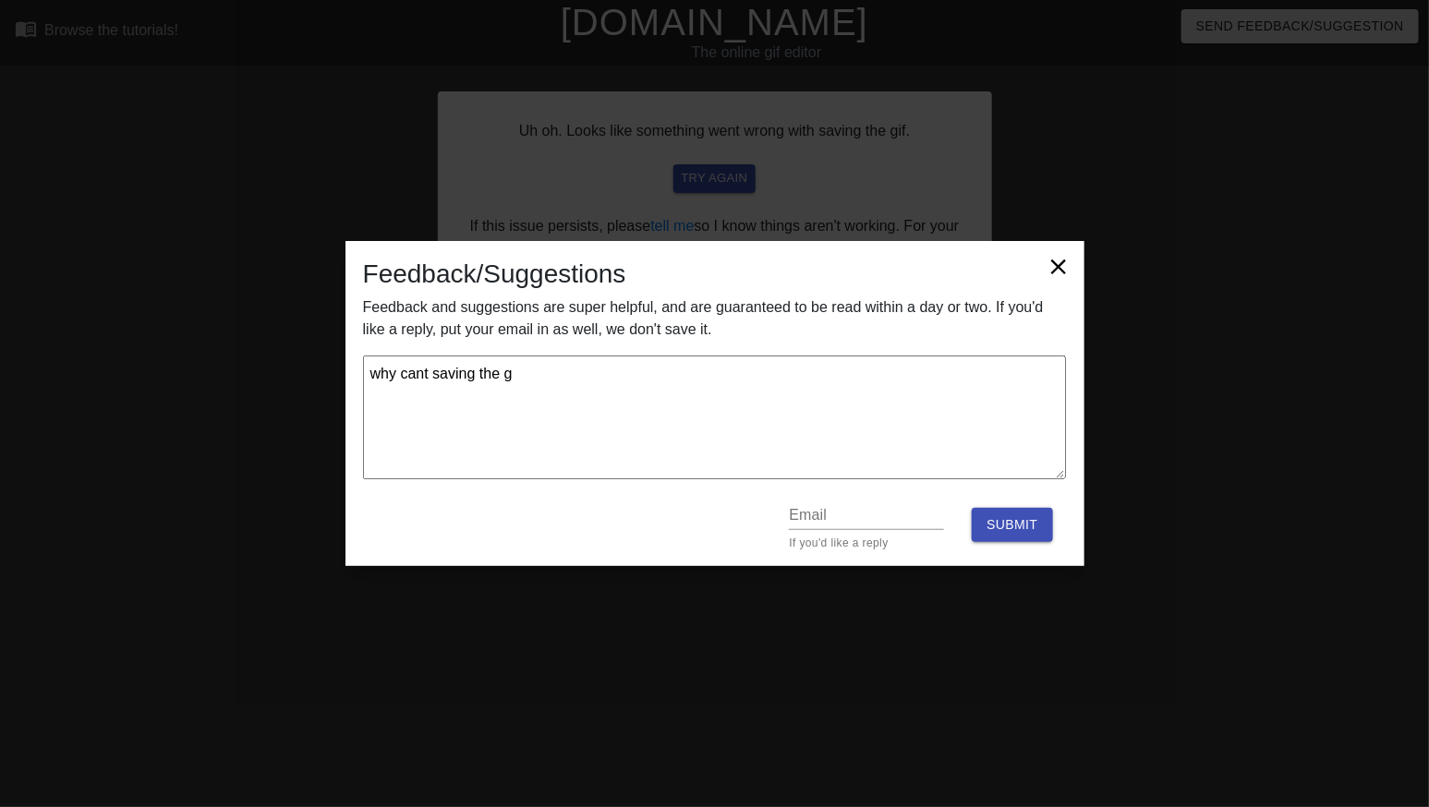
type textarea "x"
type textarea "why cant saving the gif"
type textarea "x"
type textarea "why cant saving the gif?"
type textarea "x"
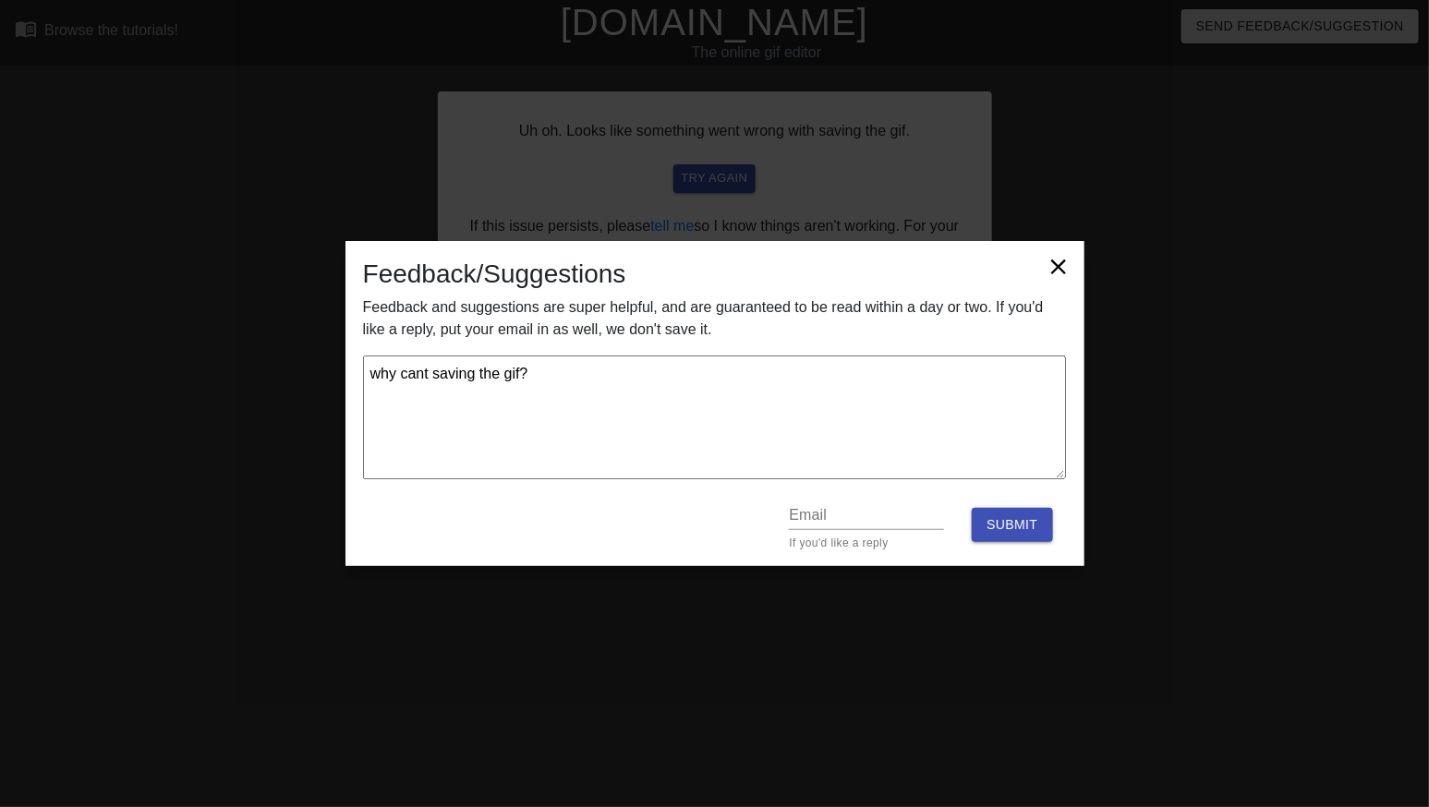
type textarea "why cant saving the gif?"
click at [867, 516] on input "text" at bounding box center [866, 516] width 155 height 30
type textarea "x"
type input "t"
type textarea "x"
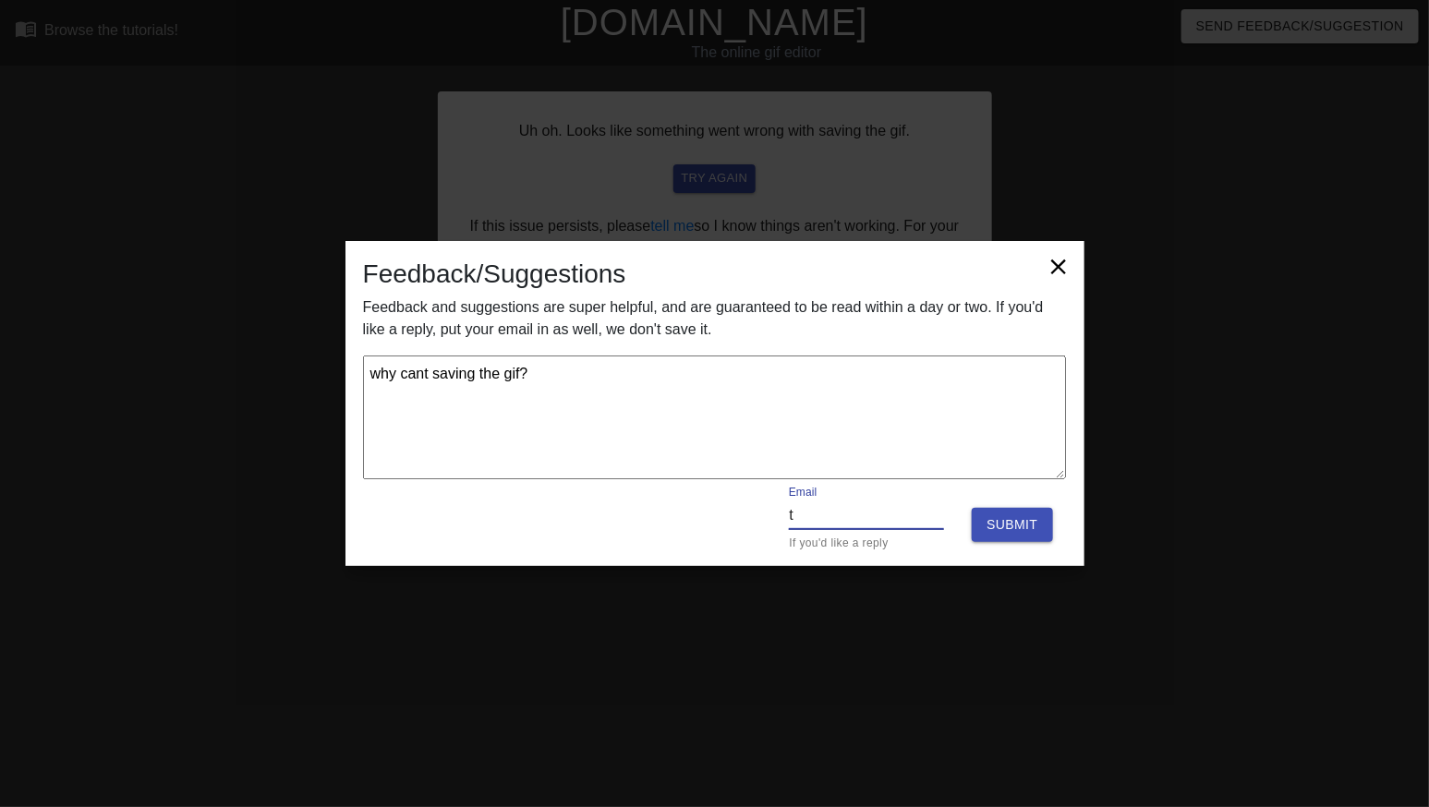
type input "ts"
type textarea "x"
type input "tss"
type textarea "x"
type input "tss9"
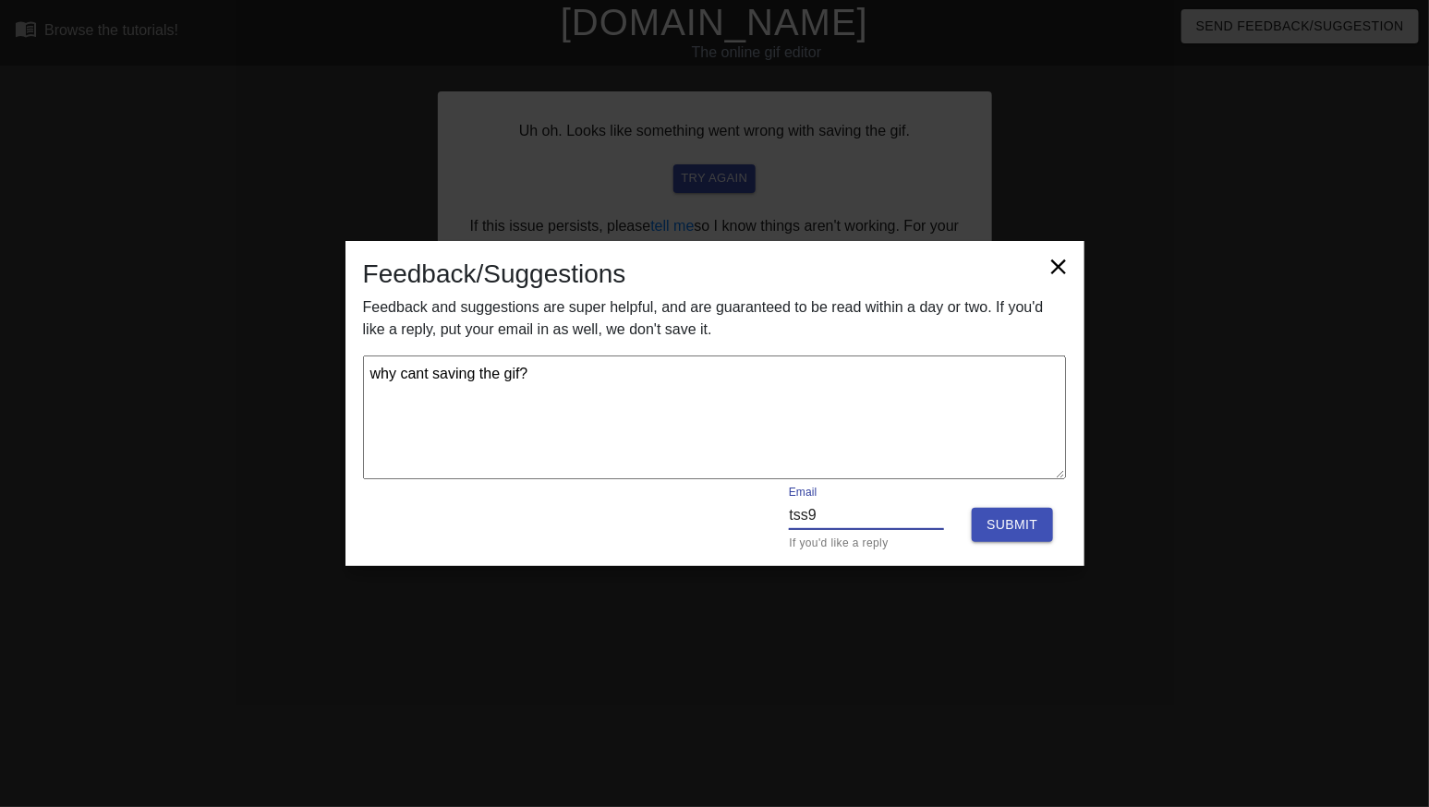
type textarea "x"
type input "tss90"
type textarea "x"
type input "tss901"
type textarea "x"
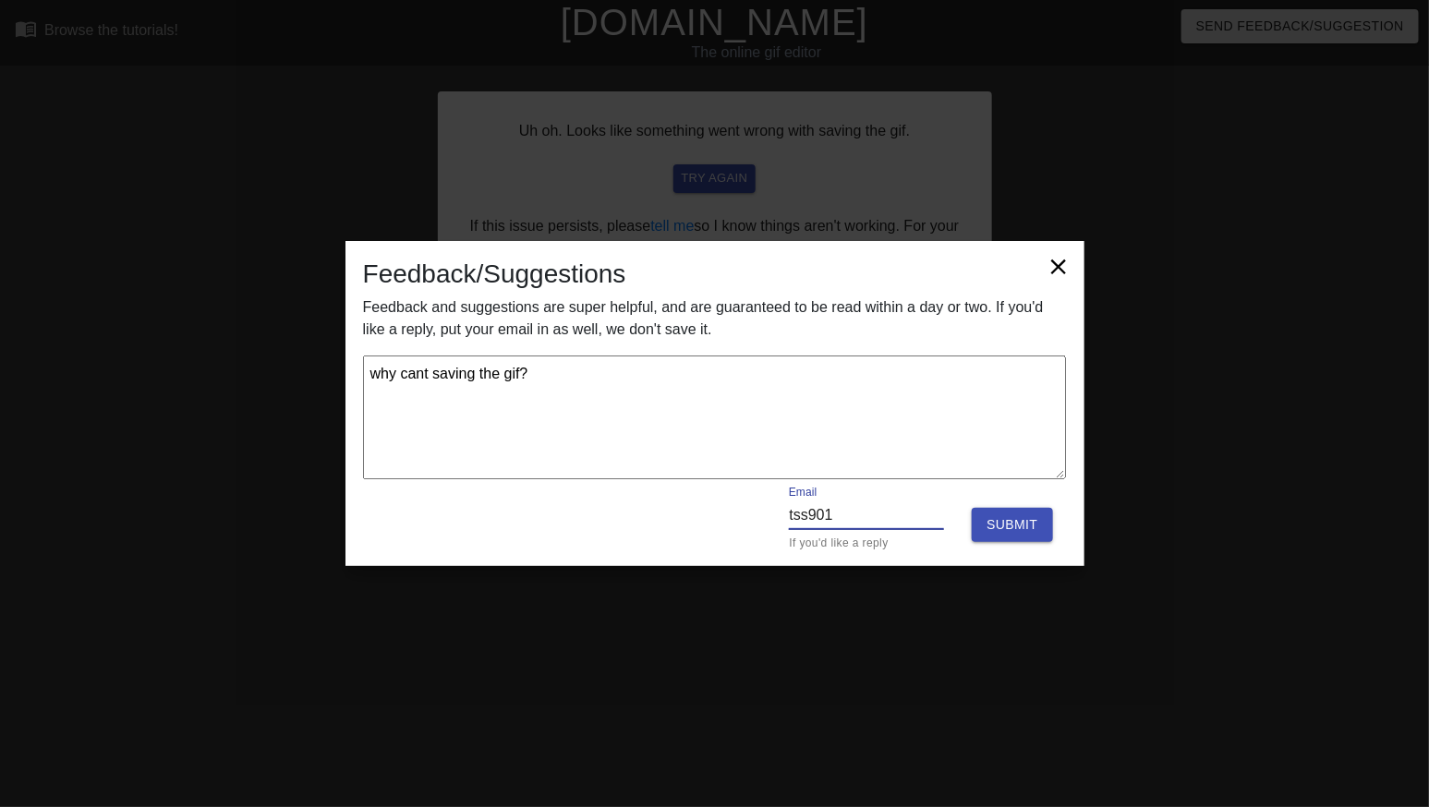
type input "tss9012"
type textarea "x"
type input "tss90122"
type textarea "x"
type input "tss901220"
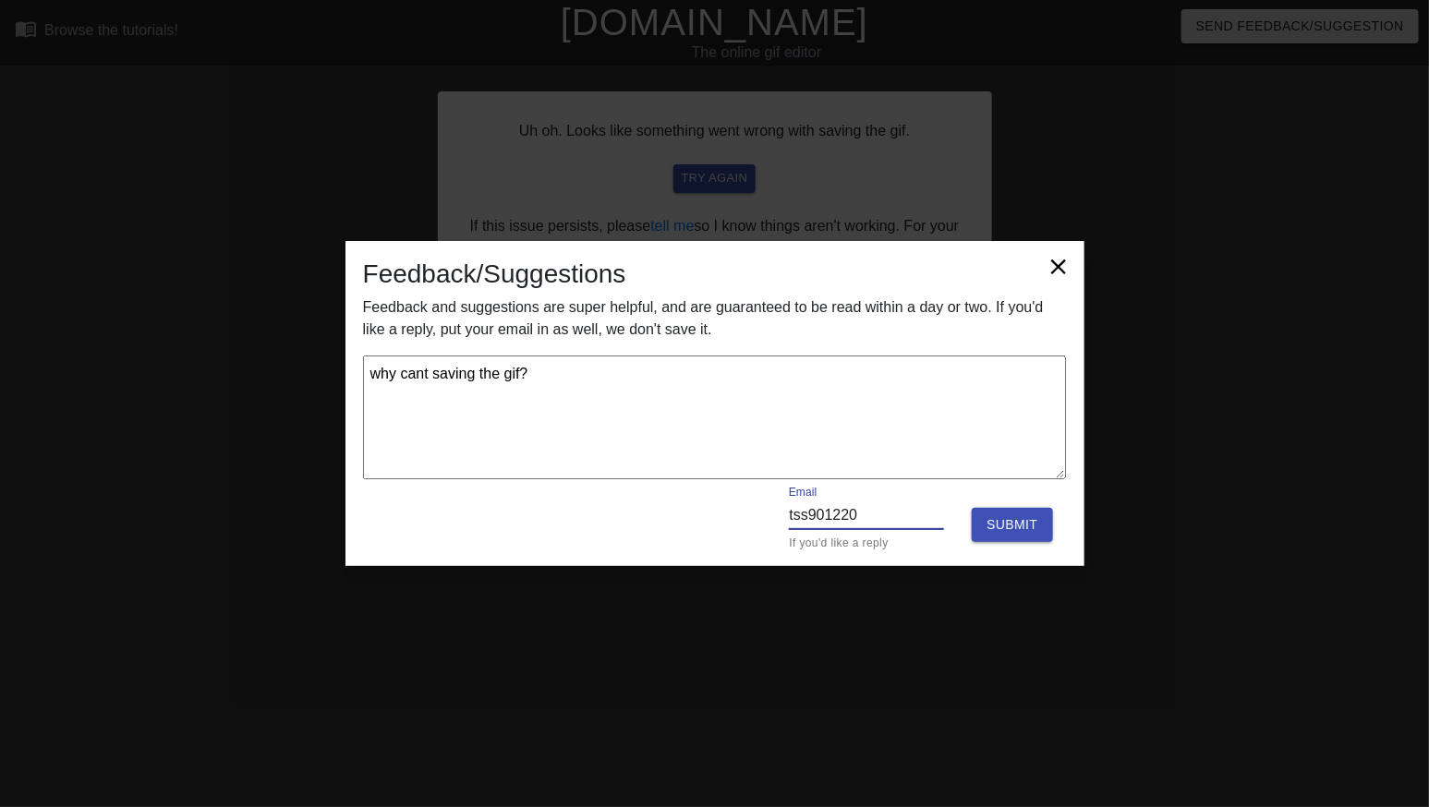
type textarea "x"
type input "tss901220@"
type textarea "x"
type input "tss901220@g"
type textarea "x"
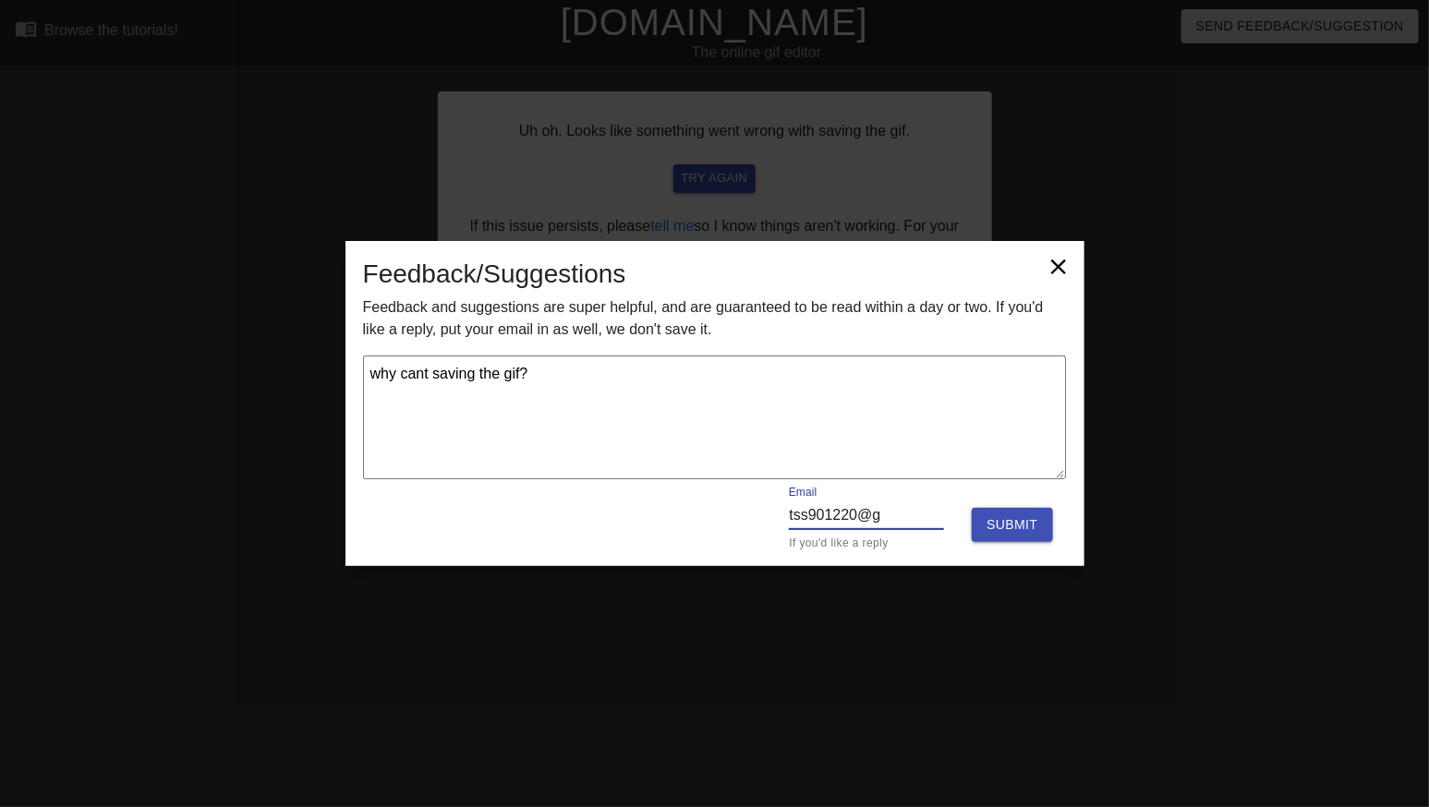
type input "tss901220@gm"
type textarea "x"
type input "tss901220@gma"
type textarea "x"
type input "tss901220@gmai"
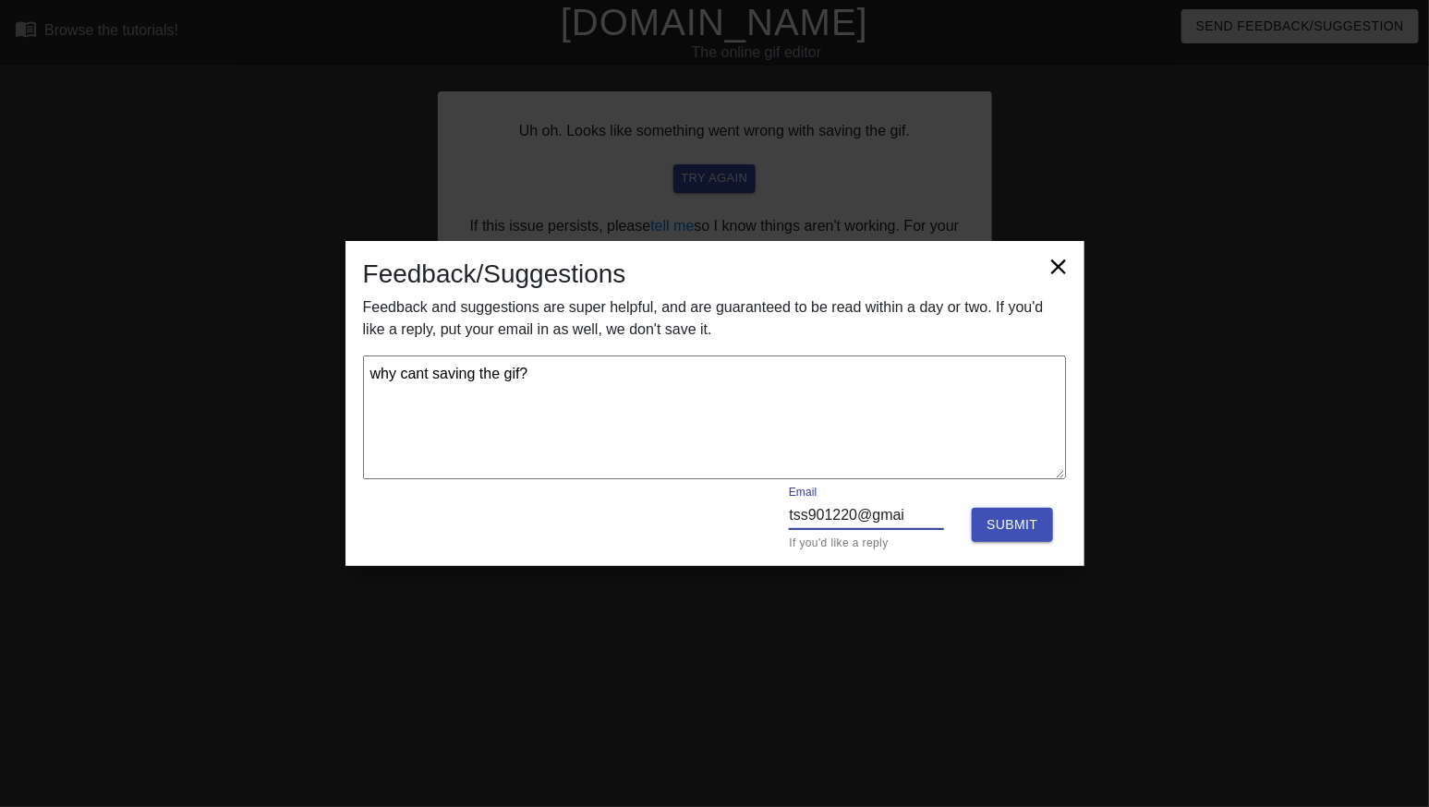
type textarea "x"
type input "[EMAIL_ADDRESS]"
type textarea "x"
type input "[EMAIL_ADDRESS]c"
type textarea "x"
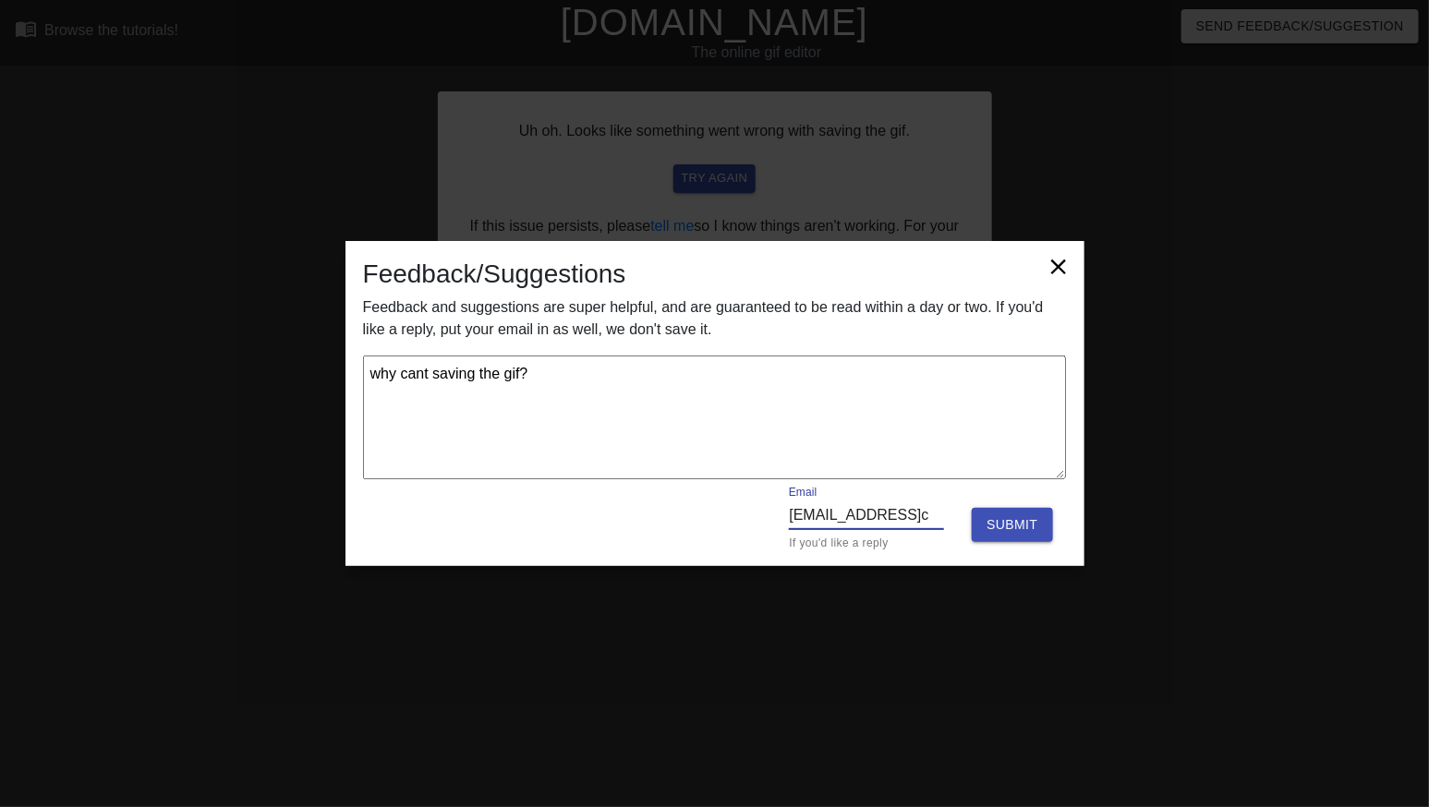
type input "[EMAIL_ADDRESS]co"
type textarea "x"
type input "[EMAIL_ADDRESS]com"
type textarea "x"
type input "[EMAIL_ADDRESS]co"
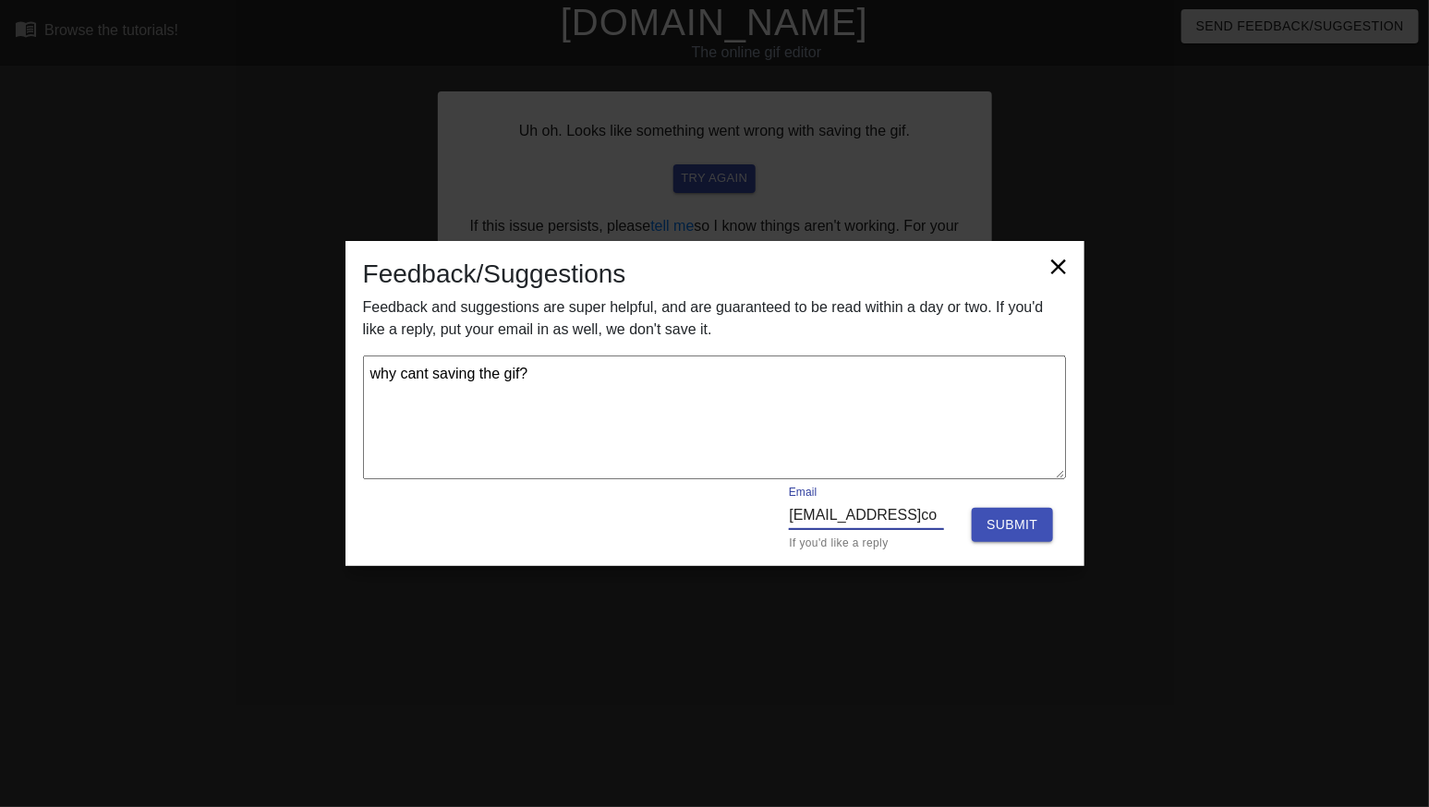
type textarea "x"
type input "[EMAIL_ADDRESS]c"
type textarea "x"
type input "[EMAIL_ADDRESS]"
type textarea "x"
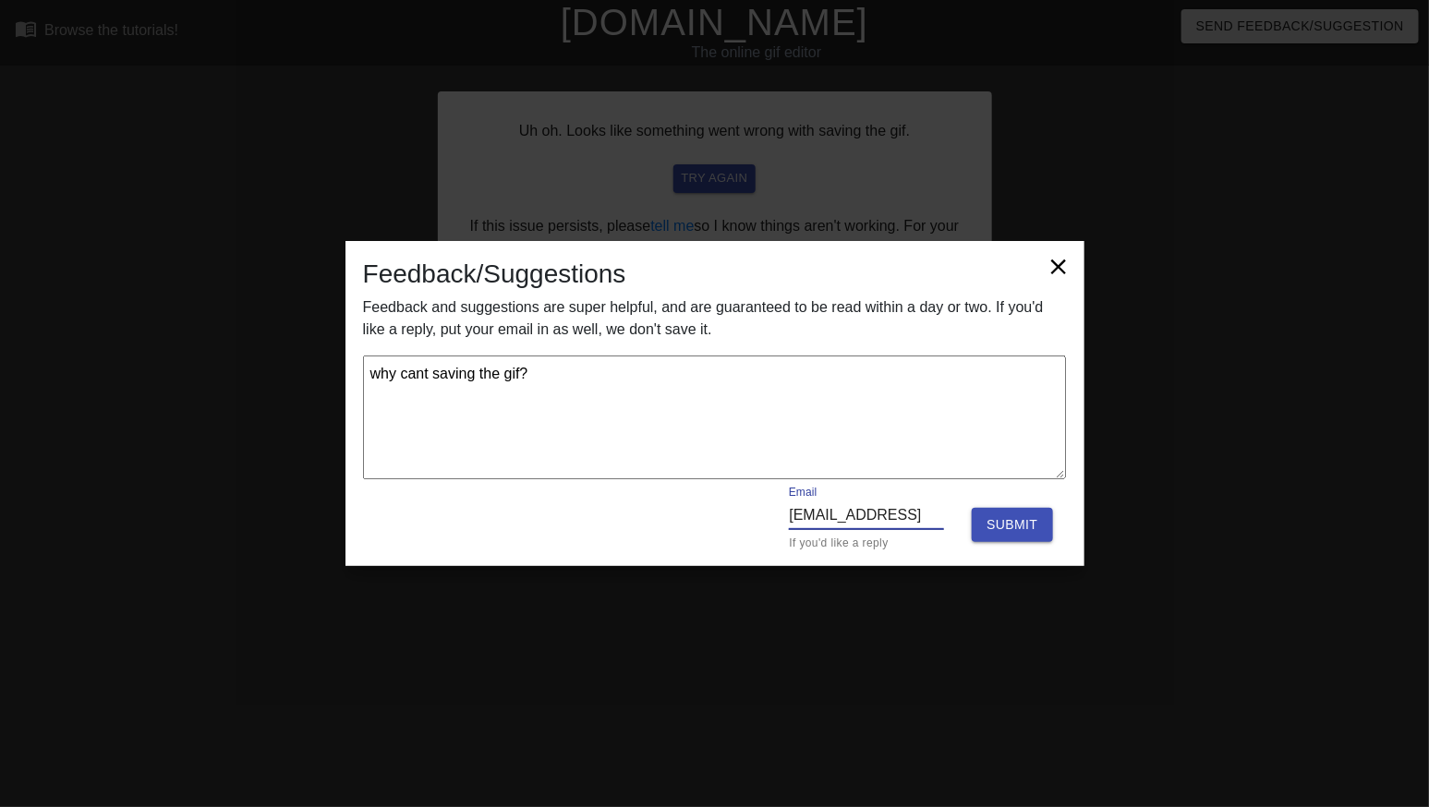
type input "[EMAIL_ADDRESS]."
type textarea "x"
type input "tss901220@gmail.c"
type textarea "x"
type input "[EMAIL_ADDRESS][DOMAIN_NAME]"
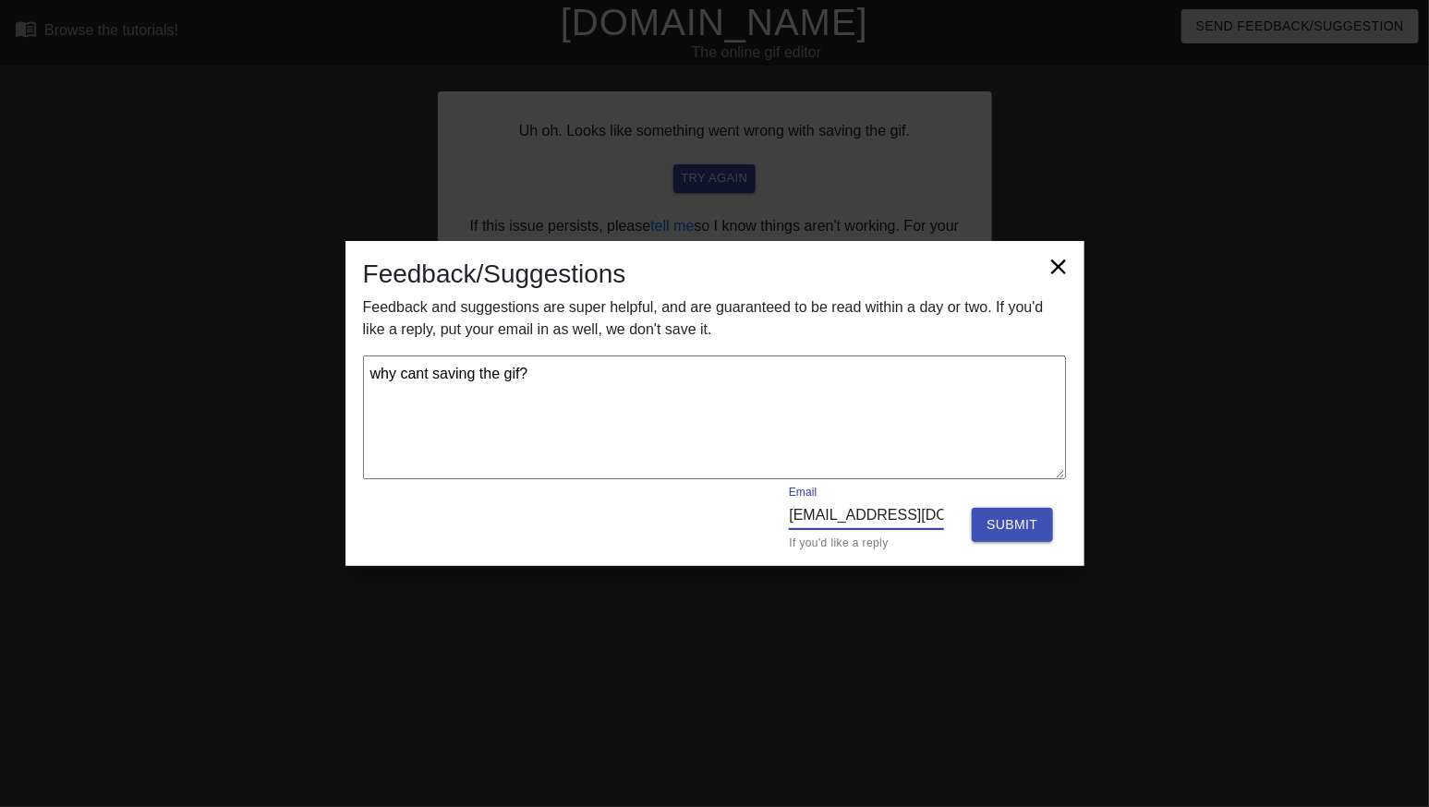
type textarea "x"
type input "[EMAIL_ADDRESS][DOMAIN_NAME]"
click at [1036, 523] on span "Submit" at bounding box center [1012, 525] width 51 height 23
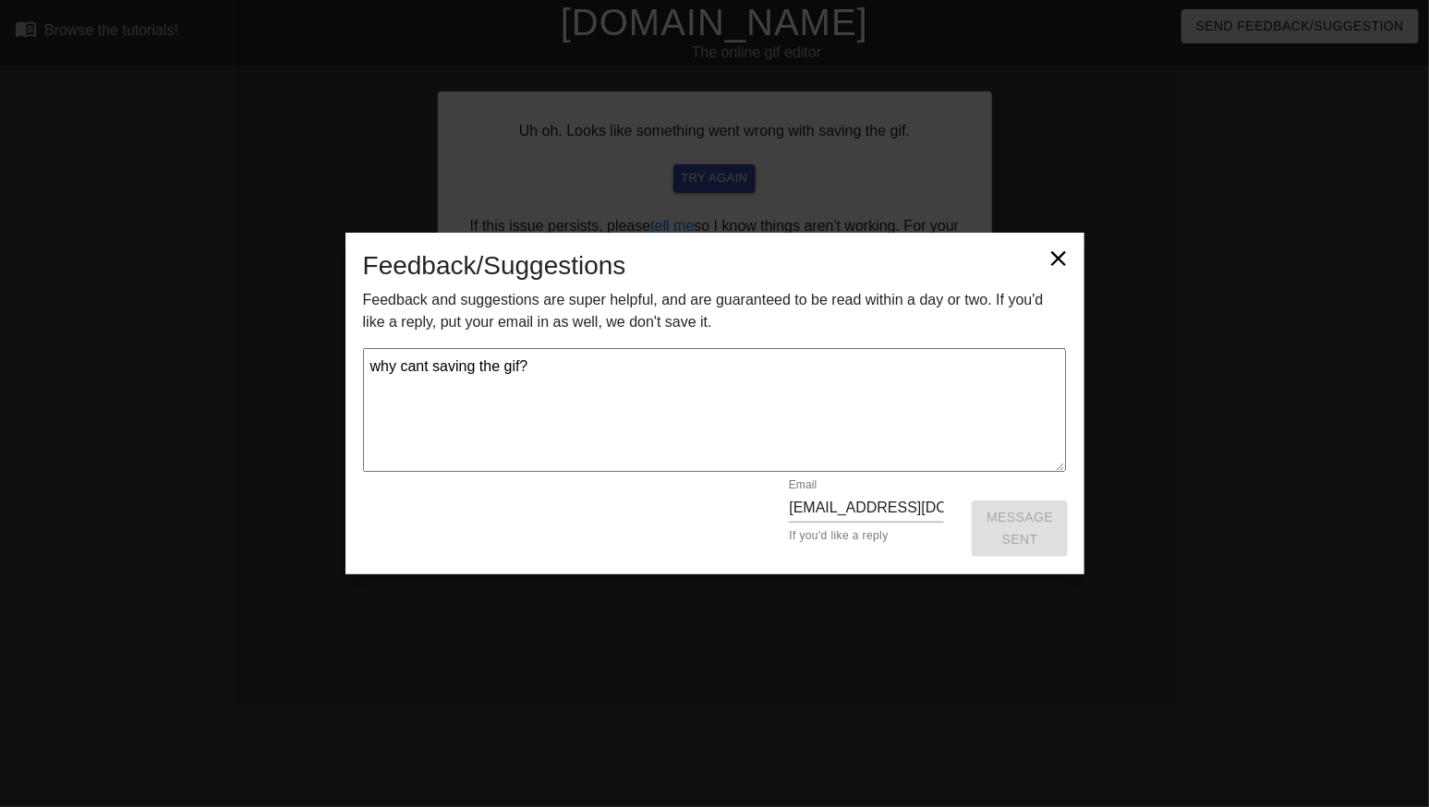
type textarea "x"
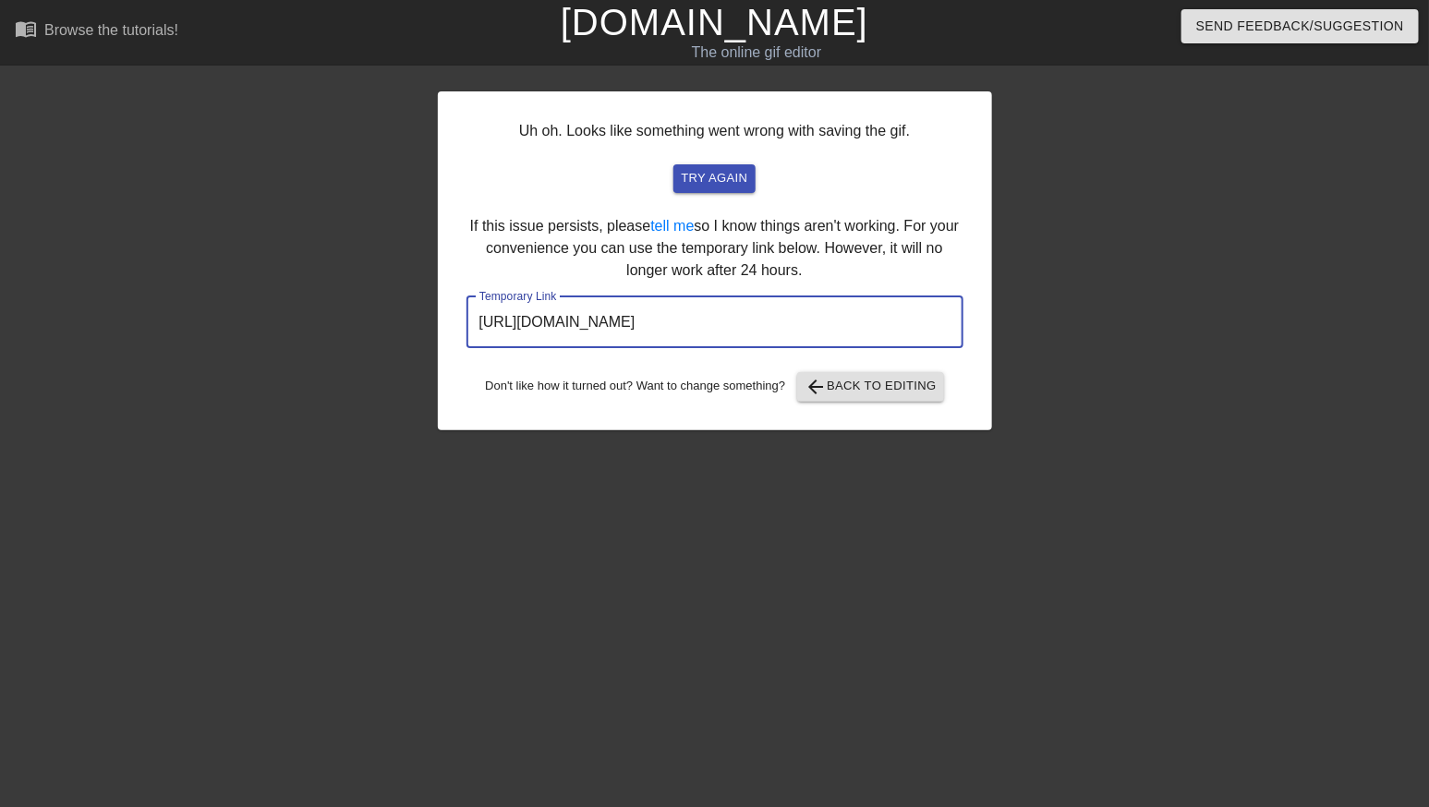
drag, startPoint x: 841, startPoint y: 324, endPoint x: 380, endPoint y: 337, distance: 461.2
click at [380, 337] on div "Uh oh. Looks like something went wrong with saving the gif. try again If this i…" at bounding box center [714, 350] width 1429 height 554
drag, startPoint x: 873, startPoint y: 329, endPoint x: 451, endPoint y: 318, distance: 422.3
click at [451, 318] on div "Uh oh. Looks like something went wrong with saving the gif. try again If this i…" at bounding box center [715, 260] width 554 height 339
